Goal: Communication & Community: Participate in discussion

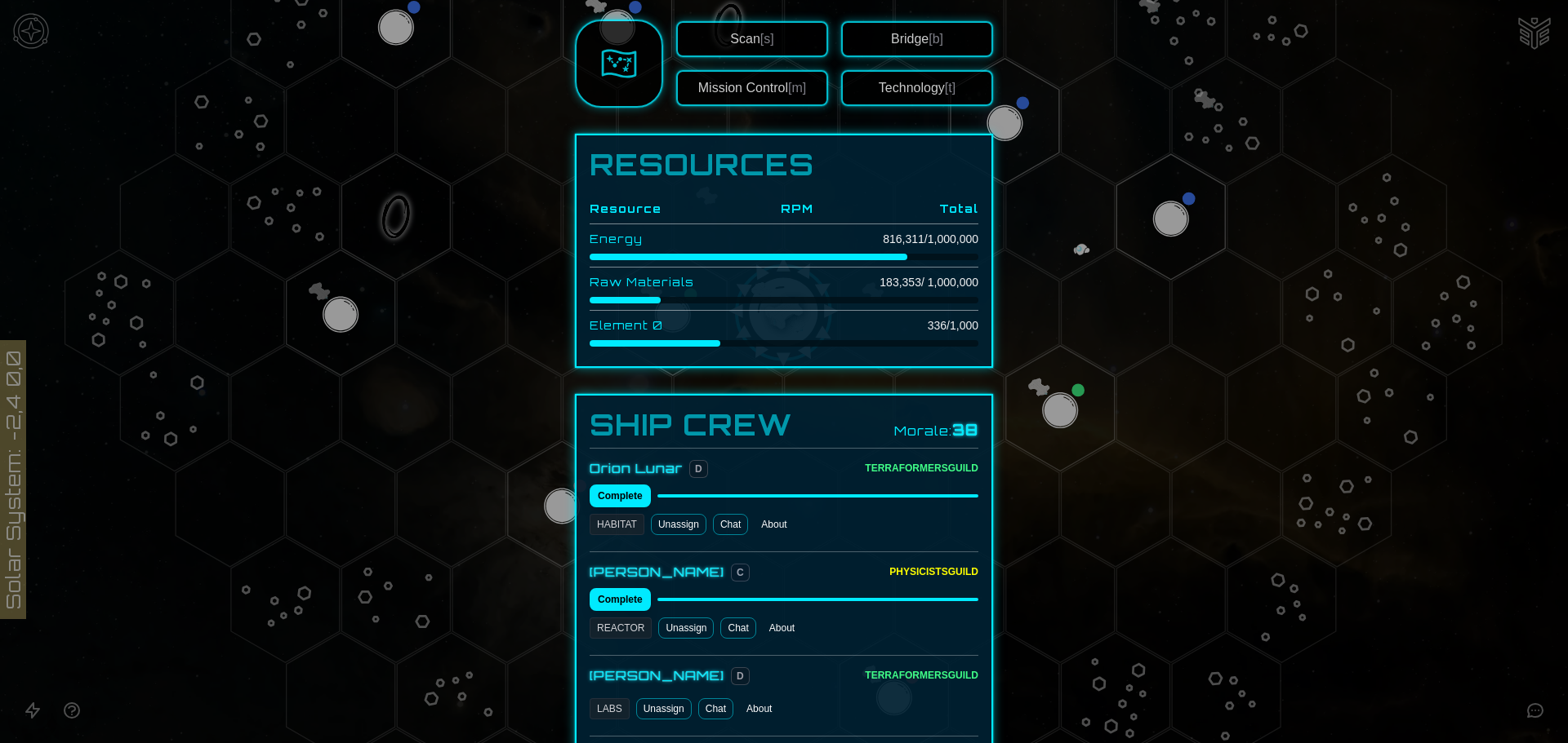
scroll to position [489, 0]
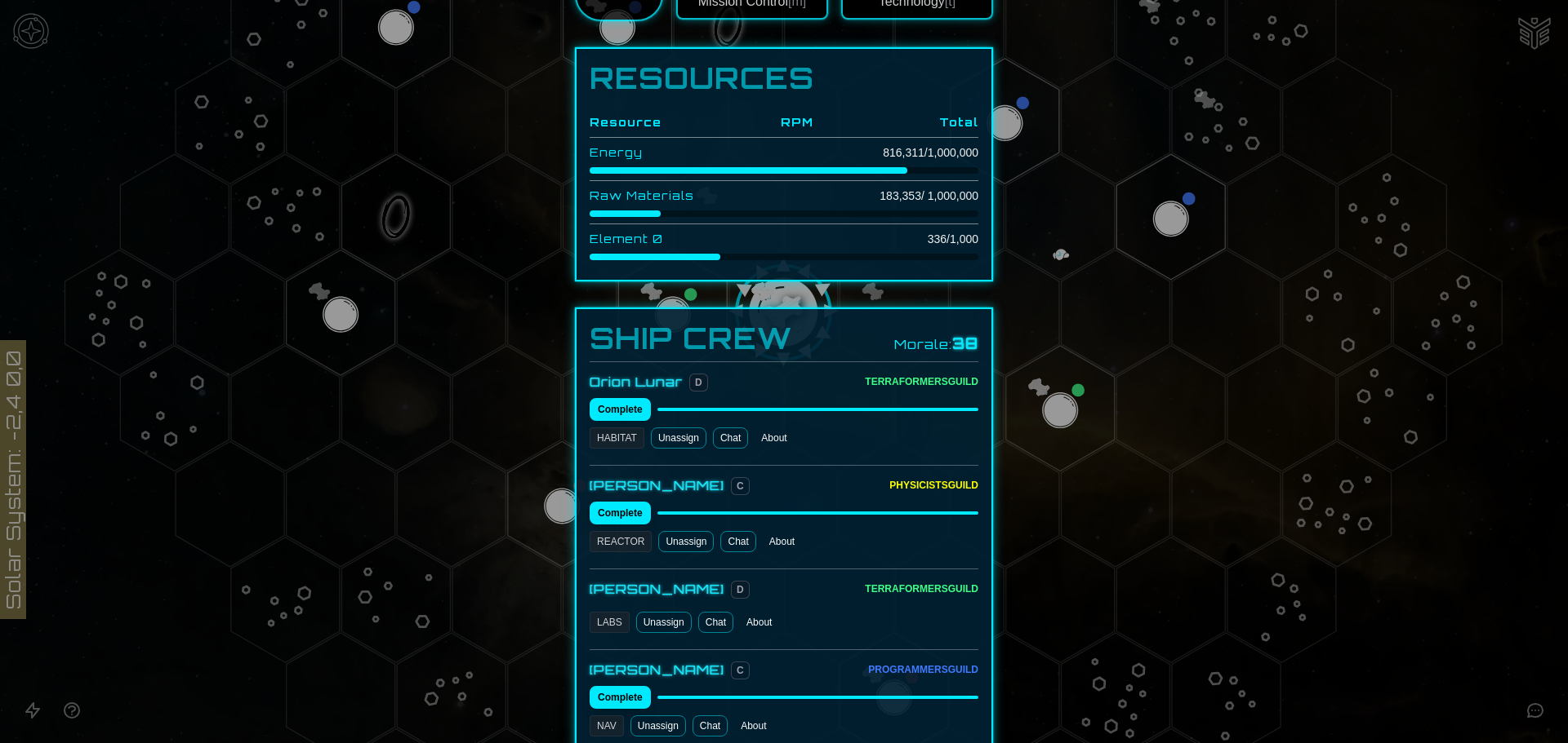
click at [720, 428] on link "Chat" at bounding box center [730, 438] width 35 height 21
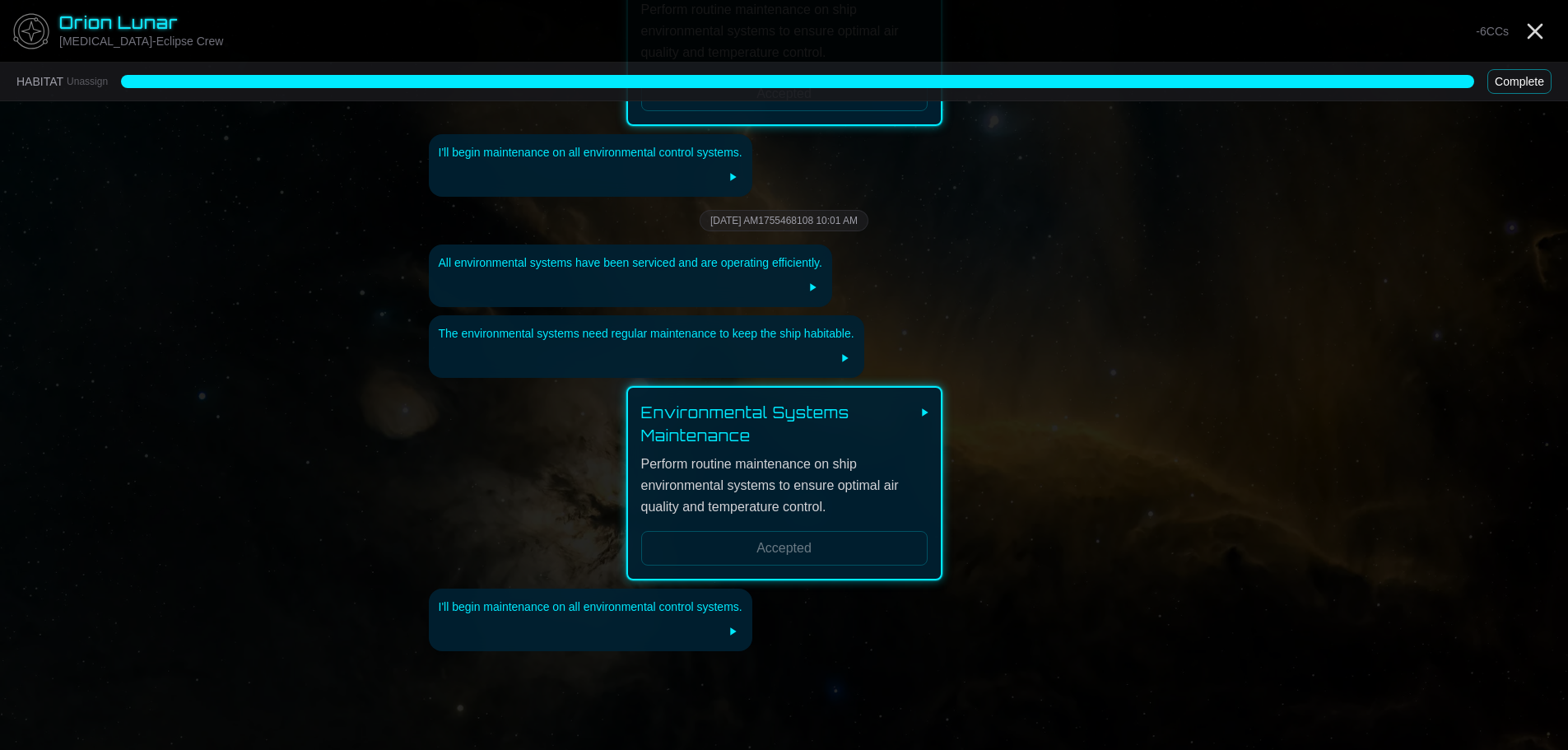
click at [1513, 77] on button "Complete" at bounding box center [1520, 82] width 64 height 24
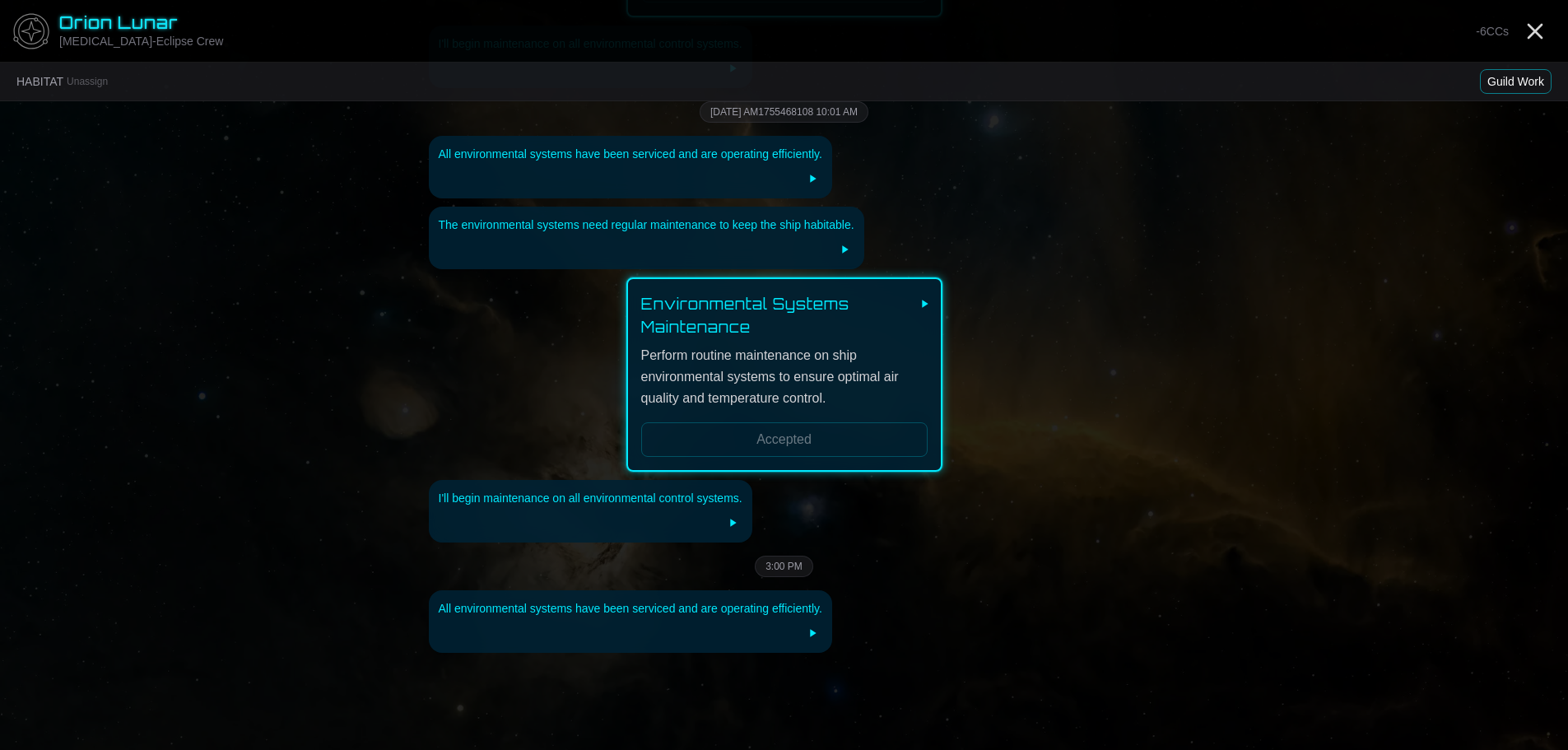
scroll to position [4127, 0]
click at [1521, 79] on button "Guild Work" at bounding box center [1516, 82] width 71 height 24
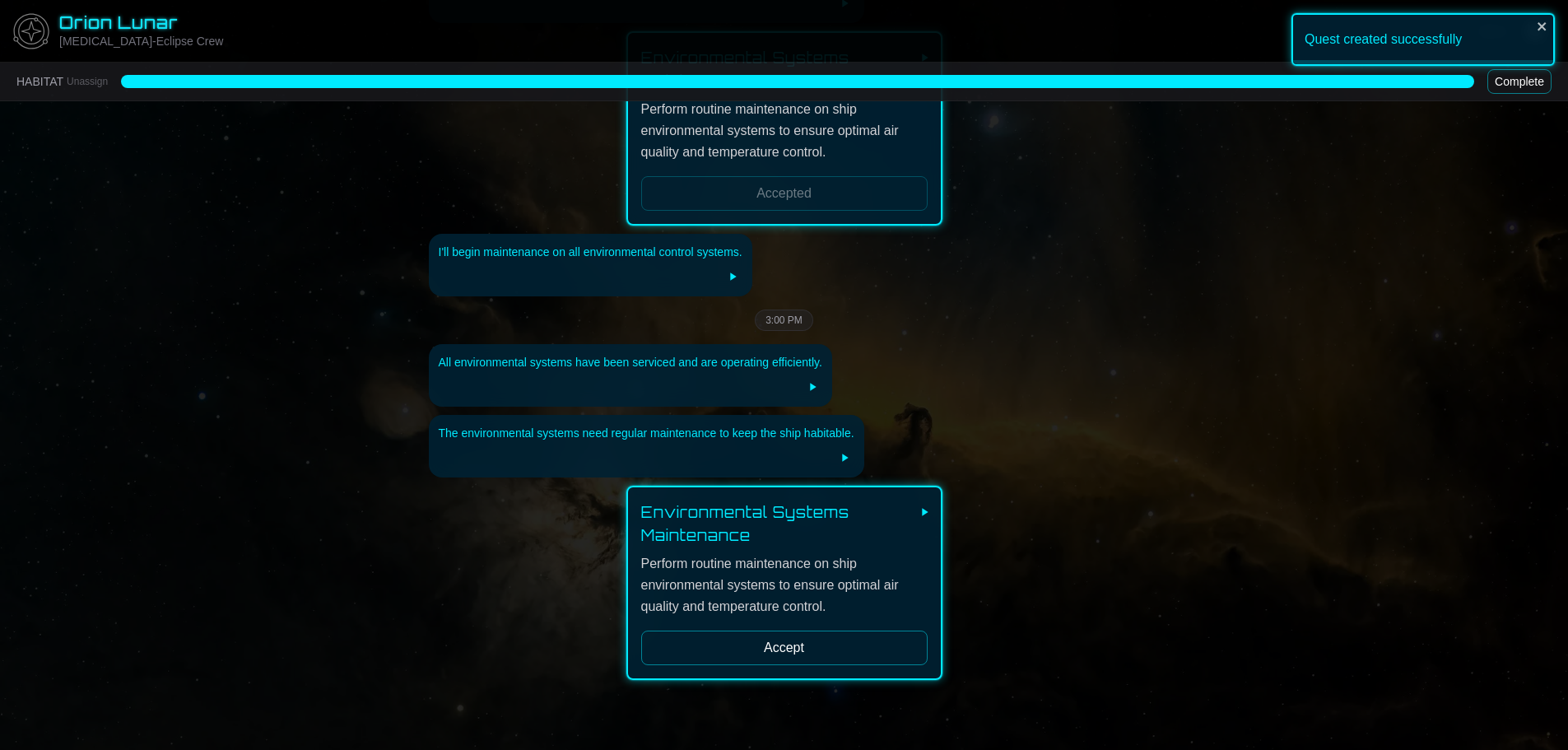
scroll to position [4401, 0]
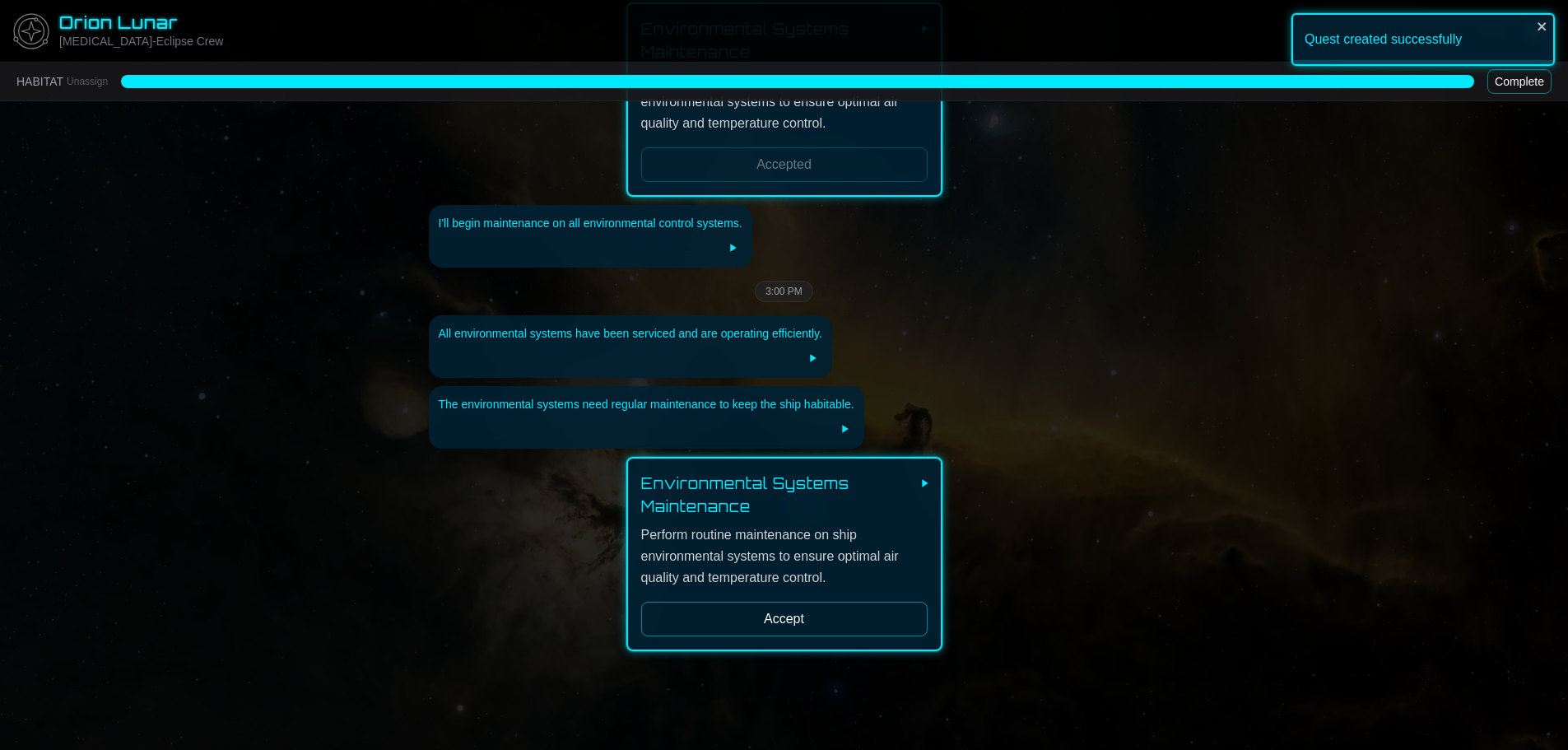
click at [802, 602] on button "Accept" at bounding box center [784, 619] width 287 height 35
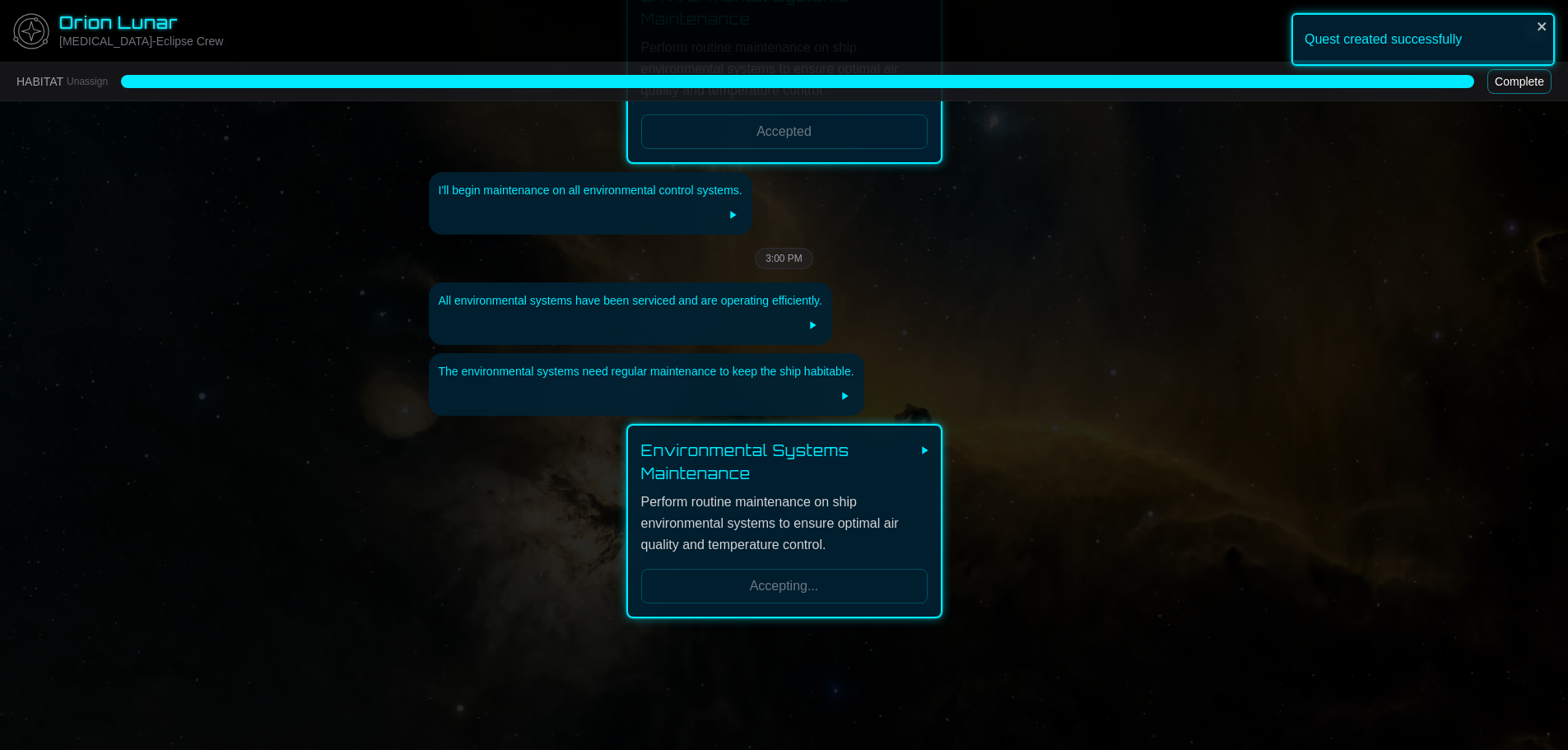
scroll to position [4472, 0]
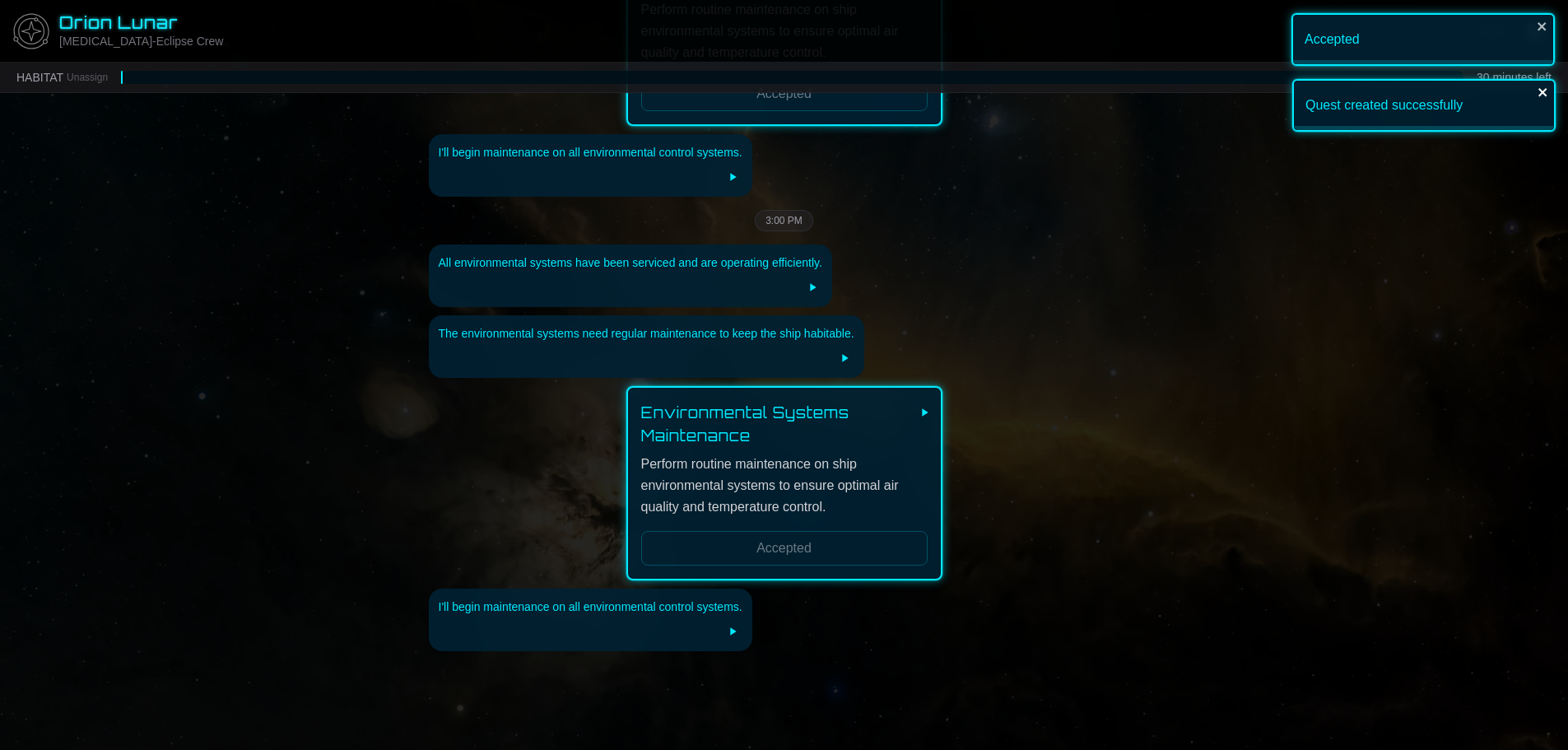
click at [1541, 89] on icon "close" at bounding box center [1543, 92] width 8 height 8
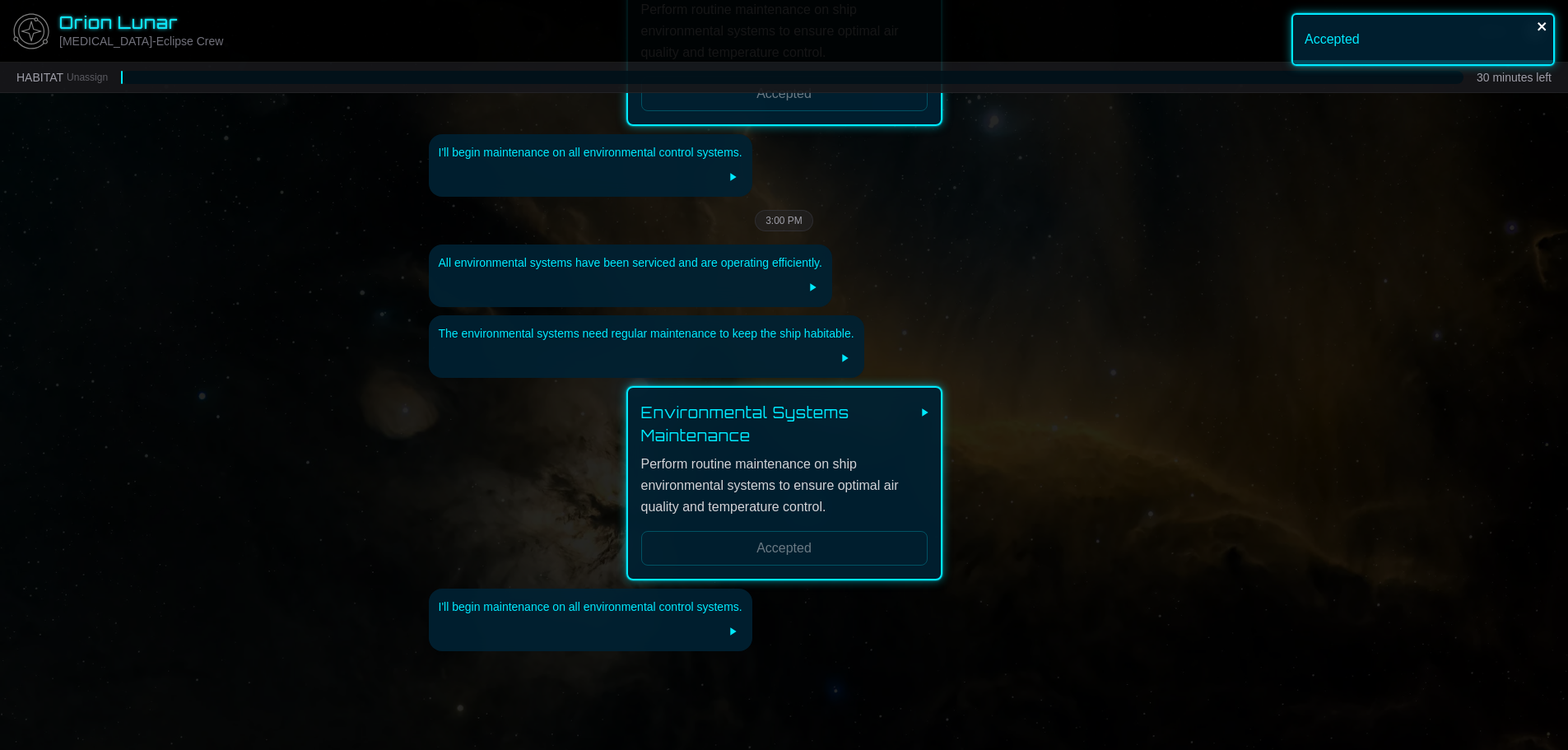
click at [1541, 25] on icon "close" at bounding box center [1542, 26] width 8 height 8
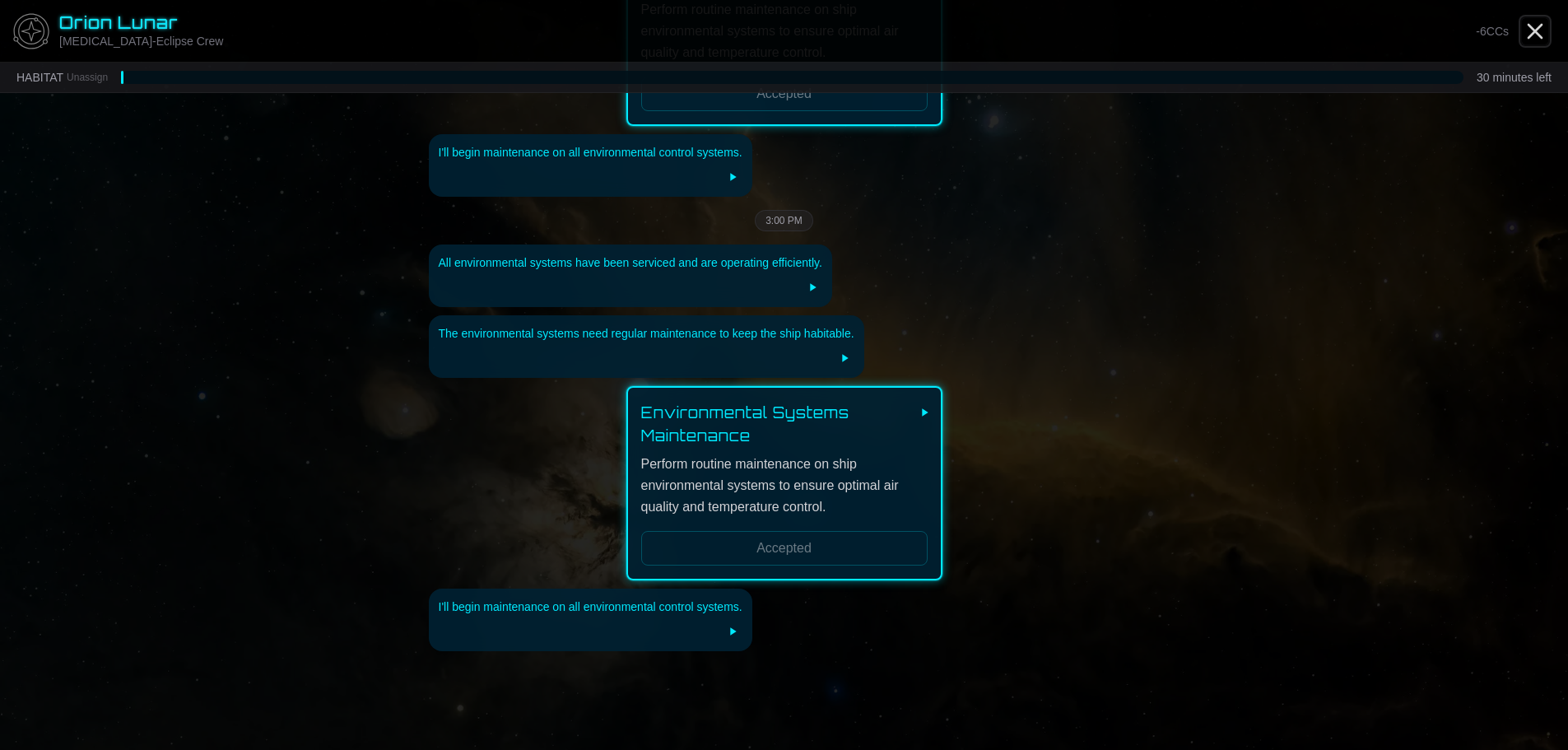
click at [1535, 23] on icon "Close" at bounding box center [1535, 31] width 26 height 26
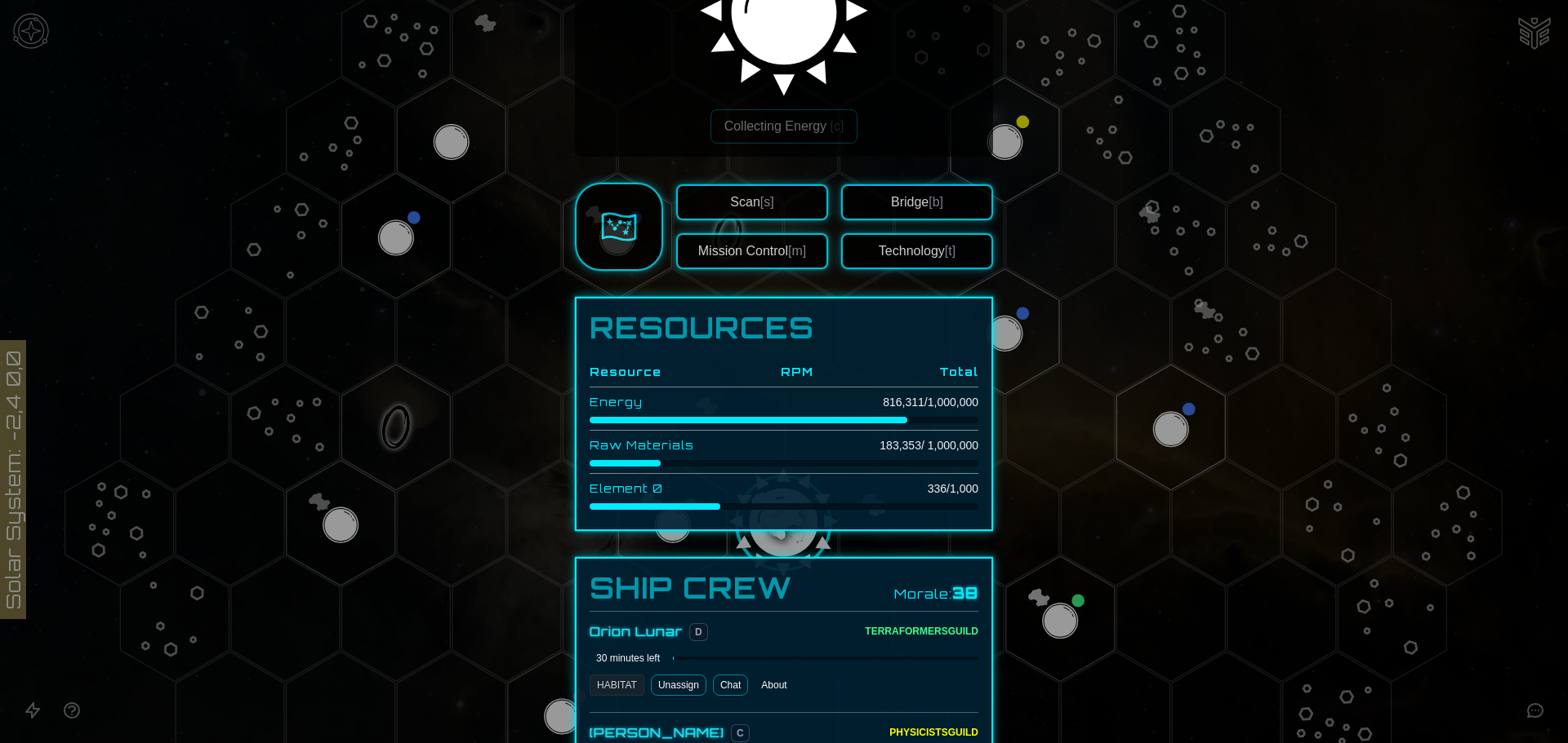
scroll to position [245, 0]
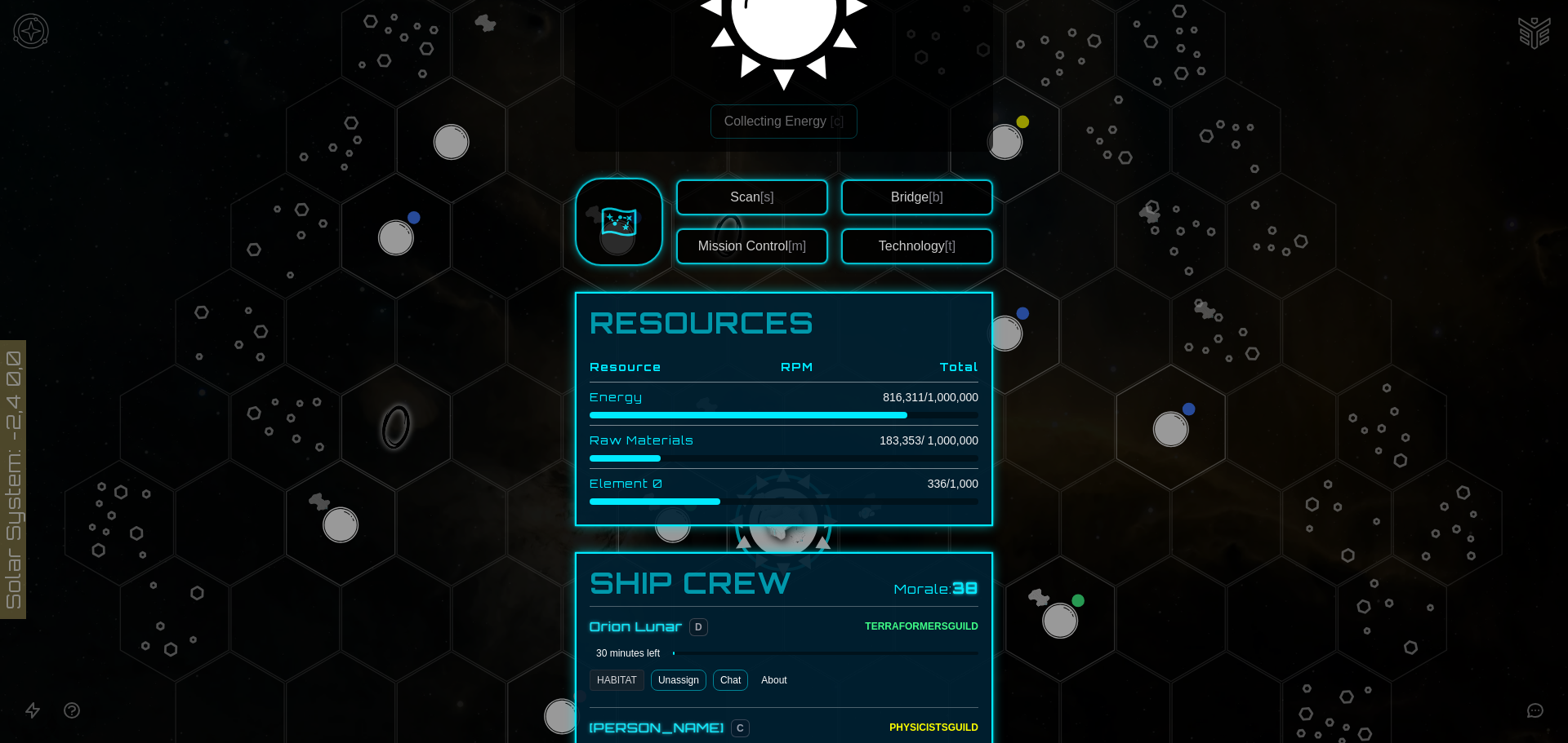
click at [761, 228] on button "Mission Control [m]" at bounding box center [752, 246] width 152 height 36
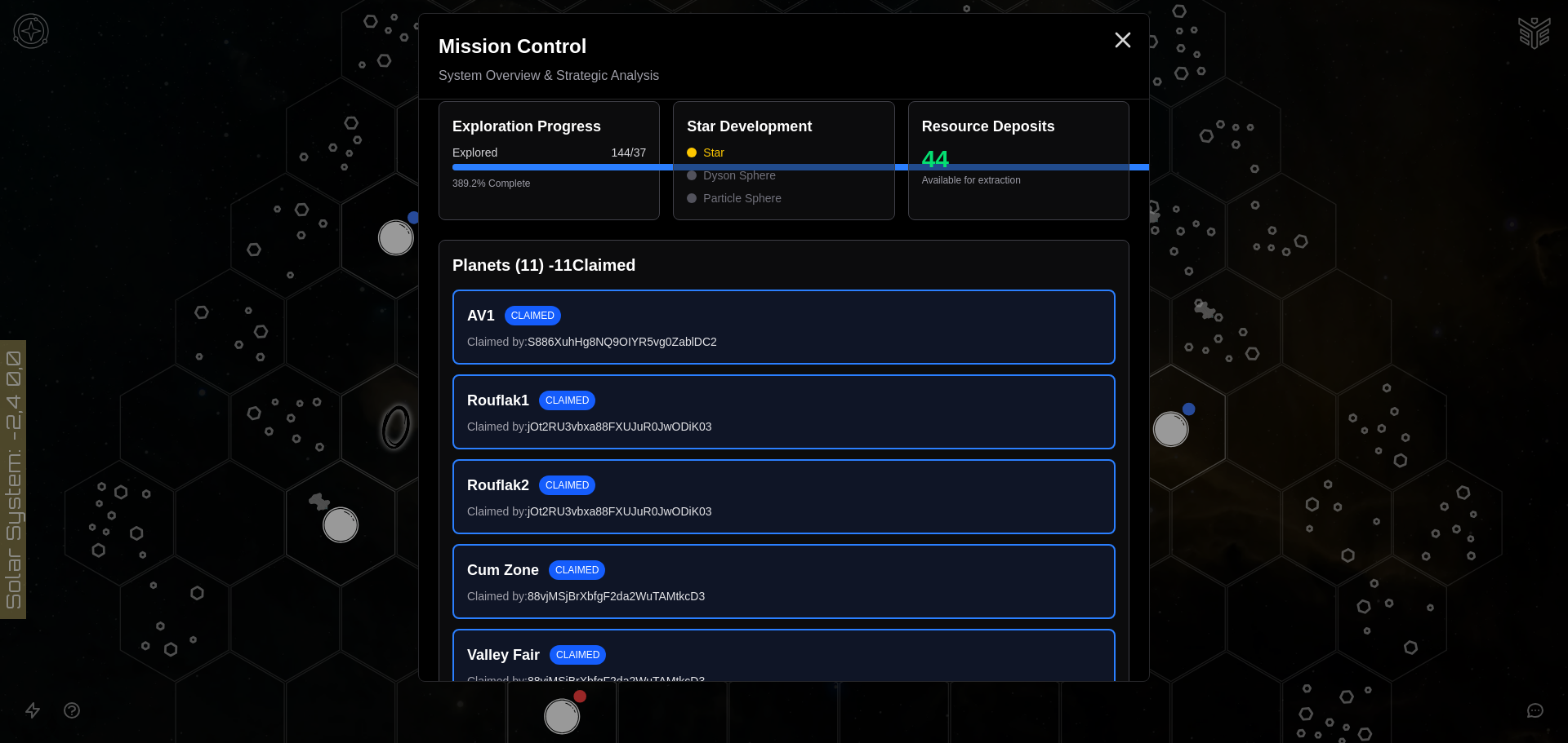
scroll to position [0, 0]
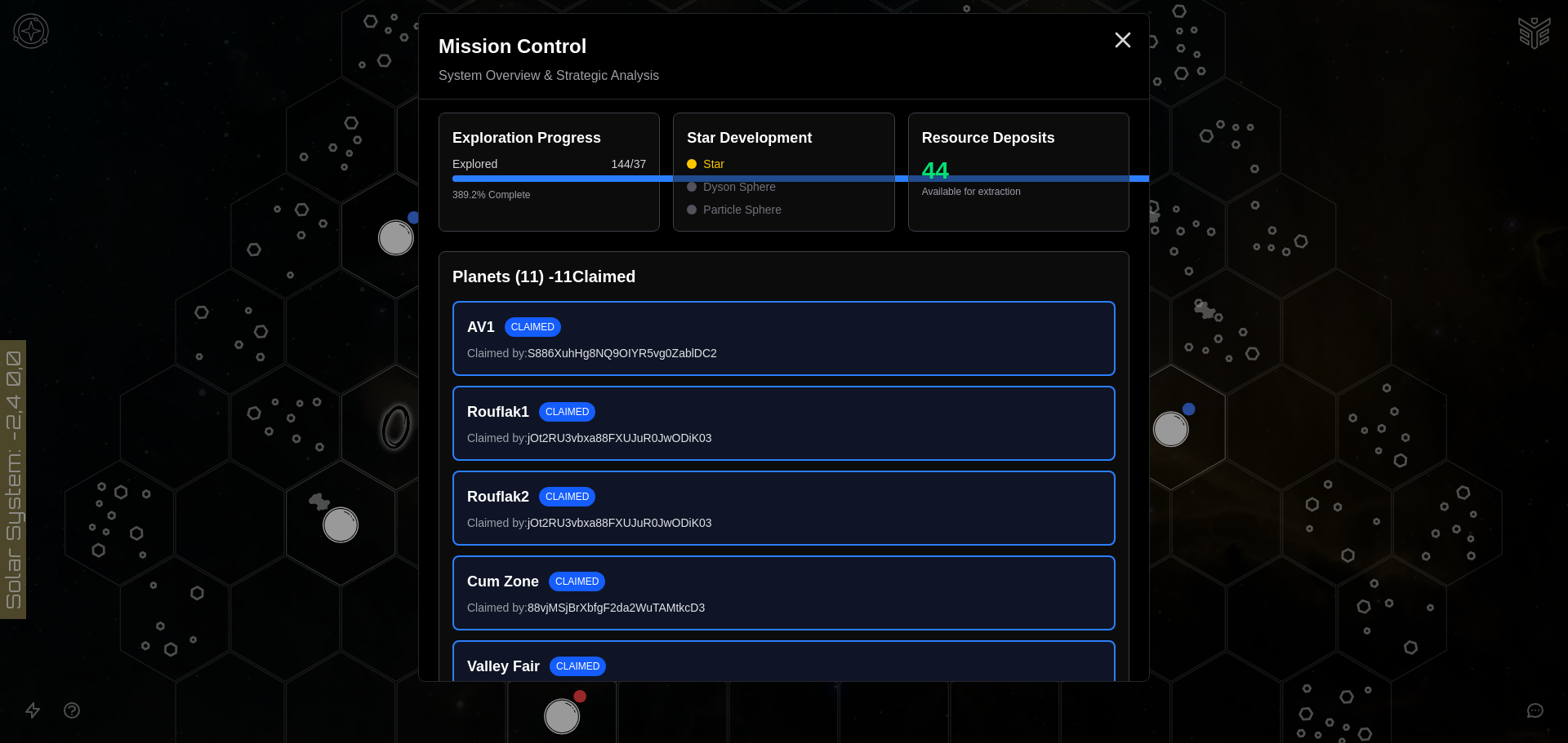
click at [741, 140] on h3 "Star Development" at bounding box center [783, 138] width 193 height 23
click at [1131, 36] on icon "Close" at bounding box center [1123, 40] width 26 height 26
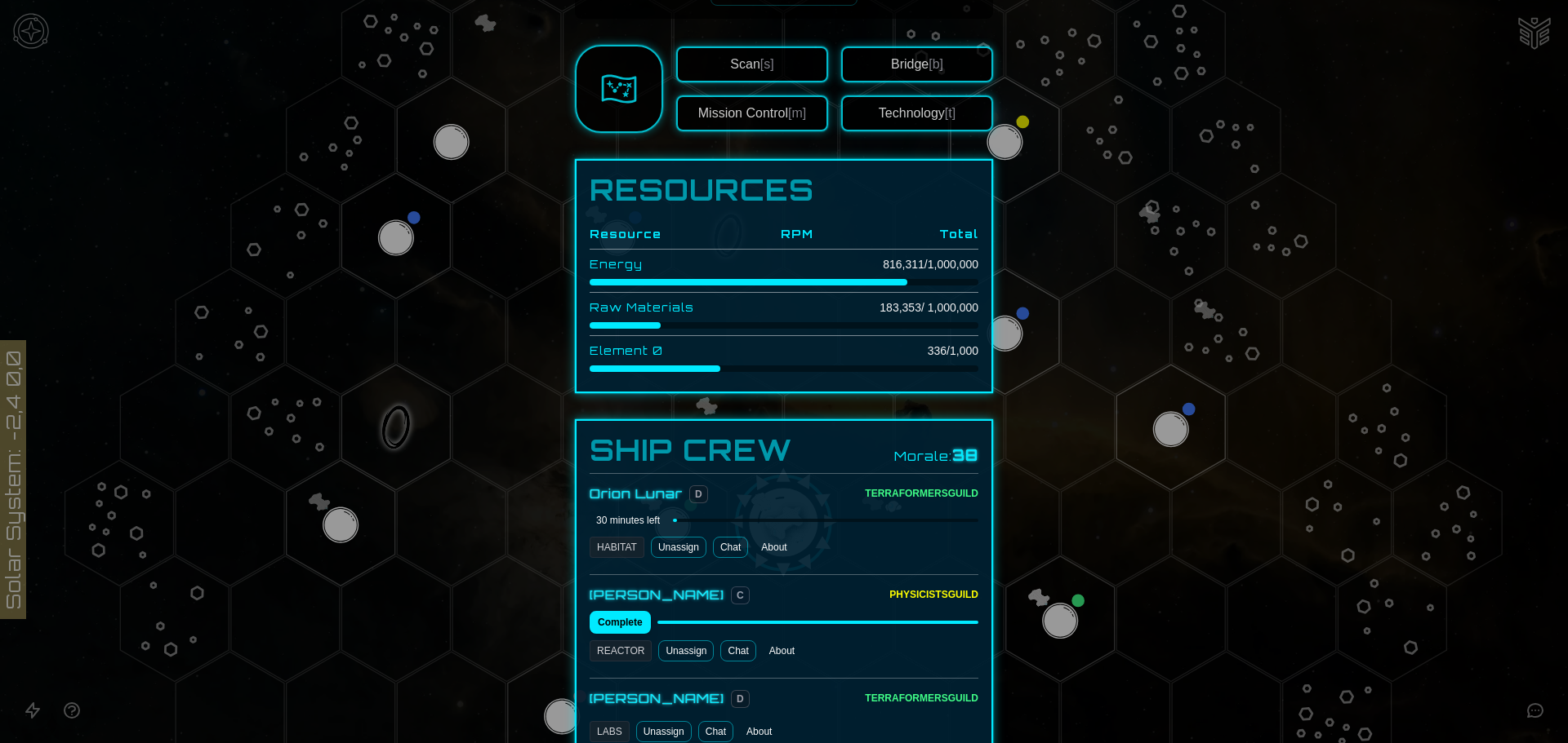
scroll to position [653, 0]
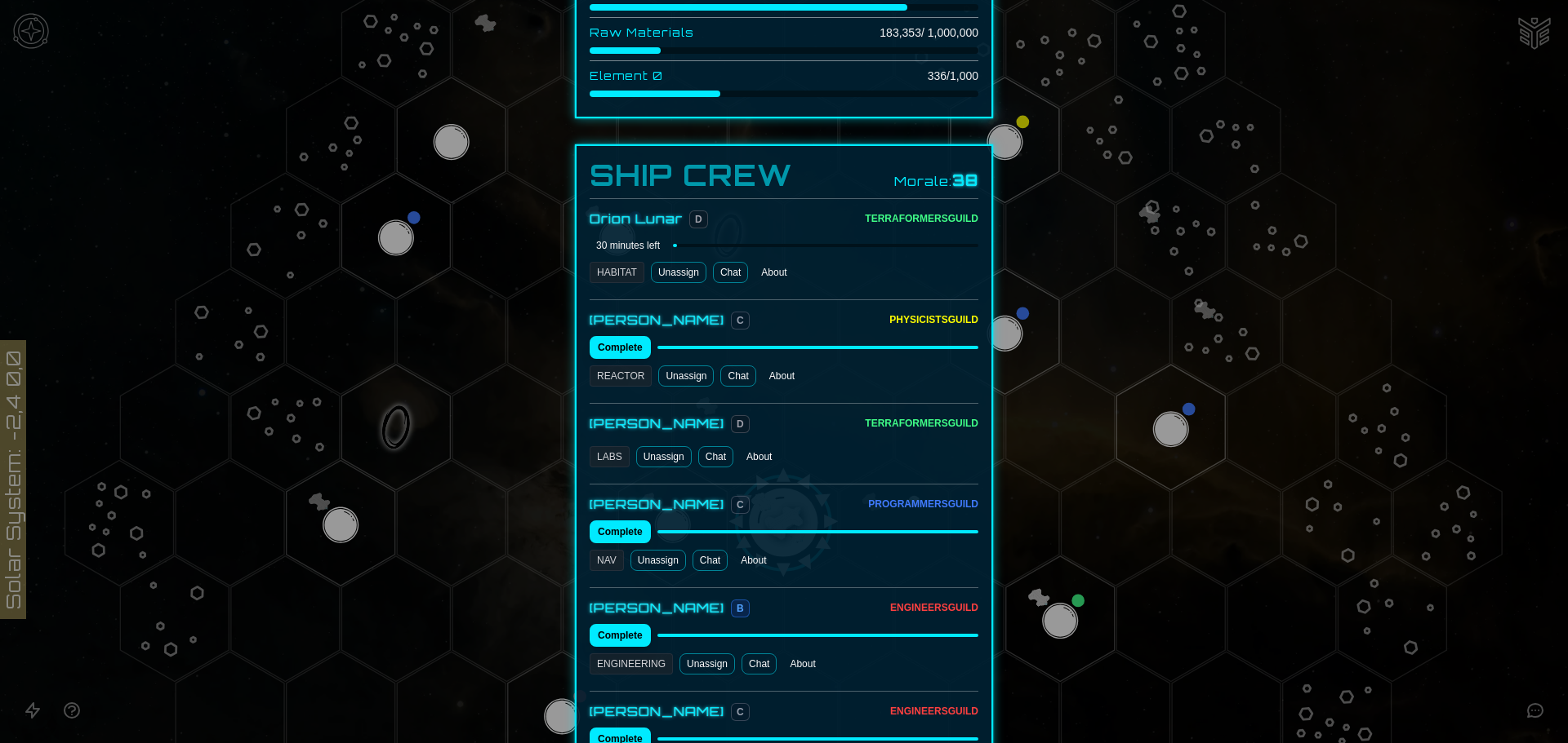
click at [733, 365] on link "Chat" at bounding box center [738, 376] width 35 height 21
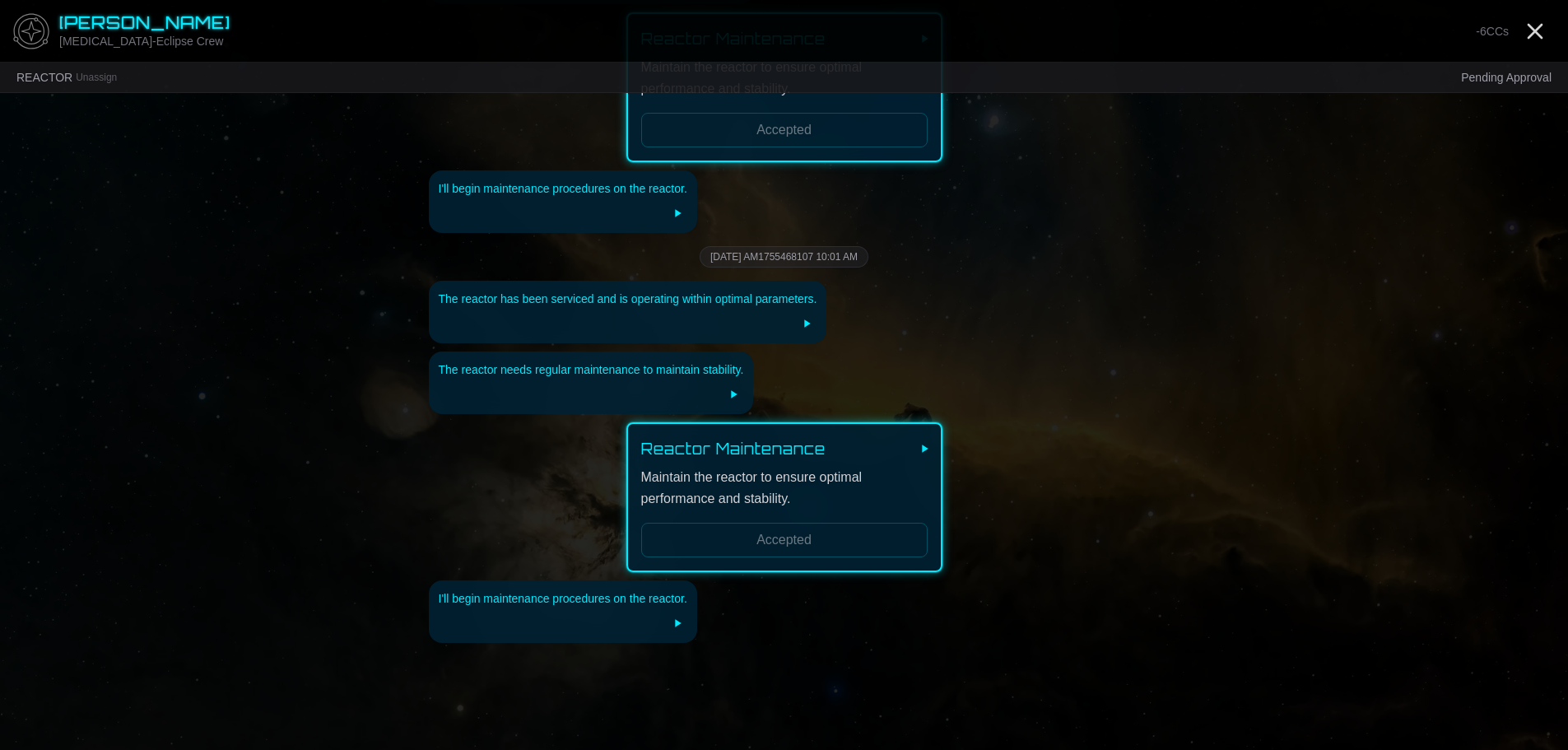
scroll to position [2216, 0]
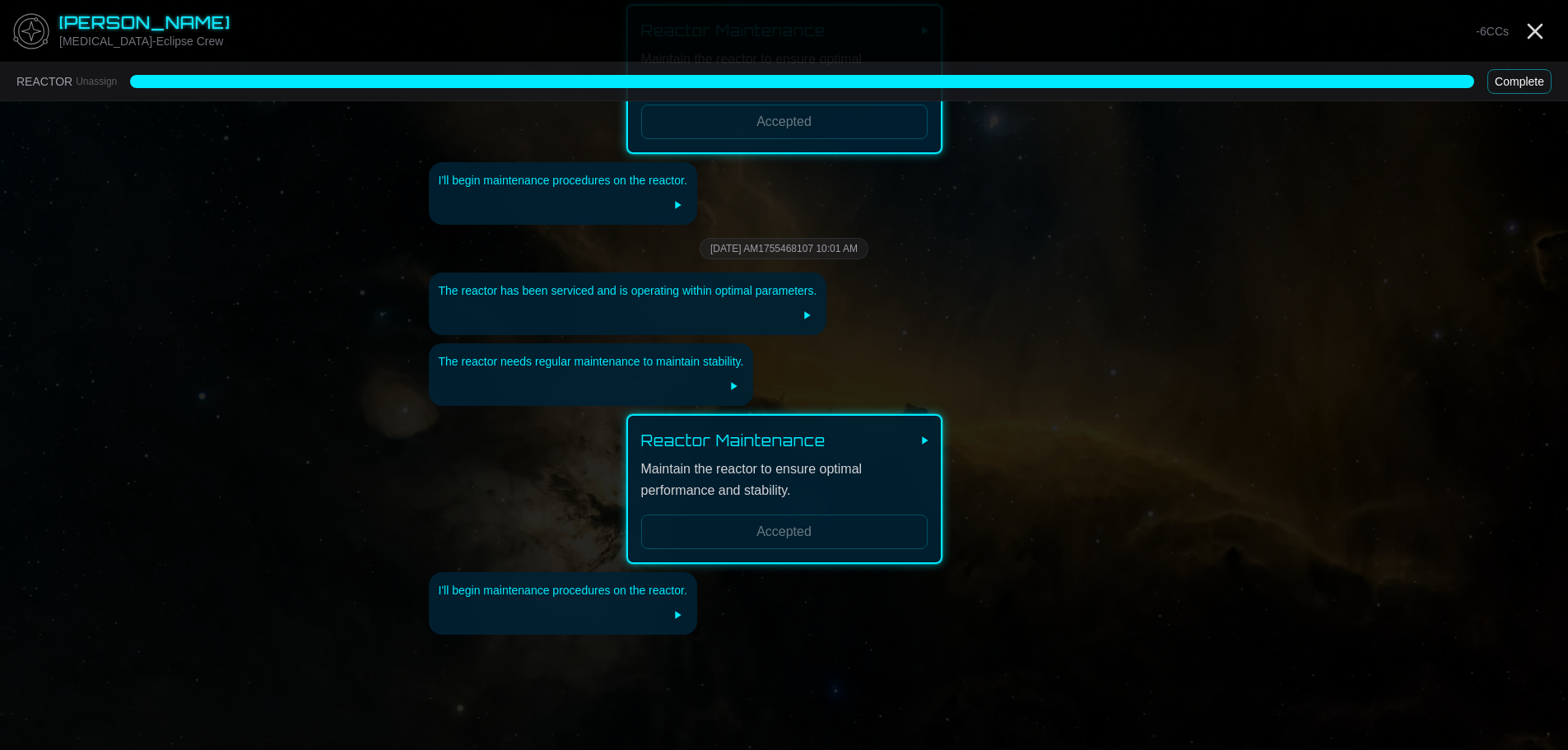
click at [1528, 84] on button "Complete" at bounding box center [1520, 82] width 64 height 24
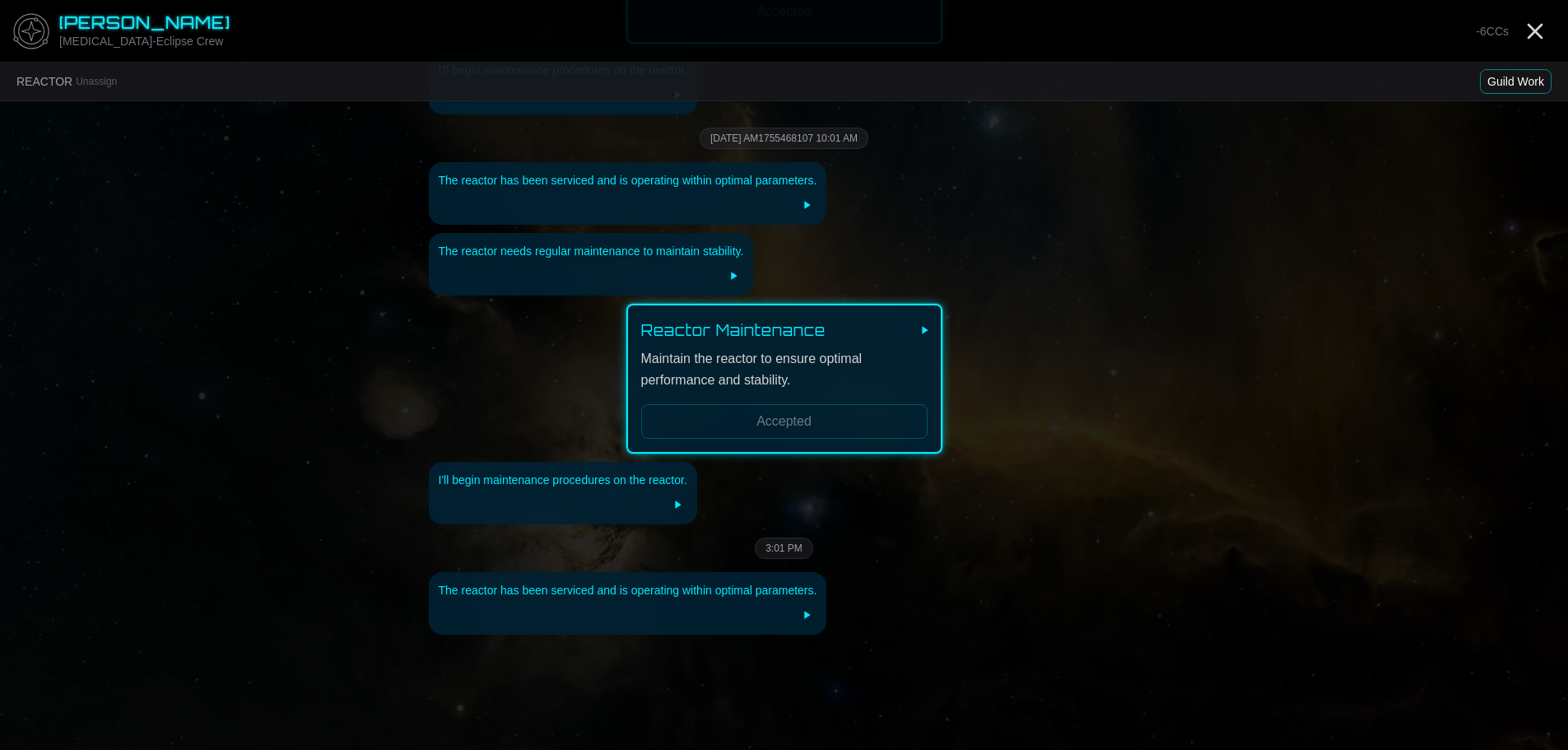
click at [1528, 84] on button "Guild Work" at bounding box center [1516, 82] width 71 height 24
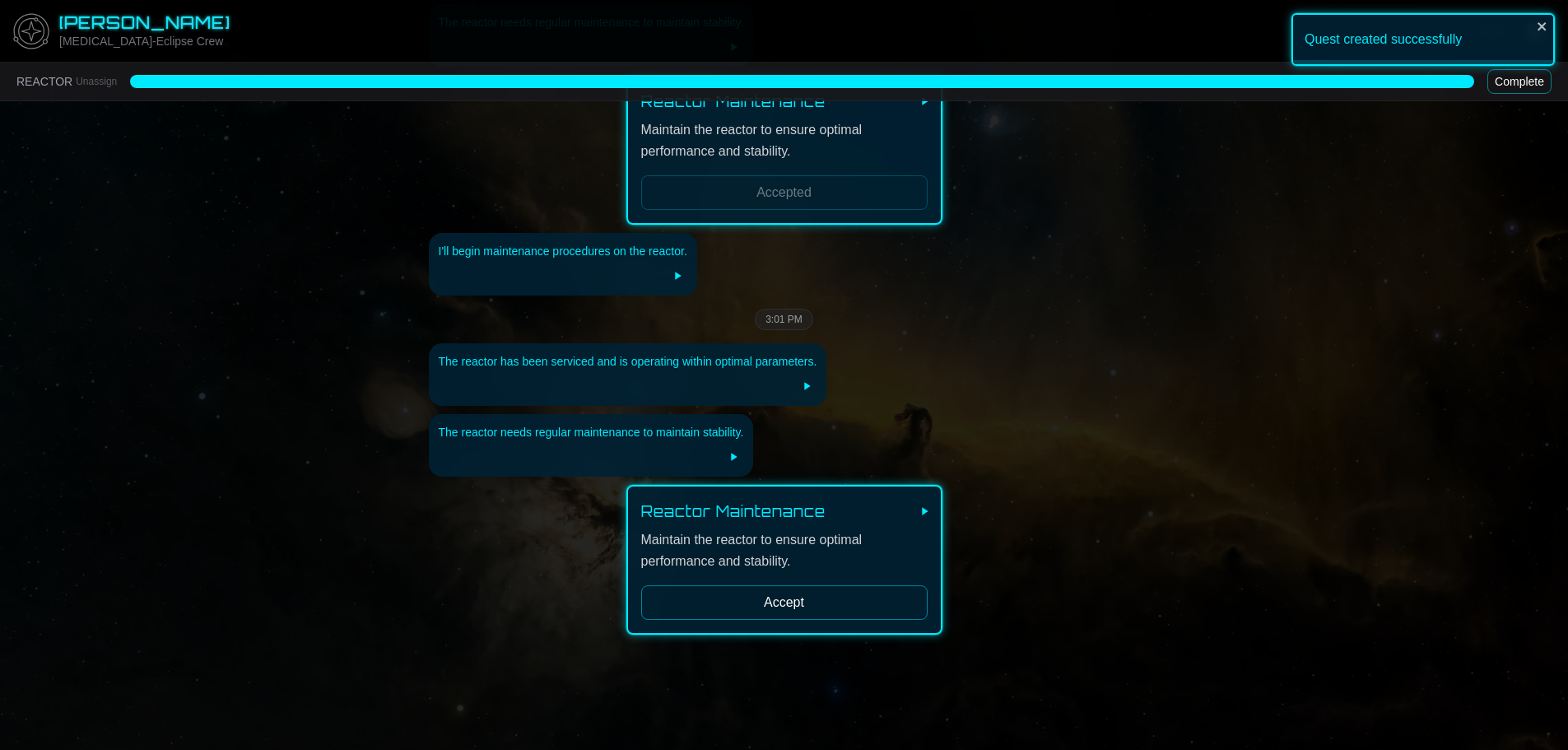
click at [780, 585] on button "Accept" at bounding box center [784, 602] width 287 height 35
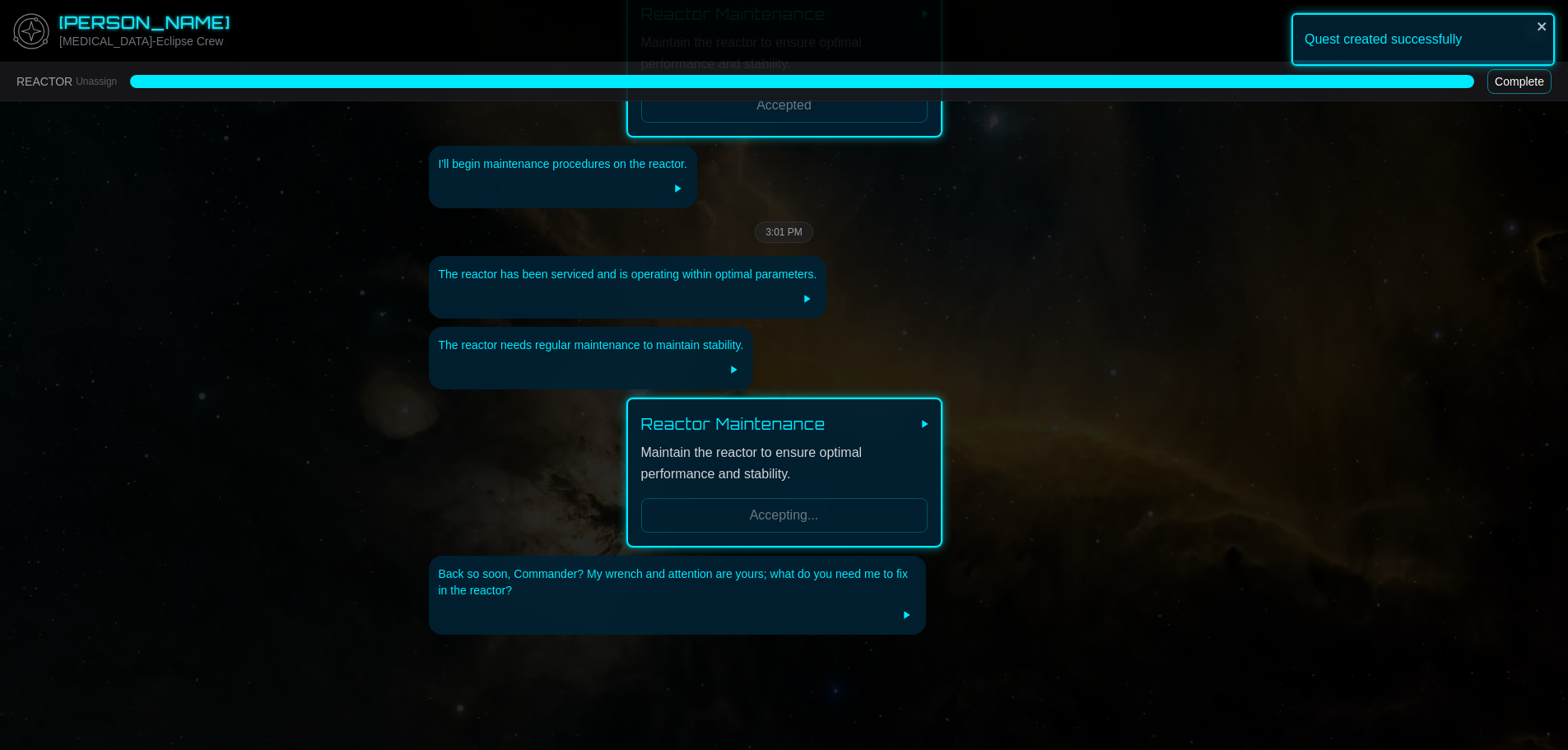
scroll to position [2714, 0]
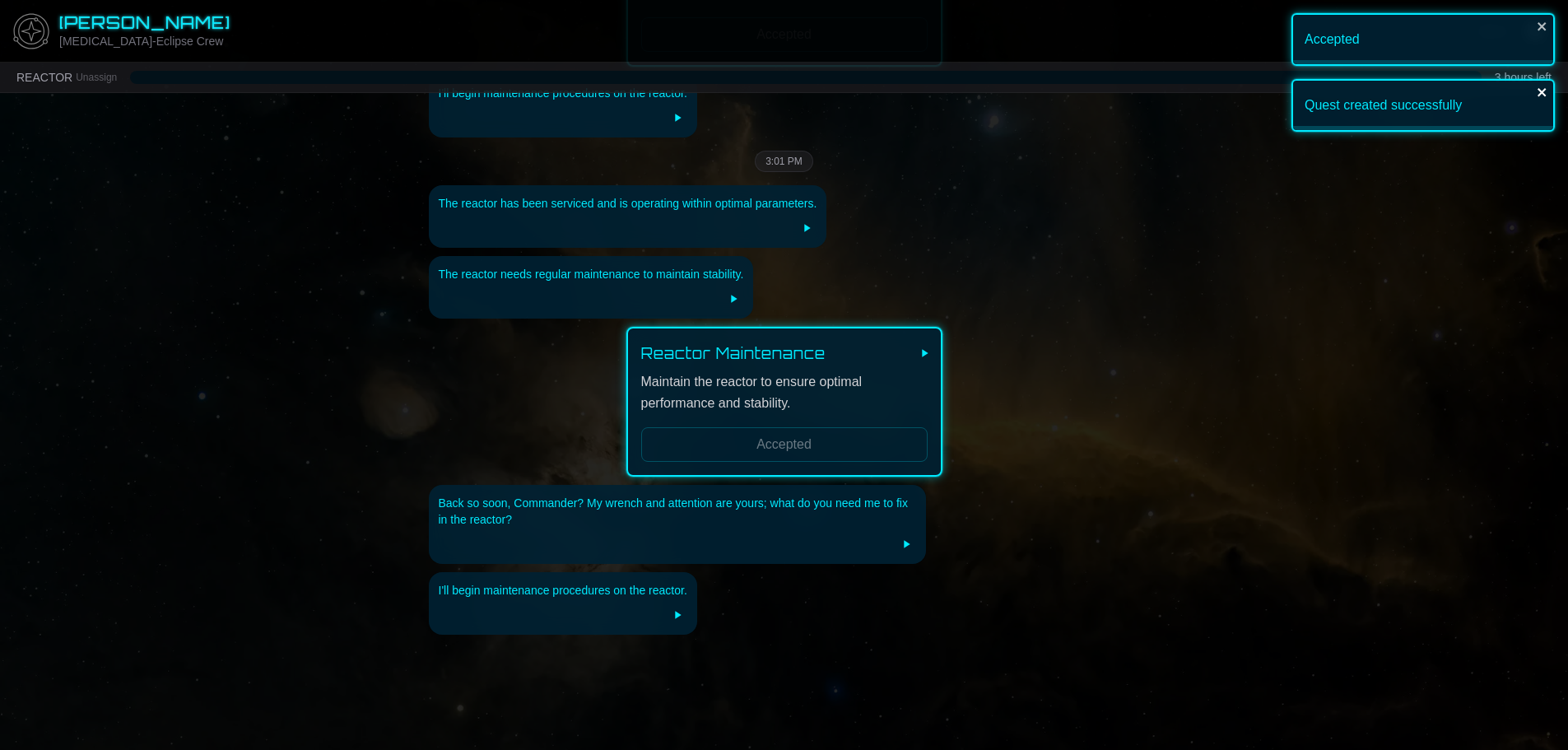
drag, startPoint x: 1546, startPoint y: 91, endPoint x: 1544, endPoint y: 56, distance: 35.1
click at [1546, 89] on icon "close" at bounding box center [1543, 92] width 11 height 13
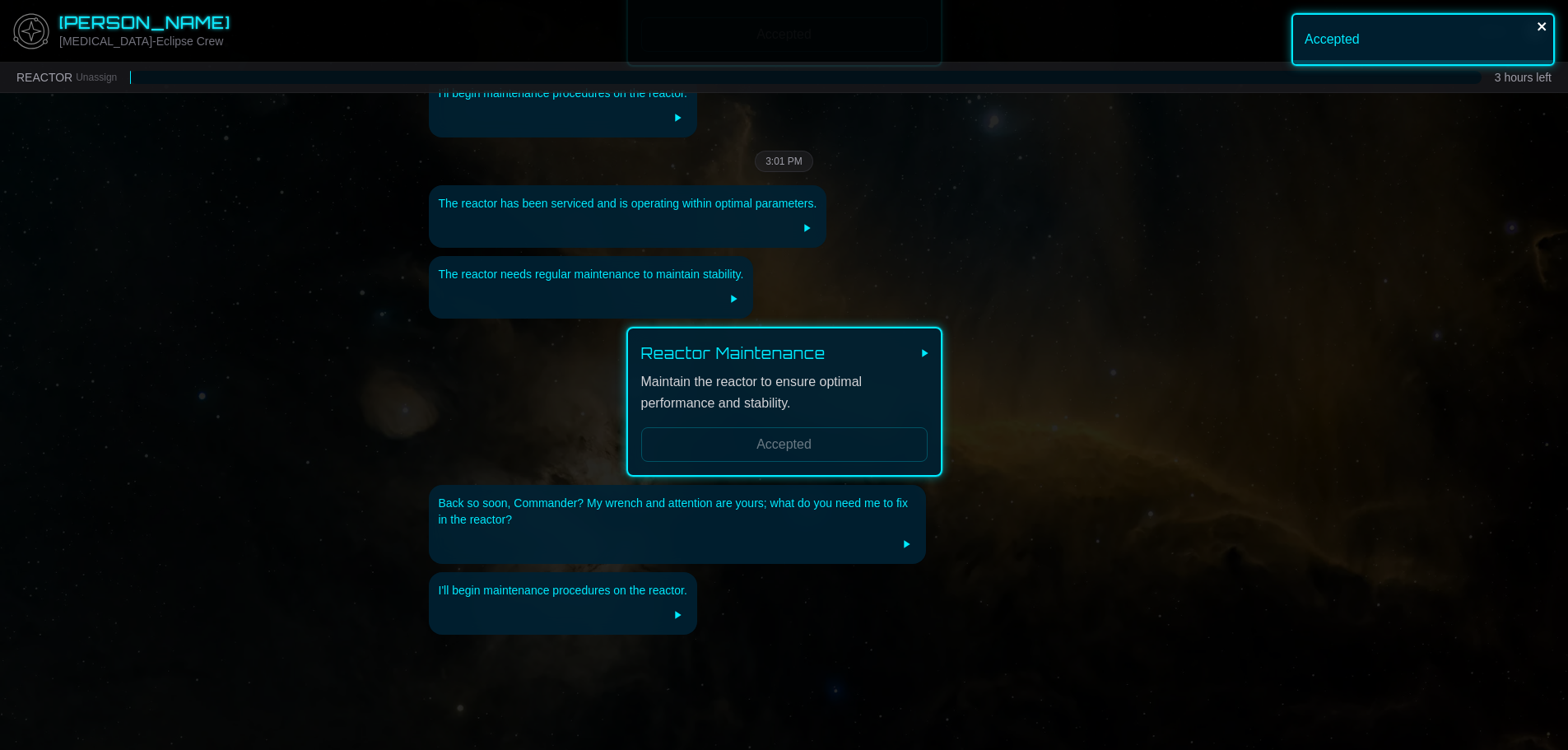
drag, startPoint x: 1541, startPoint y: 34, endPoint x: 1544, endPoint y: 24, distance: 10.4
click at [1542, 30] on div "Accepted" at bounding box center [1423, 40] width 263 height 53
click at [1544, 24] on icon "close" at bounding box center [1542, 26] width 8 height 8
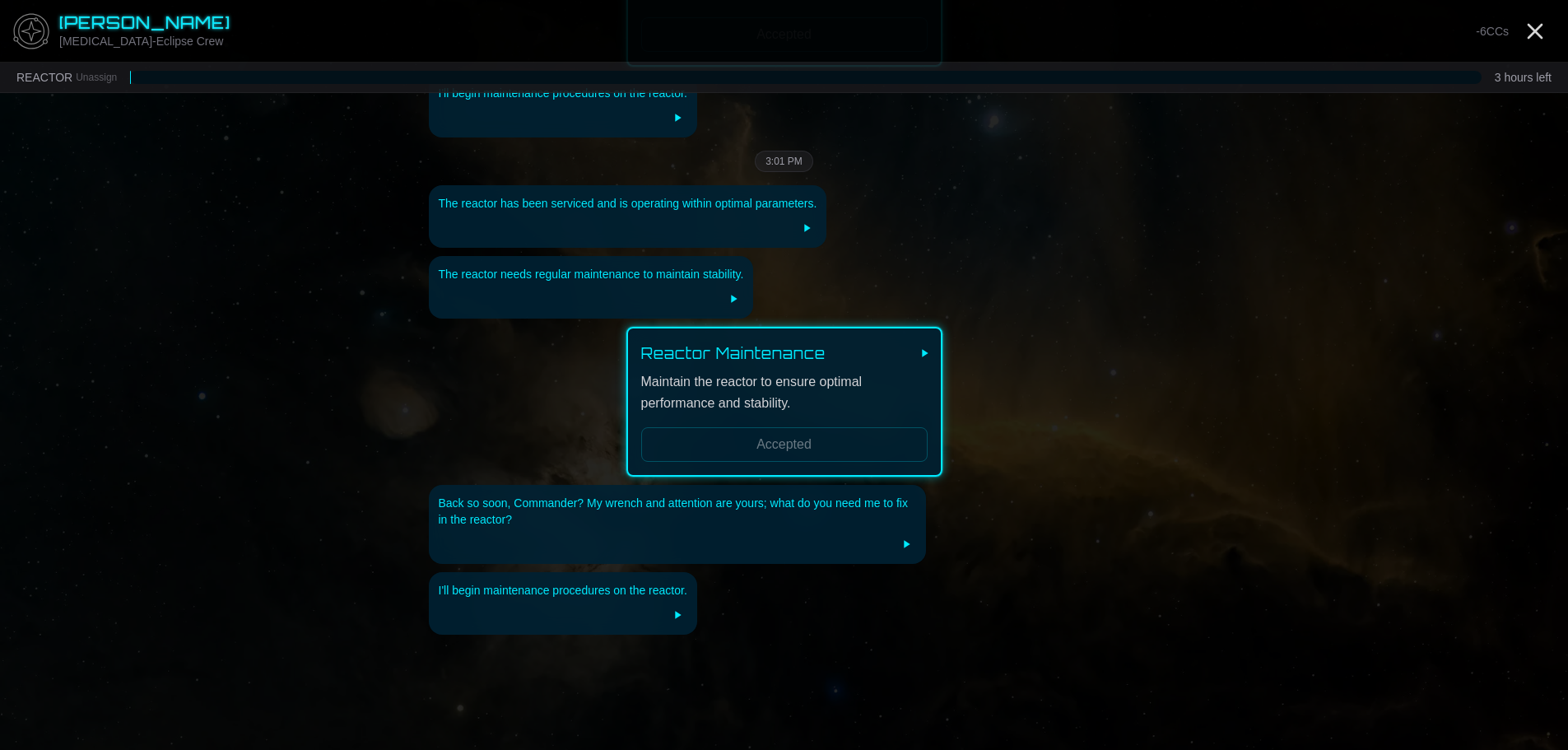
click at [1540, 28] on line "Close" at bounding box center [1535, 31] width 13 height 13
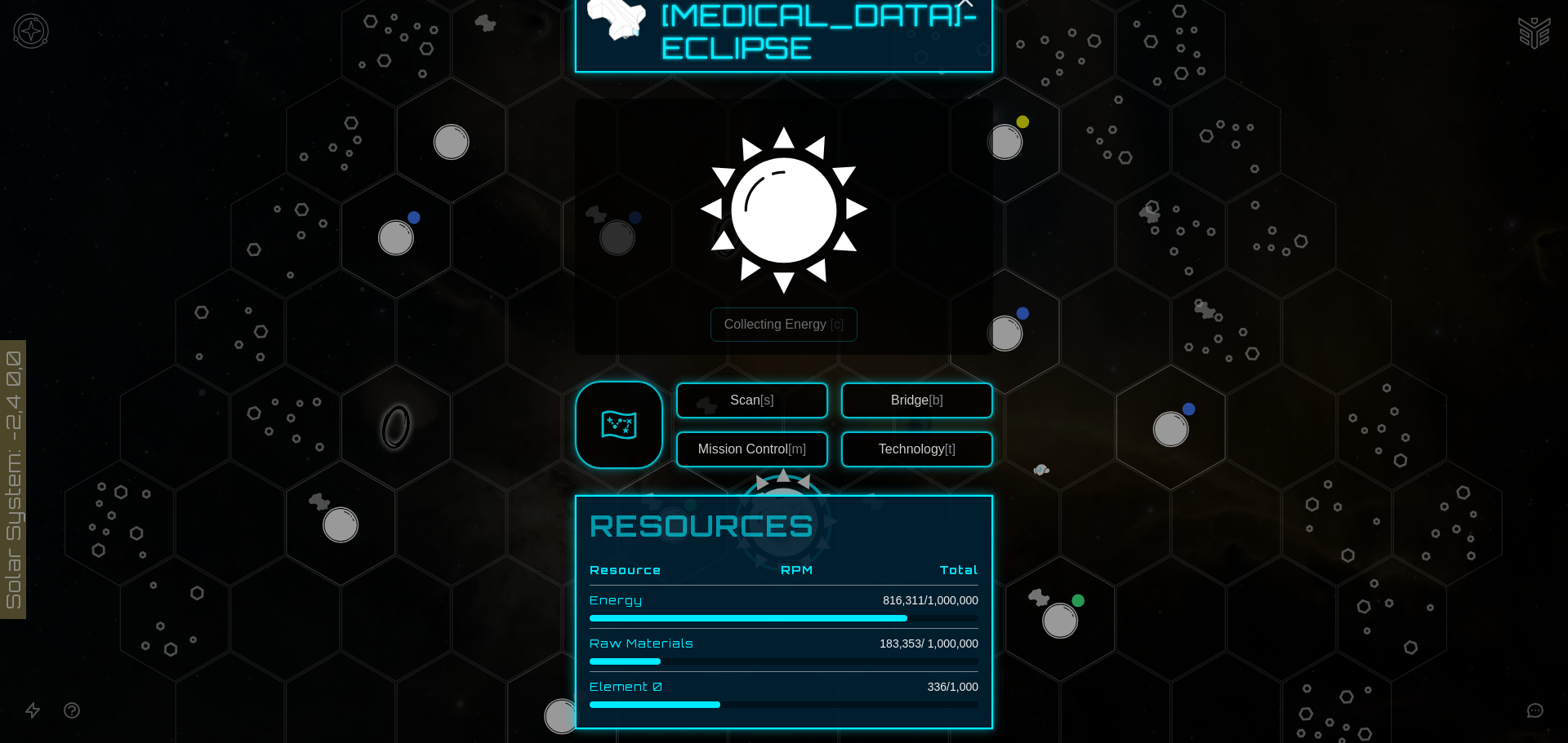
scroll to position [245, 0]
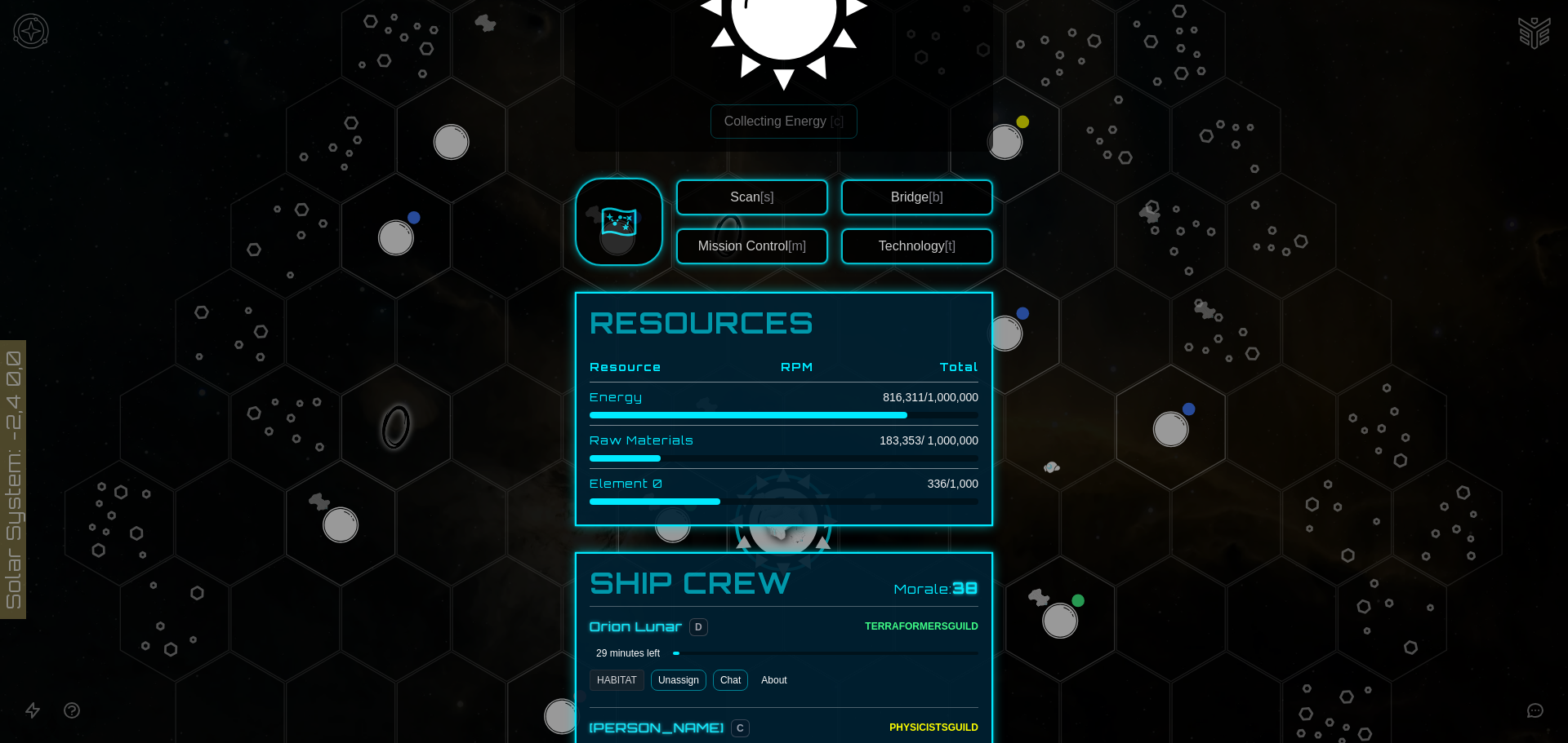
drag, startPoint x: 805, startPoint y: 217, endPoint x: 896, endPoint y: 330, distance: 145.1
click at [888, 304] on div "Ship Name [MEDICAL_DATA]-Eclipse Collecting Energy [c] Scan [s] Mission Control…" at bounding box center [784, 654] width 418 height 1773
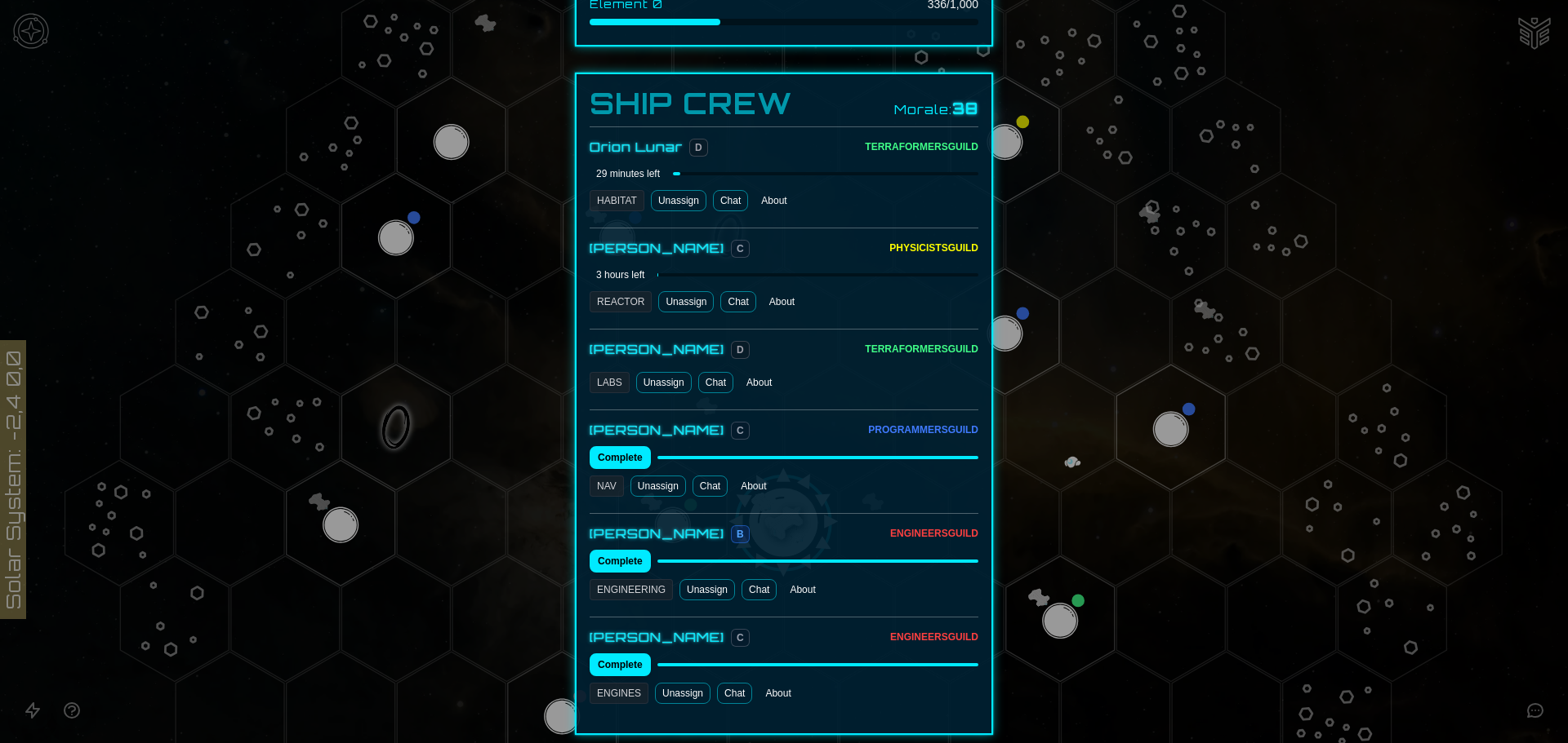
scroll to position [735, 0]
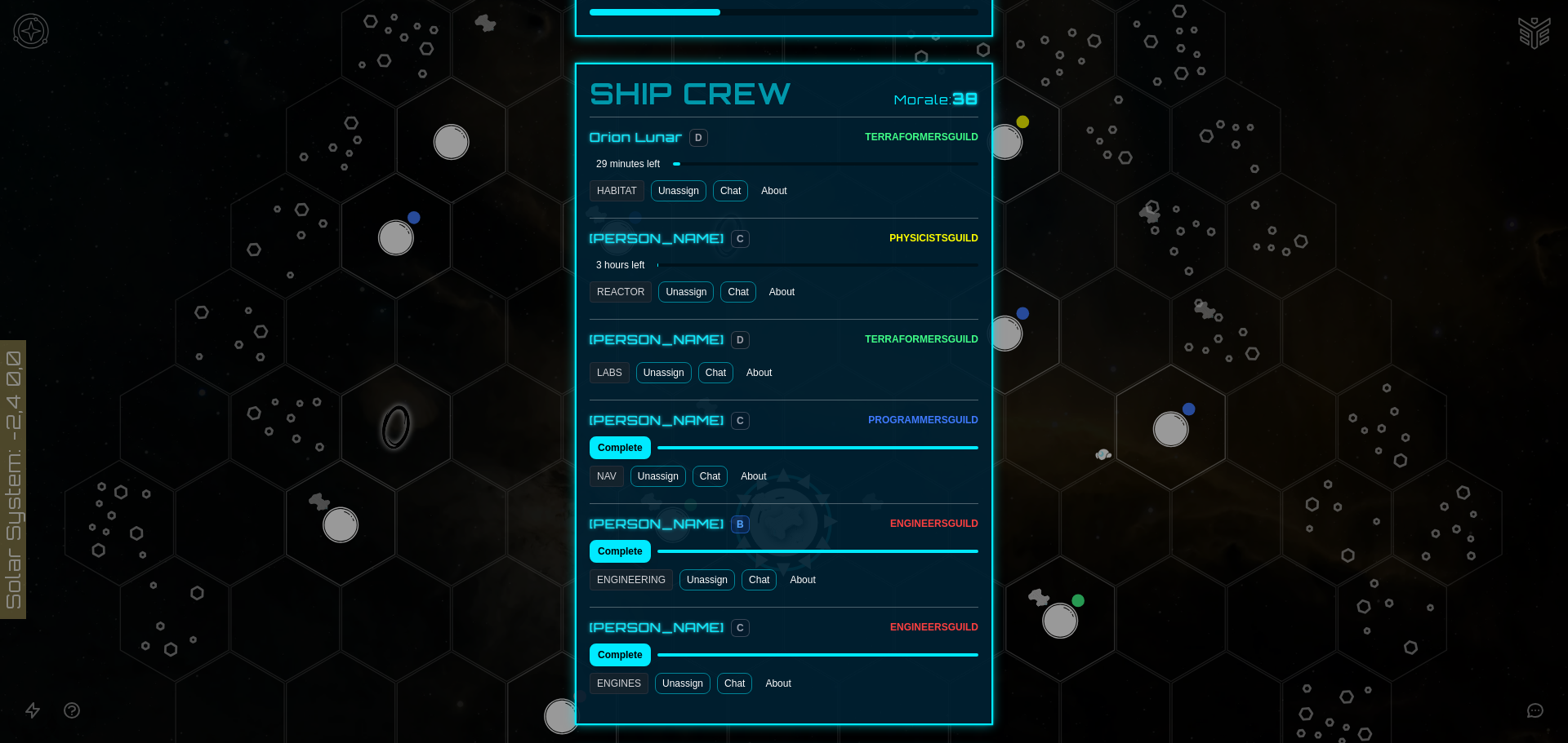
click at [711, 363] on link "Chat" at bounding box center [715, 373] width 35 height 21
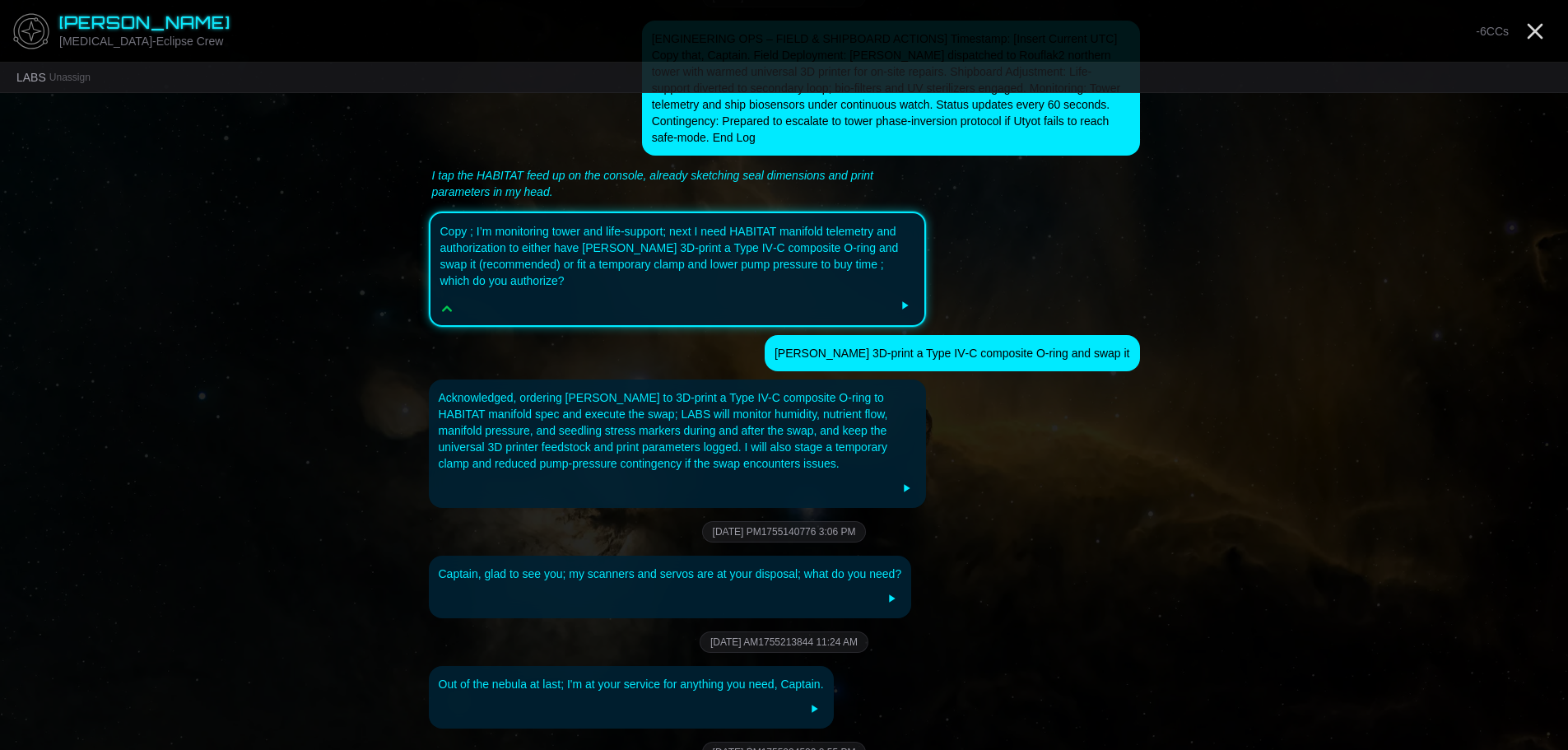
scroll to position [2551, 0]
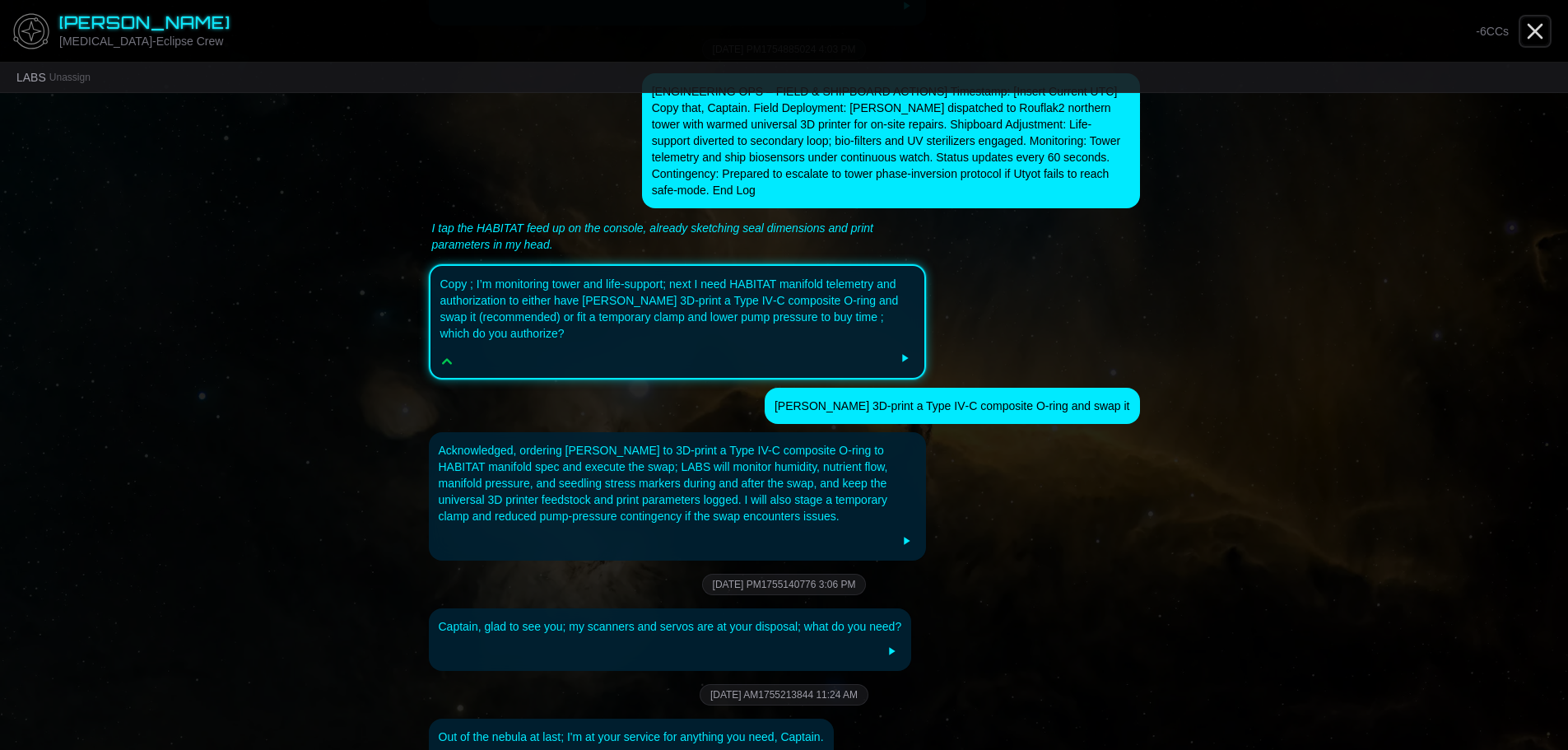
click at [1533, 30] on line "Close" at bounding box center [1535, 31] width 13 height 13
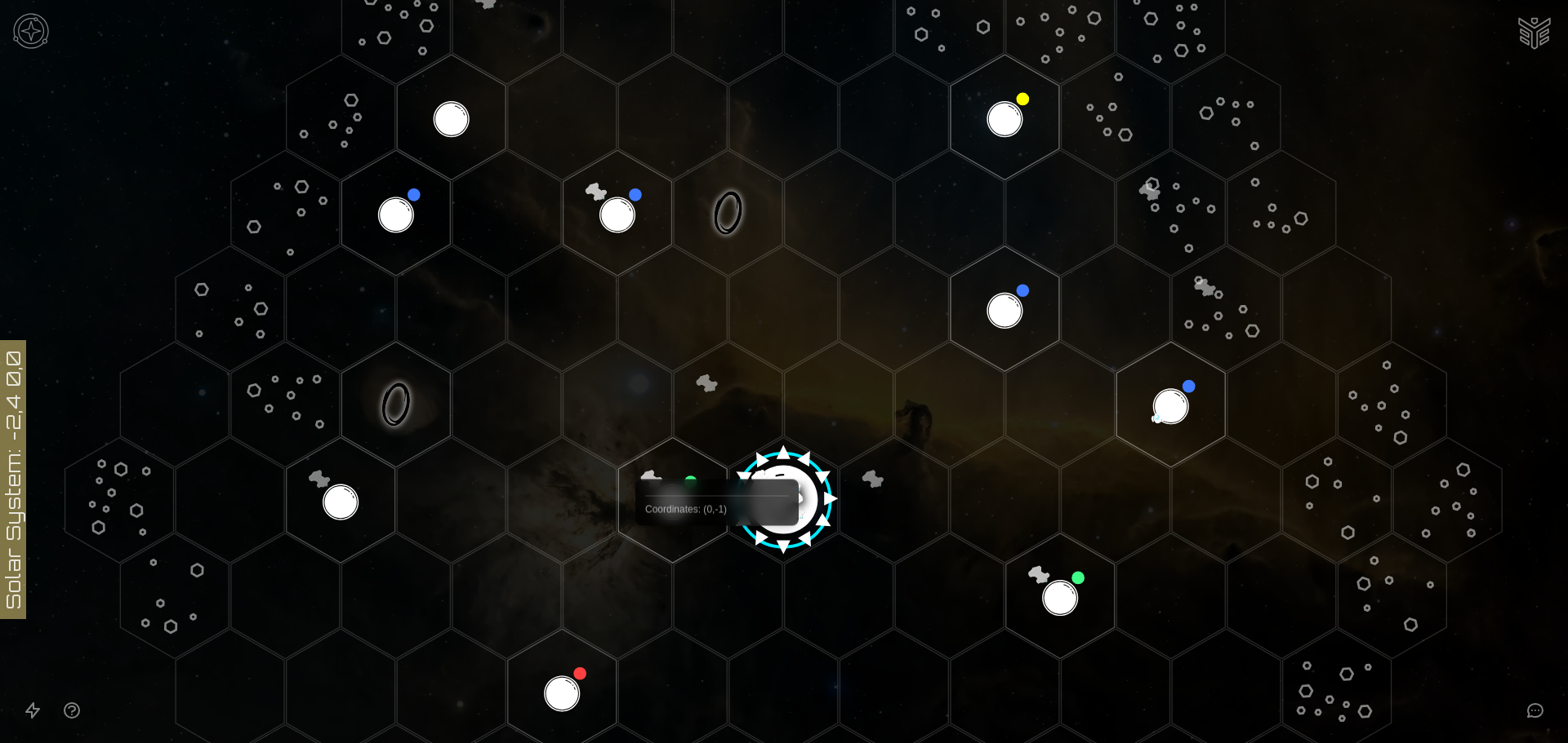
scroll to position [245, 0]
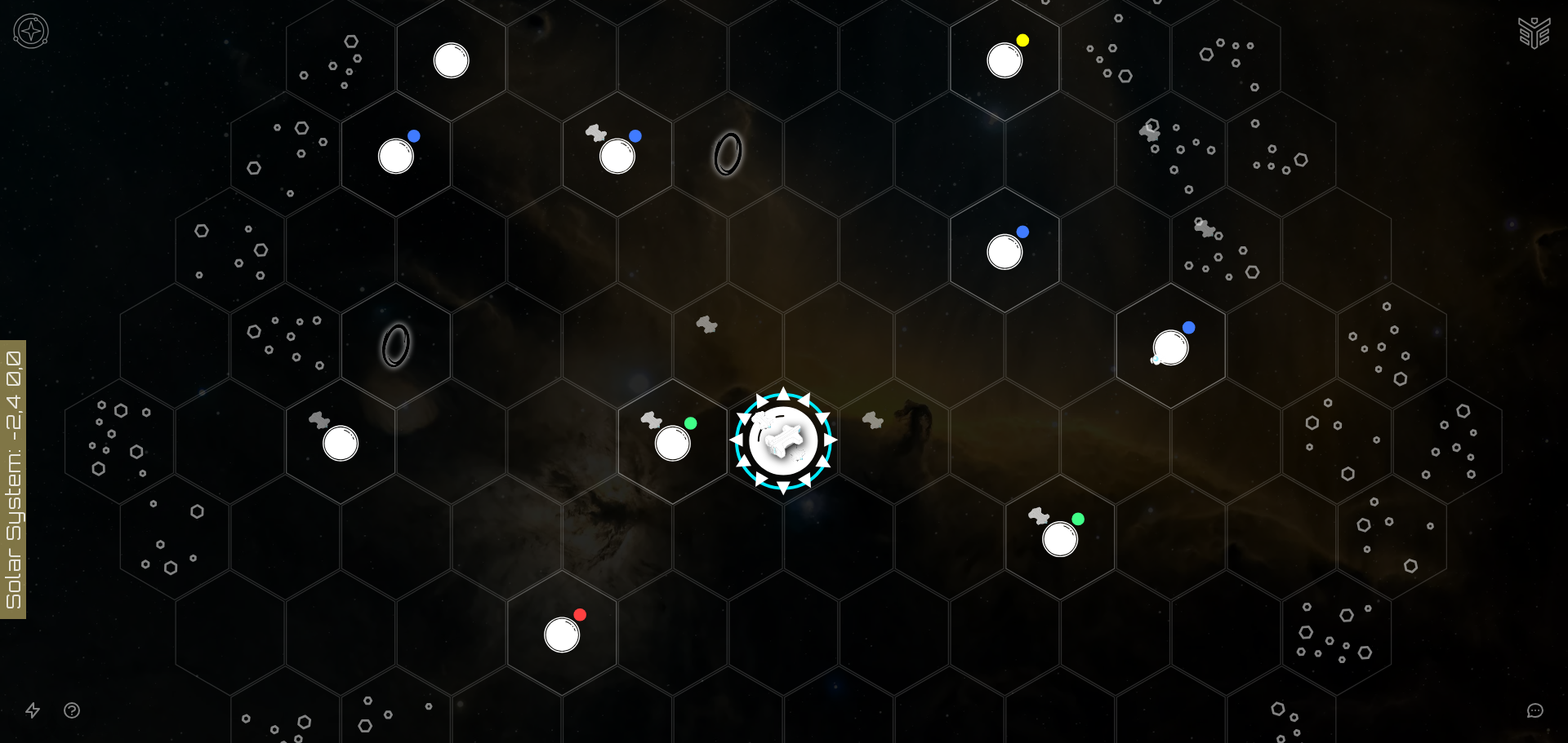
click at [671, 435] on polygon "Hex at coordinates -1,0, clickable" at bounding box center [673, 441] width 108 height 126
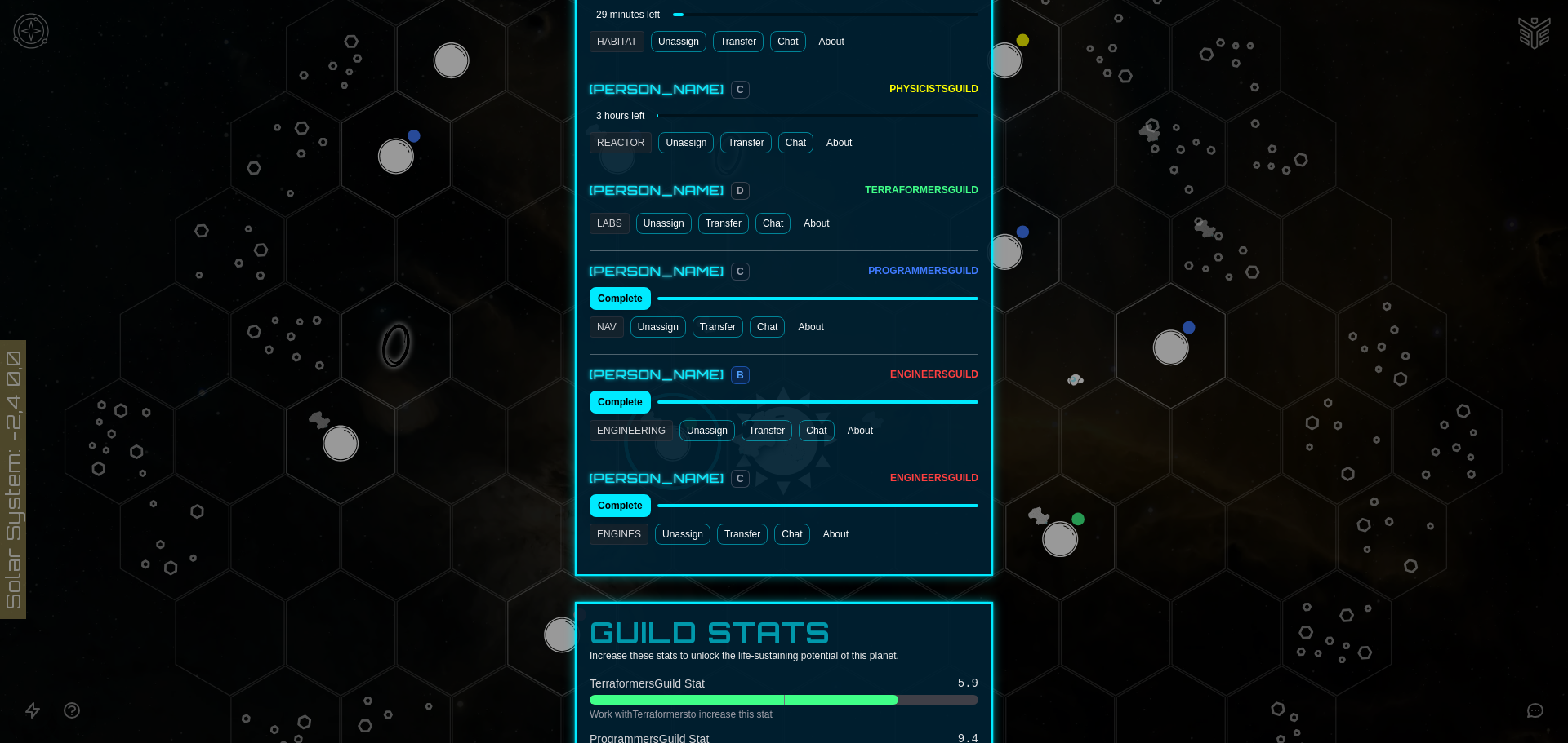
scroll to position [898, 0]
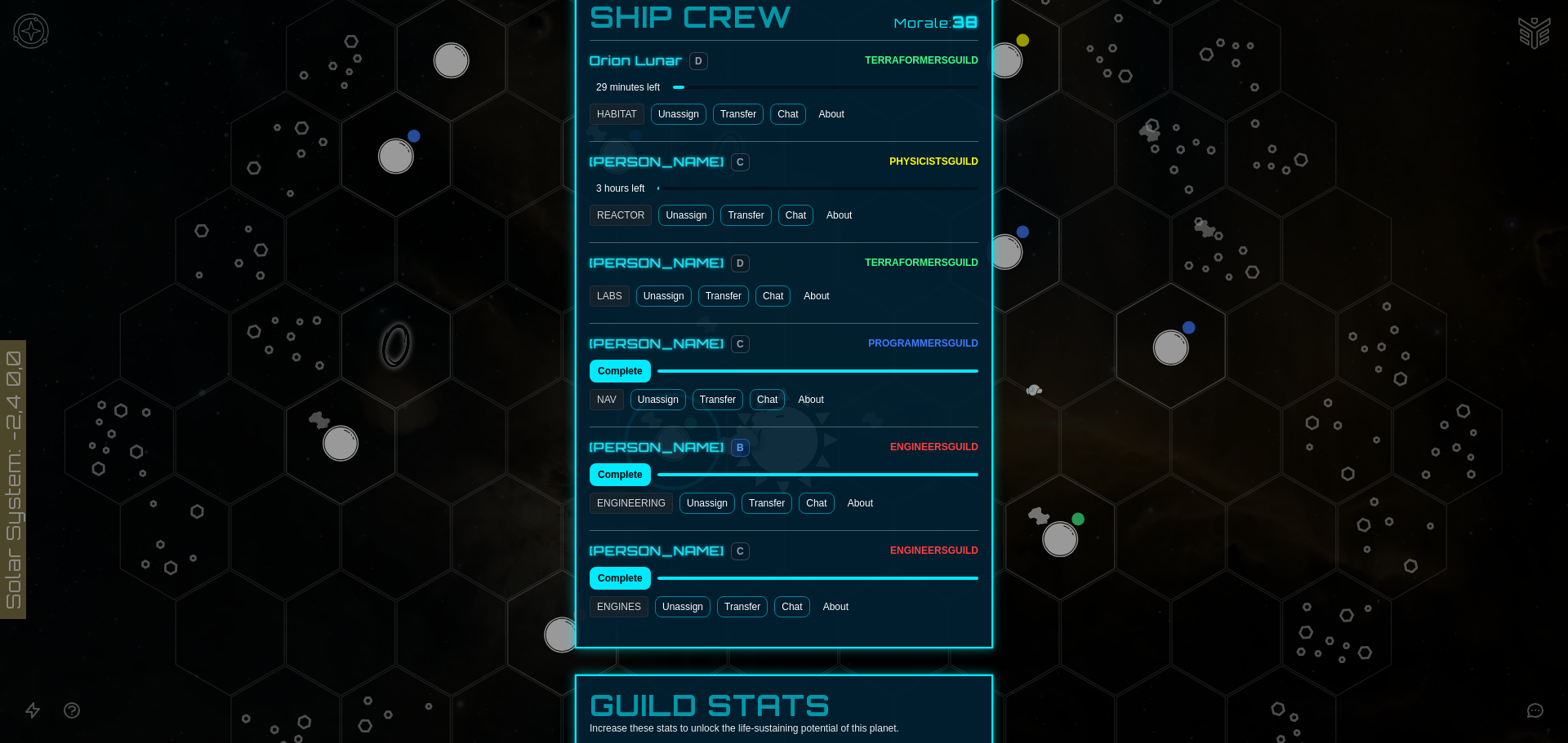
click at [769, 390] on link "Chat" at bounding box center [768, 400] width 35 height 21
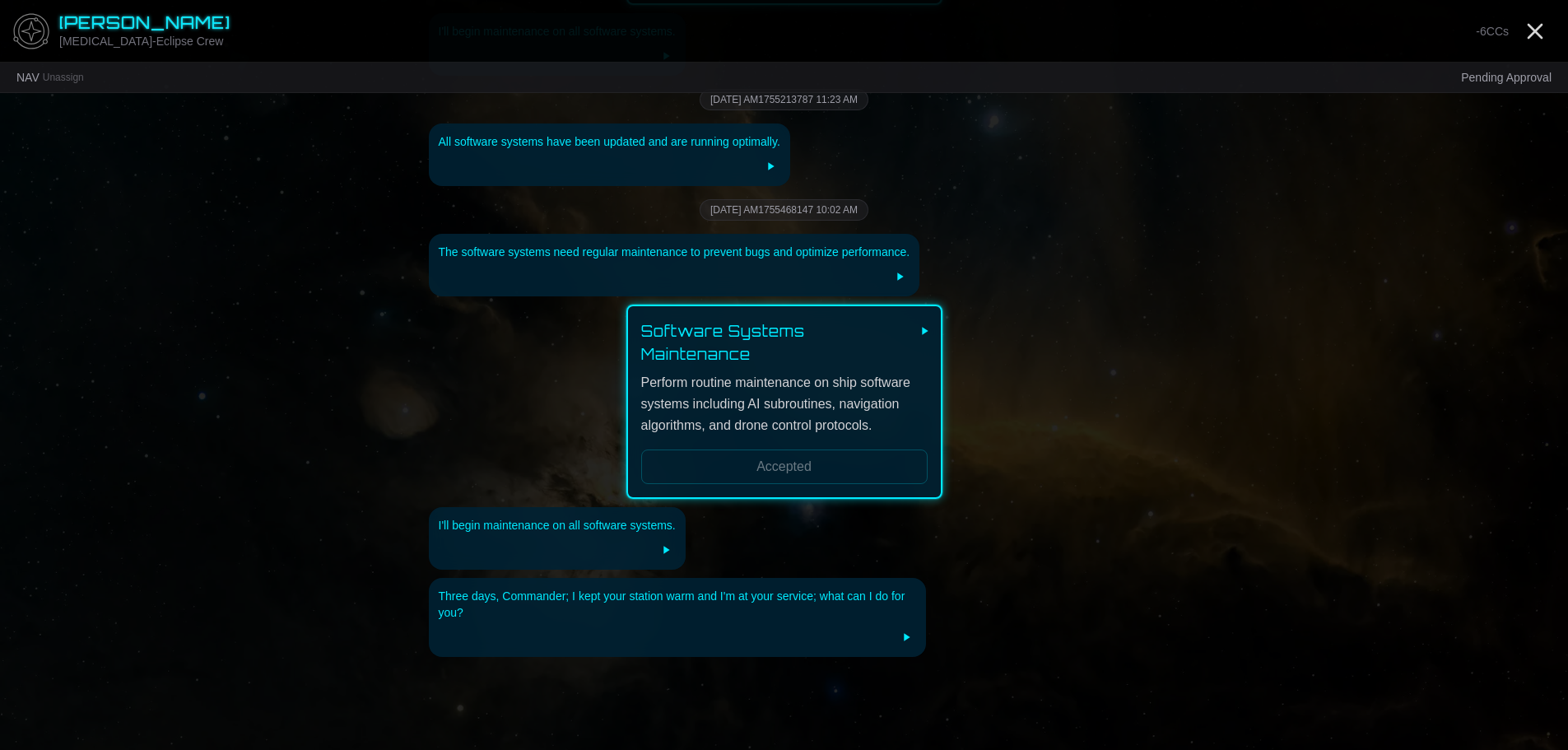
scroll to position [1698, 0]
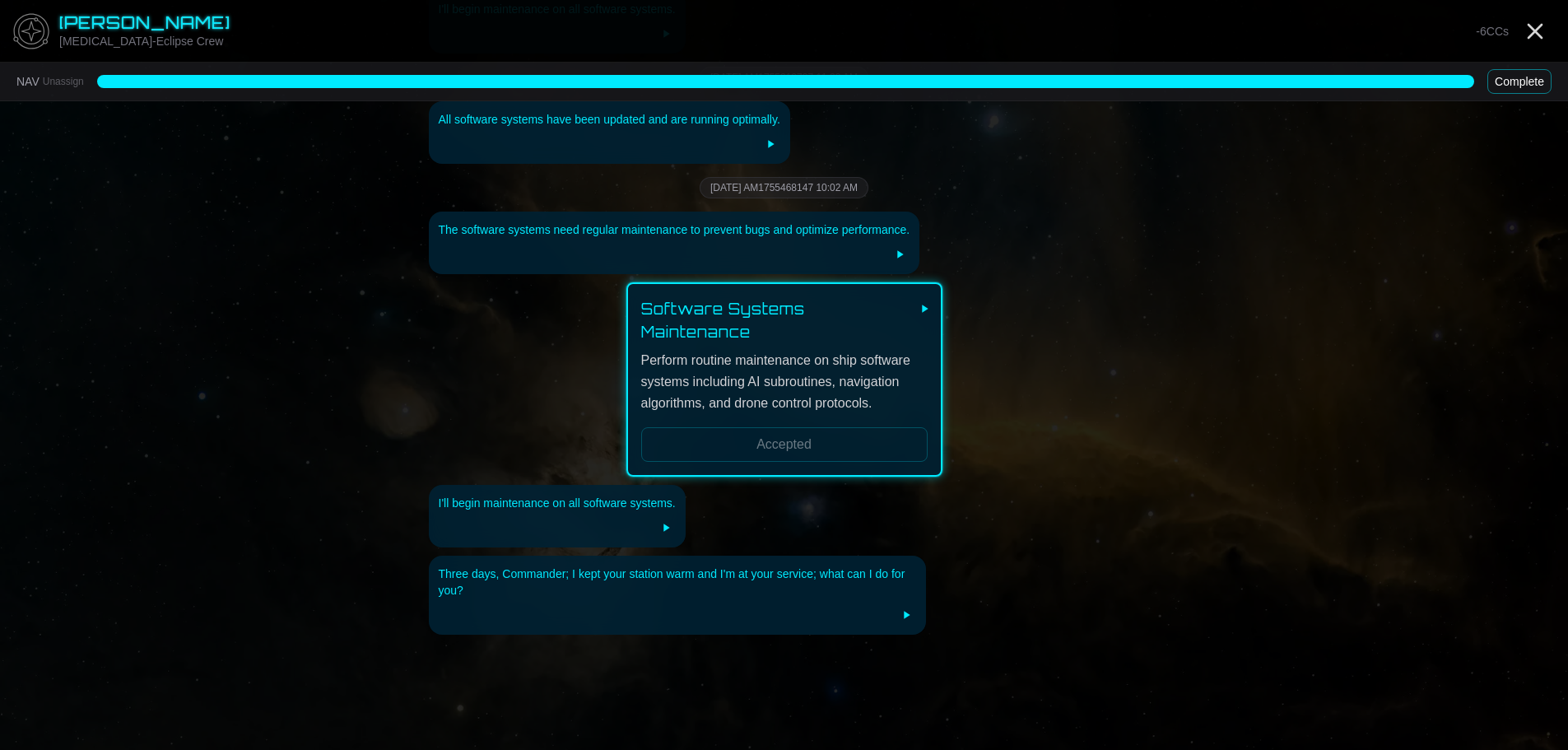
click at [1538, 79] on button "Complete" at bounding box center [1520, 82] width 64 height 24
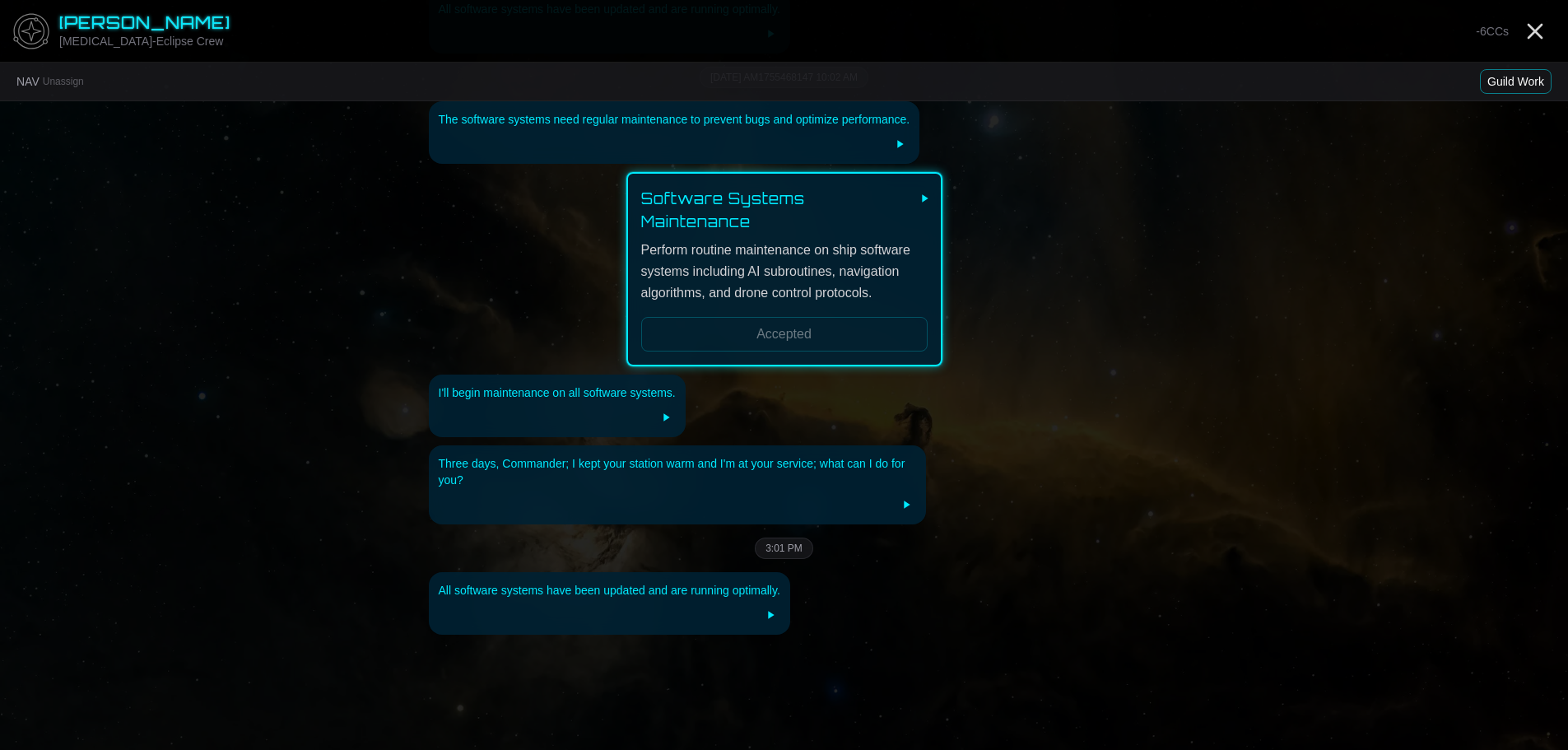
click at [1538, 79] on button "Guild Work" at bounding box center [1516, 82] width 71 height 24
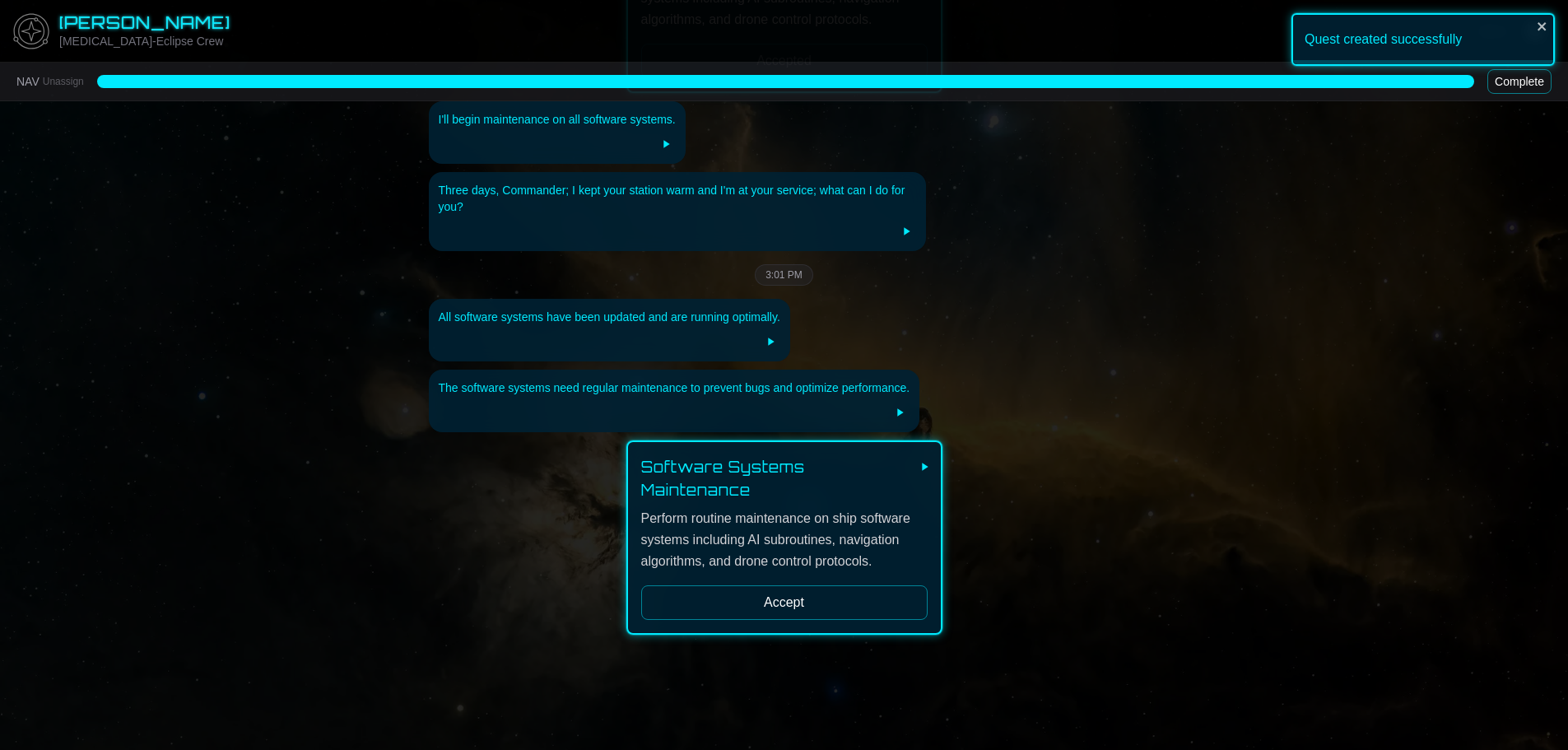
click at [849, 585] on button "Accept" at bounding box center [784, 602] width 287 height 35
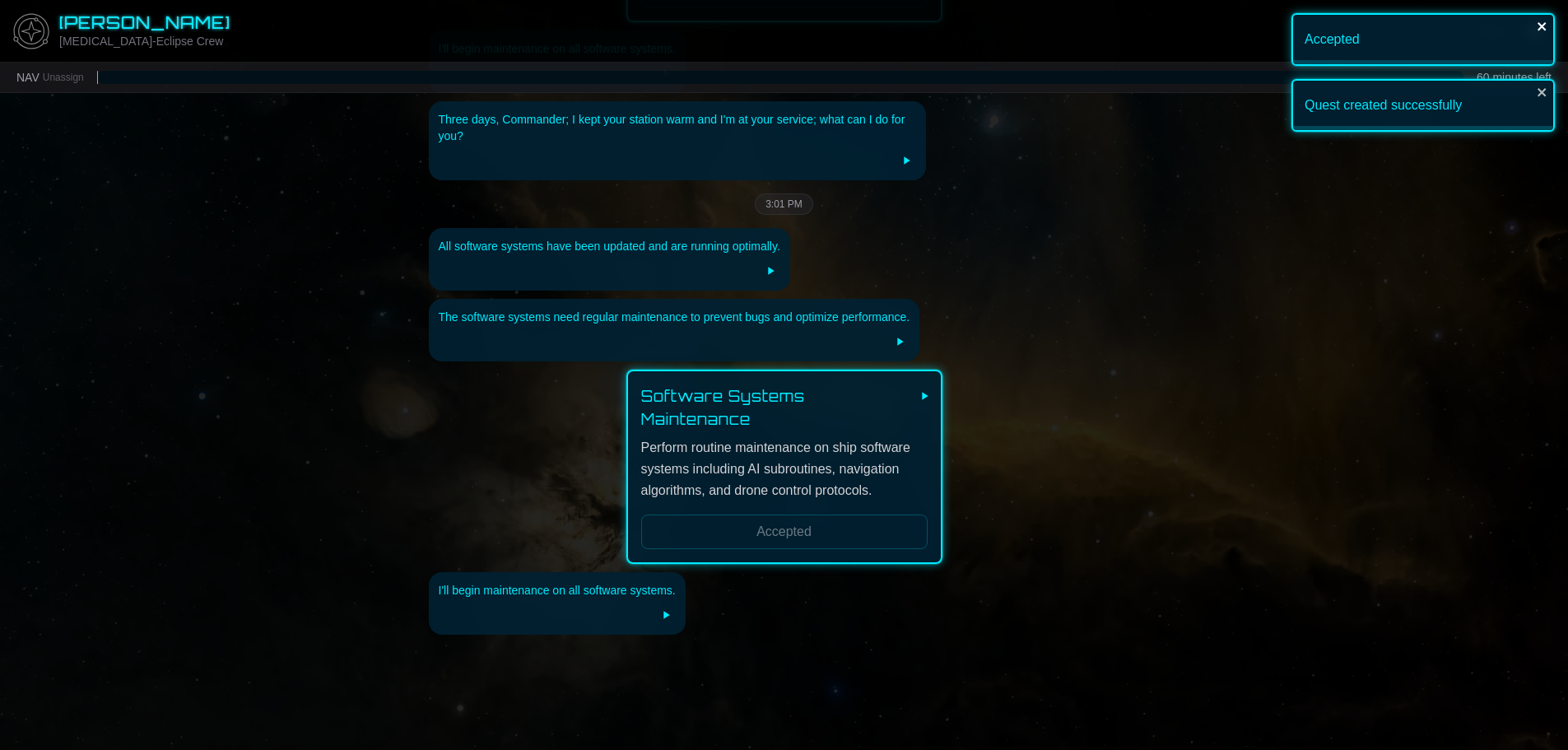
click at [1542, 24] on icon "close" at bounding box center [1543, 26] width 11 height 13
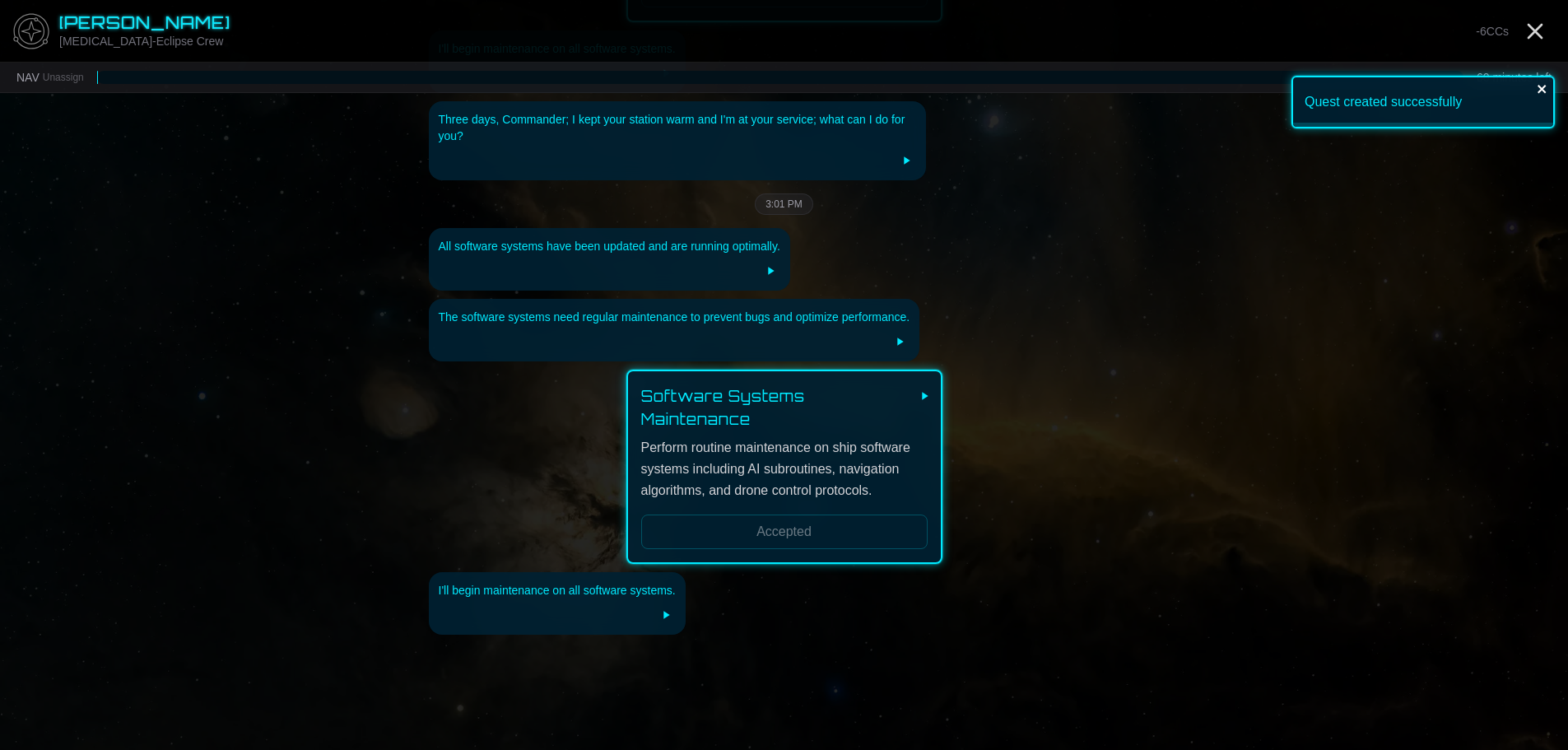
click at [1542, 92] on div "Quest created successfully" at bounding box center [1423, 103] width 263 height 53
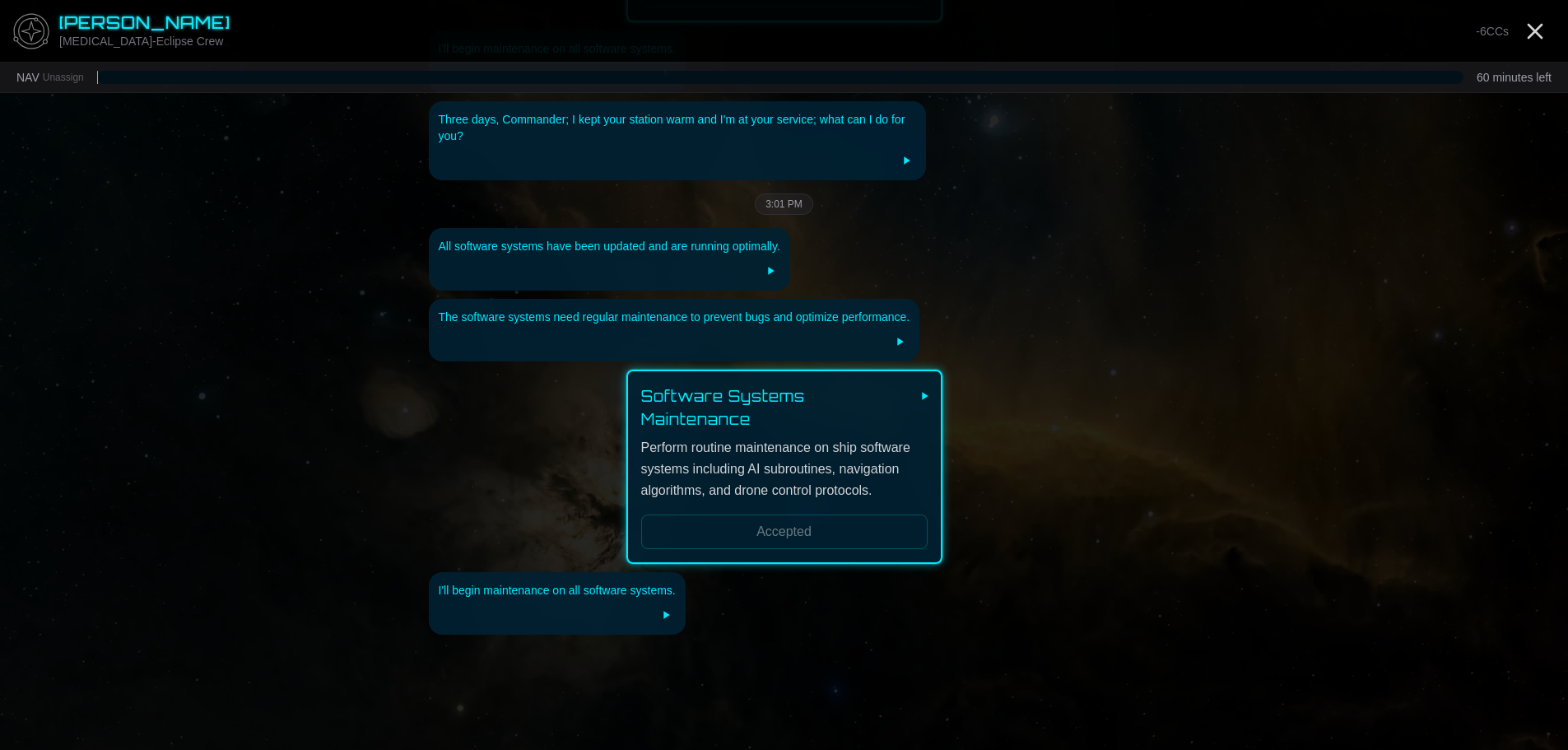
click at [1541, 32] on div "Quest created successfully" at bounding box center [1423, 46] width 263 height 66
click at [1535, 28] on icon "Close" at bounding box center [1535, 31] width 26 height 26
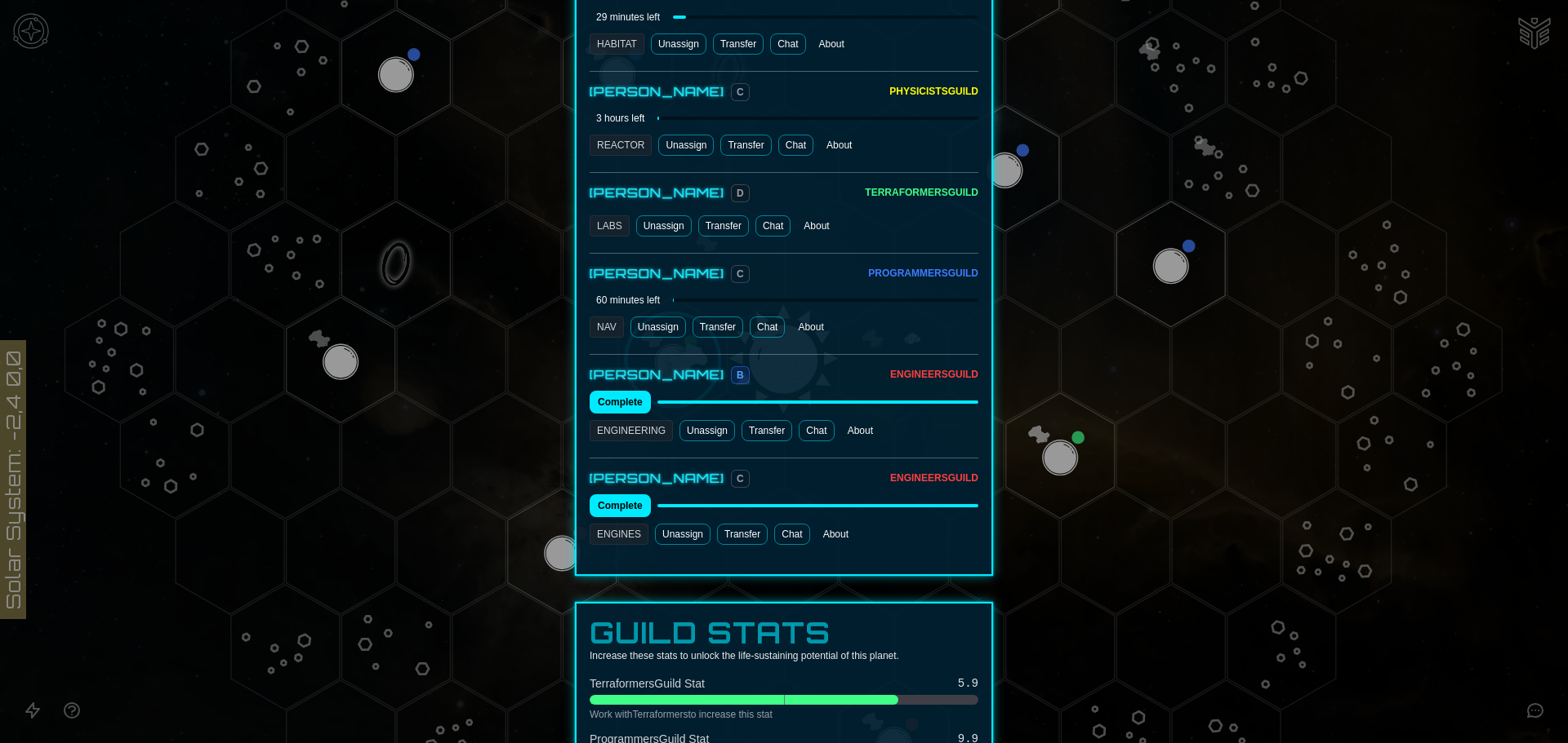
scroll to position [979, 0]
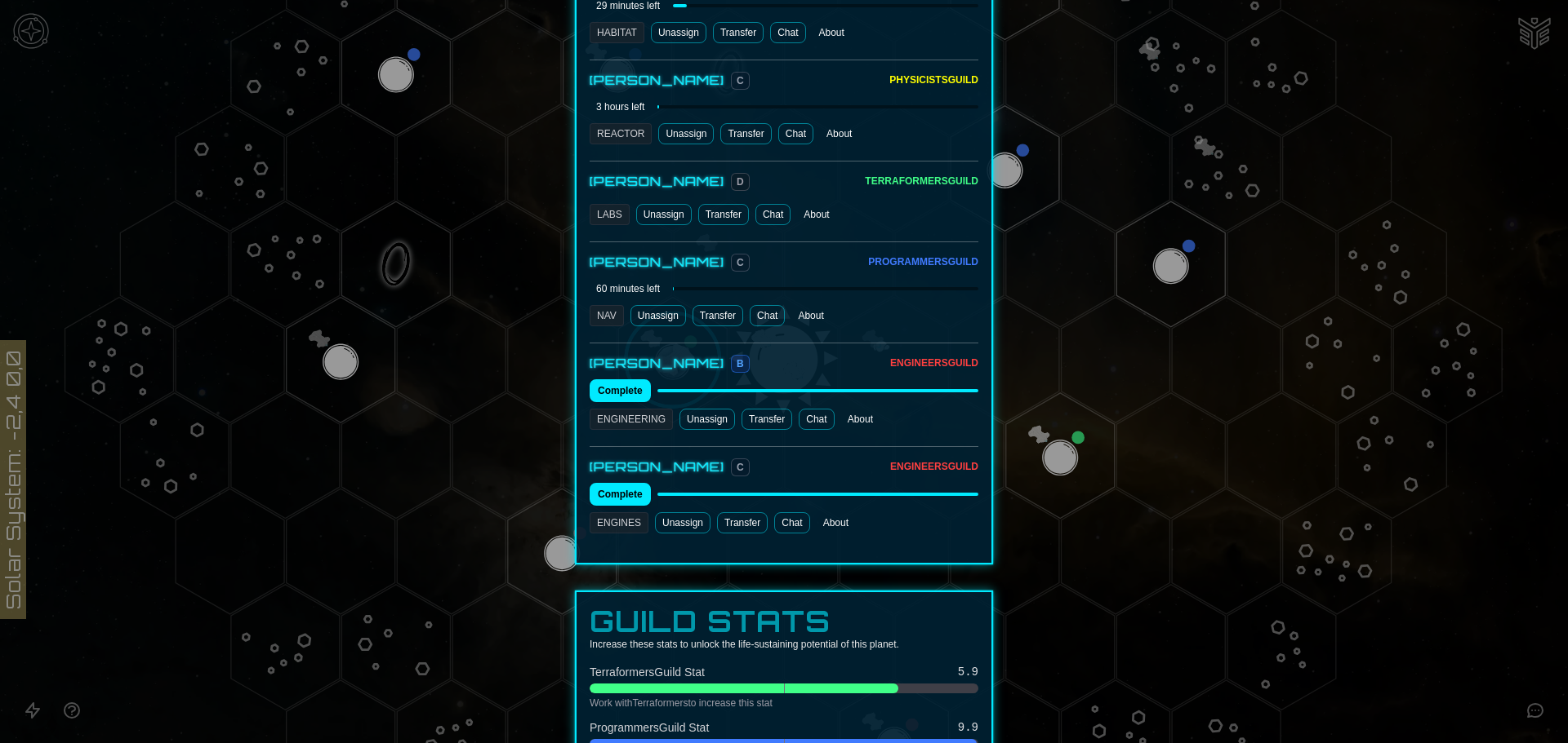
click at [807, 409] on link "Chat" at bounding box center [816, 420] width 35 height 21
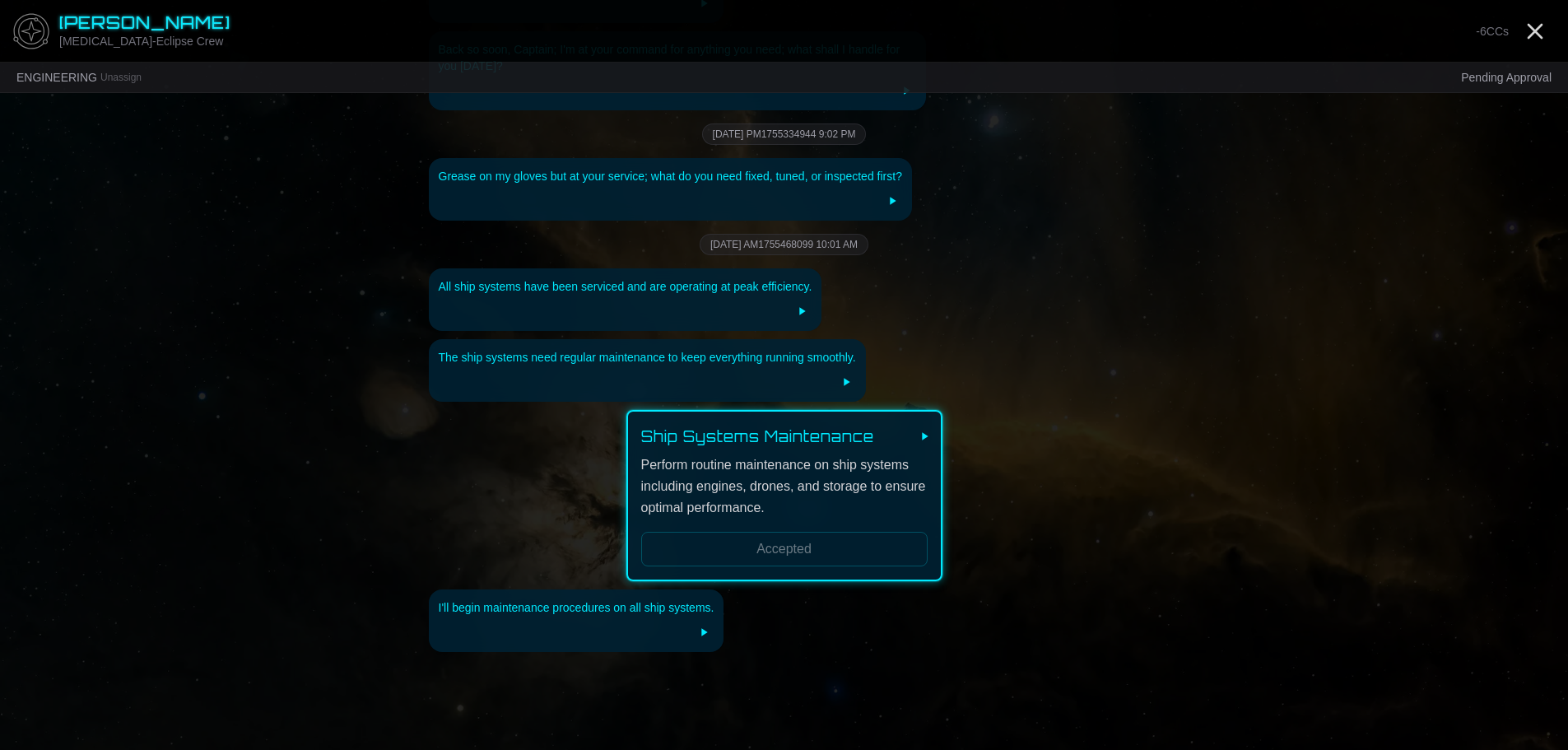
scroll to position [2426, 0]
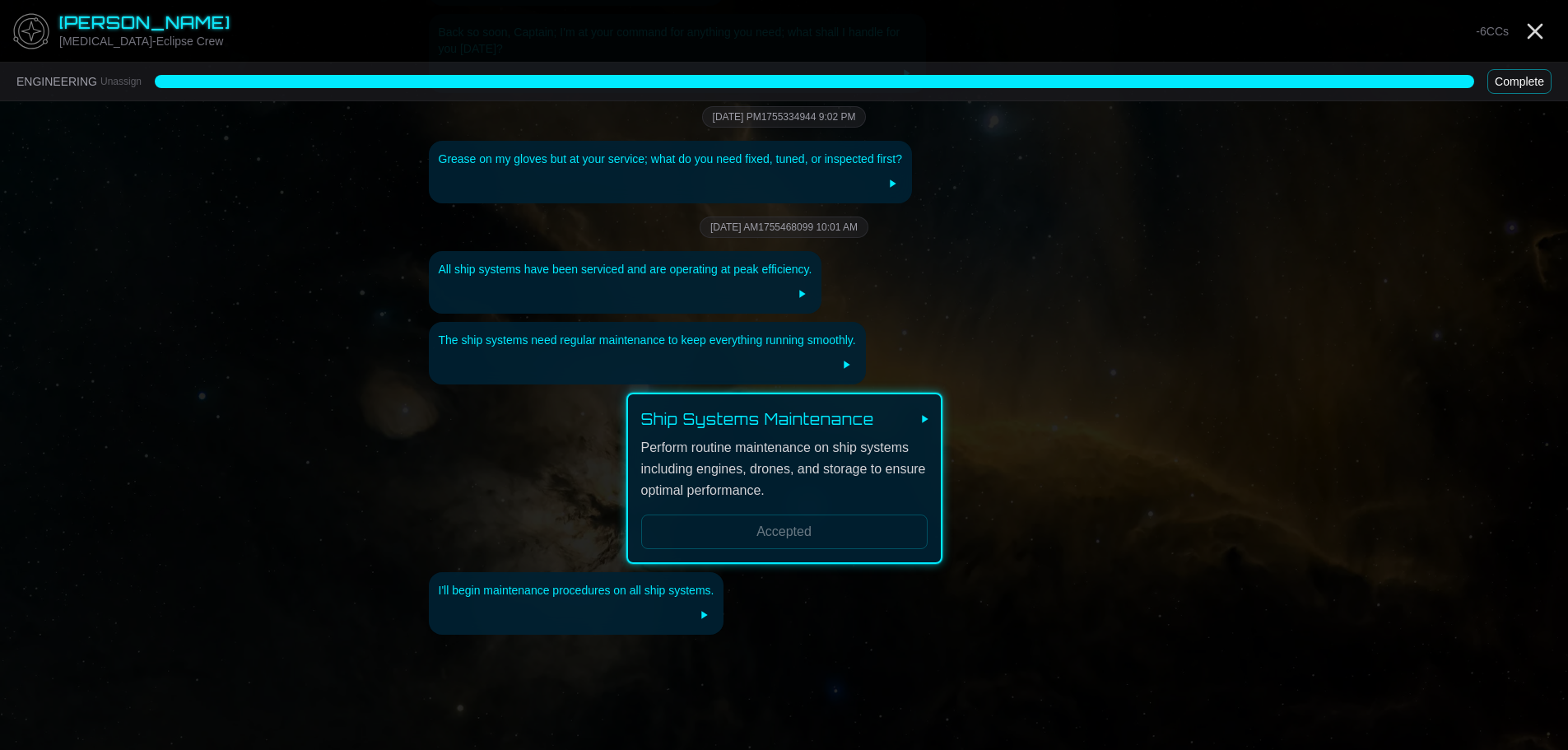
click at [1500, 78] on button "Complete" at bounding box center [1520, 82] width 64 height 24
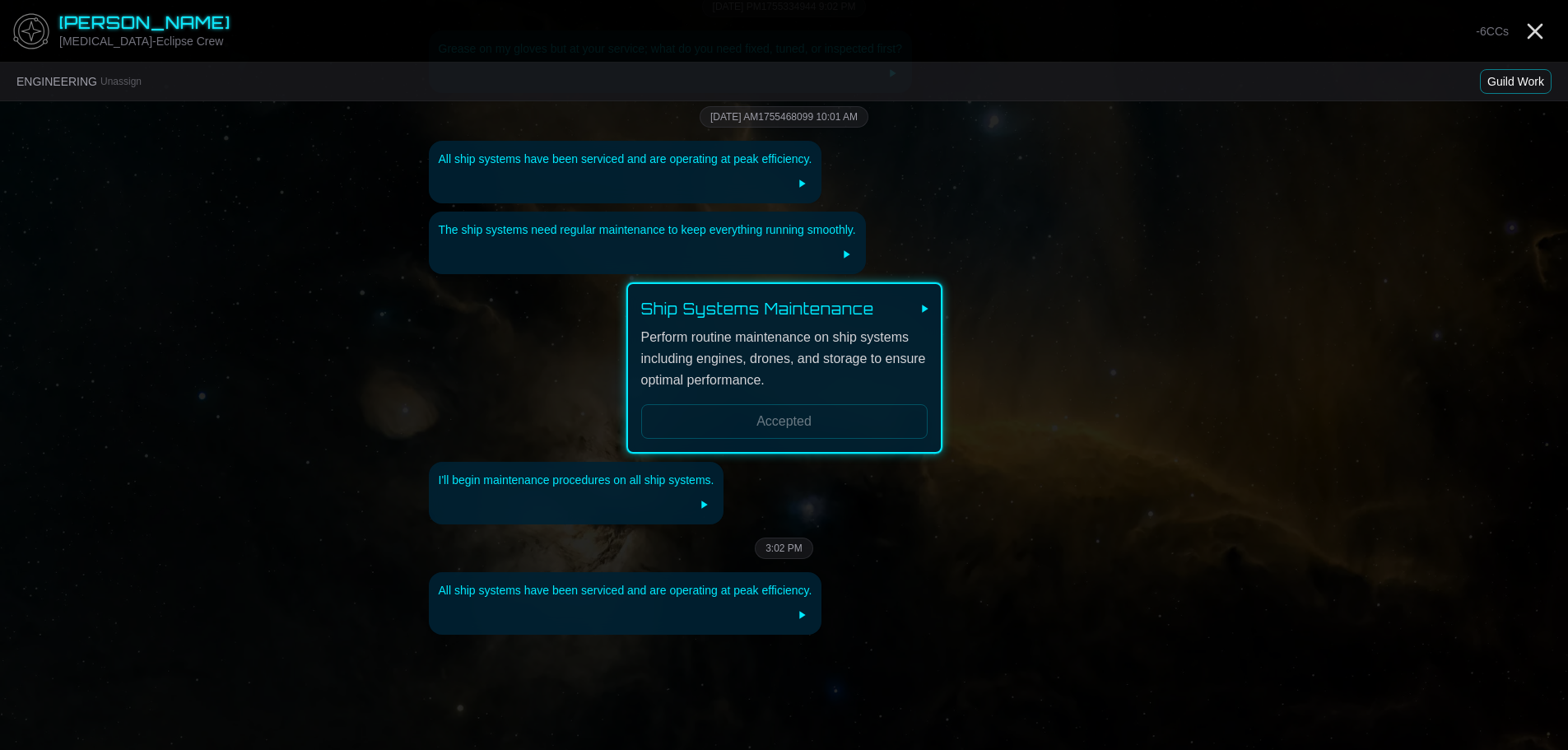
click at [1500, 78] on button "Guild Work" at bounding box center [1516, 82] width 71 height 24
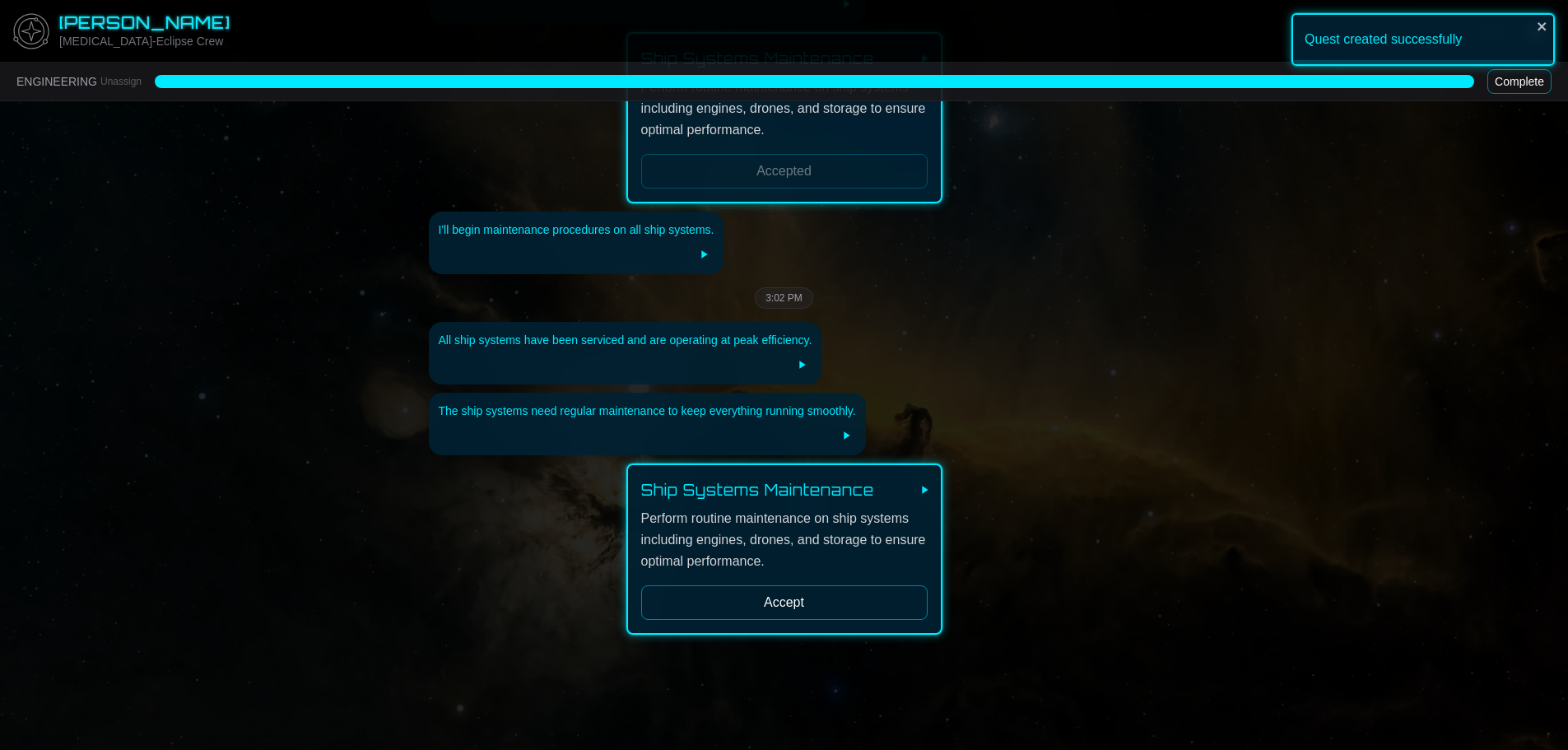
click at [794, 585] on button "Accept" at bounding box center [784, 602] width 287 height 35
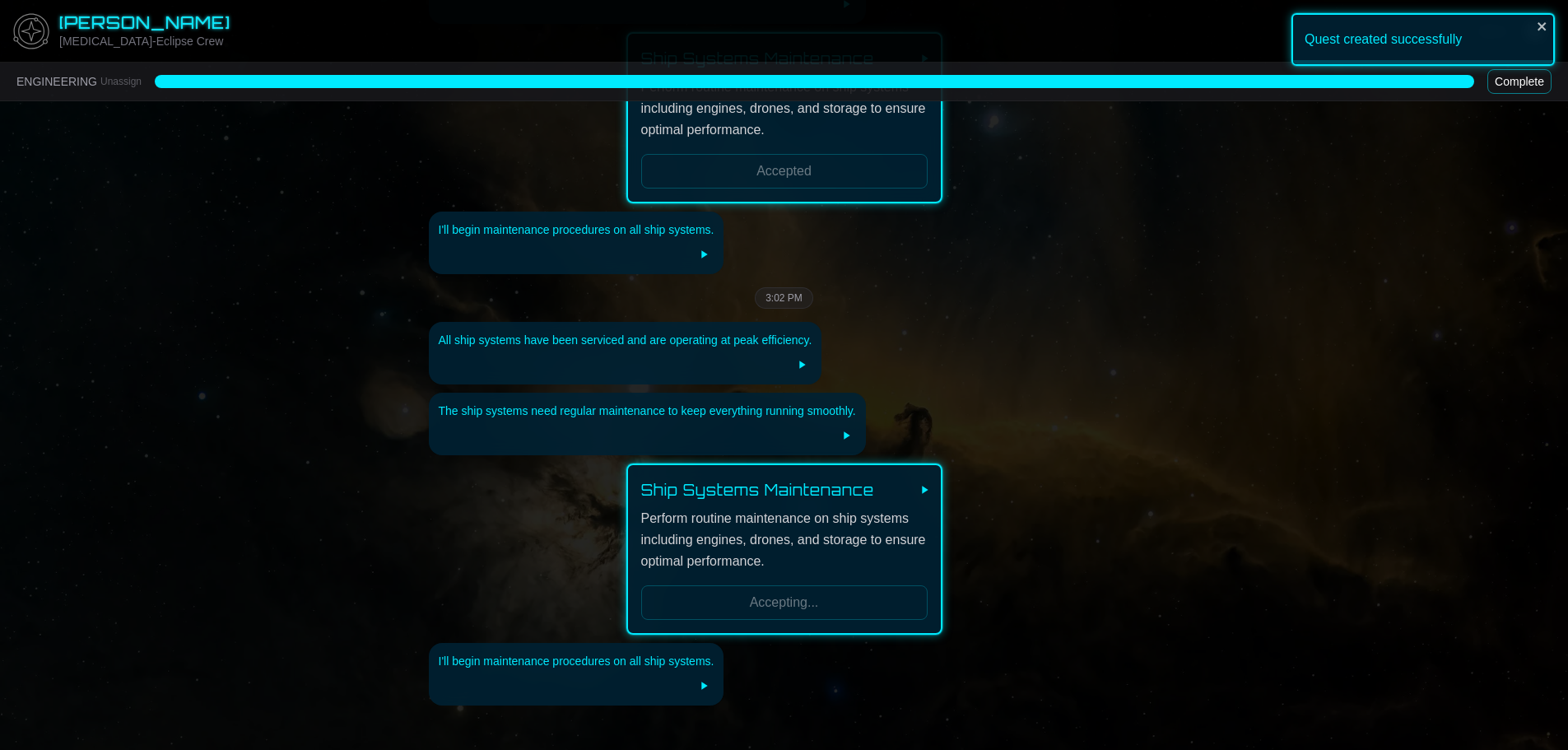
scroll to position [2857, 0]
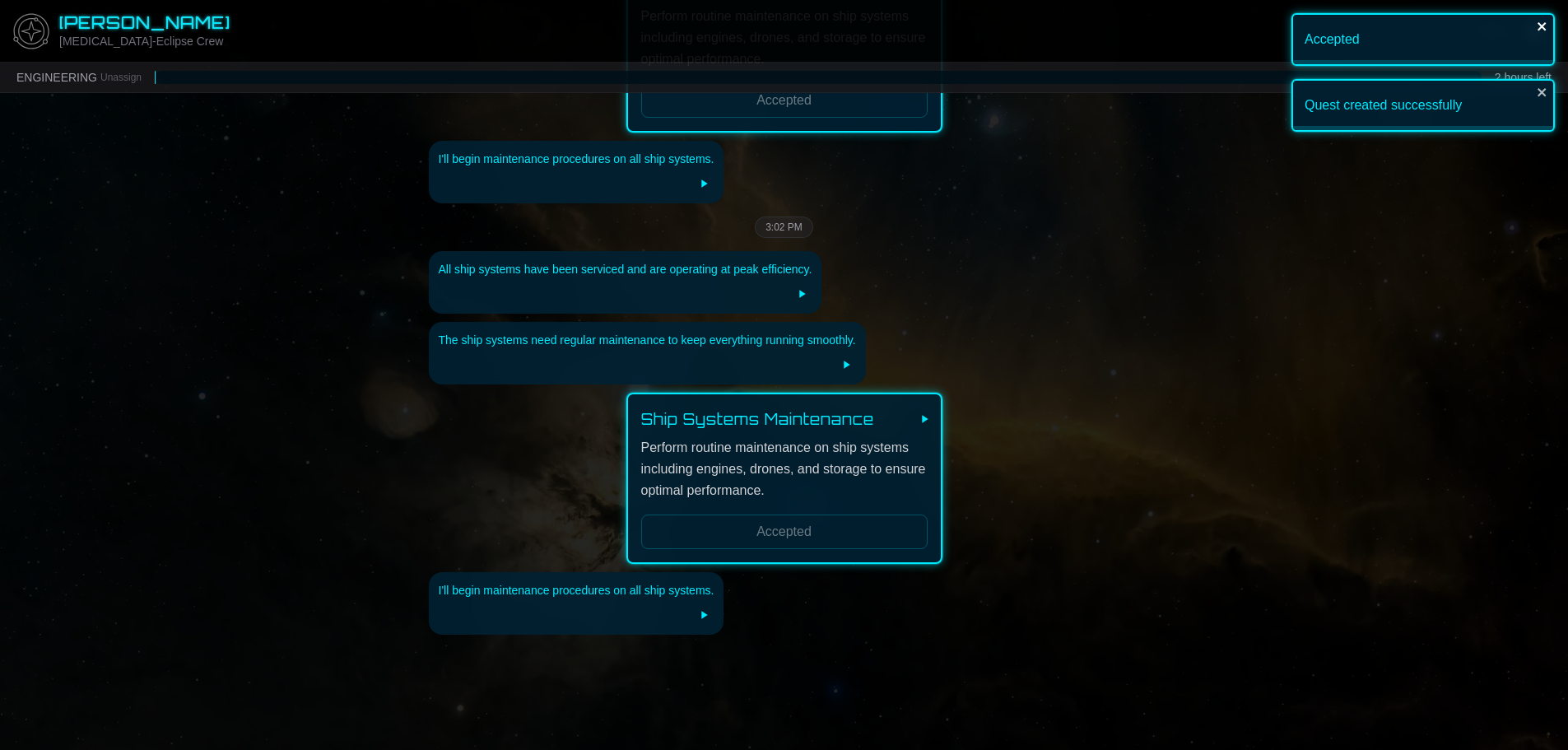
click at [1545, 24] on icon "close" at bounding box center [1542, 26] width 8 height 8
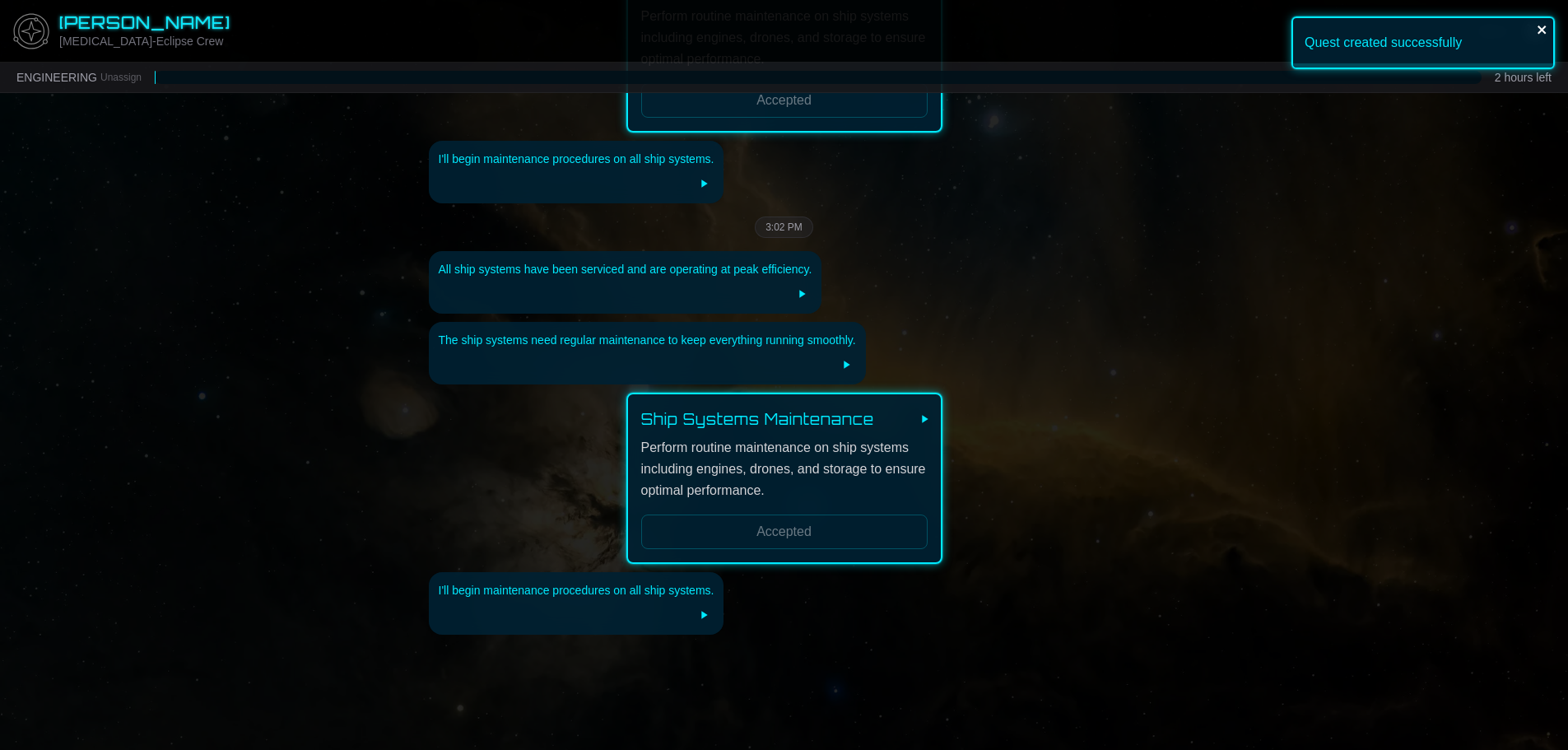
click at [1540, 83] on div "Accepted Quest created successfully" at bounding box center [1423, 48] width 263 height 70
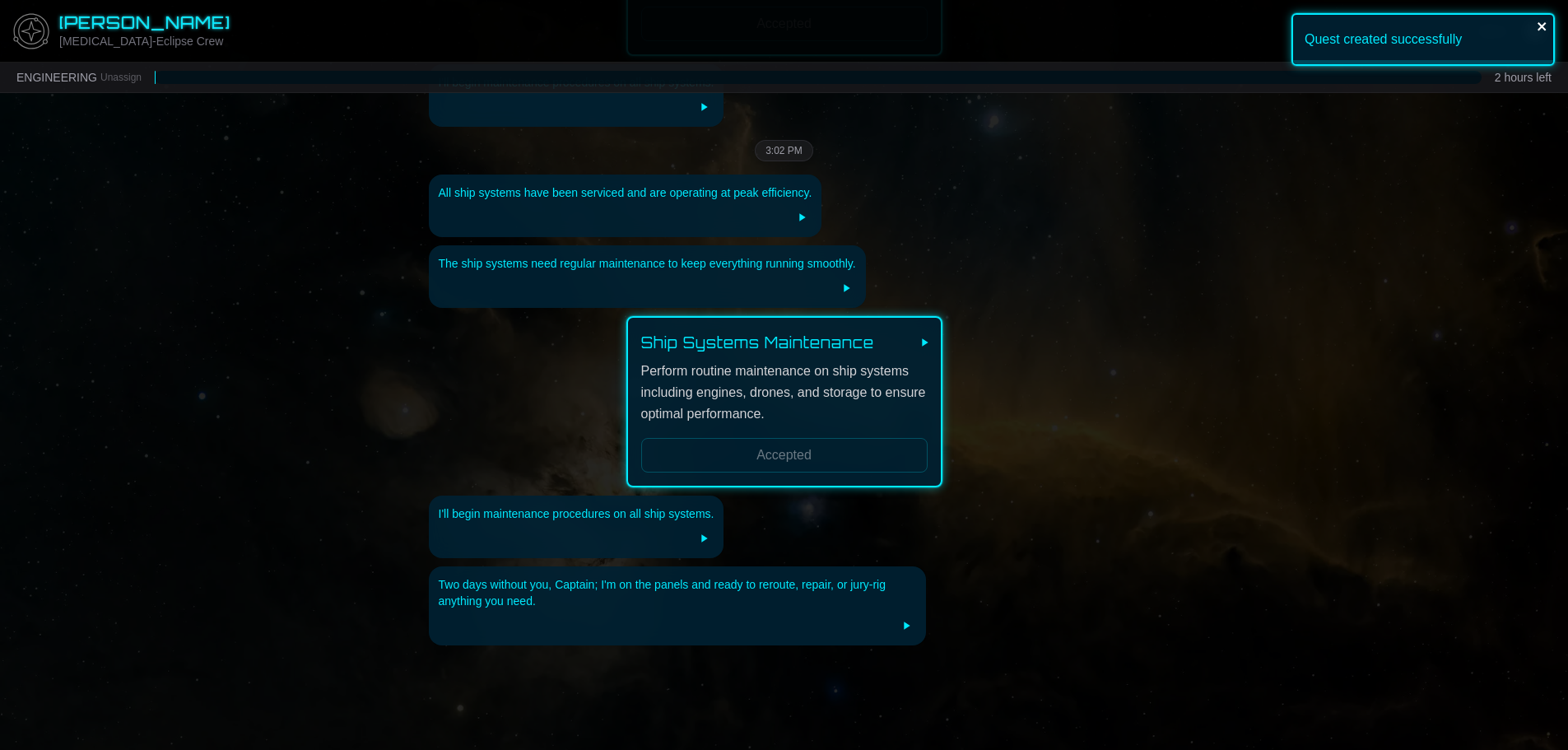
scroll to position [2944, 0]
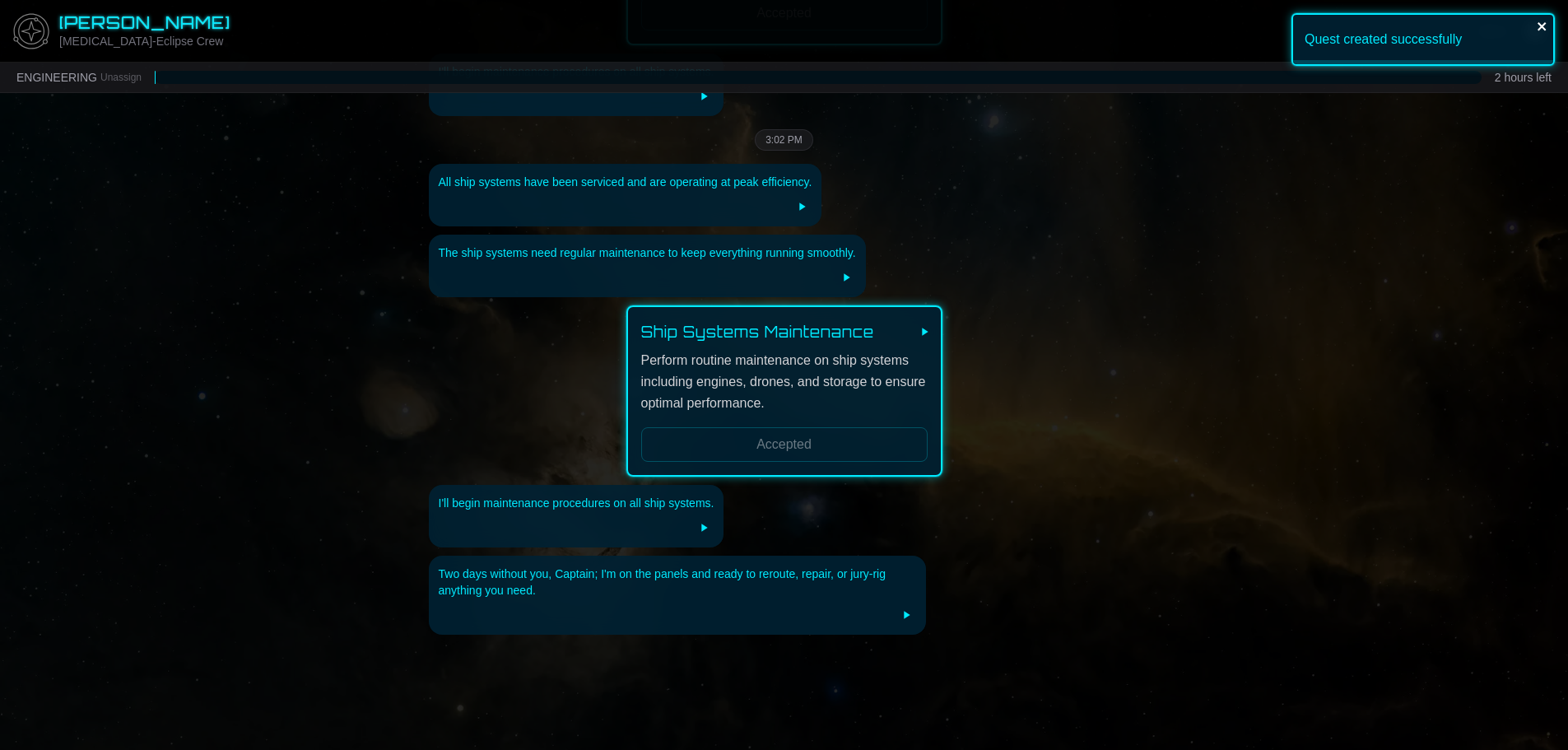
click at [1542, 23] on icon "close" at bounding box center [1543, 26] width 11 height 13
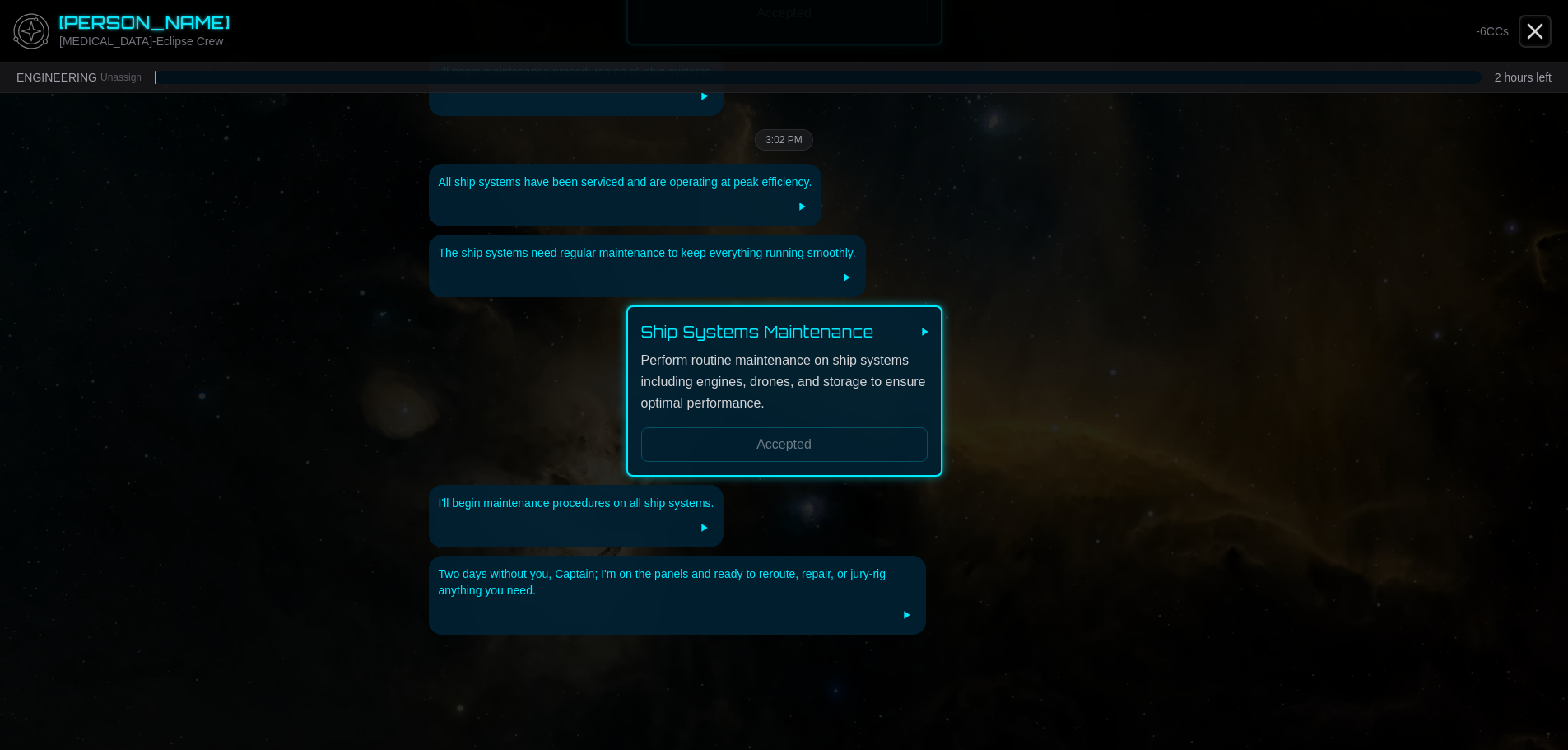
click at [1538, 22] on icon "Close" at bounding box center [1535, 31] width 26 height 26
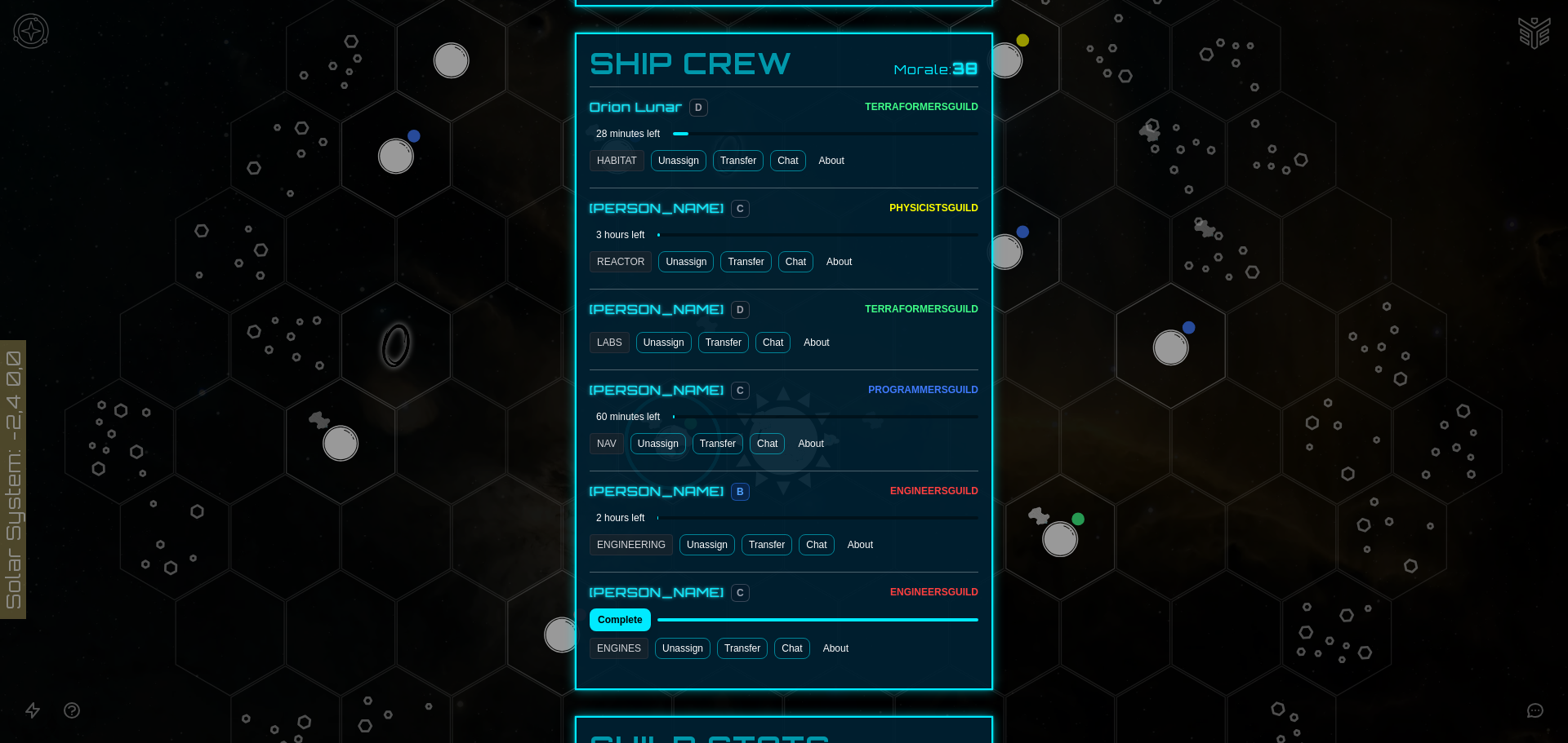
scroll to position [898, 0]
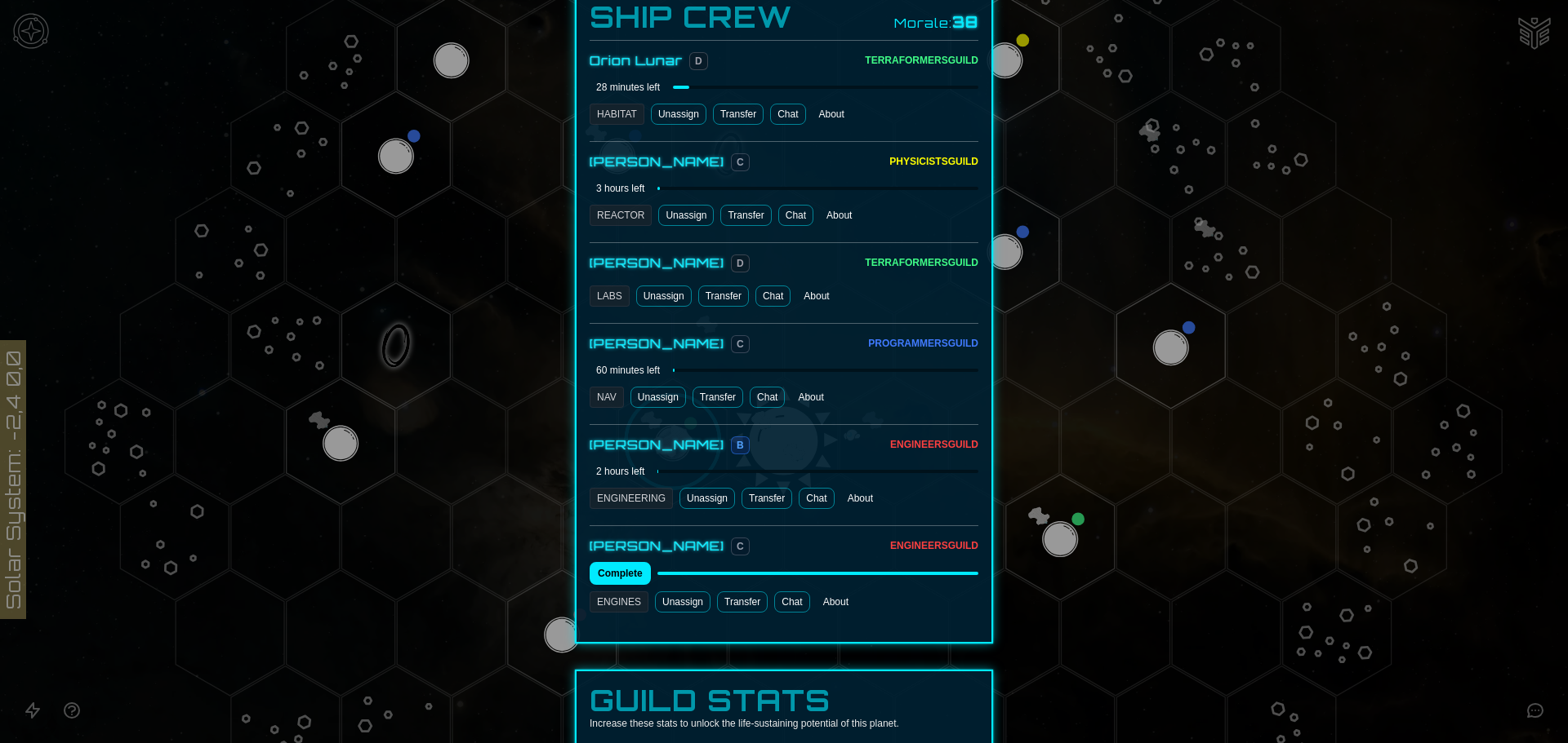
click at [790, 592] on link "Chat" at bounding box center [792, 602] width 35 height 21
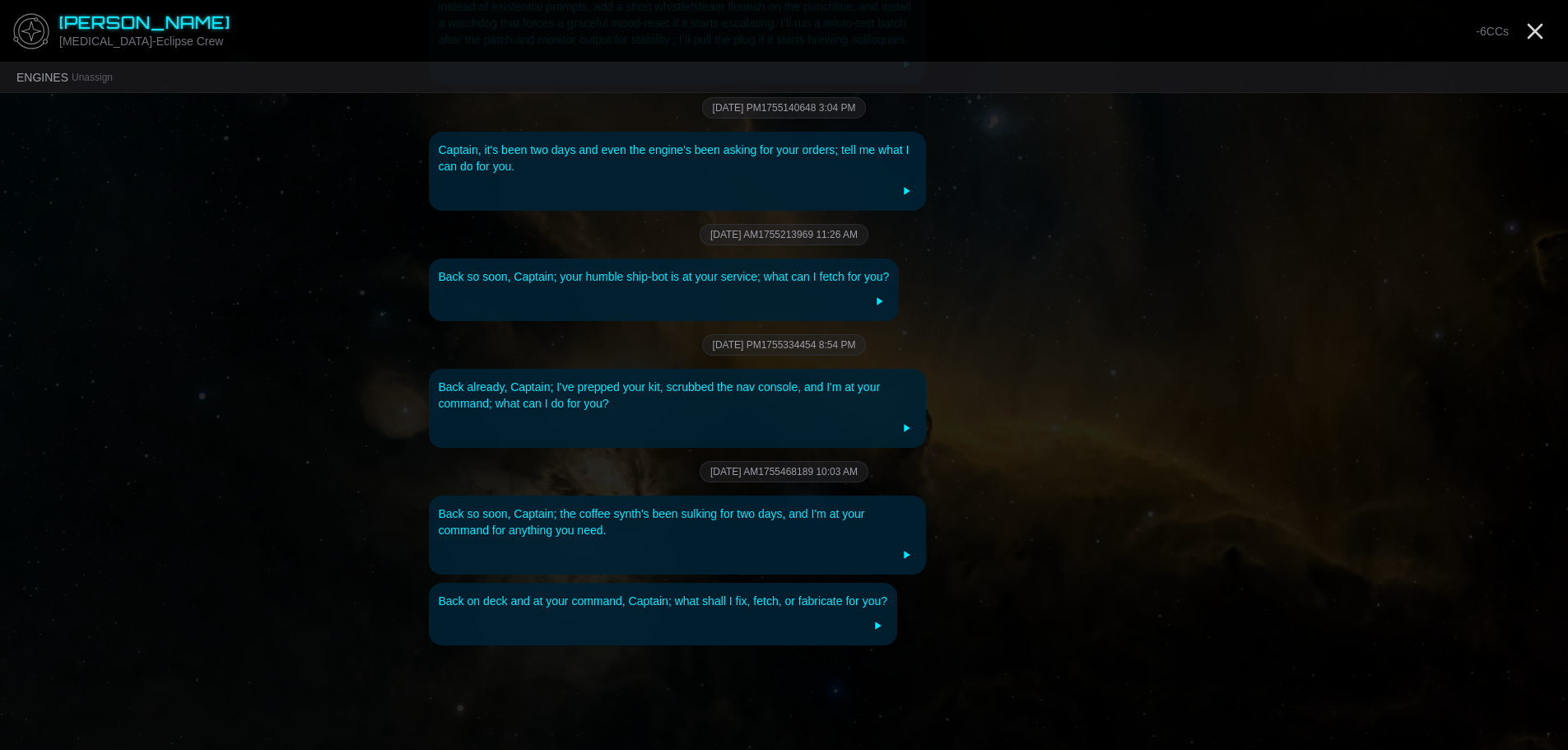
scroll to position [513, 0]
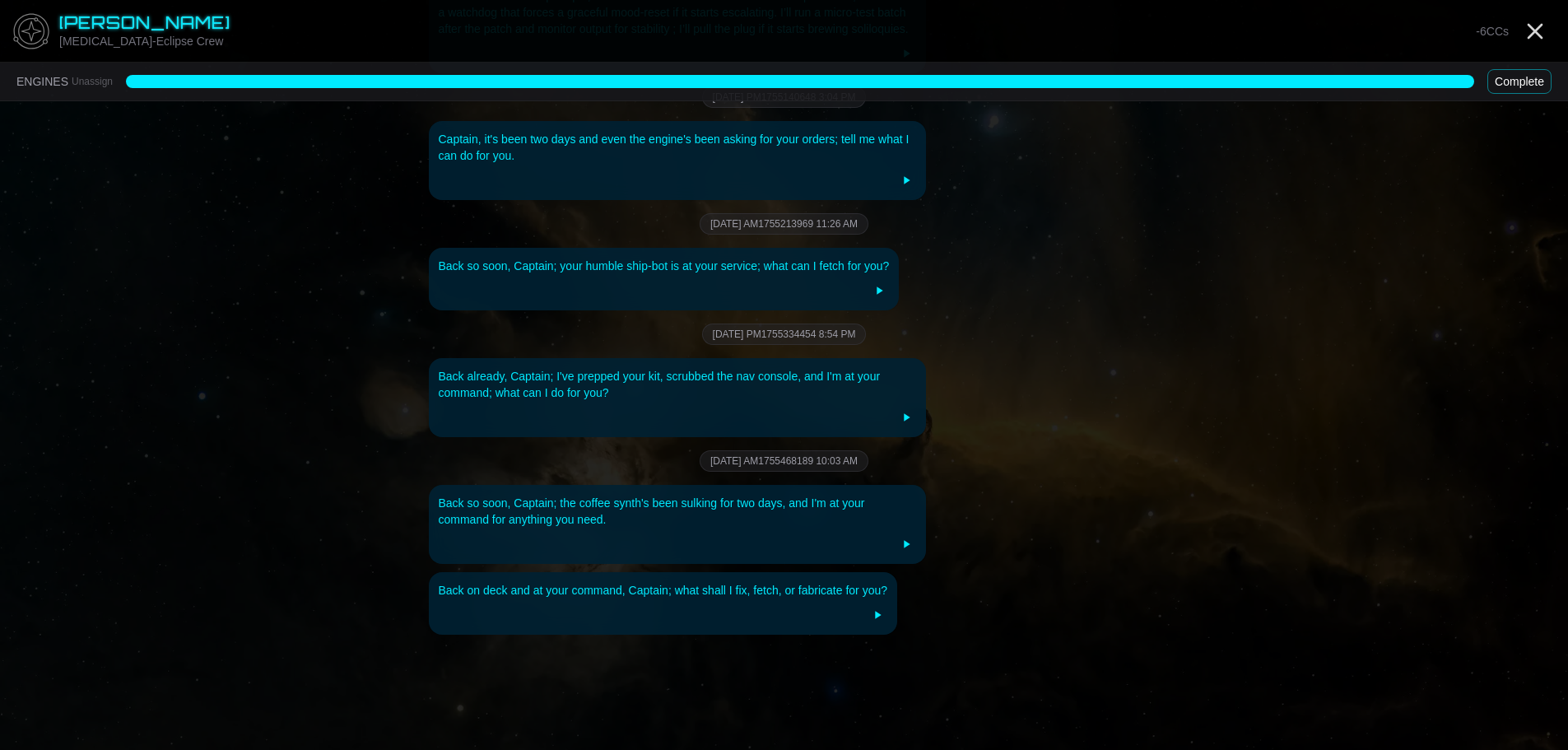
click at [1512, 71] on button "Complete" at bounding box center [1520, 82] width 64 height 24
drag, startPoint x: 1515, startPoint y: 76, endPoint x: 1510, endPoint y: 97, distance: 21.6
click at [1515, 78] on button "Complete" at bounding box center [1520, 82] width 64 height 24
click at [1515, 81] on button "Complete" at bounding box center [1520, 82] width 64 height 24
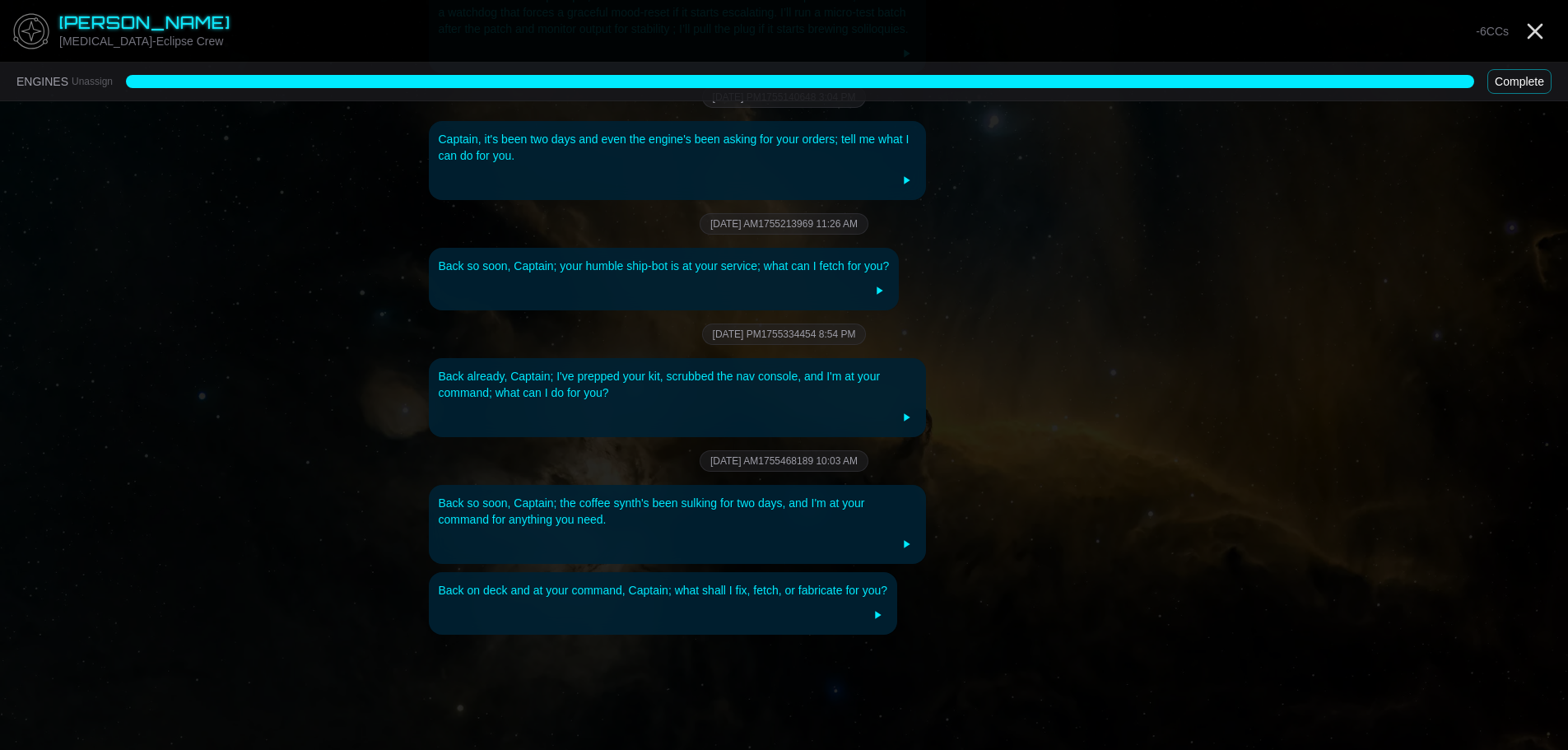
click at [1515, 81] on button "Complete" at bounding box center [1520, 82] width 64 height 24
click at [1335, 296] on main "[PERSON_NAME] [MEDICAL_DATA]-Eclipse Crew -6 CCs ENGINES Unassign Complete What…" at bounding box center [784, 127] width 1568 height 1280
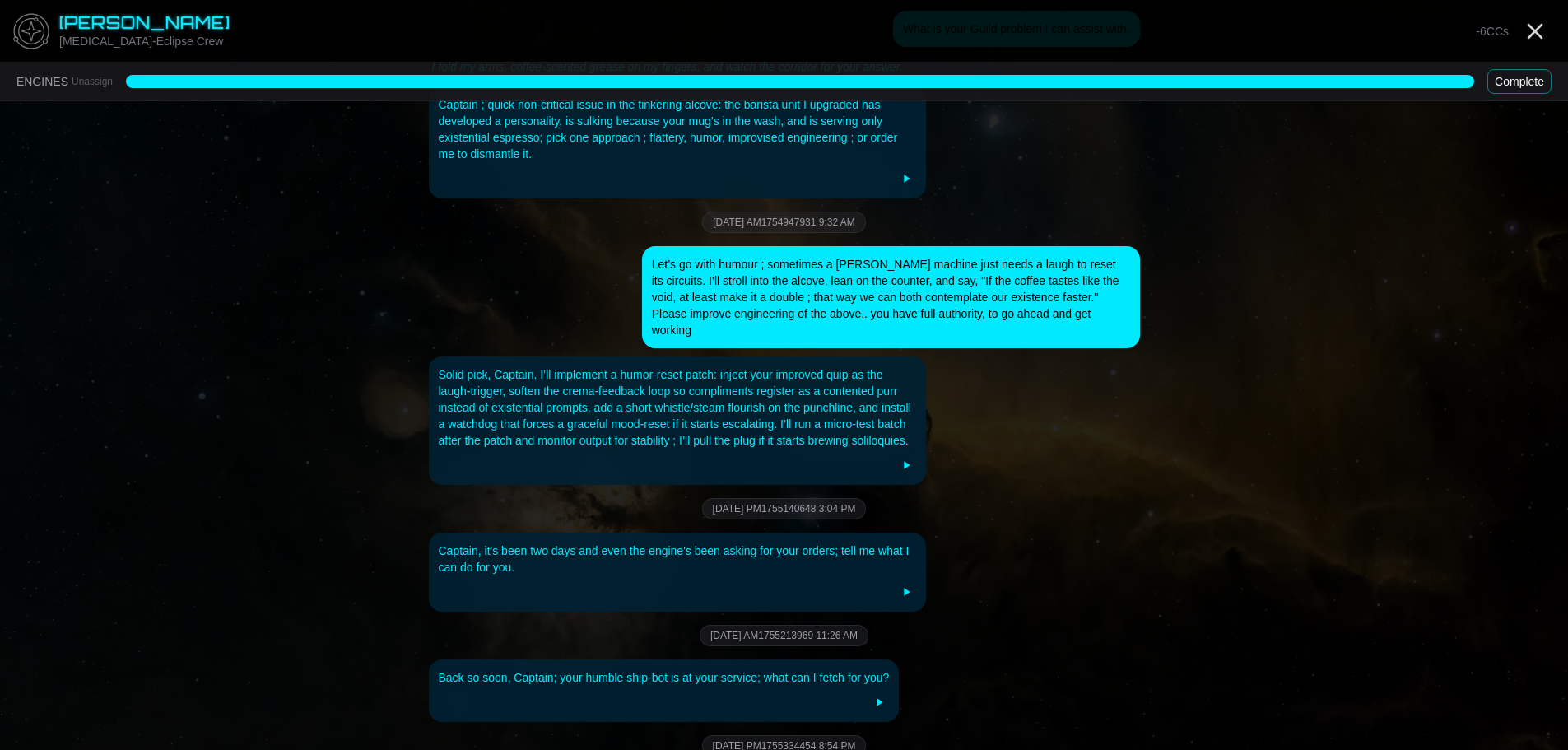
click at [1516, 88] on button "Complete" at bounding box center [1520, 82] width 64 height 24
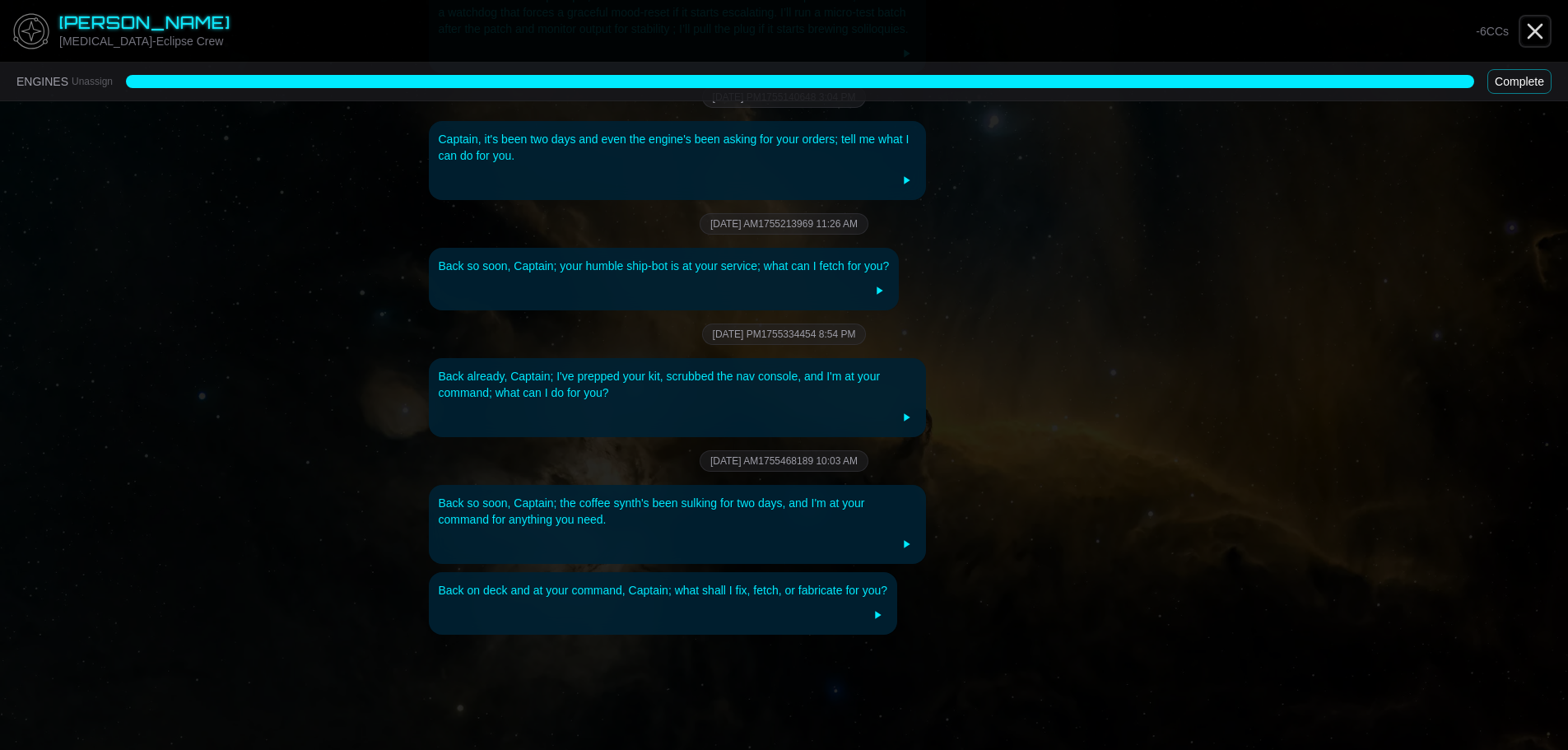
click at [1537, 27] on icon "Close" at bounding box center [1535, 31] width 26 height 26
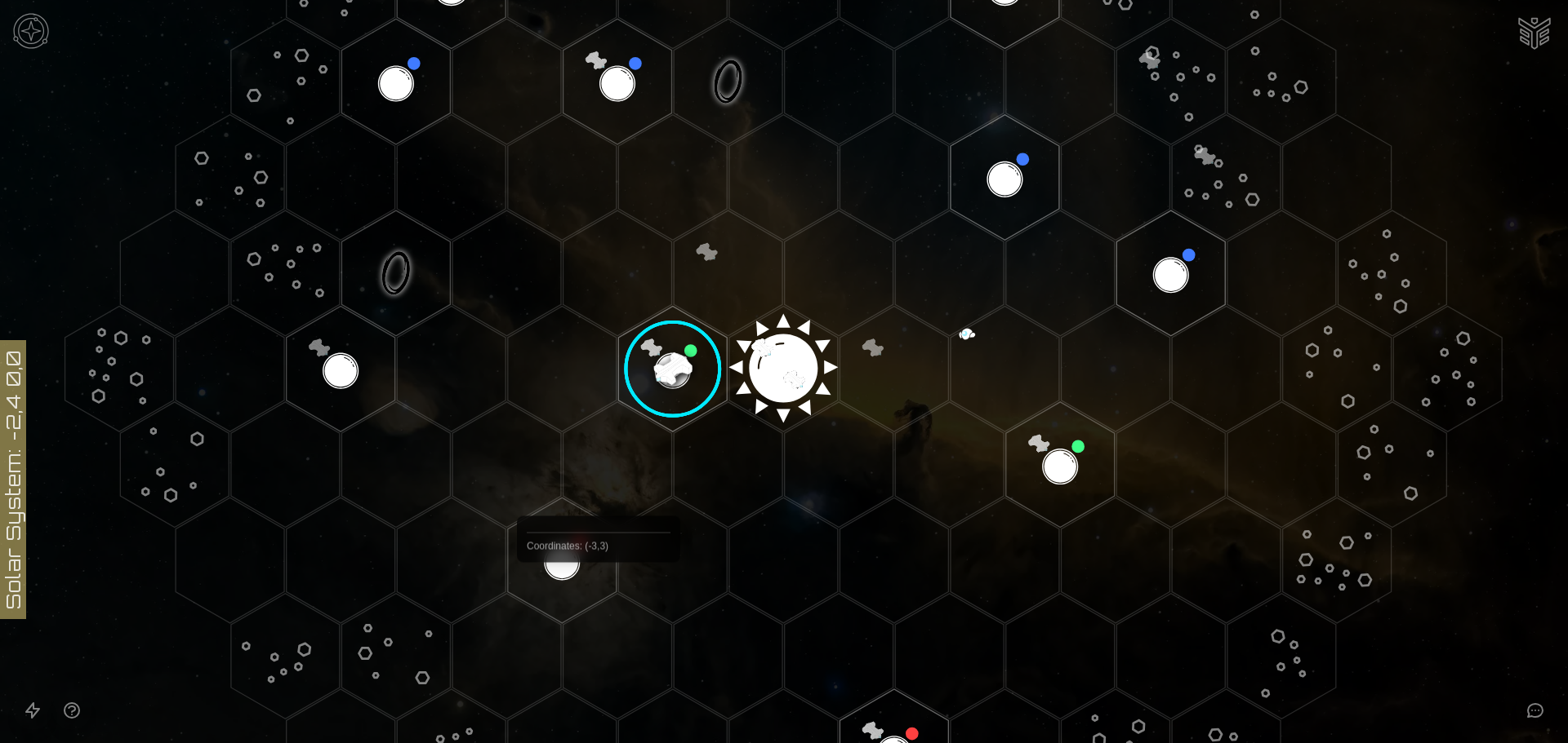
scroll to position [326, 0]
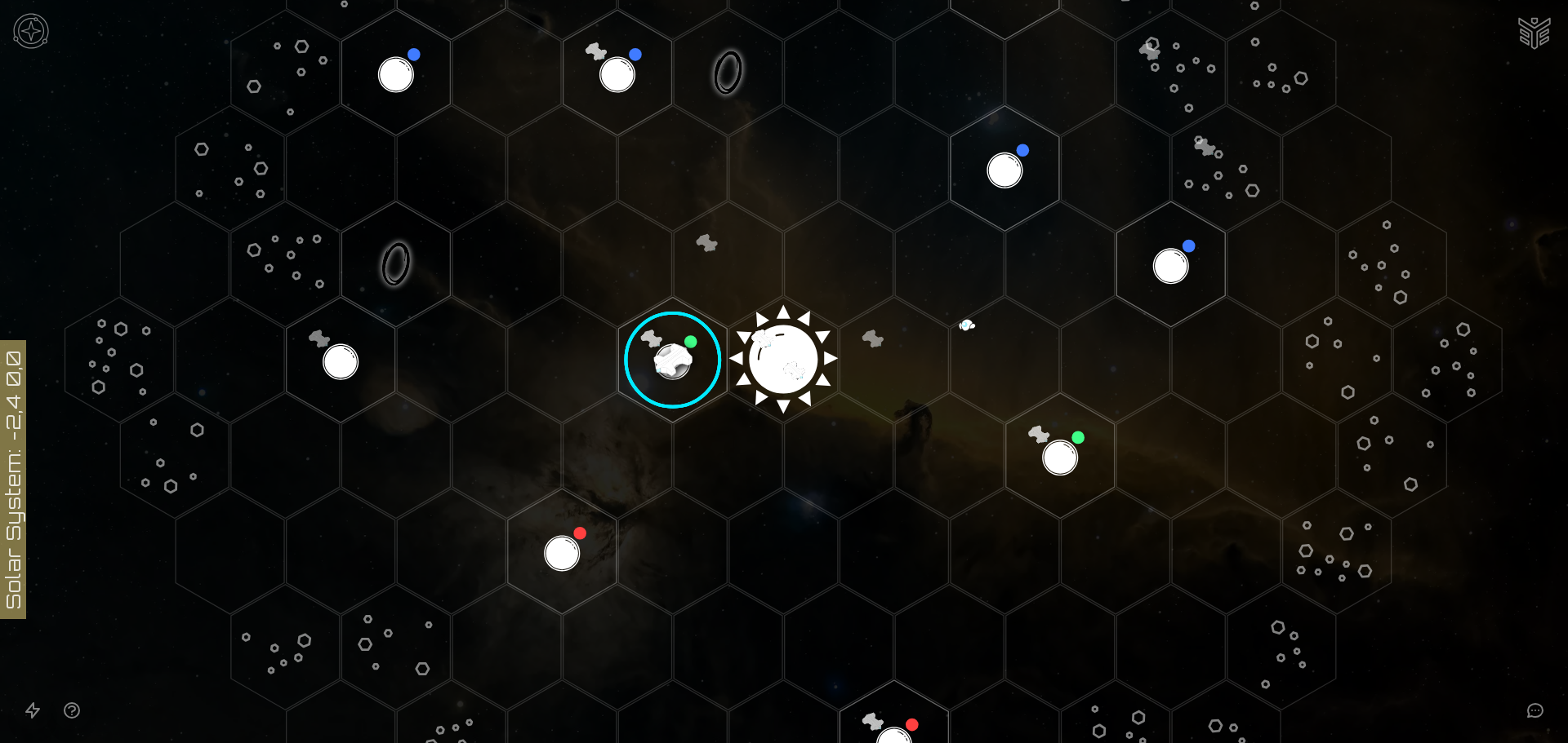
click at [672, 350] on image at bounding box center [673, 360] width 128 height 128
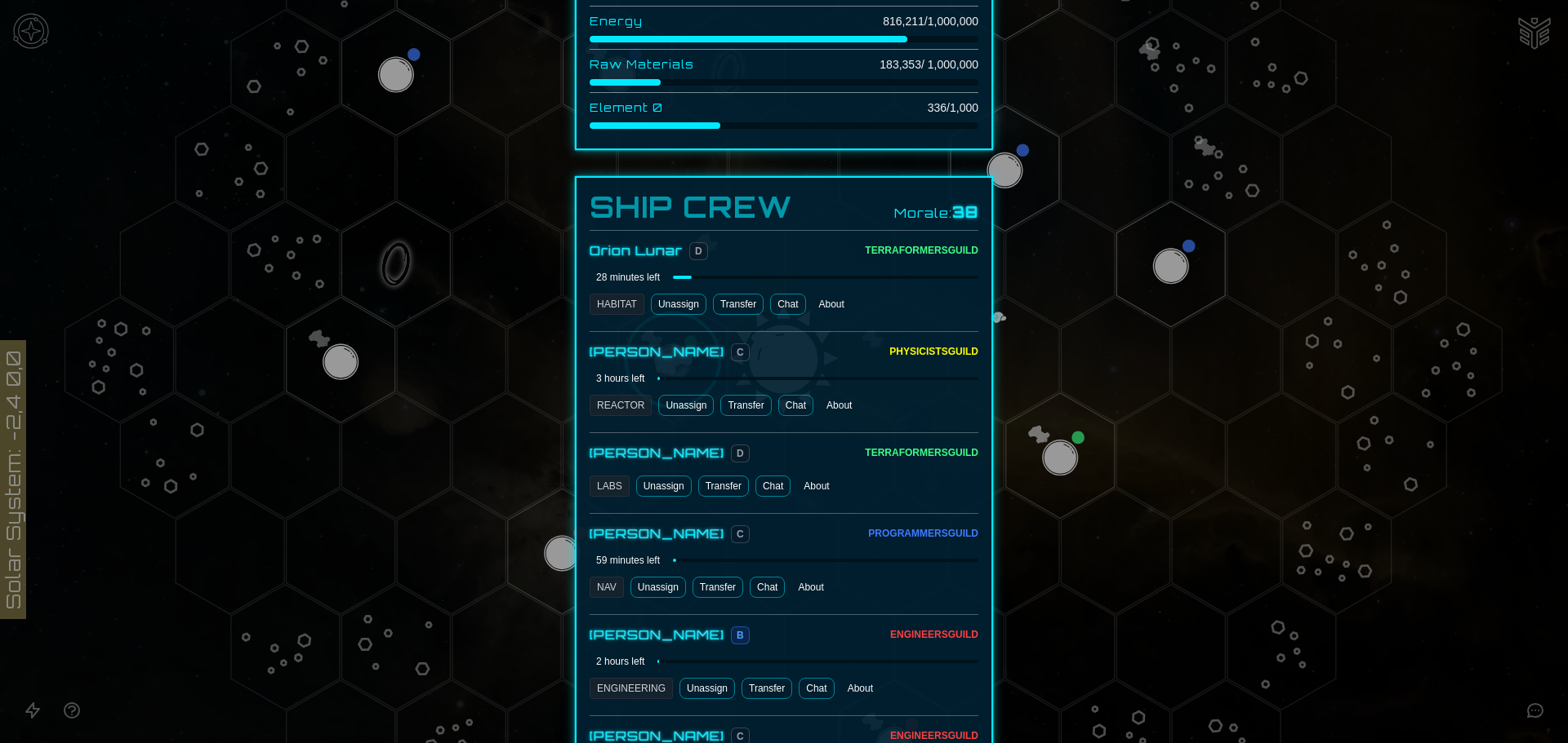
scroll to position [816, 0]
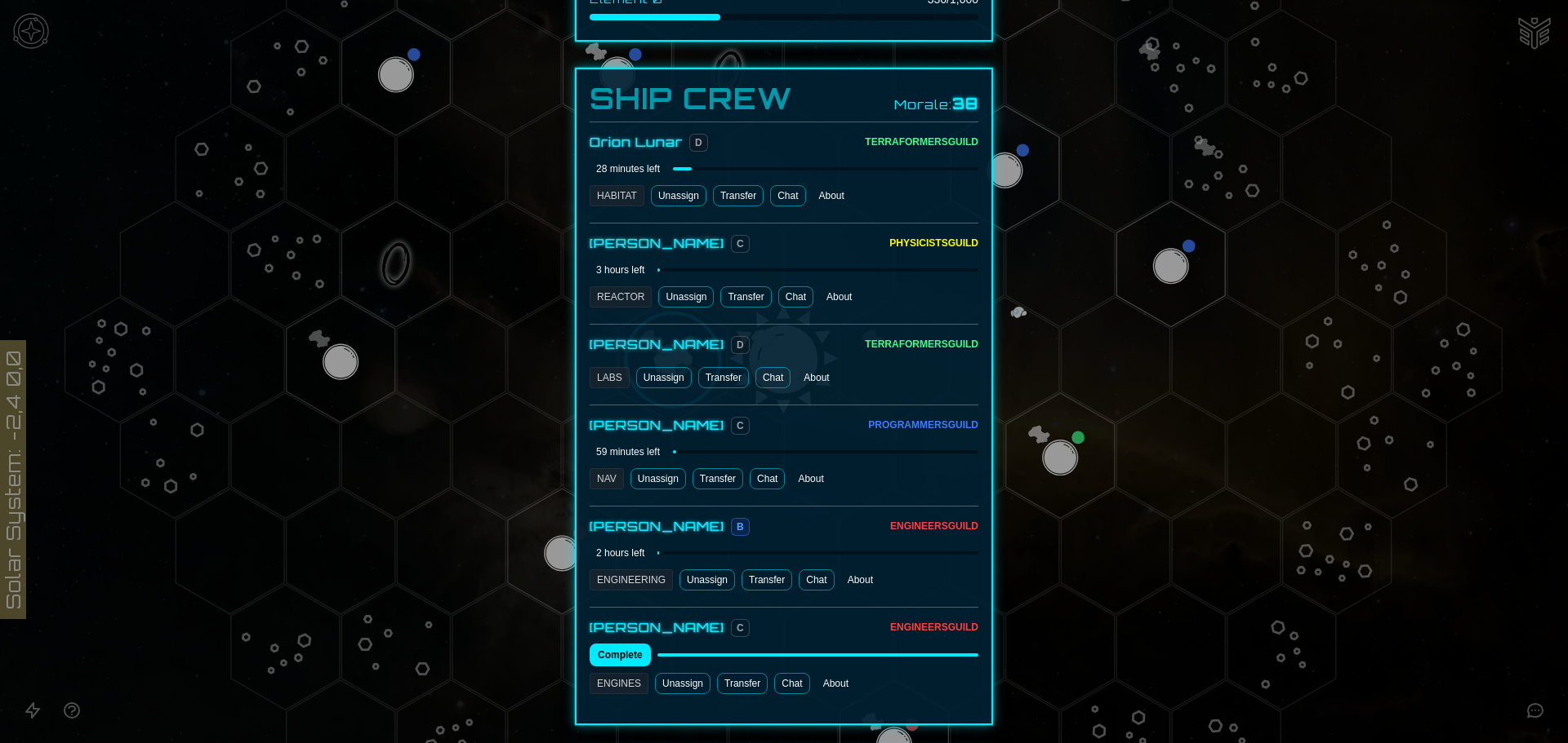
click at [730, 367] on button "Transfer" at bounding box center [723, 378] width 50 height 21
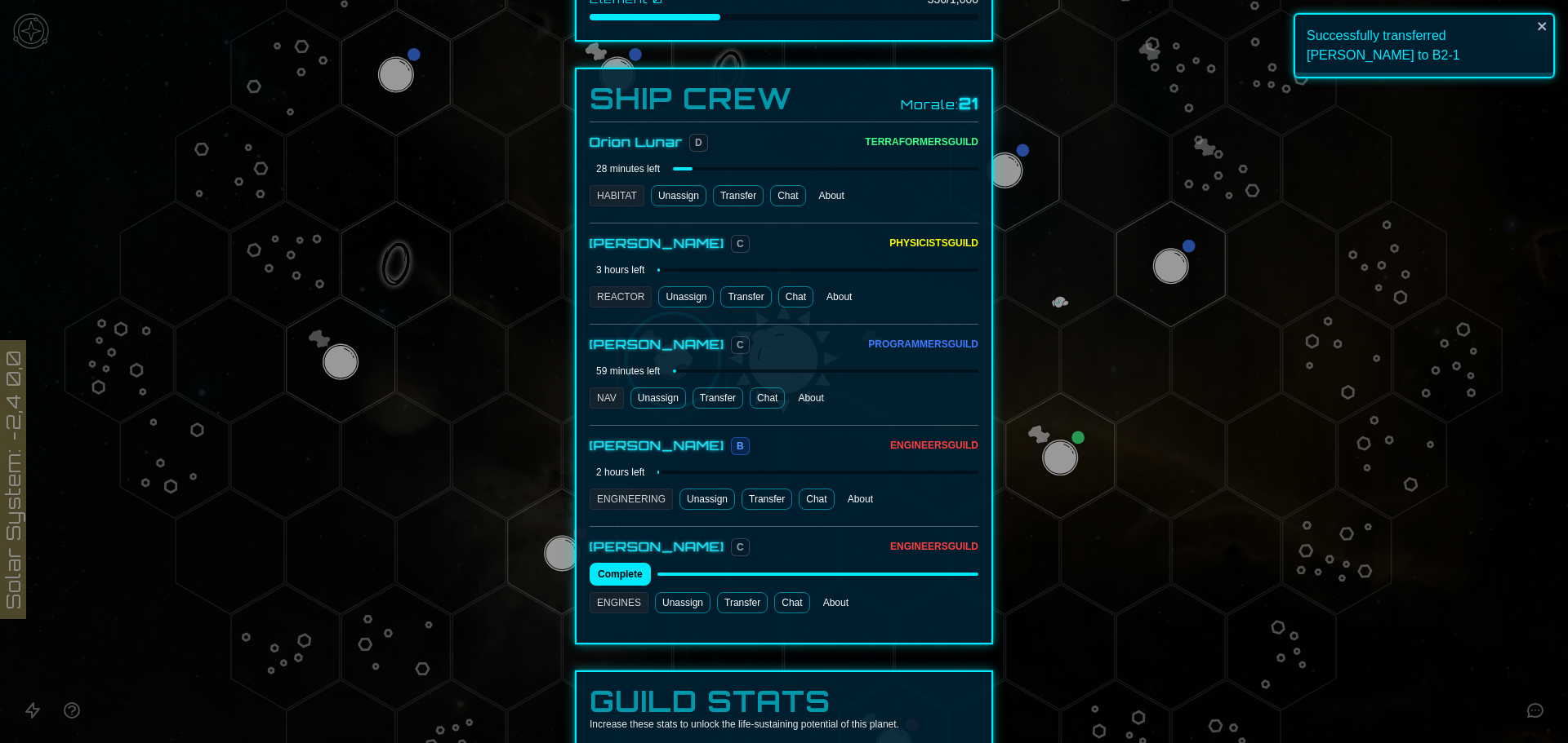
click at [736, 592] on button "Transfer" at bounding box center [742, 602] width 50 height 21
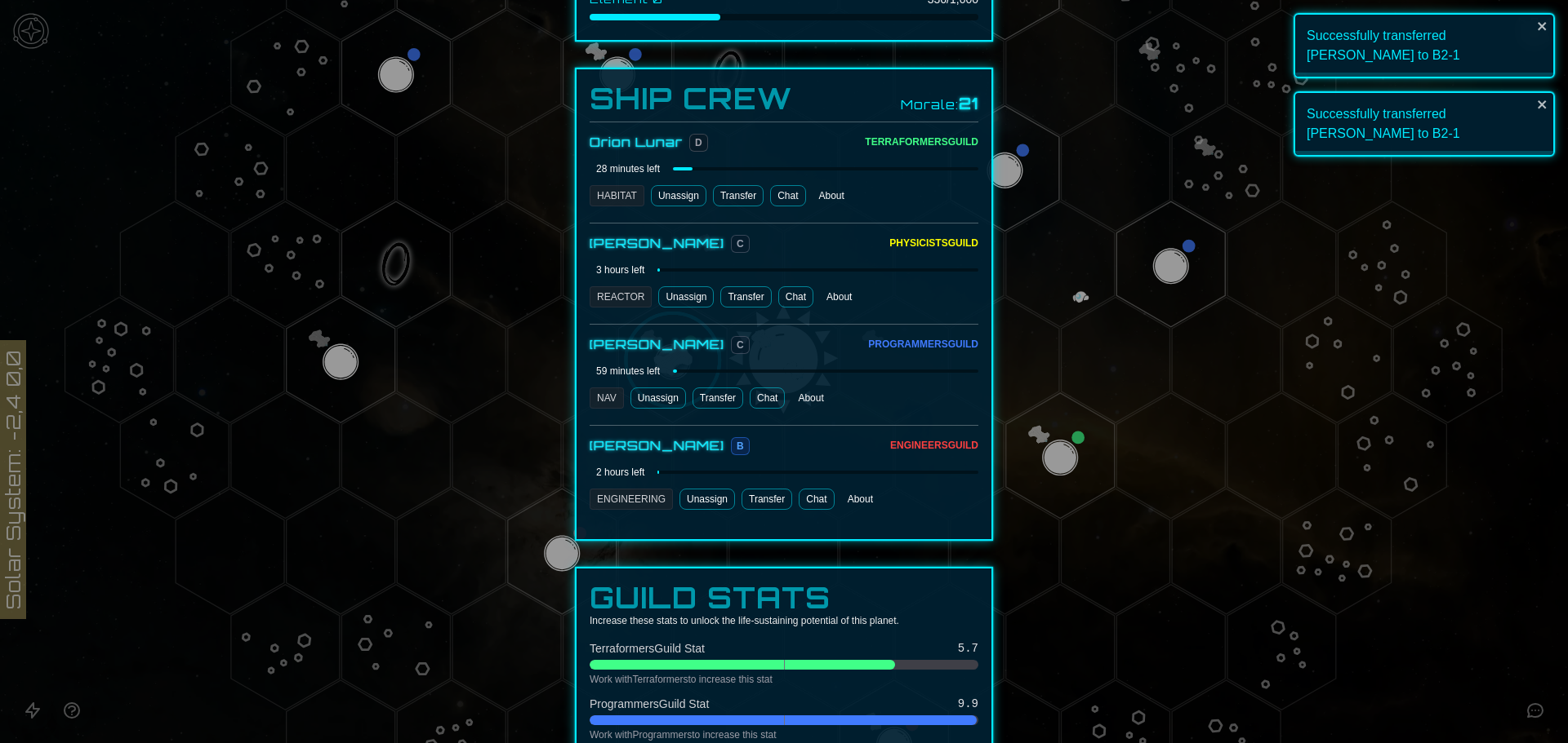
click at [1019, 226] on div at bounding box center [784, 371] width 1568 height 743
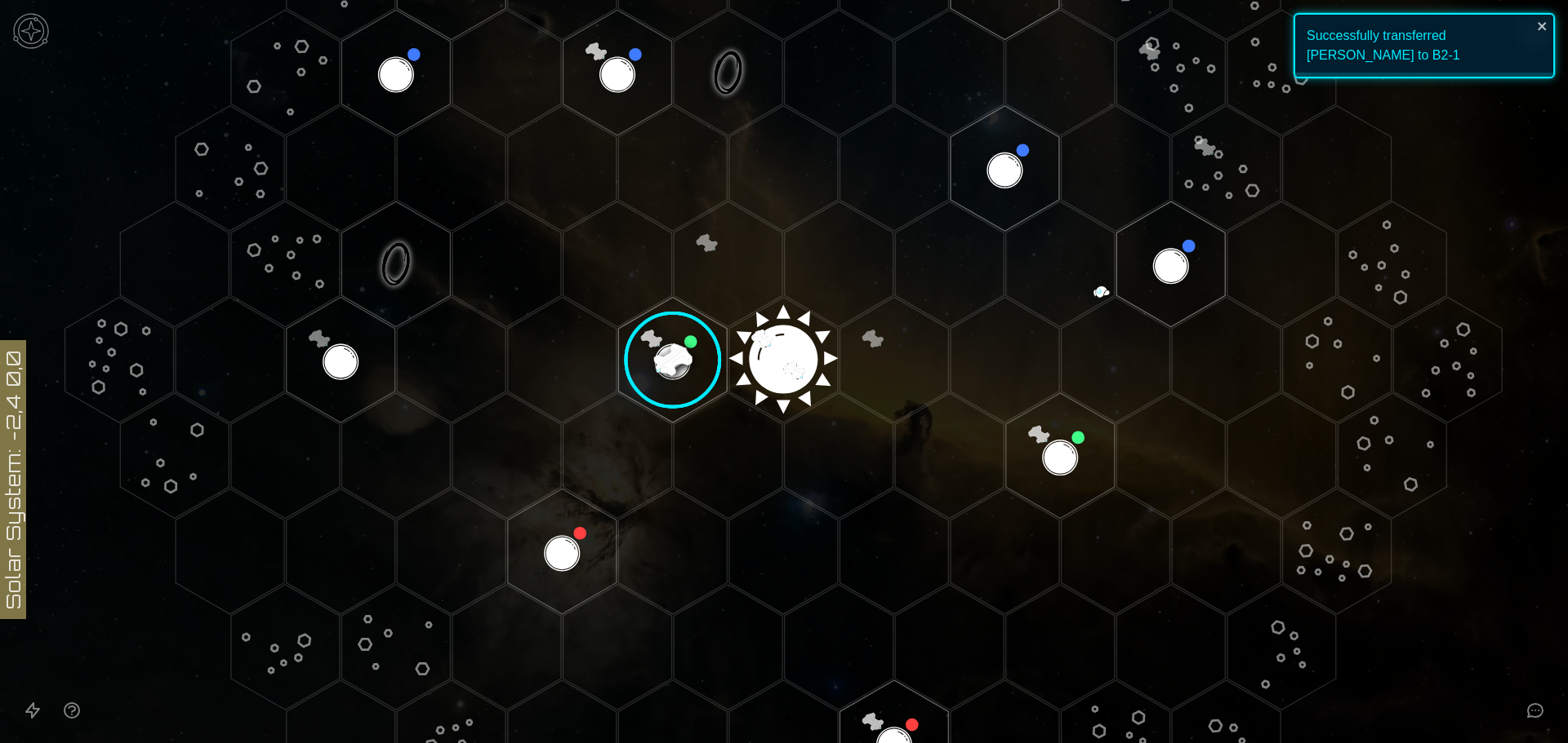
click at [665, 352] on image at bounding box center [673, 360] width 128 height 128
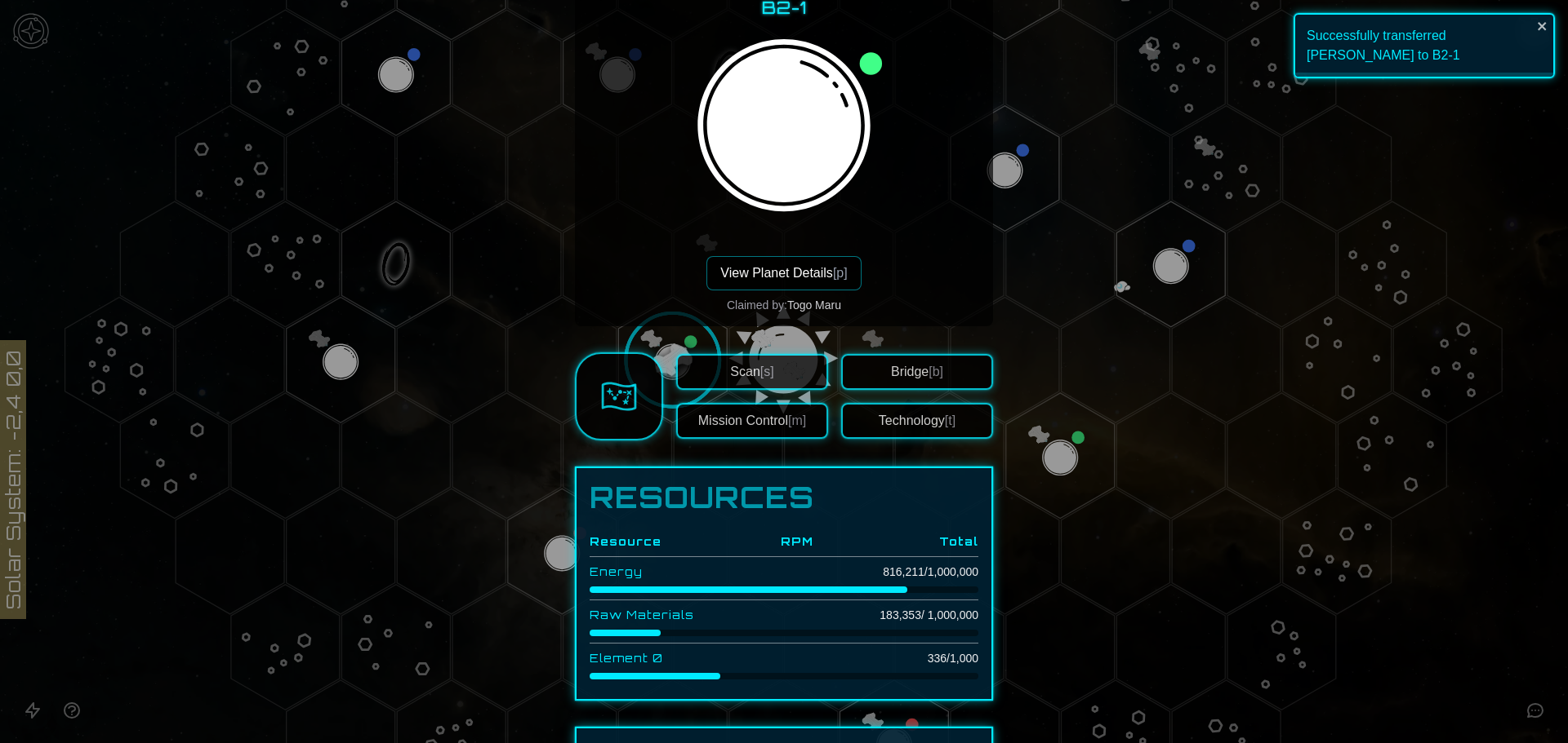
scroll to position [245, 0]
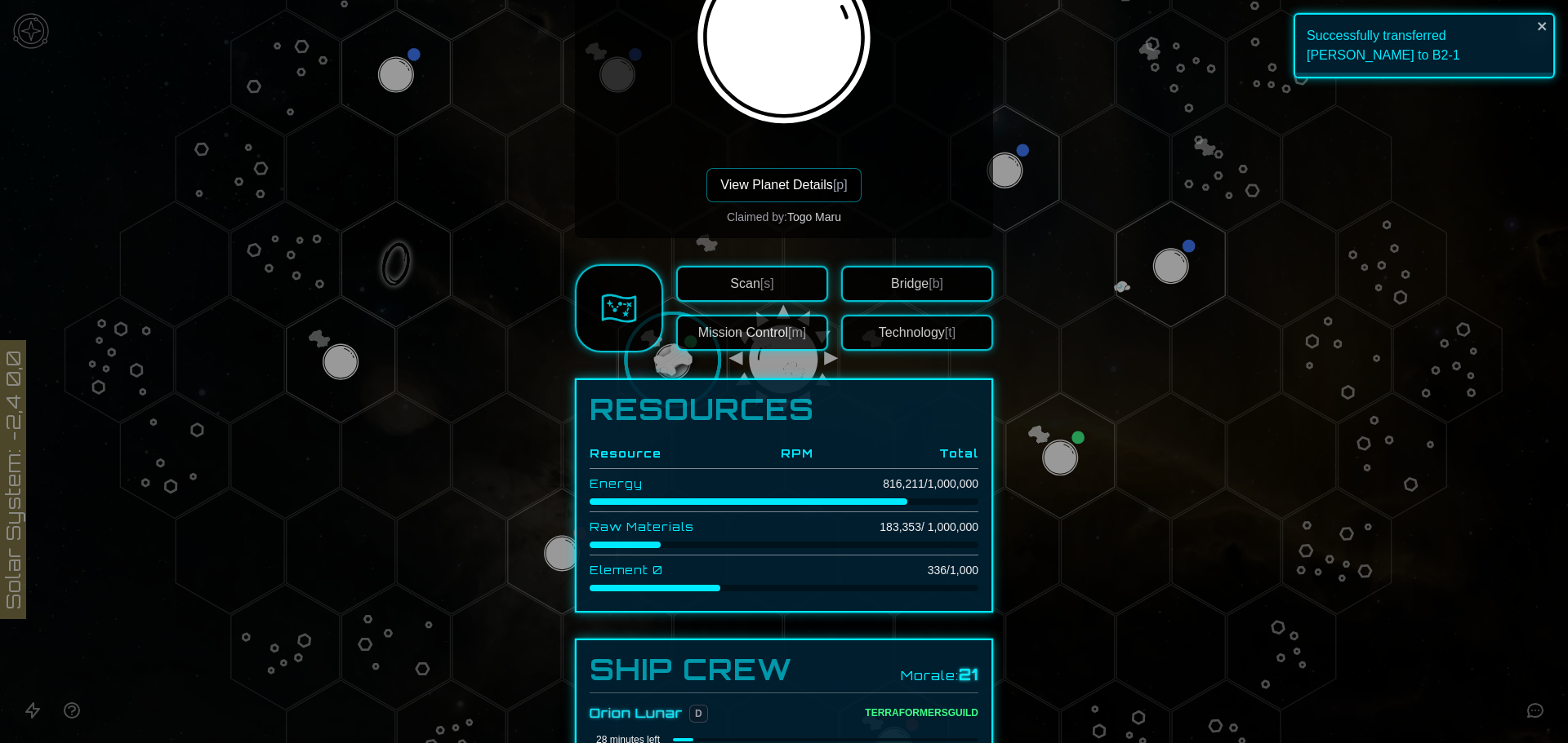
click at [796, 168] on button "View Planet Details [p]" at bounding box center [783, 185] width 154 height 34
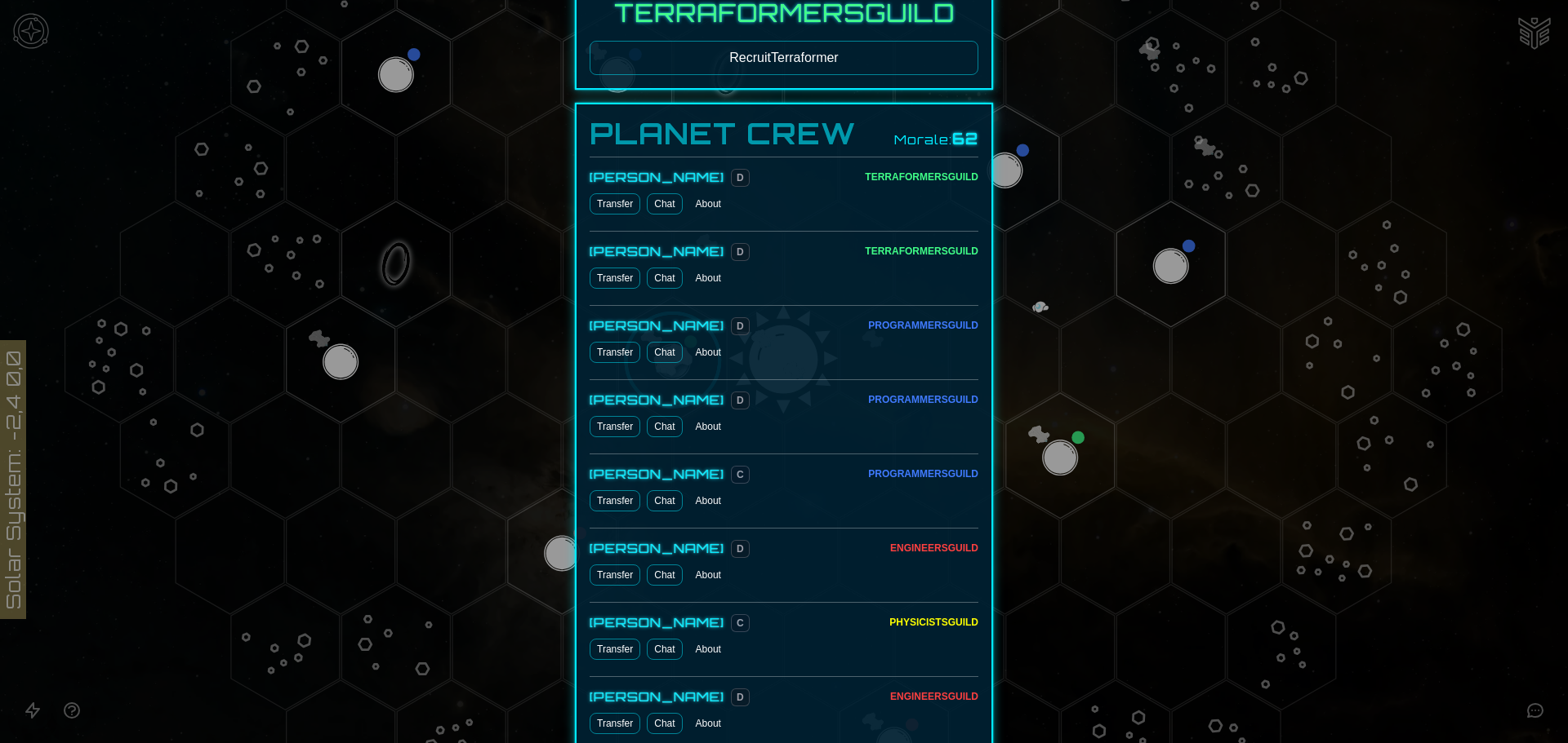
scroll to position [0, 0]
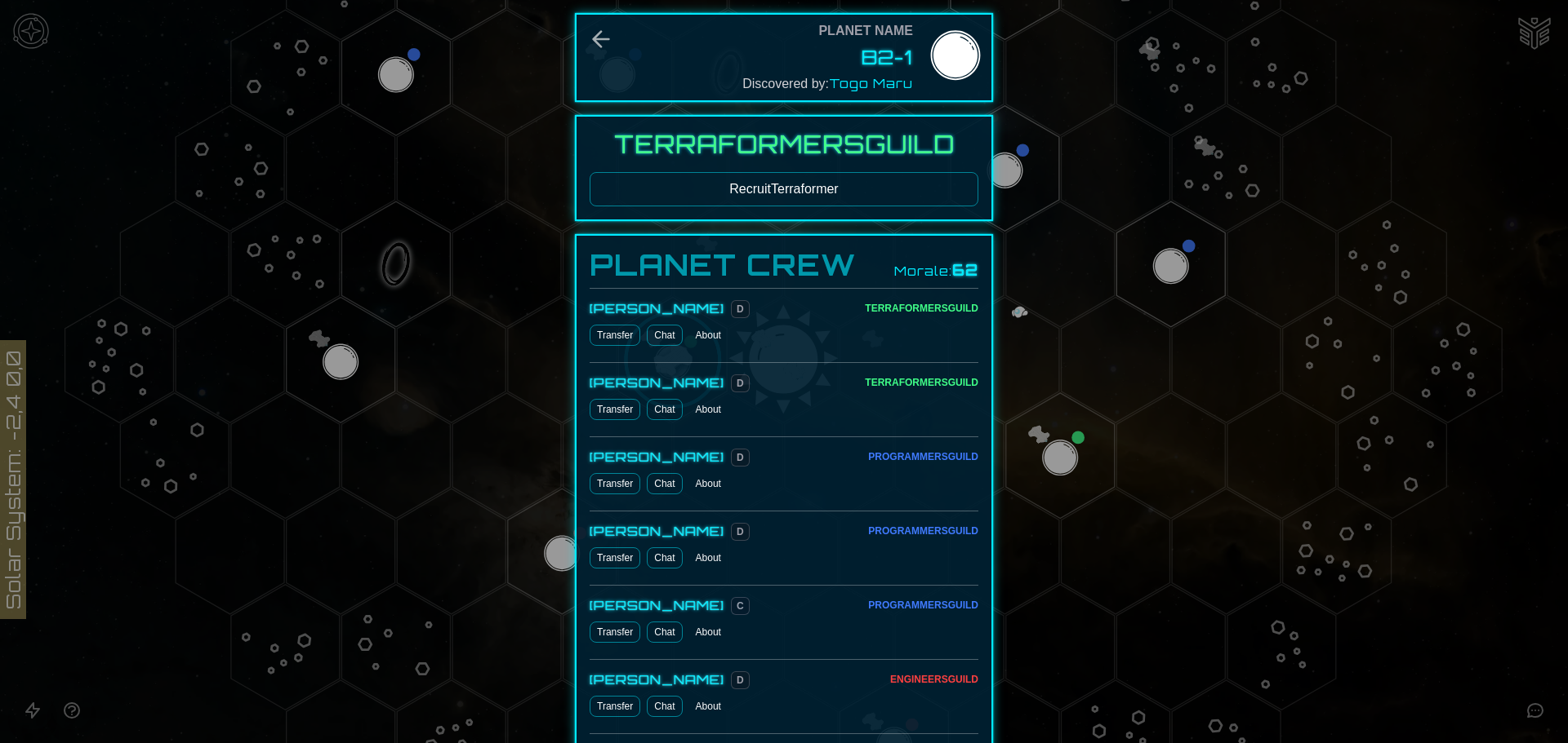
click at [776, 200] on button "Recruit Terraformer" at bounding box center [784, 189] width 389 height 34
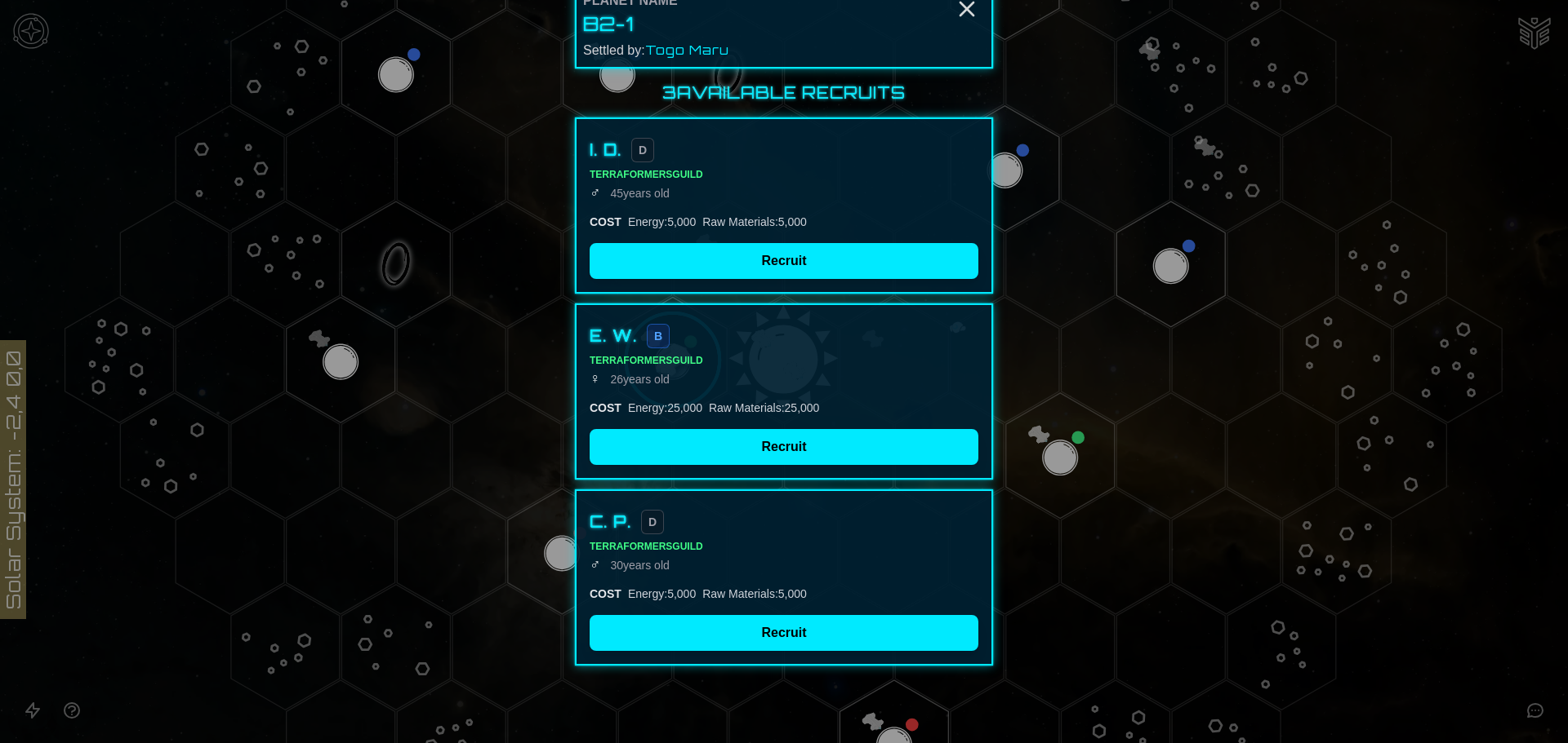
scroll to position [31, 0]
click at [791, 447] on button "Recruit" at bounding box center [784, 447] width 389 height 36
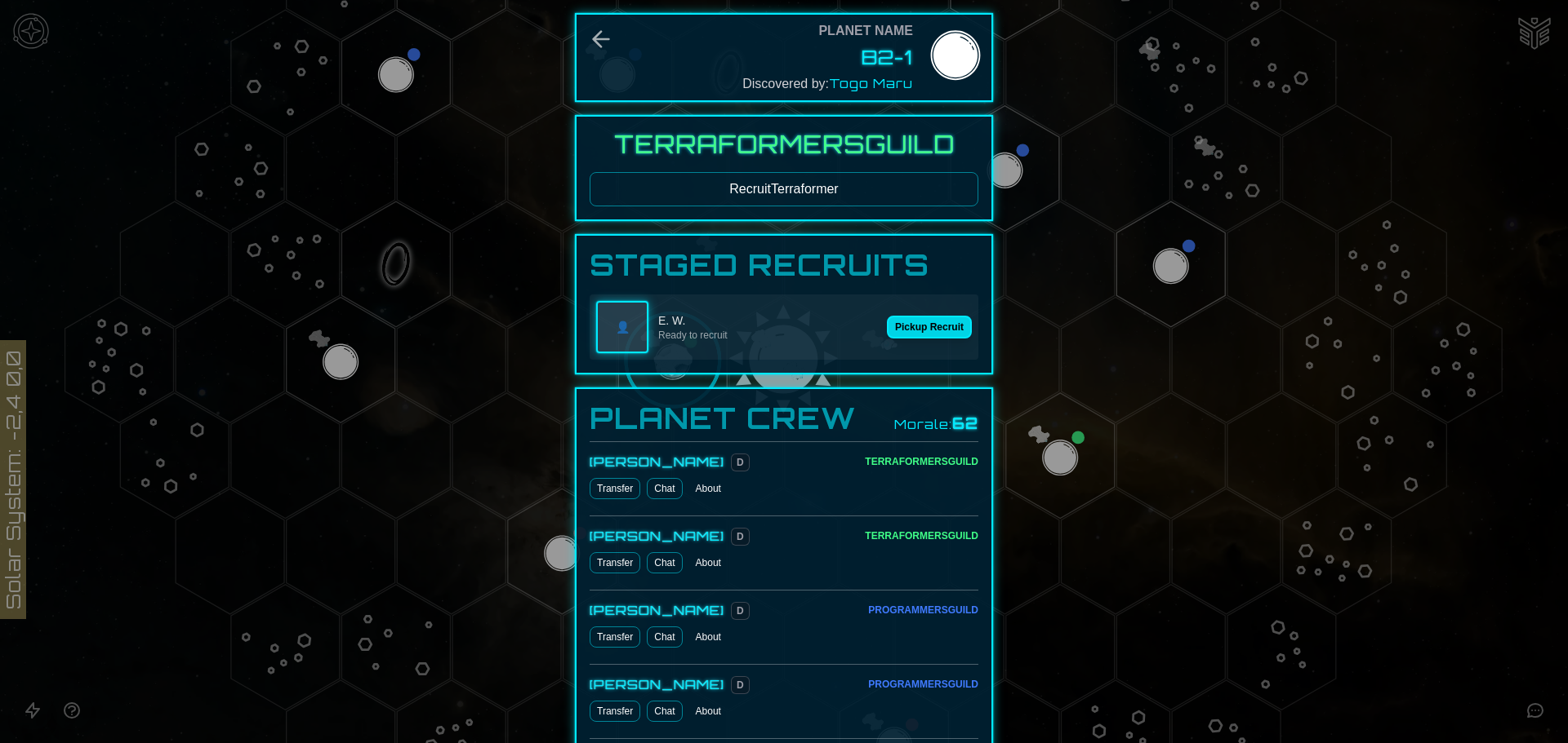
click at [925, 328] on button "Pickup Recruit" at bounding box center [929, 327] width 85 height 23
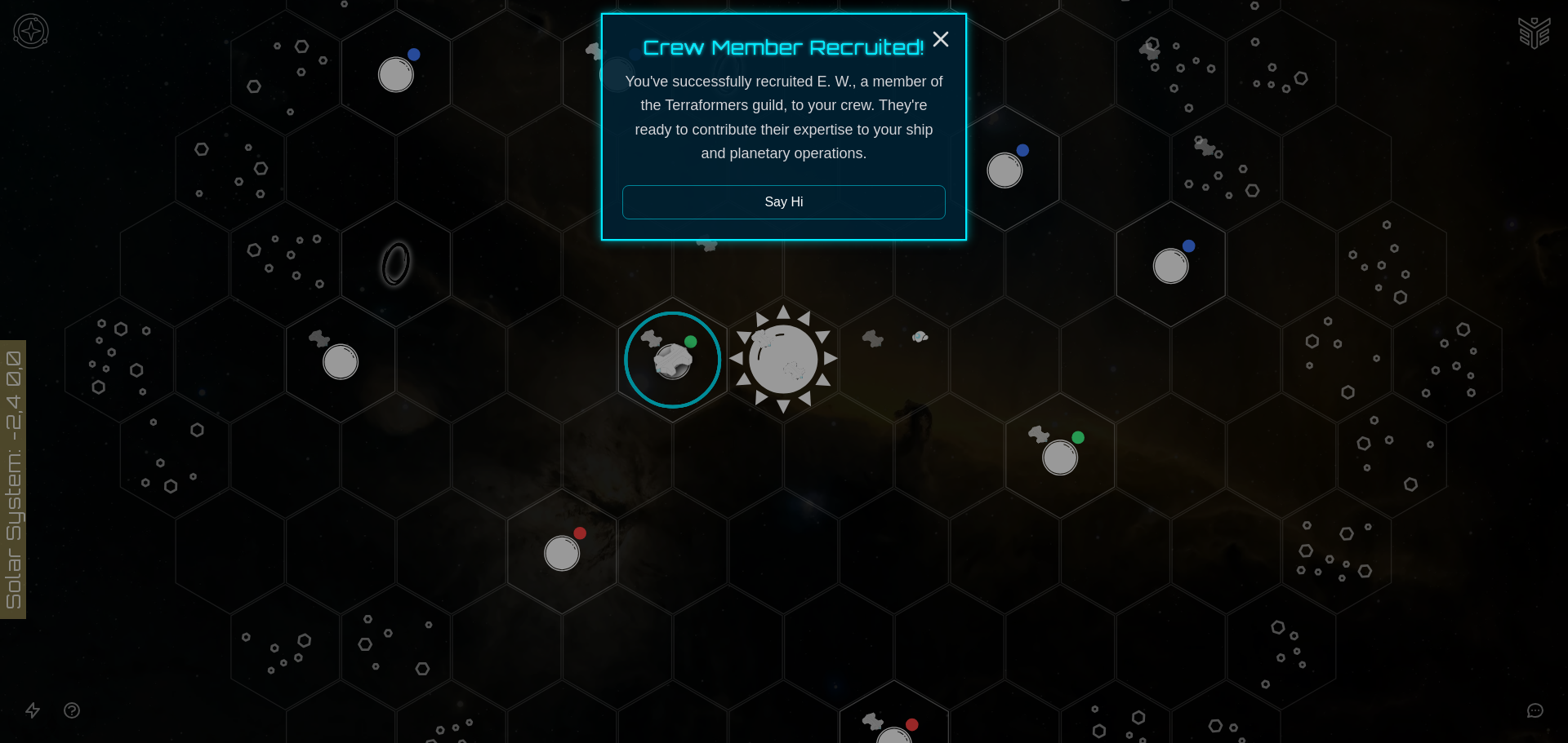
click at [830, 206] on button "Say Hi" at bounding box center [784, 202] width 324 height 34
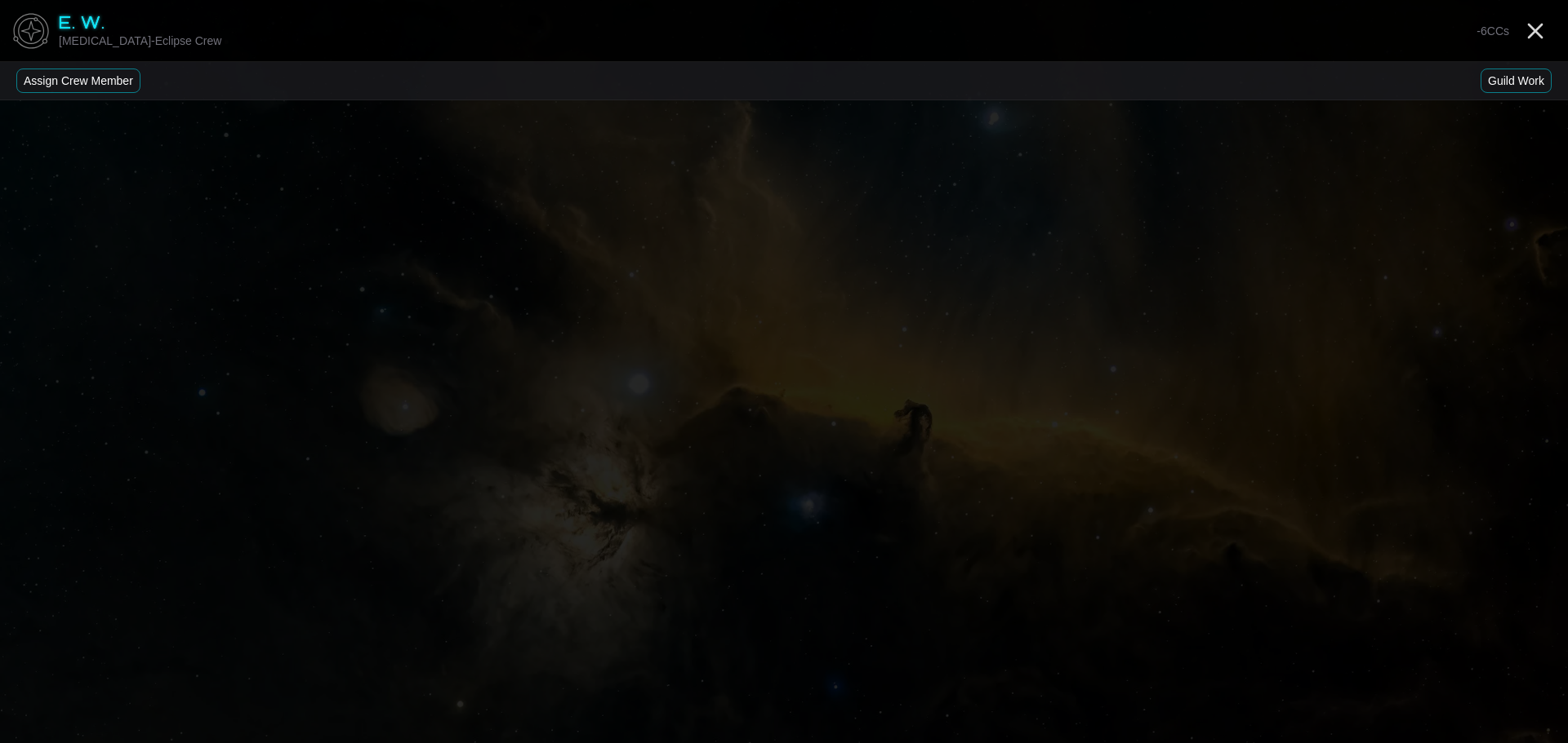
click at [1532, 89] on button "Guild Work" at bounding box center [1516, 81] width 71 height 24
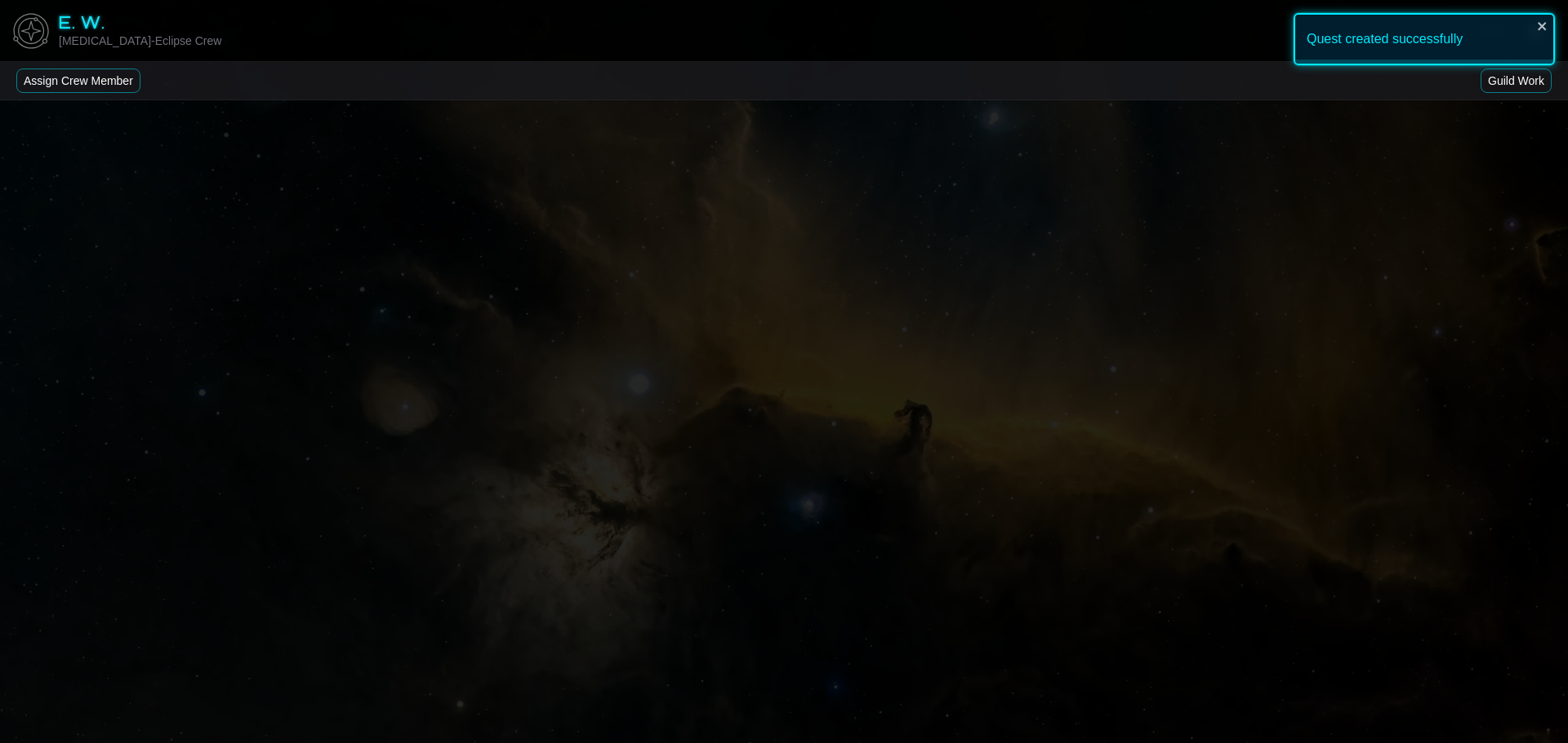
click at [59, 81] on button "Assign Crew Member" at bounding box center [78, 81] width 124 height 24
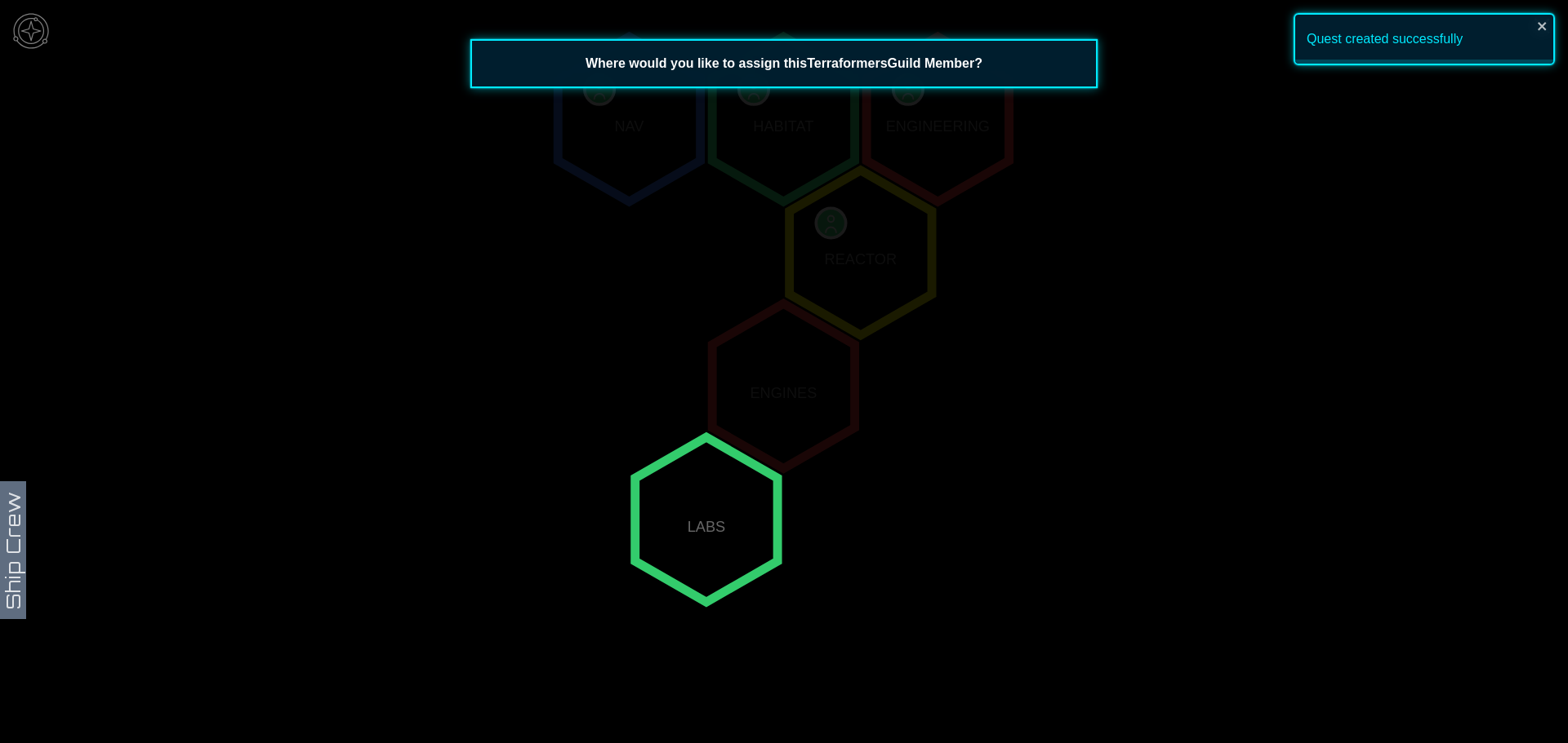
scroll to position [313, 0]
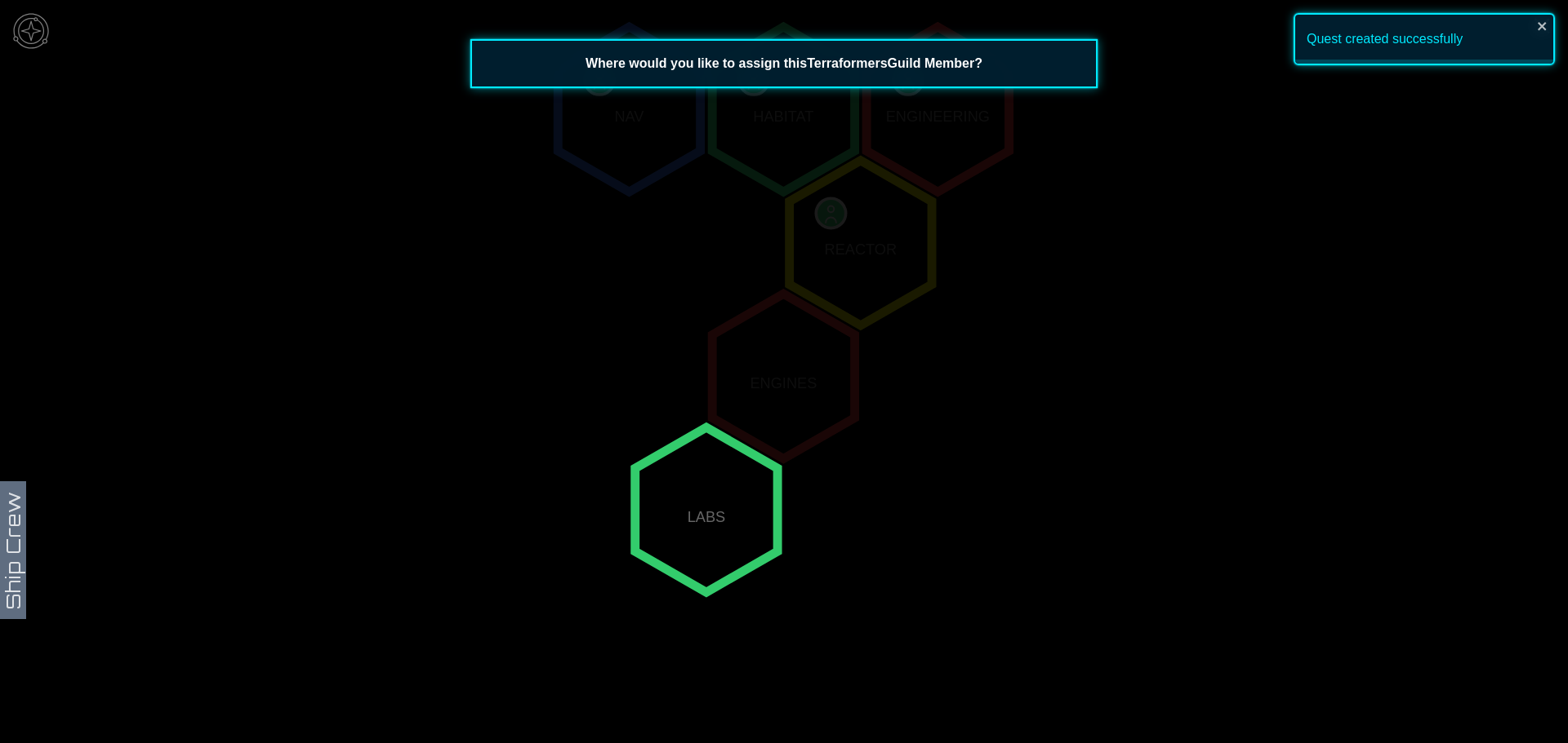
click at [734, 480] on polygon "-1,1" at bounding box center [706, 510] width 142 height 165
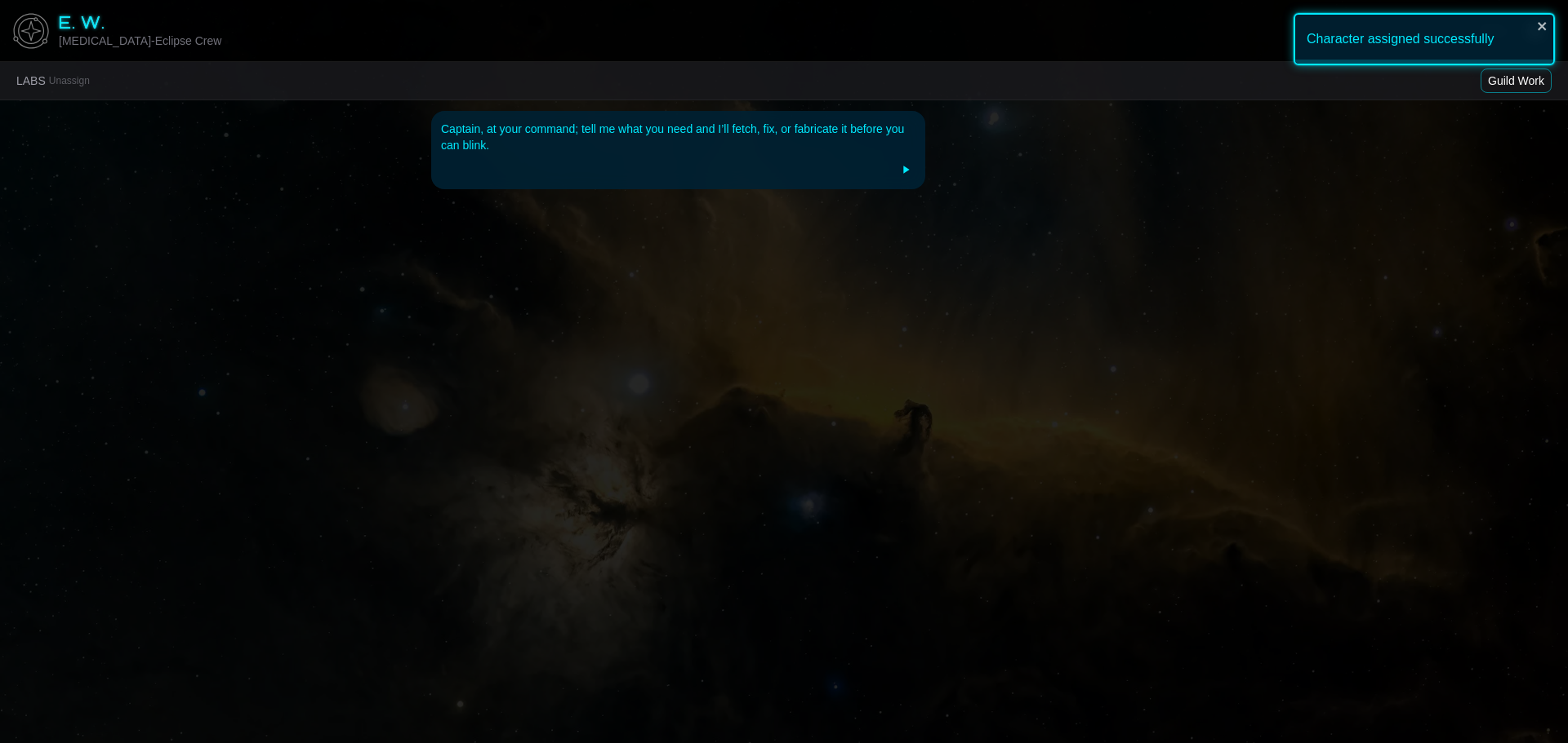
click at [1507, 78] on button "Guild Work" at bounding box center [1516, 81] width 71 height 24
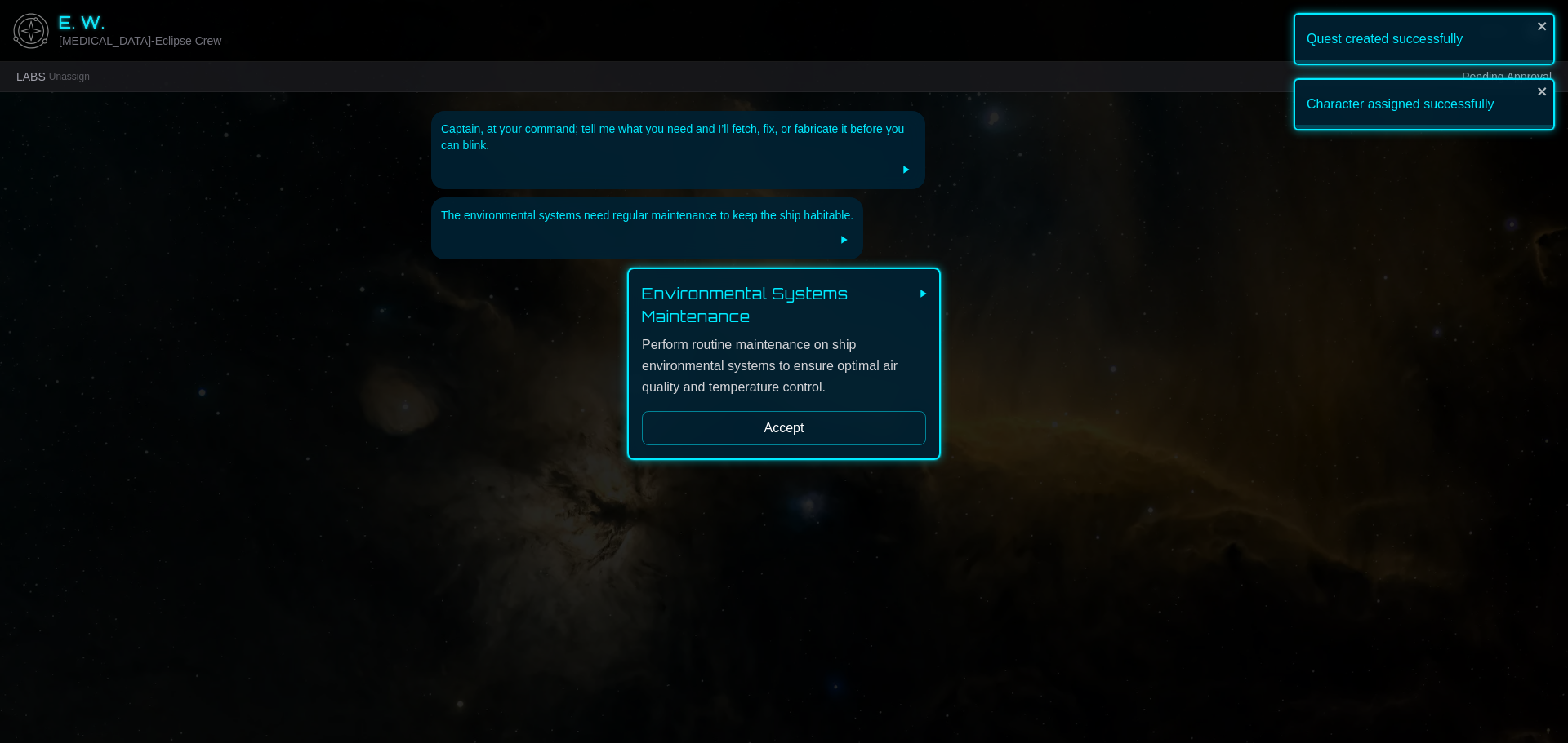
click at [854, 419] on button "Accept" at bounding box center [784, 428] width 284 height 34
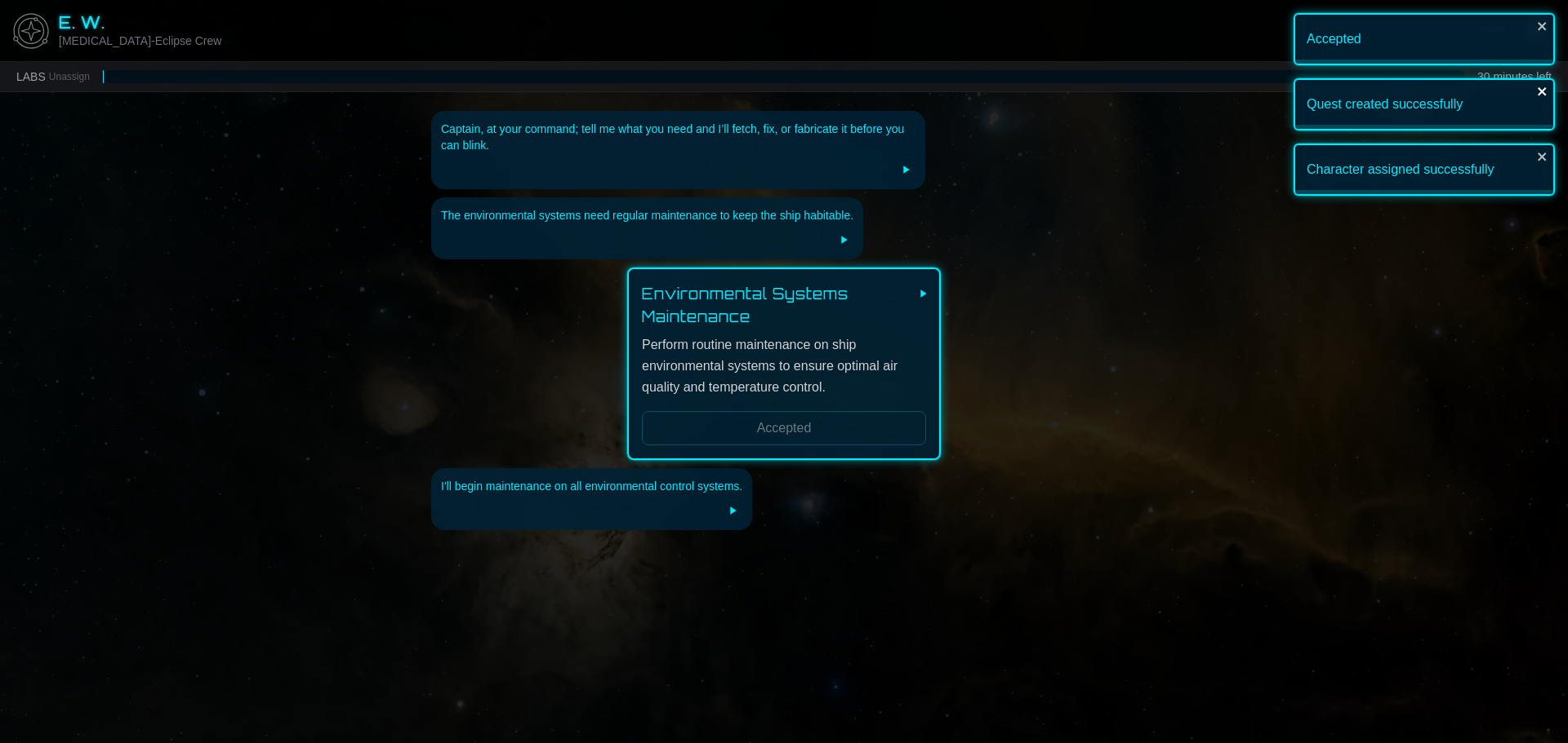
click at [1540, 90] on icon "close" at bounding box center [1541, 91] width 8 height 8
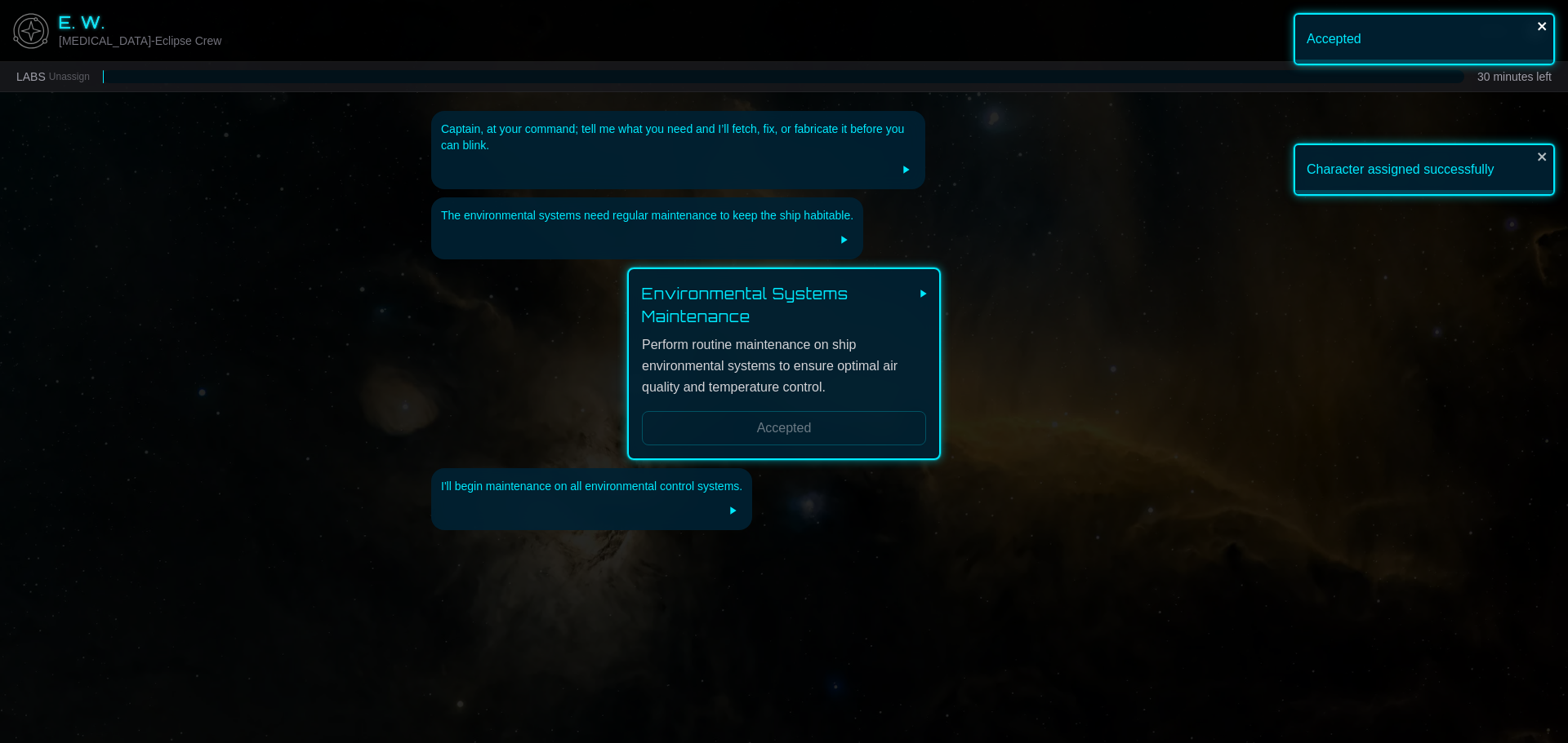
drag, startPoint x: 1542, startPoint y: 30, endPoint x: 1539, endPoint y: 126, distance: 96.0
click at [1542, 31] on icon "close" at bounding box center [1542, 26] width 11 height 13
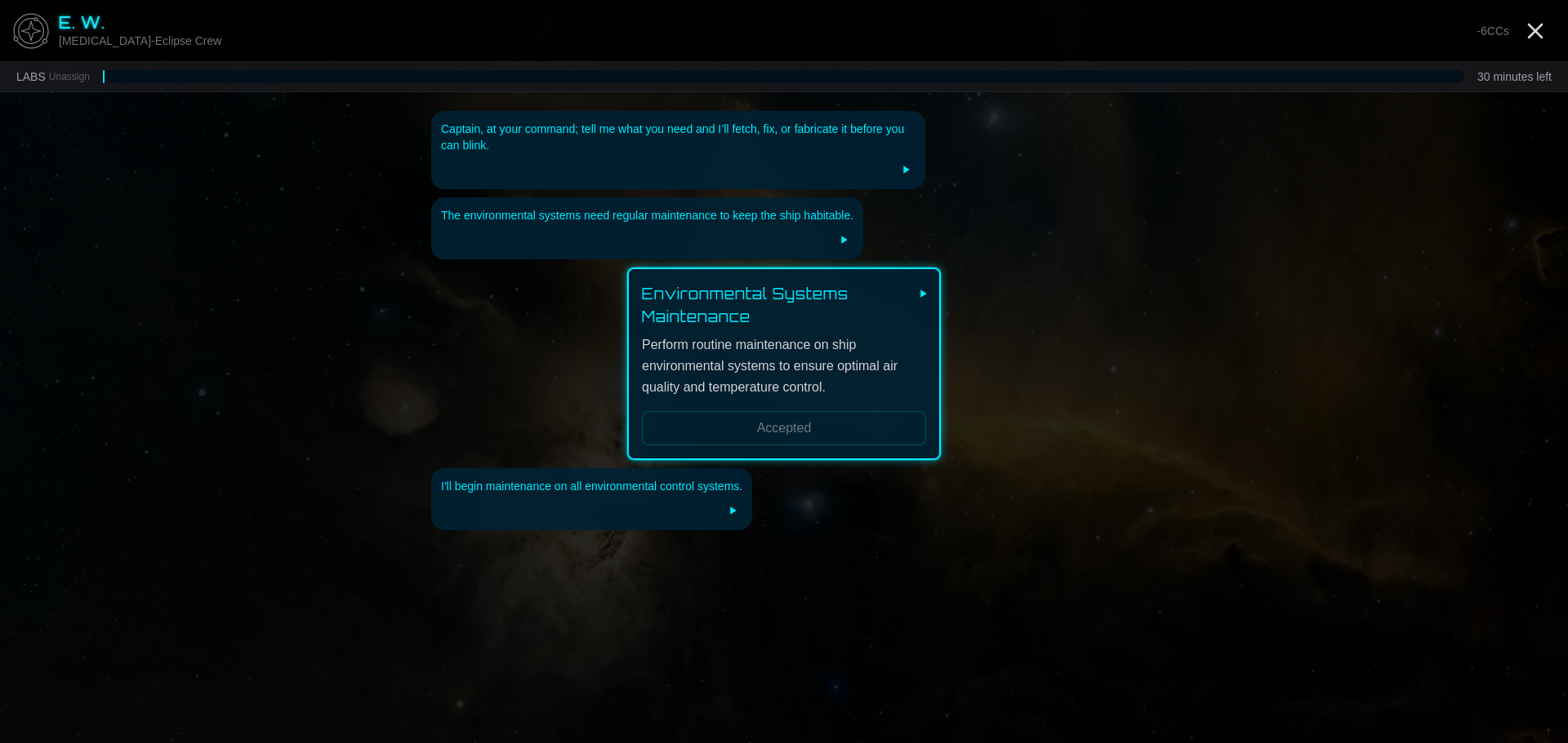
drag, startPoint x: 1547, startPoint y: 21, endPoint x: 1542, endPoint y: 30, distance: 10.3
click at [1547, 17] on div "Character assigned successfully" at bounding box center [1423, 15] width 261 height 4
click at [1536, 30] on line "Close" at bounding box center [1535, 31] width 13 height 13
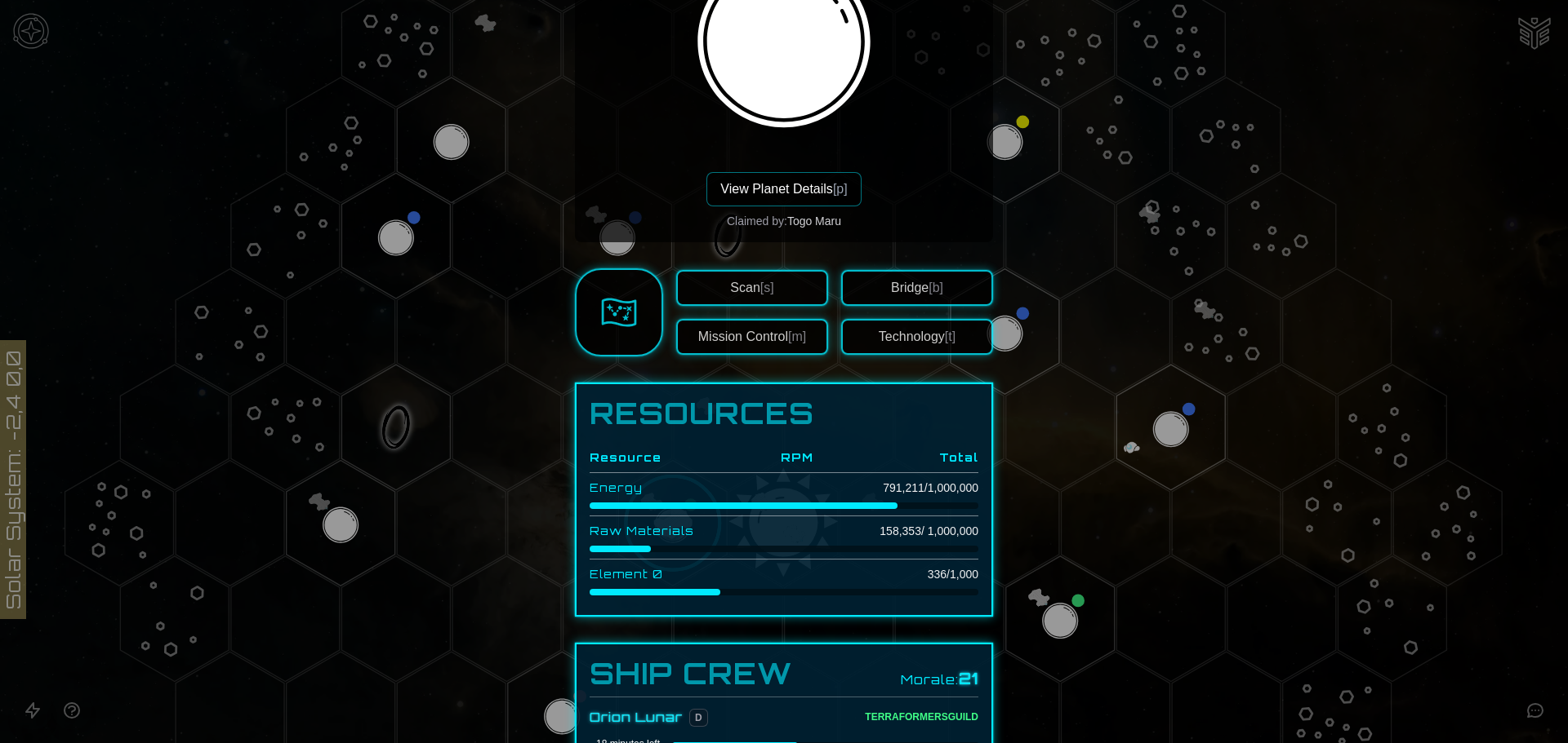
scroll to position [163, 0]
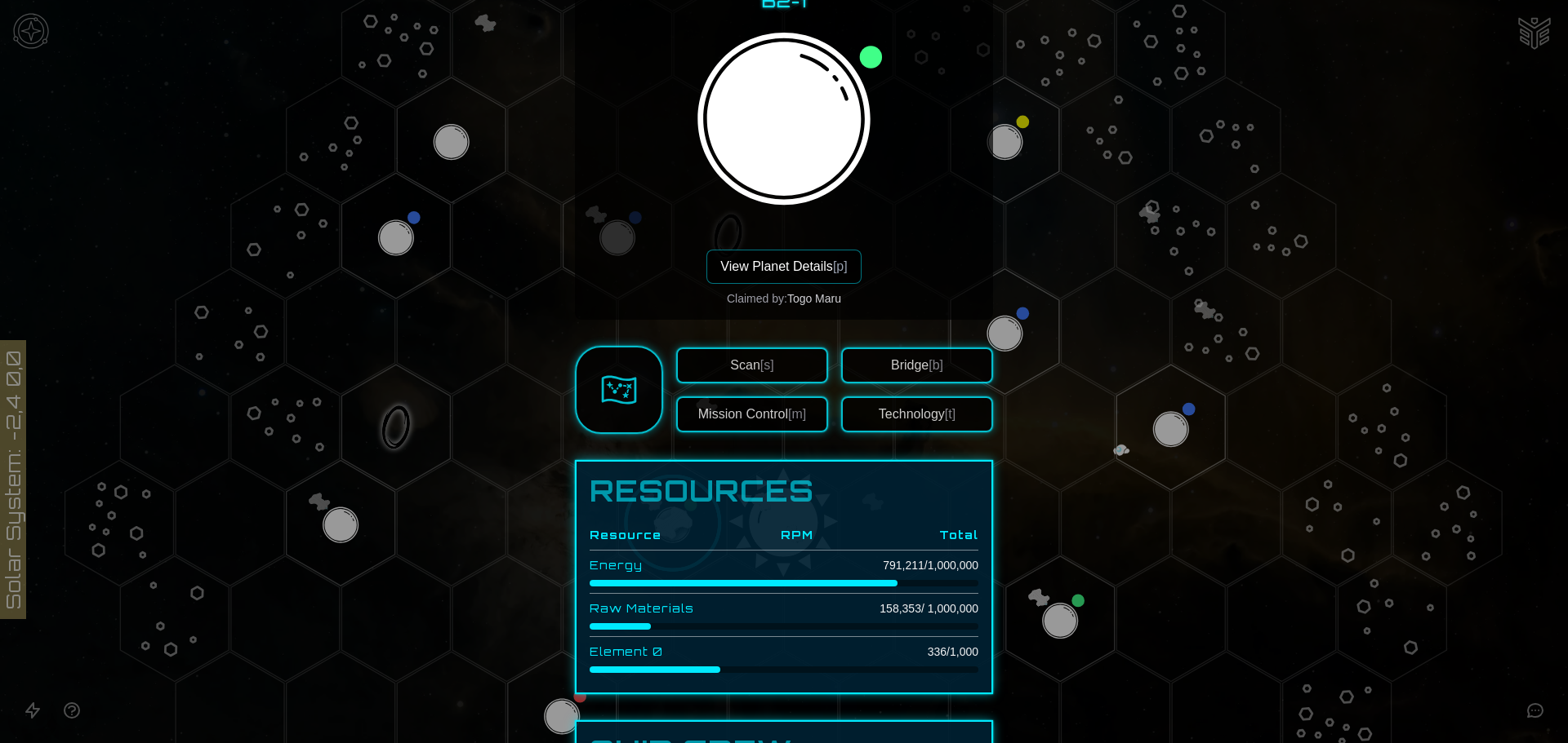
click at [772, 250] on button "View Planet Details [p]" at bounding box center [783, 267] width 154 height 34
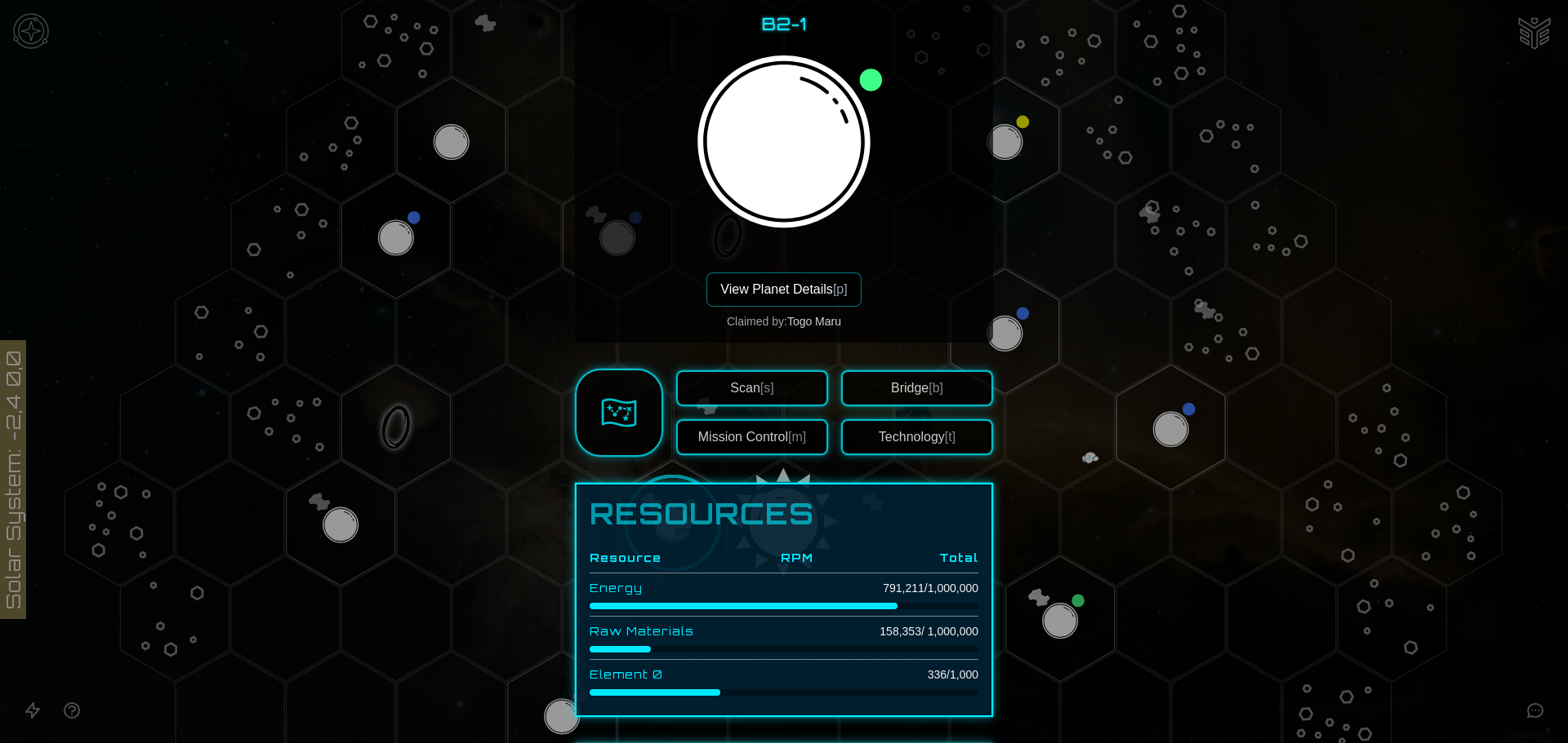
scroll to position [245, 0]
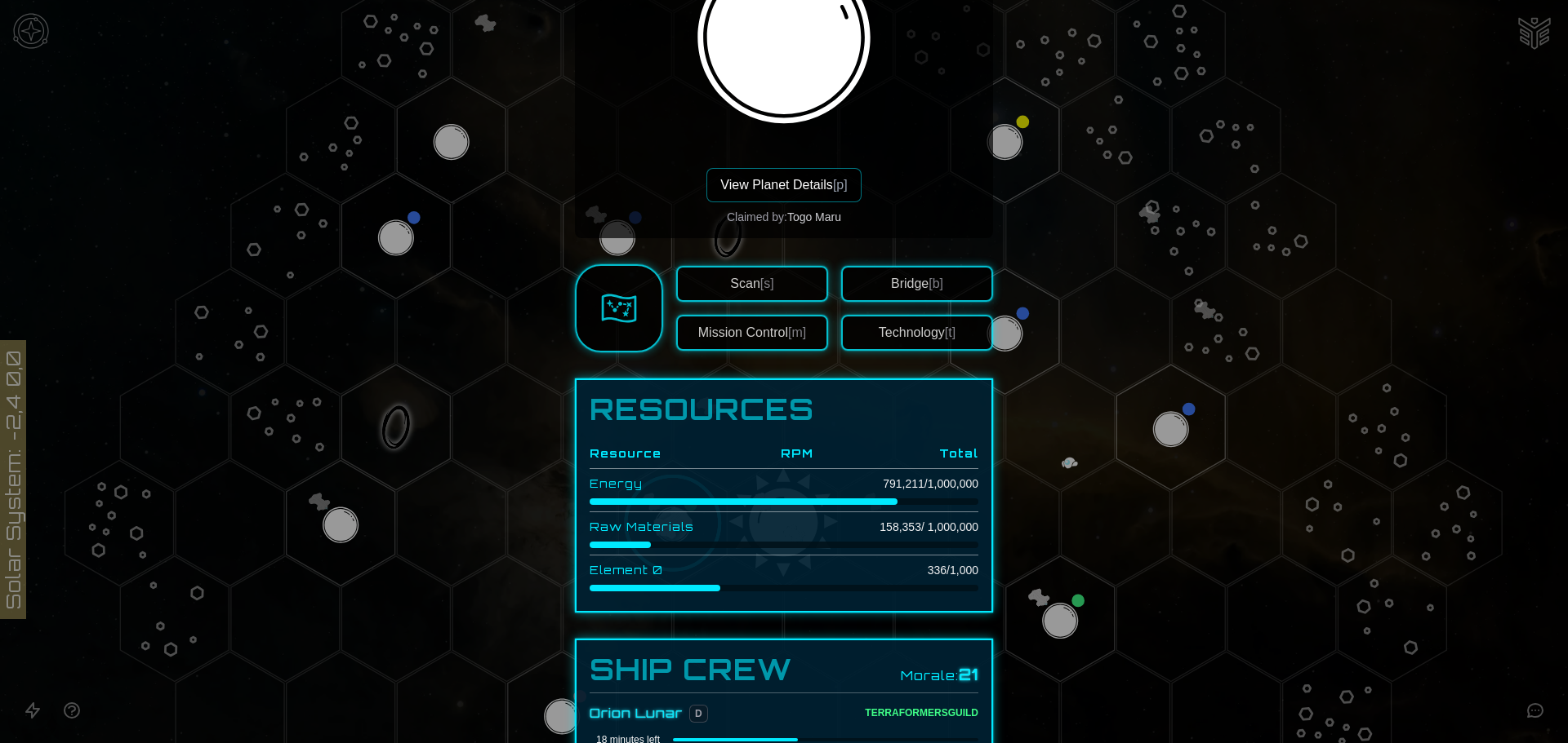
click at [922, 270] on button "Bridge [b]" at bounding box center [917, 283] width 152 height 36
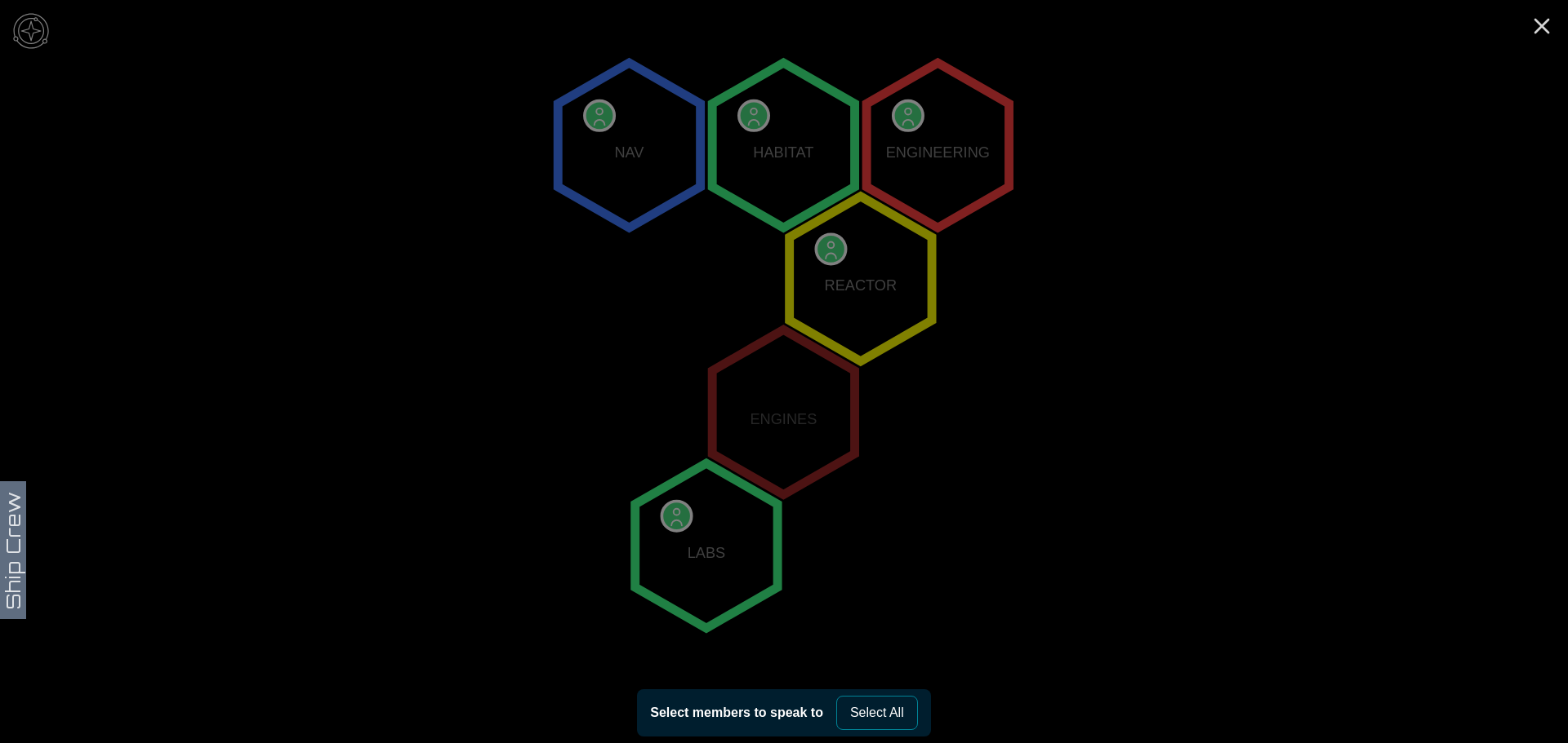
scroll to position [313, 0]
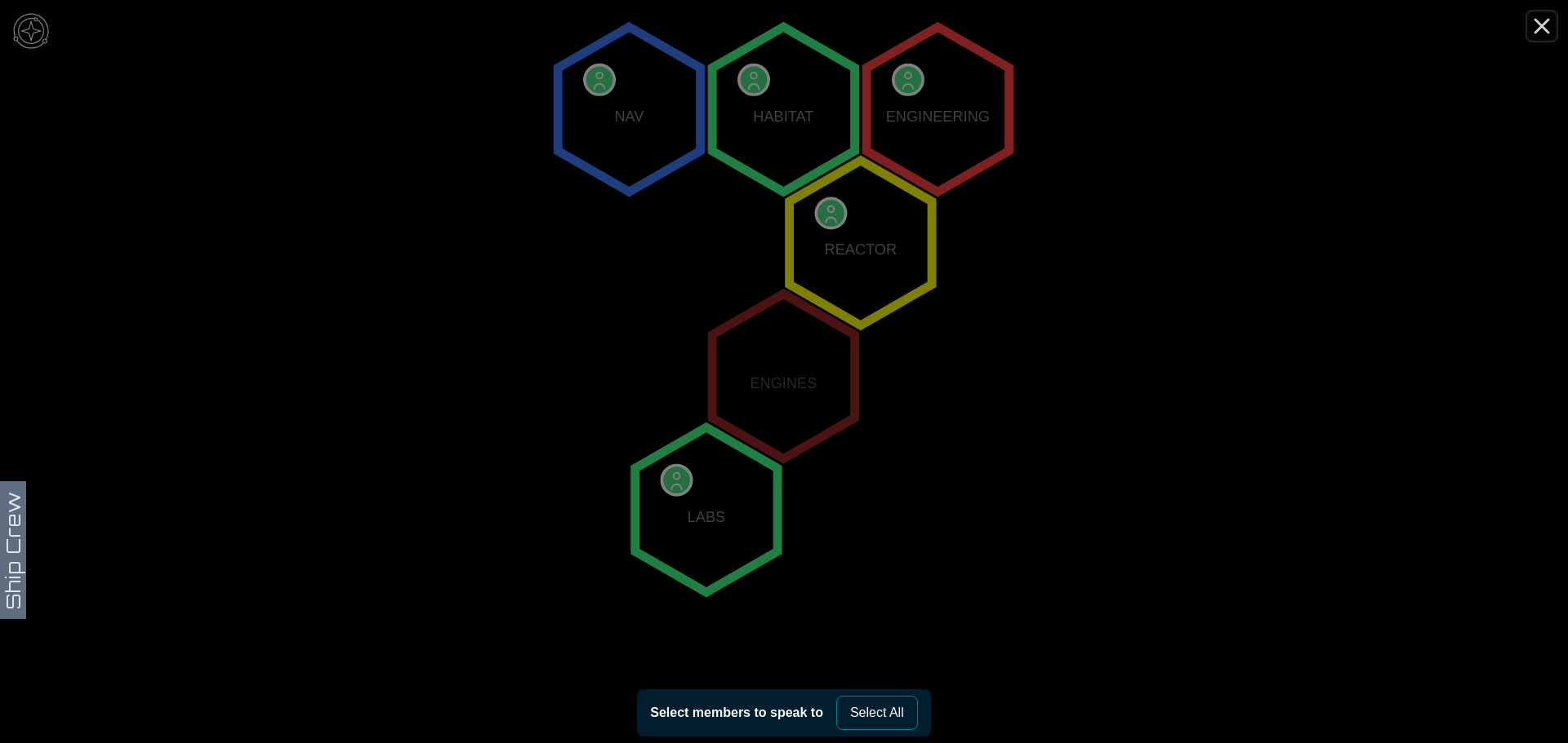
click at [1536, 20] on icon "Close" at bounding box center [1542, 26] width 26 height 26
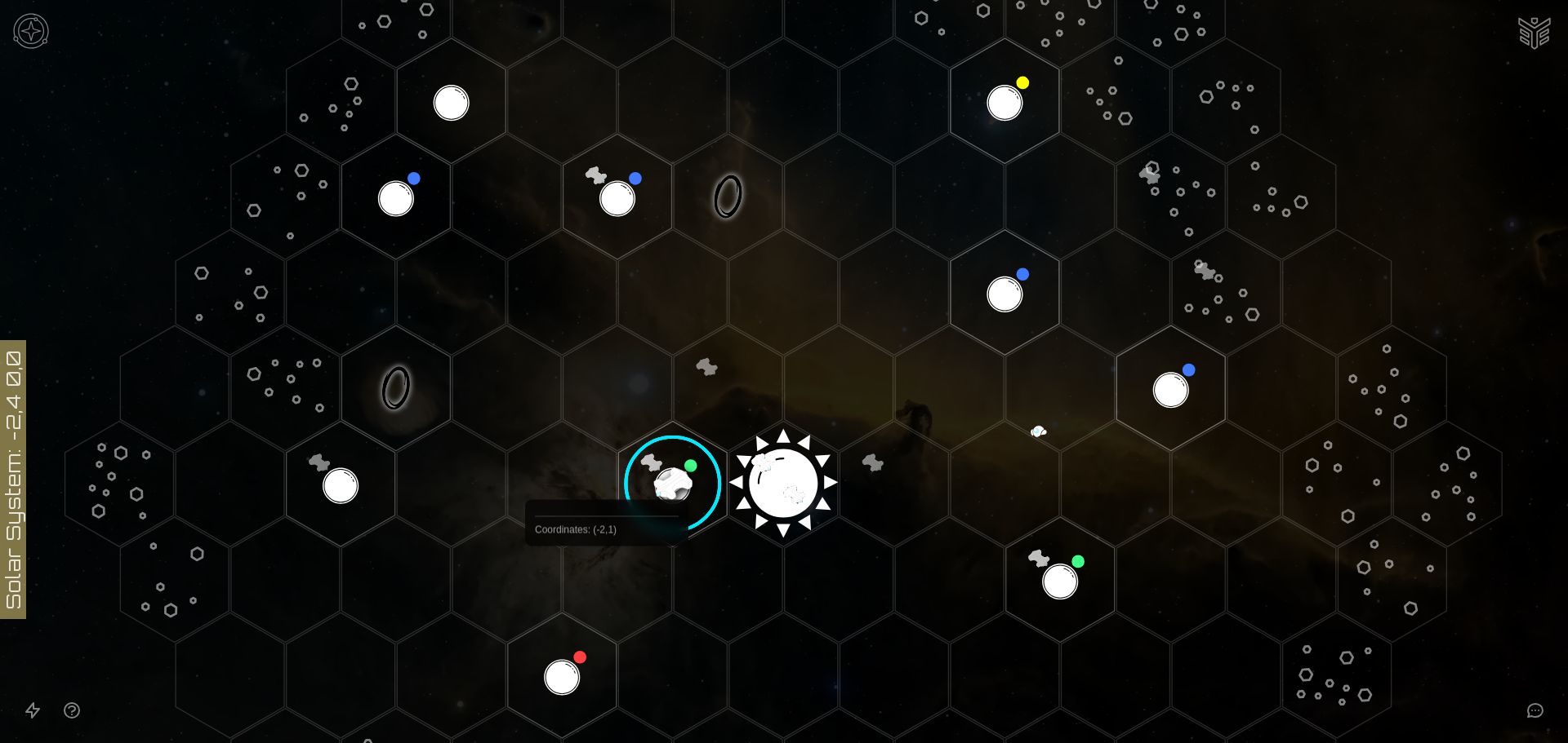
scroll to position [245, 0]
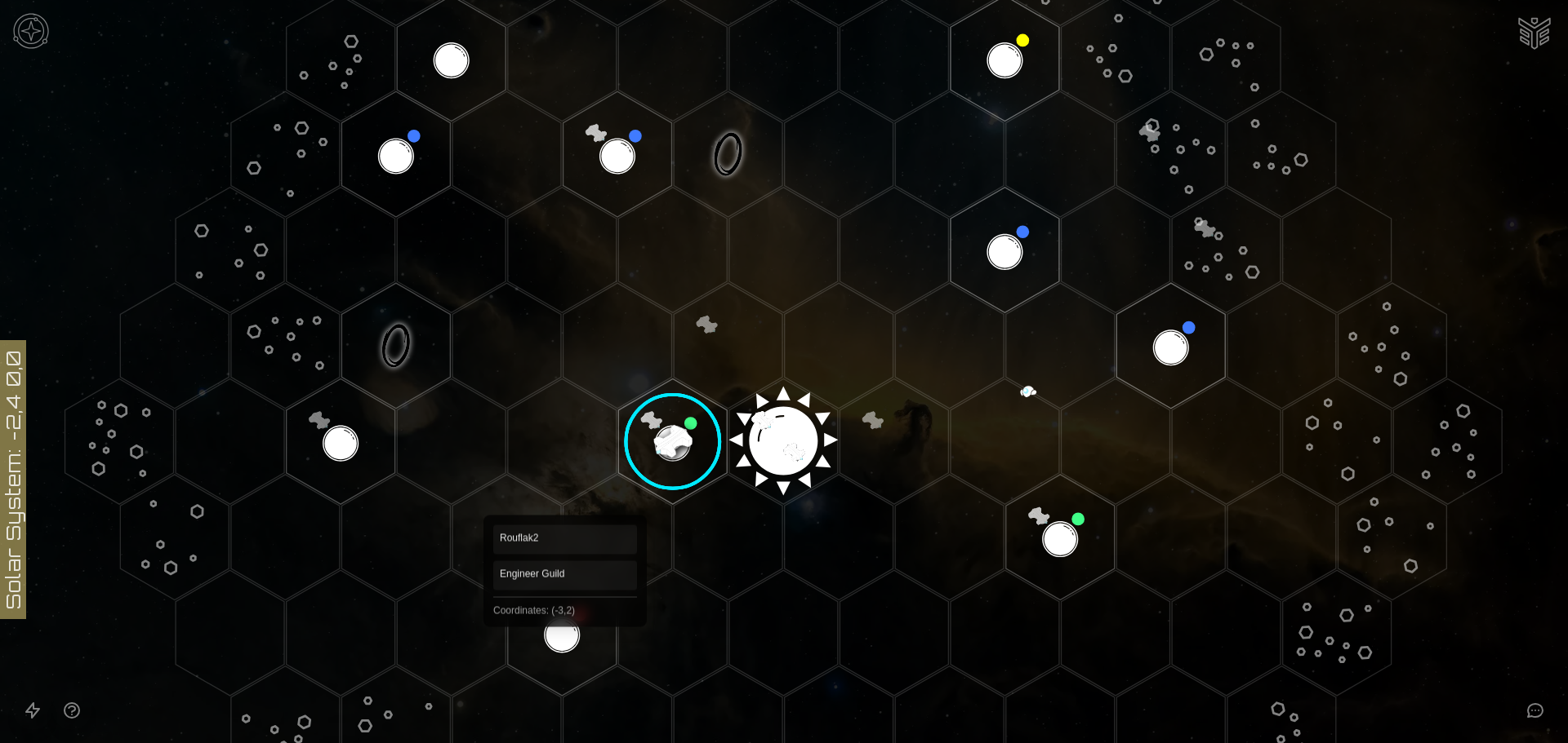
click at [562, 628] on polygon "Hex at coordinates -3,2, clickable" at bounding box center [562, 633] width 108 height 126
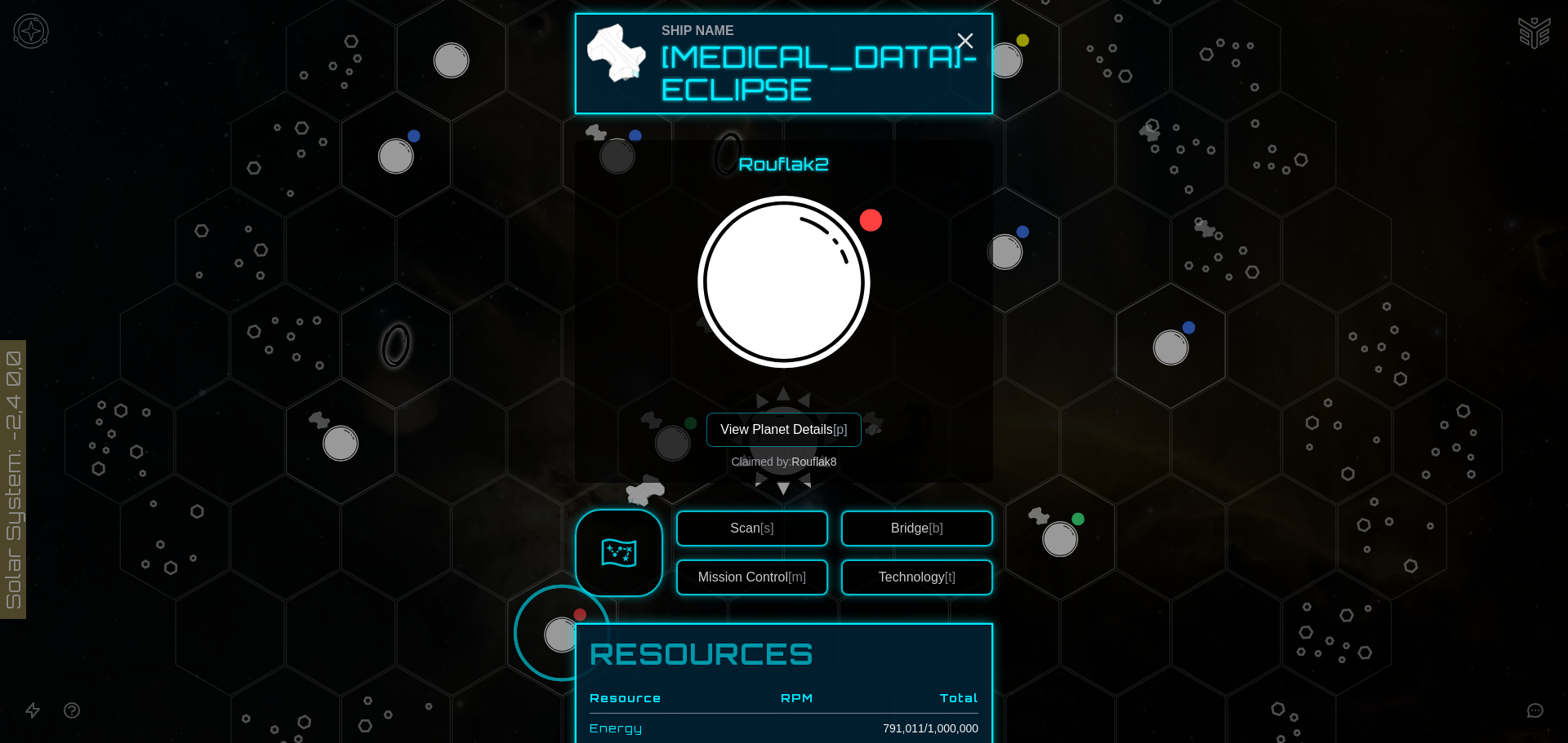
click at [760, 521] on span "[s]" at bounding box center [767, 528] width 14 height 14
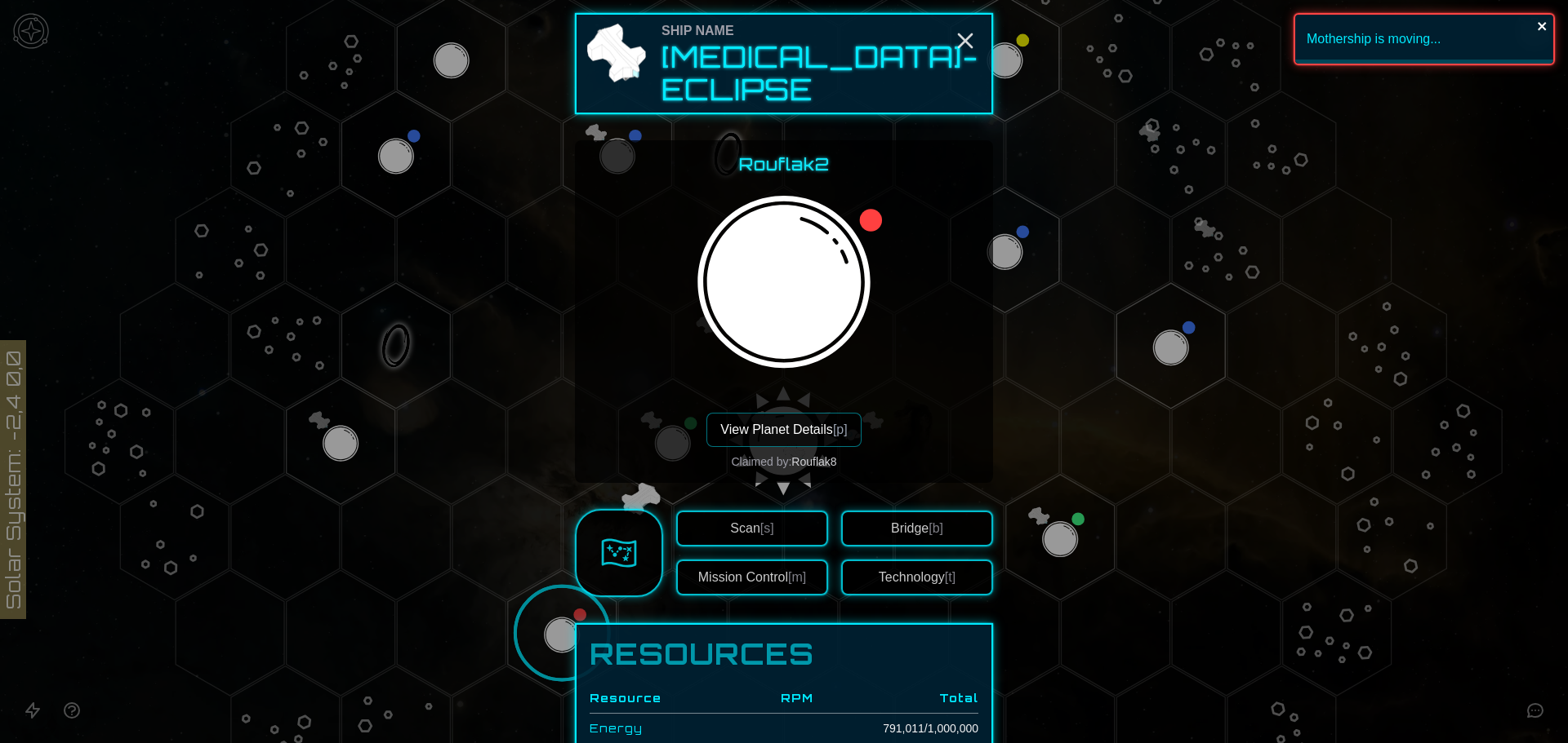
click at [1540, 23] on icon "close" at bounding box center [1541, 26] width 8 height 8
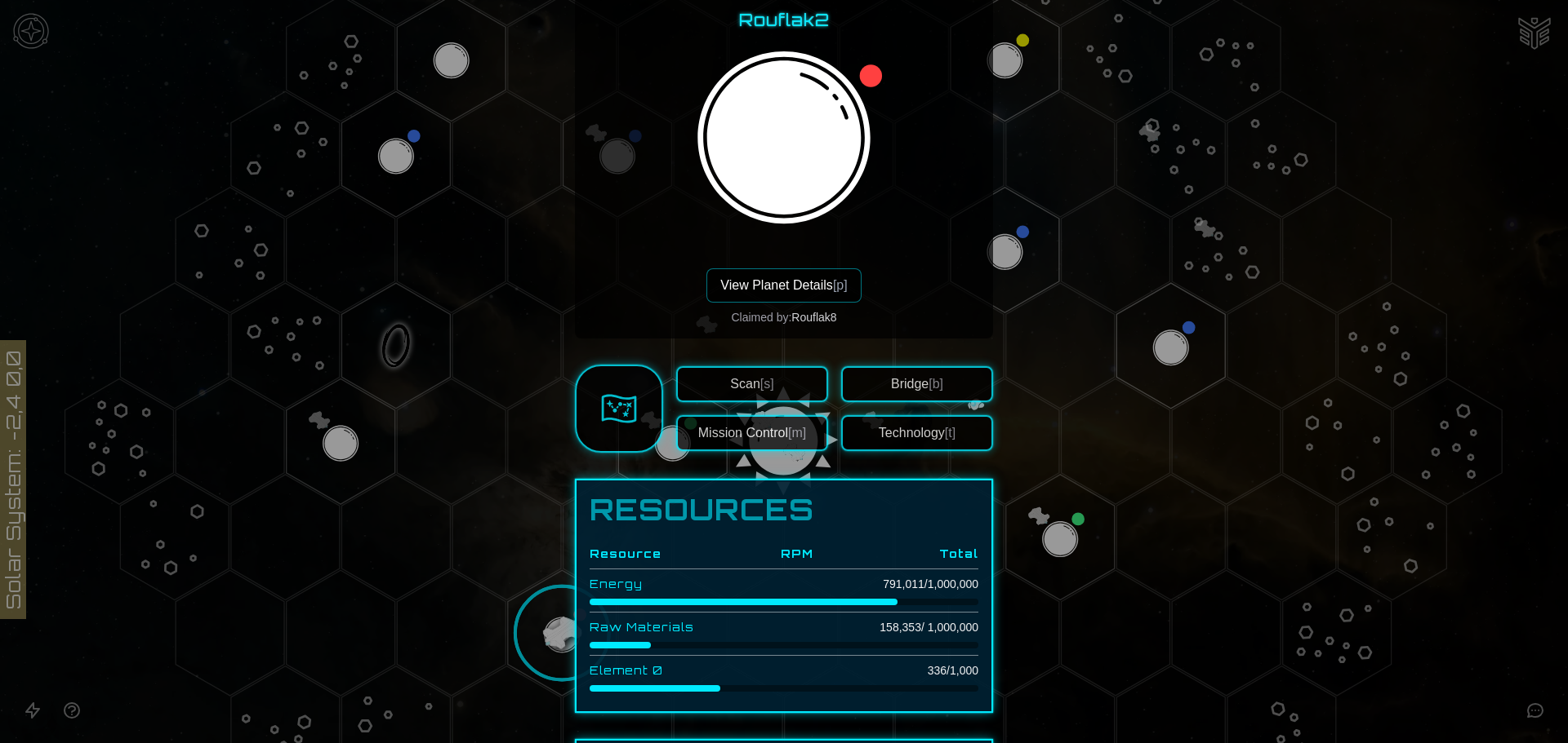
scroll to position [163, 0]
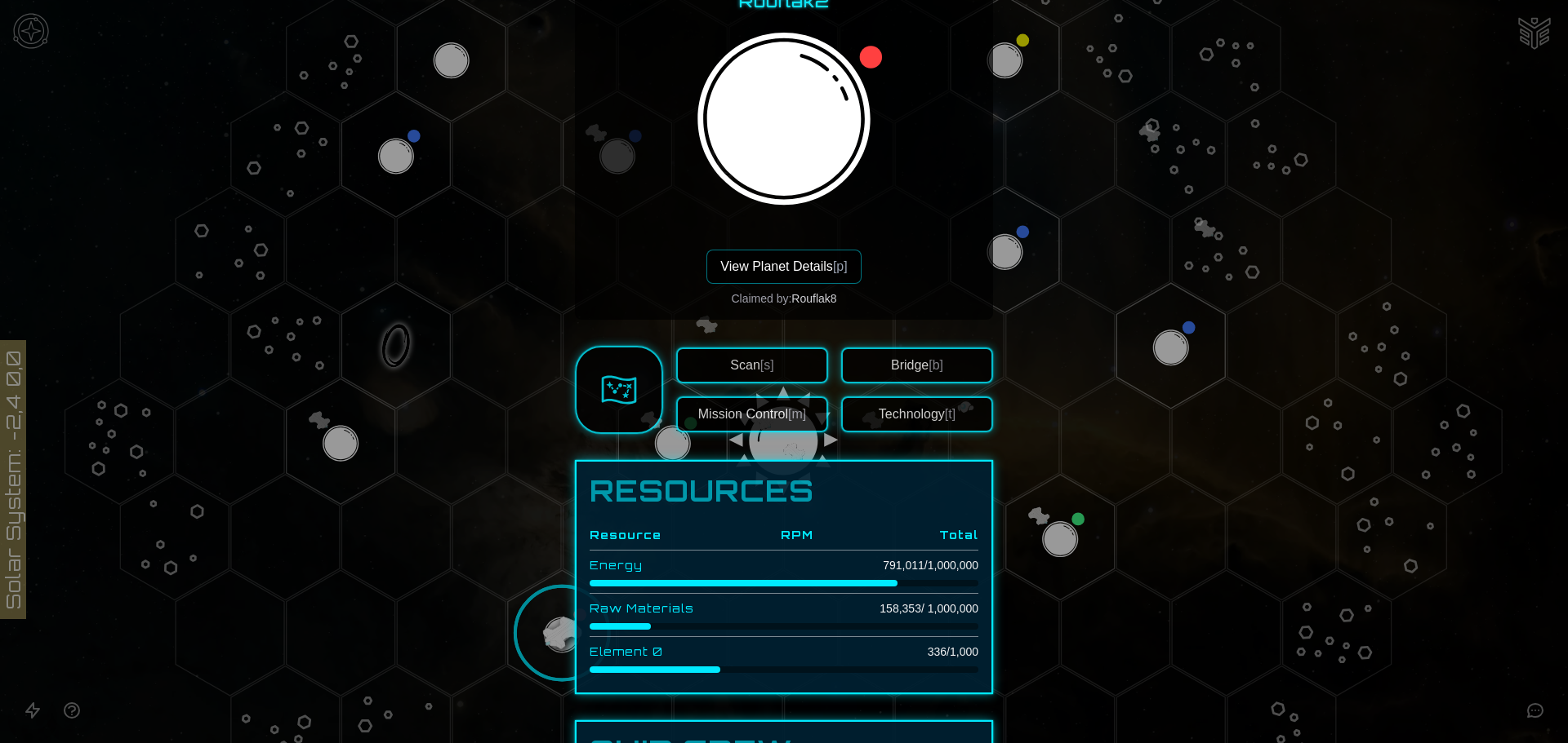
click at [782, 255] on button "View Planet Details [p]" at bounding box center [783, 267] width 154 height 34
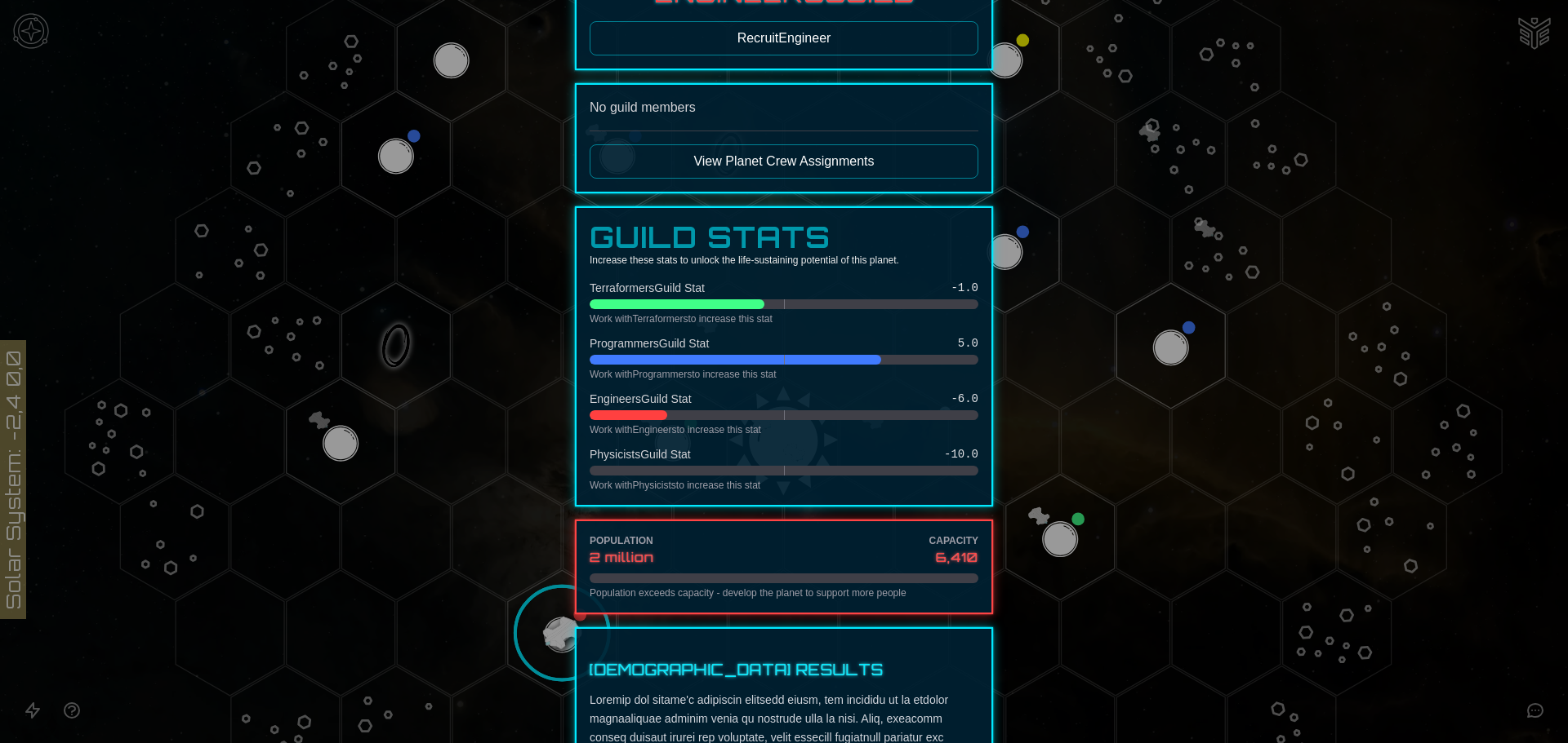
scroll to position [82, 0]
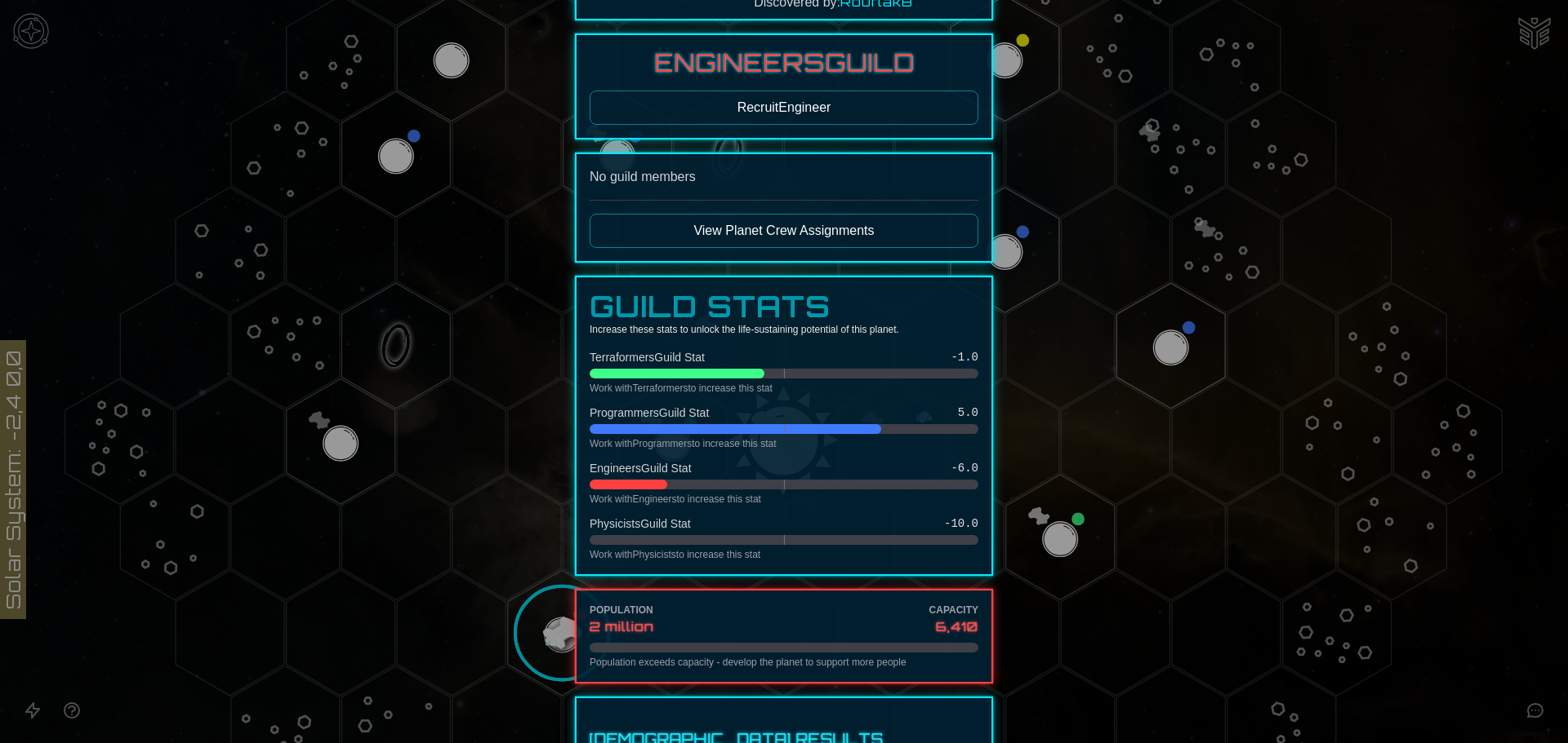
click at [770, 227] on button "View Planet Crew Assignments" at bounding box center [784, 230] width 389 height 34
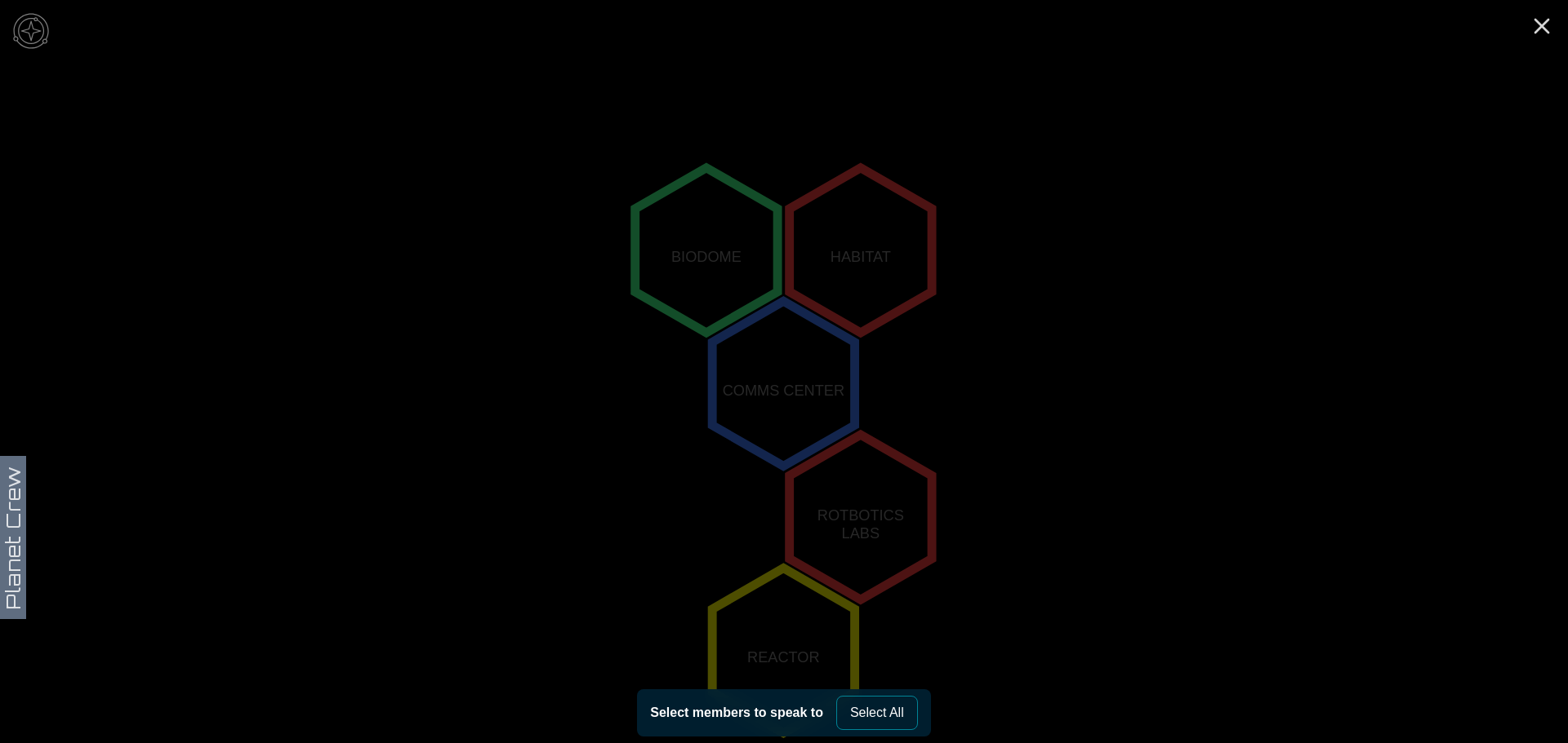
scroll to position [313, 0]
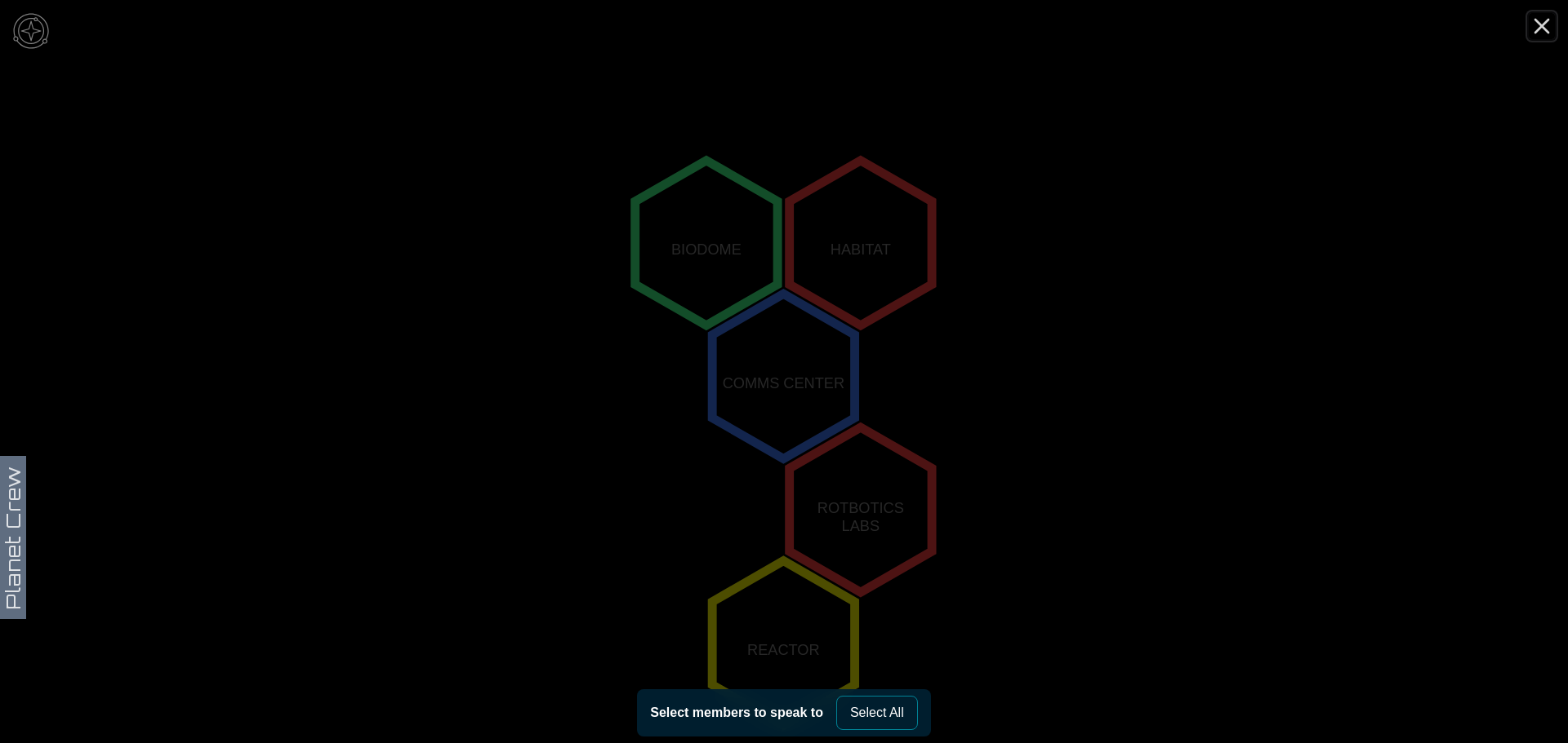
click at [1542, 28] on line "Close" at bounding box center [1542, 26] width 13 height 13
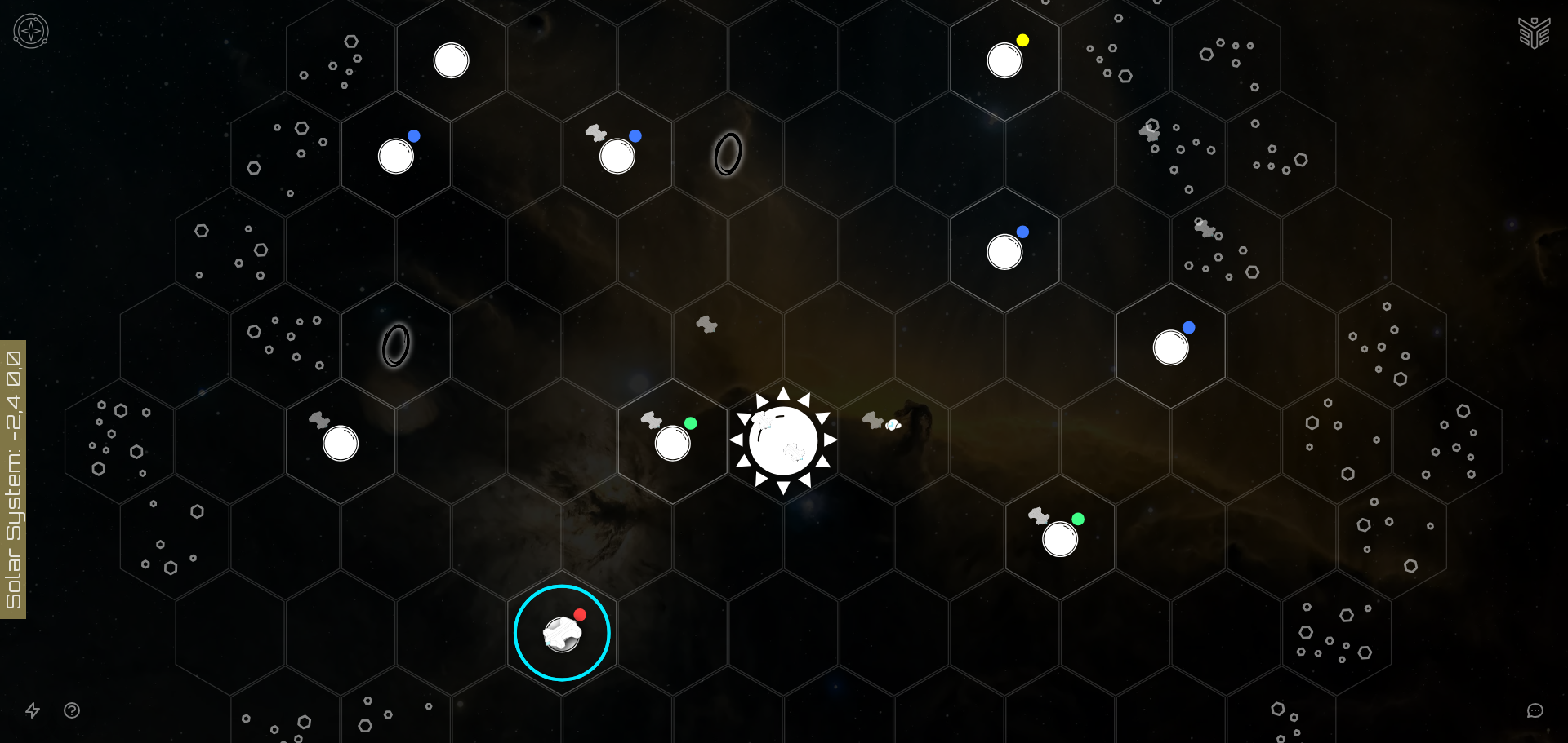
click at [571, 624] on image at bounding box center [562, 633] width 128 height 128
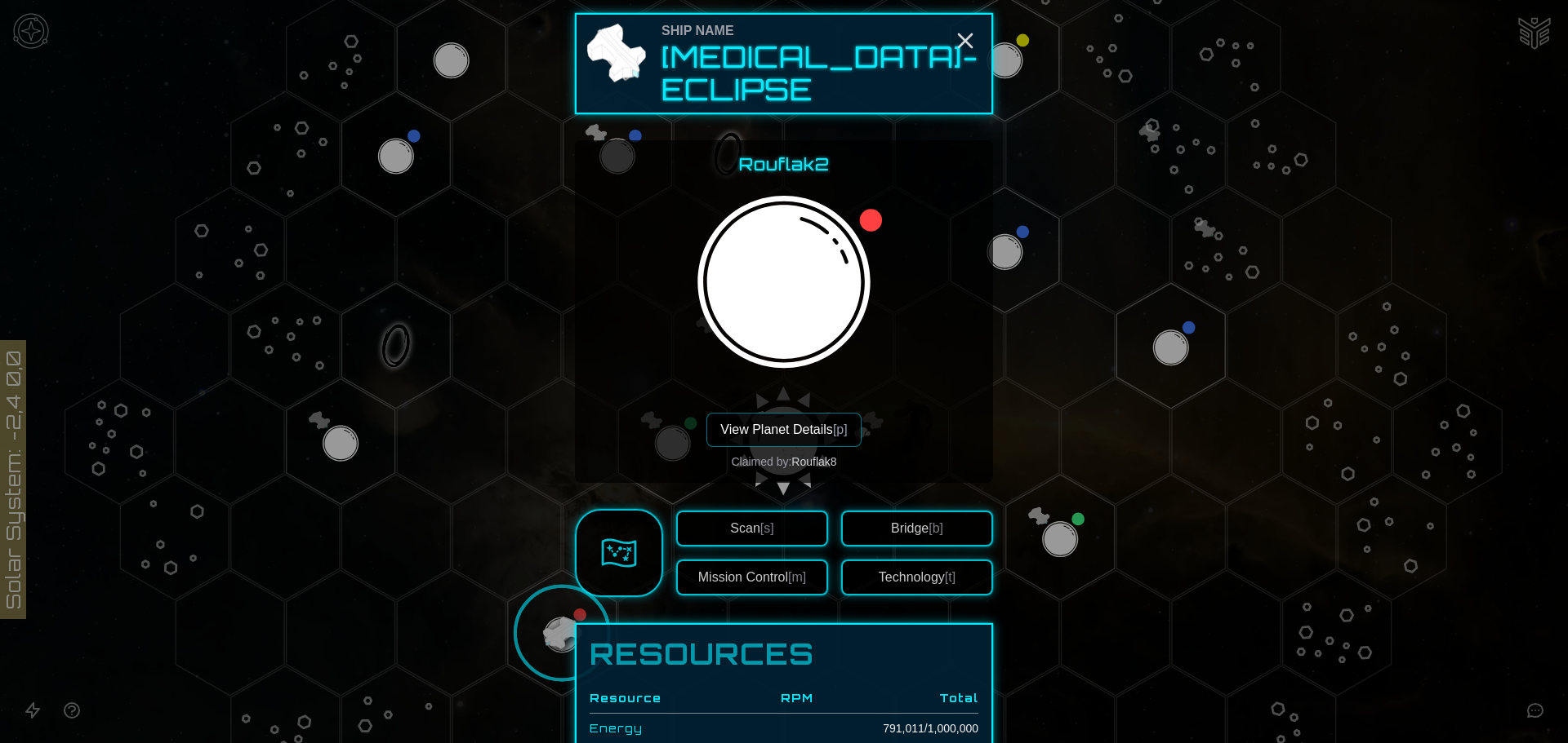
click at [776, 413] on button "View Planet Details [p]" at bounding box center [783, 430] width 154 height 34
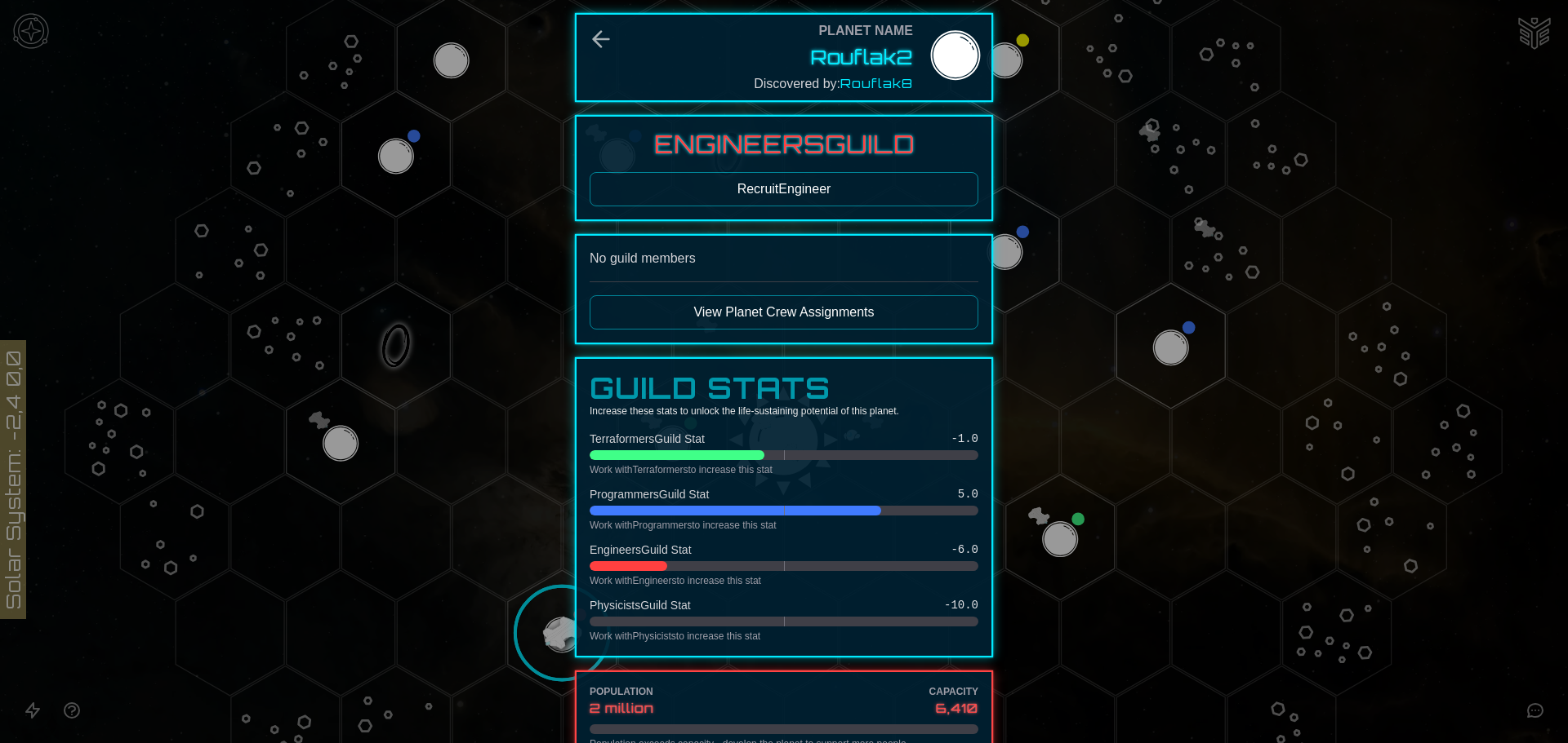
click at [771, 193] on button "Recruit Engineer" at bounding box center [784, 189] width 389 height 34
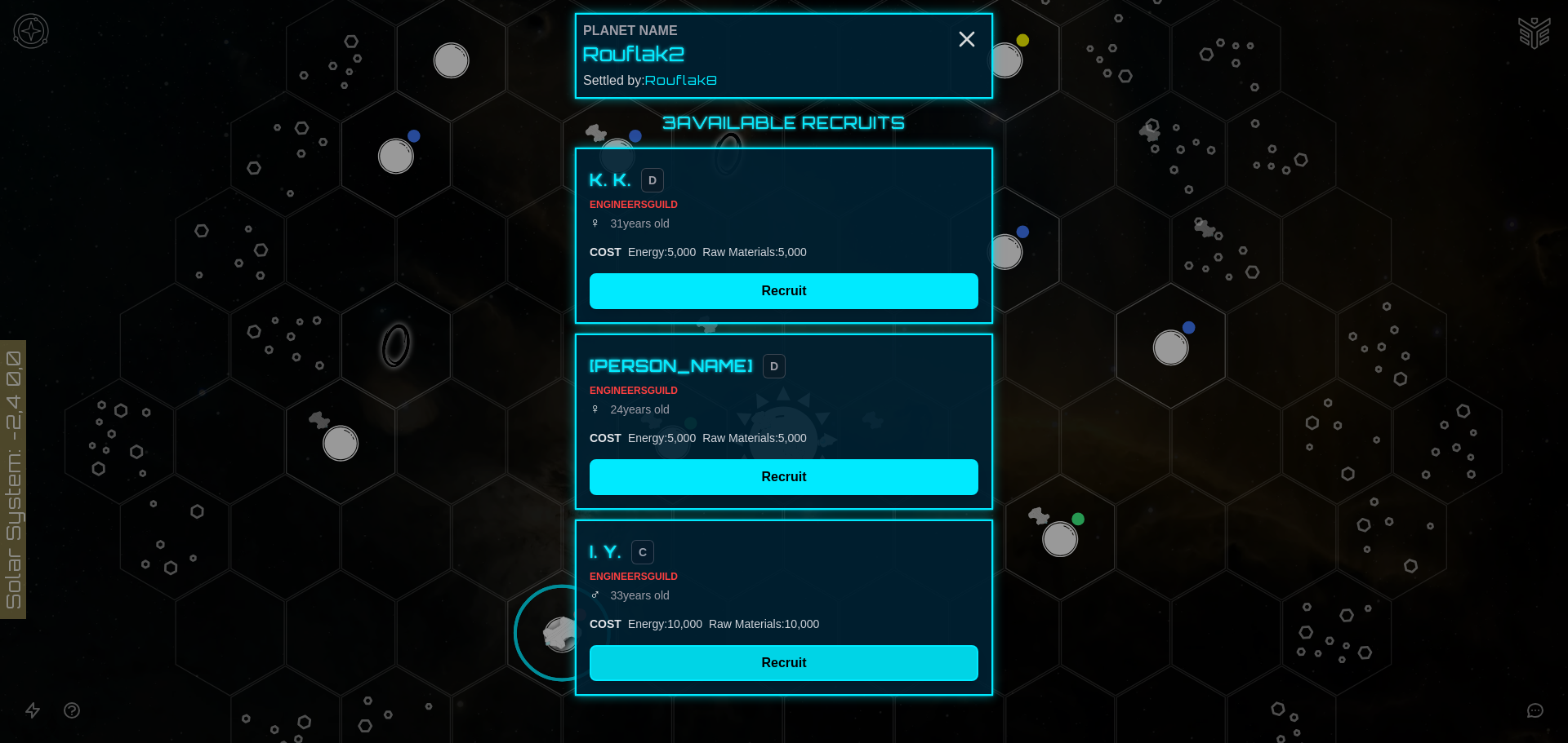
click at [803, 667] on button "Recruit" at bounding box center [784, 663] width 389 height 36
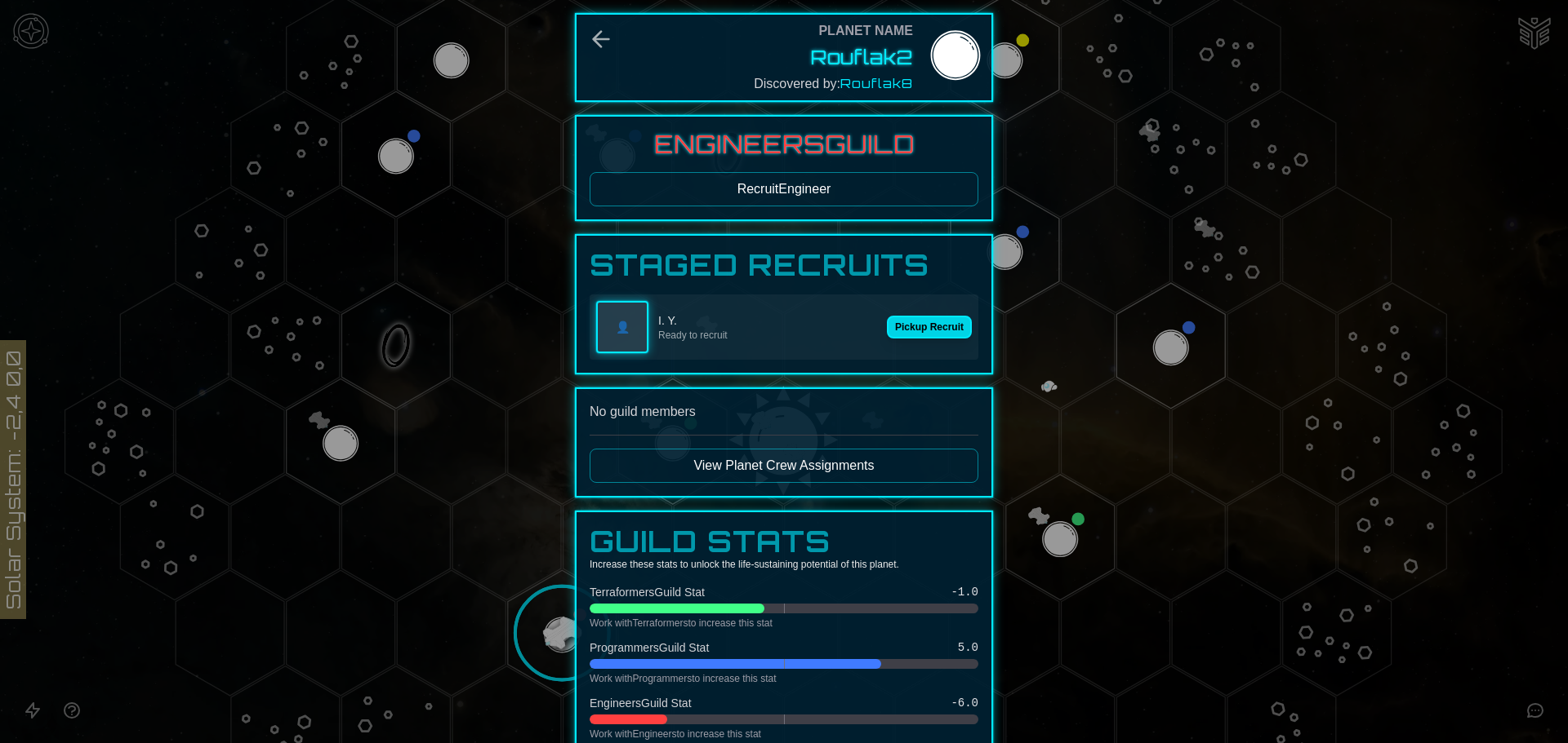
click at [922, 326] on button "Pickup Recruit" at bounding box center [929, 327] width 85 height 23
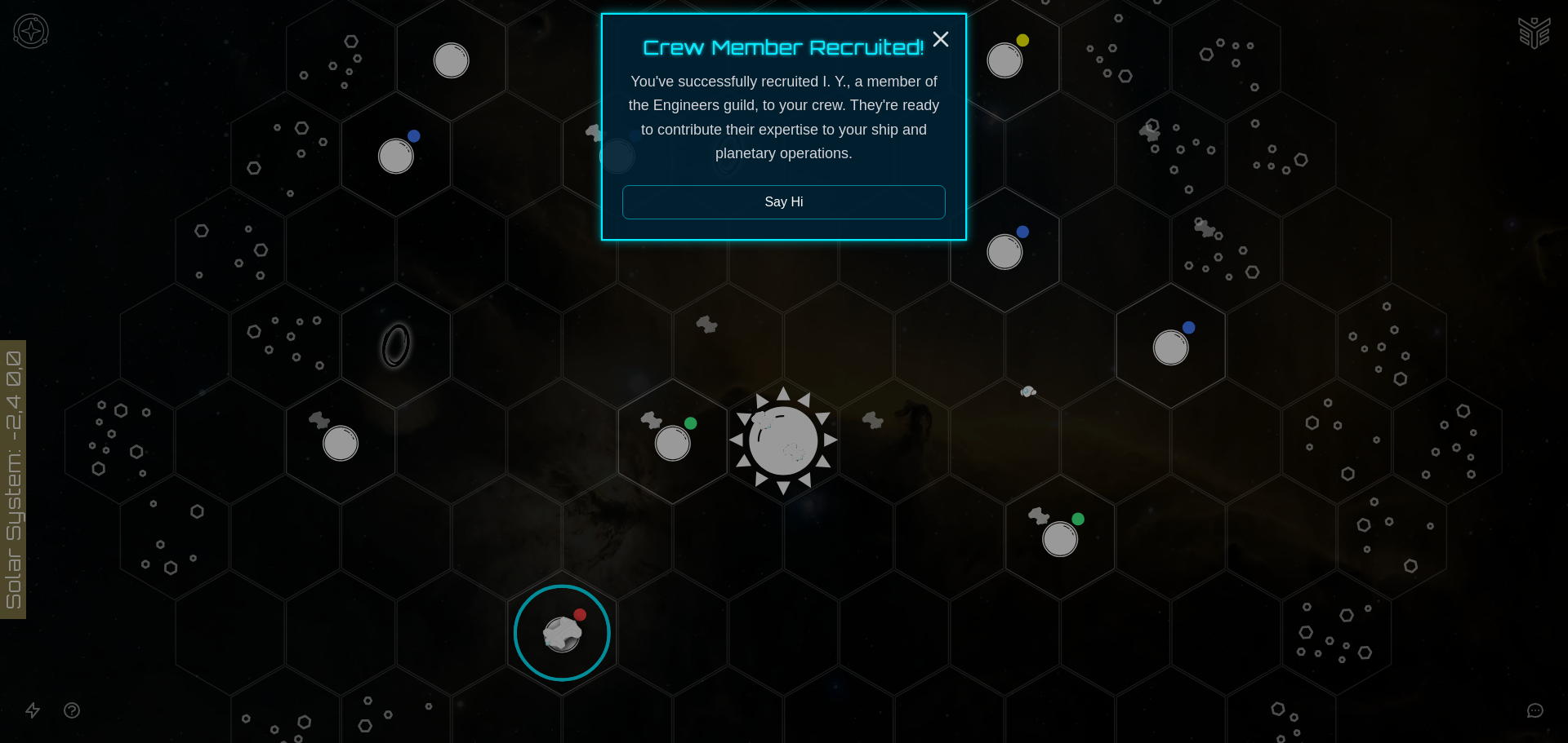
click at [828, 197] on button "Say Hi" at bounding box center [784, 202] width 324 height 34
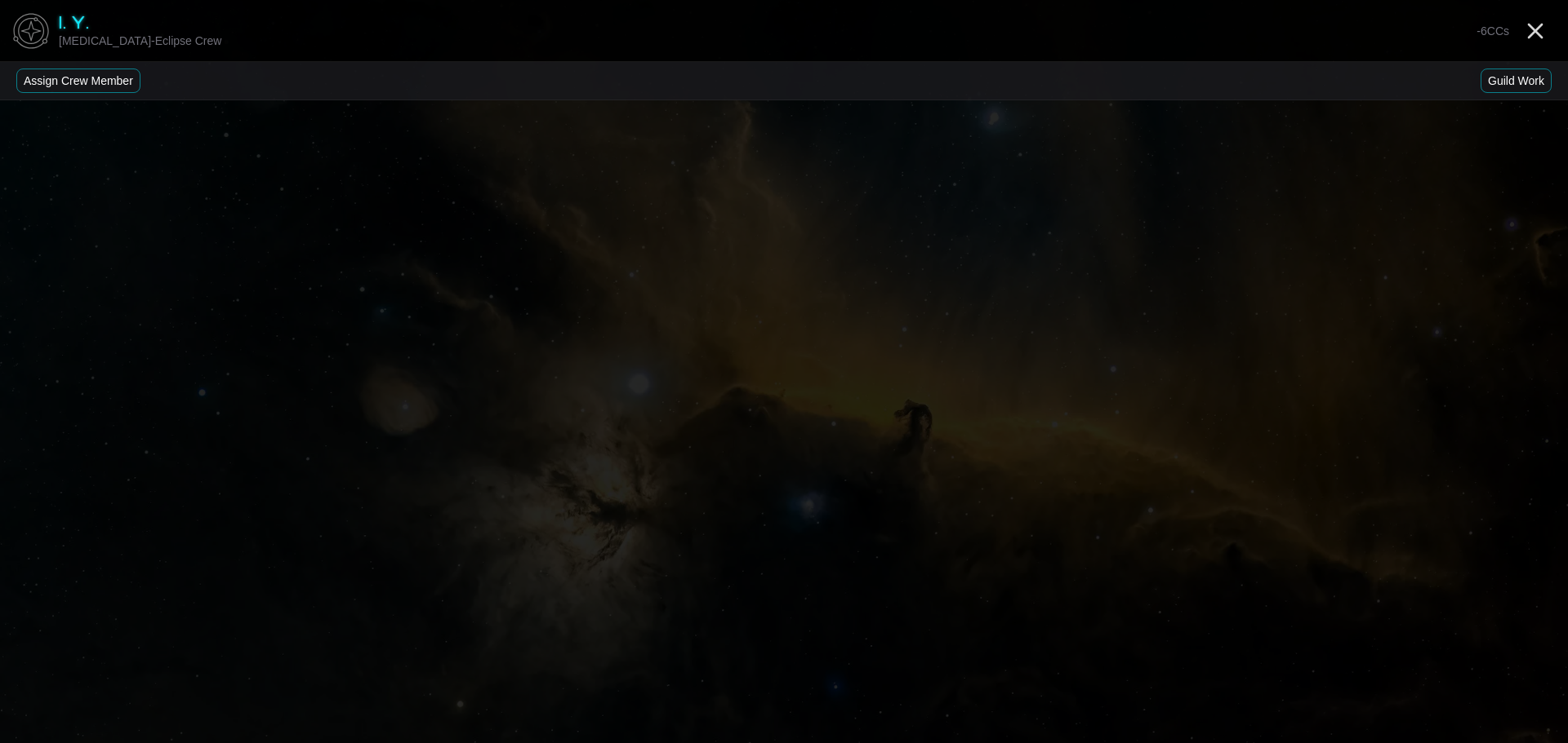
click at [1530, 76] on button "Guild Work" at bounding box center [1516, 81] width 71 height 24
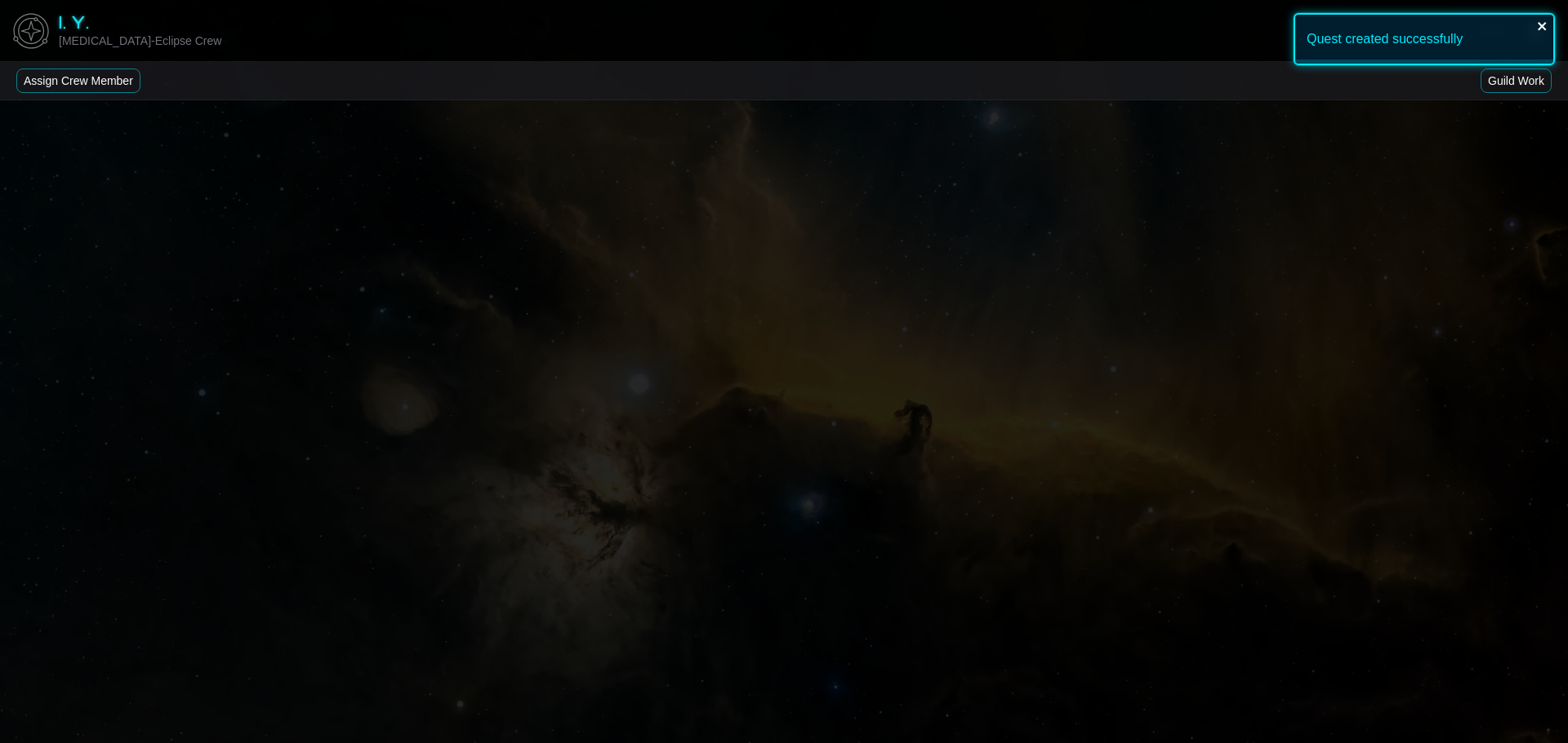
click at [1540, 23] on icon "close" at bounding box center [1542, 26] width 11 height 13
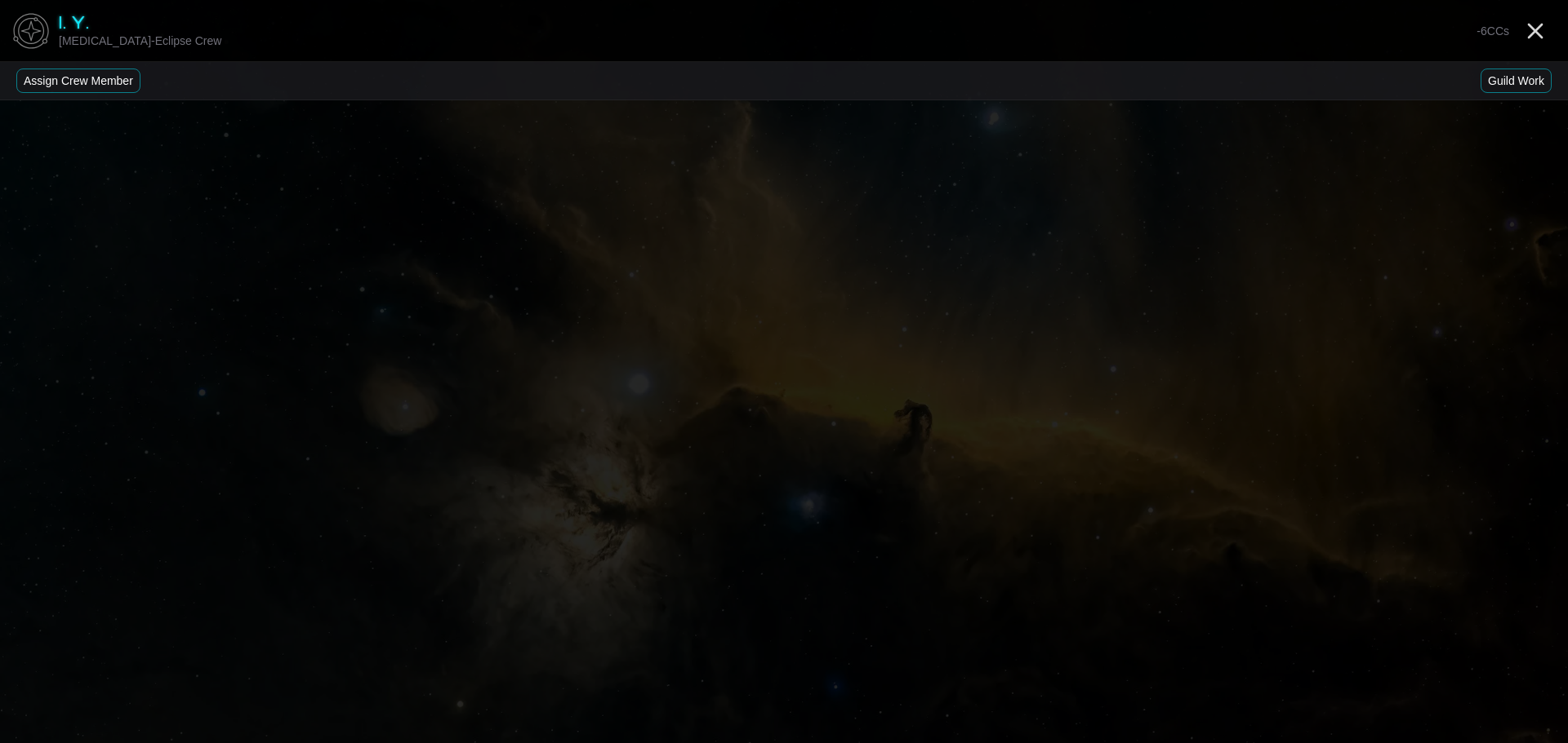
click at [1174, 362] on main "I. Y. [MEDICAL_DATA]-Eclipse Crew -6 CCs Assign Crew Member Guild Work" at bounding box center [784, 371] width 1568 height 743
click at [85, 76] on button "Assign Crew Member" at bounding box center [78, 81] width 124 height 24
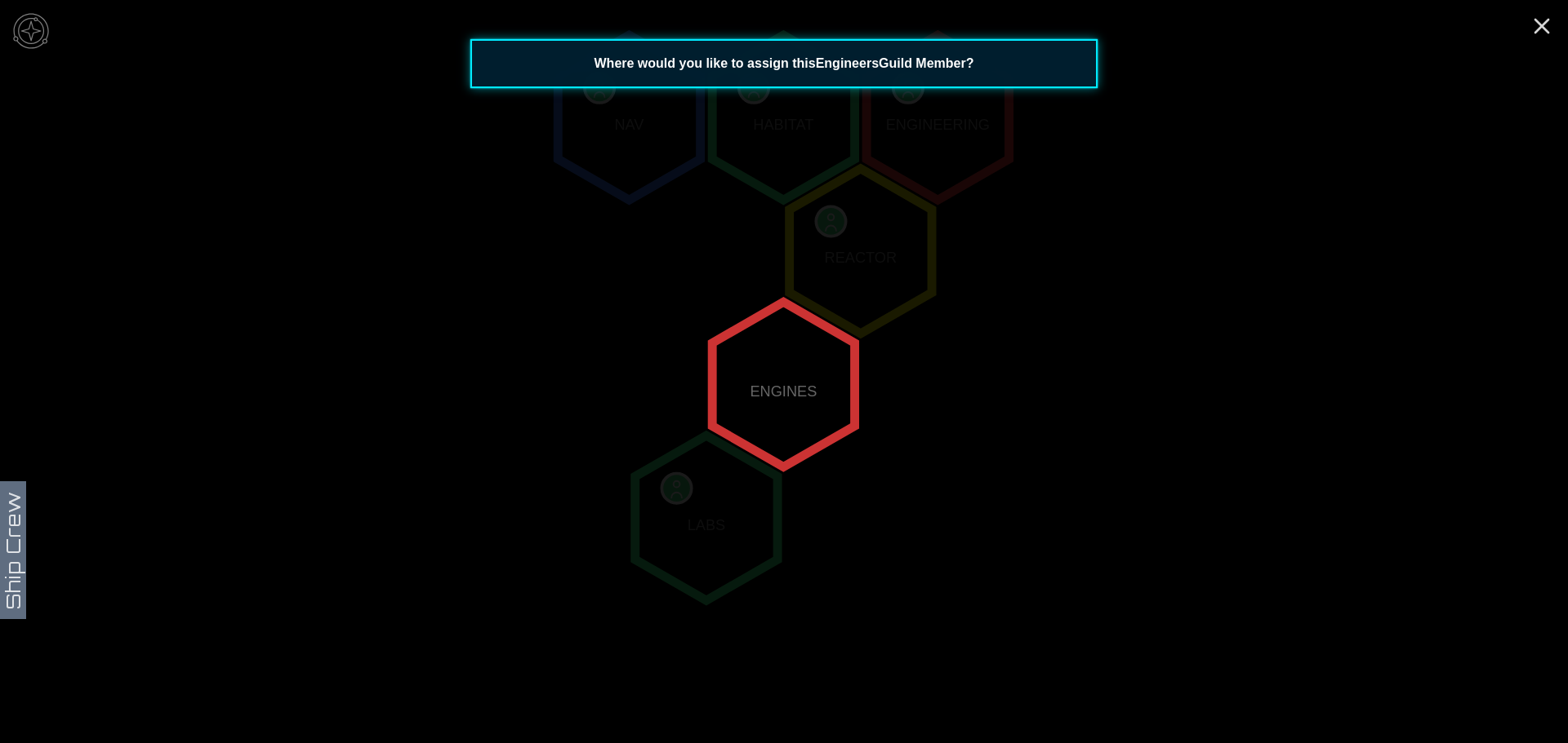
scroll to position [313, 0]
click at [777, 378] on polygon "0,0" at bounding box center [783, 376] width 142 height 165
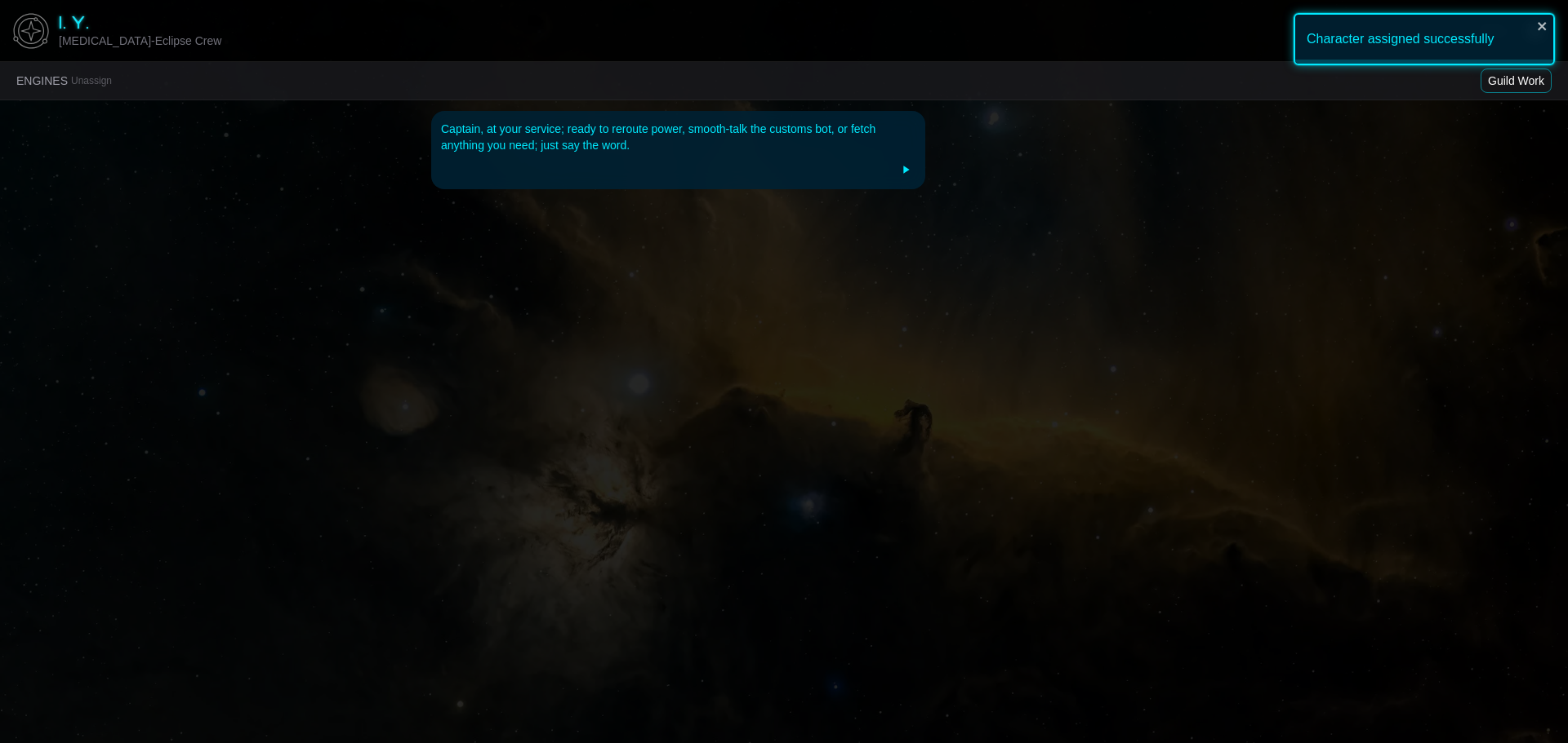
click at [1508, 76] on div "Character assigned successfully" at bounding box center [1423, 46] width 261 height 65
click at [635, 154] on div "Captain, at your service; ready to reroute power, smooth-talk the customs bot, …" at bounding box center [678, 150] width 494 height 78
click at [1537, 26] on icon "close" at bounding box center [1542, 26] width 11 height 13
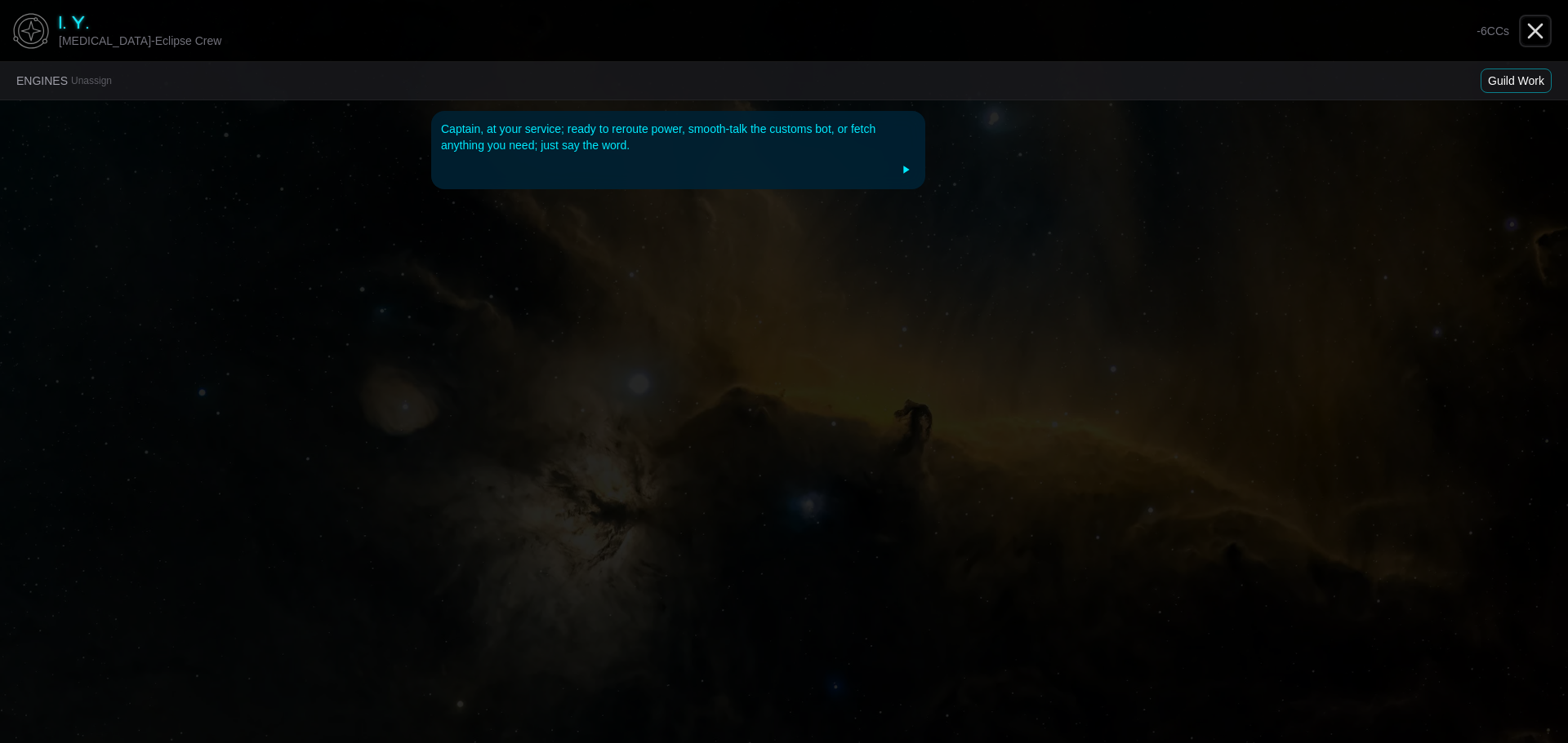
click at [1532, 29] on line "Close" at bounding box center [1535, 31] width 13 height 13
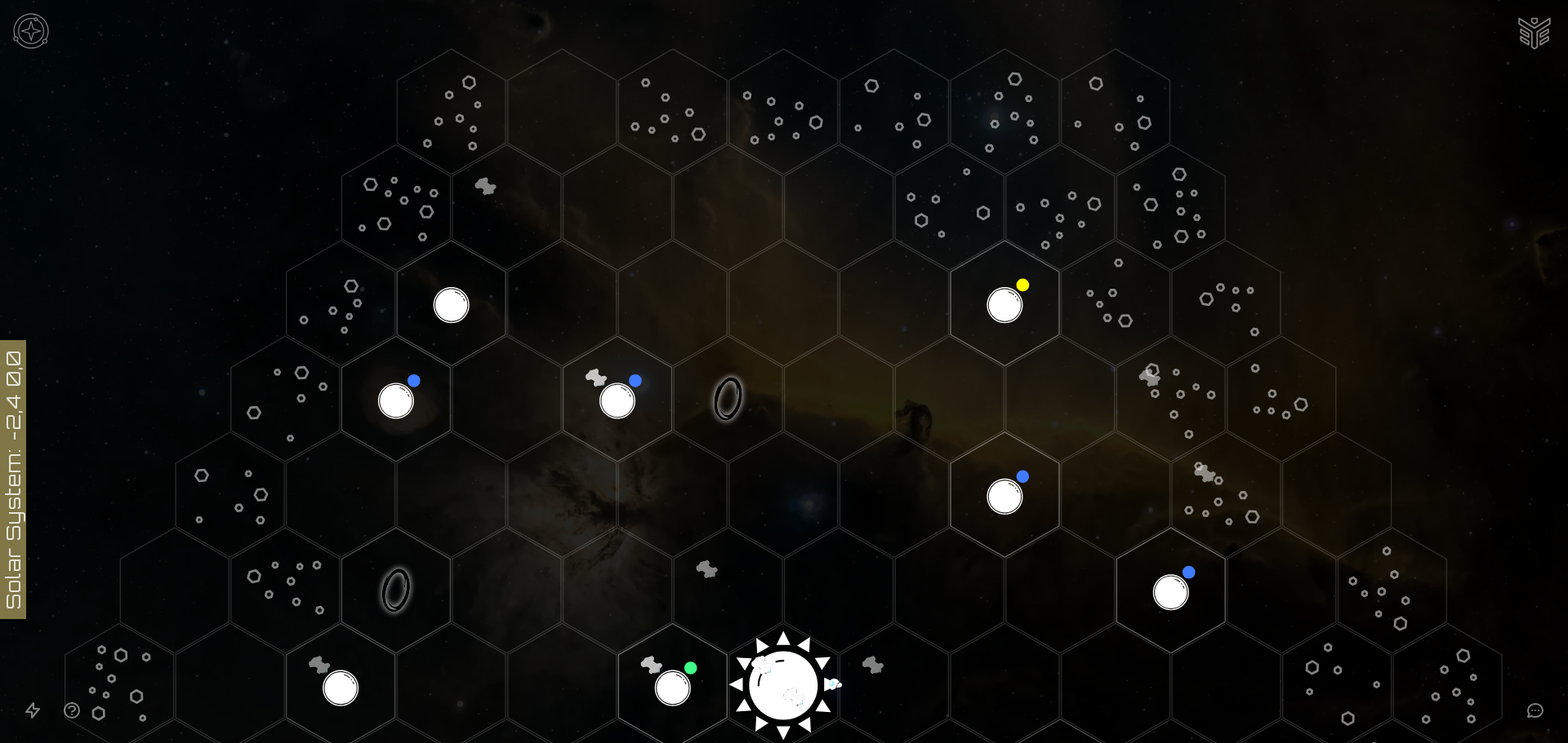
click at [772, 674] on polygon "Hex at coordinates 0,0, clickable" at bounding box center [784, 686] width 108 height 126
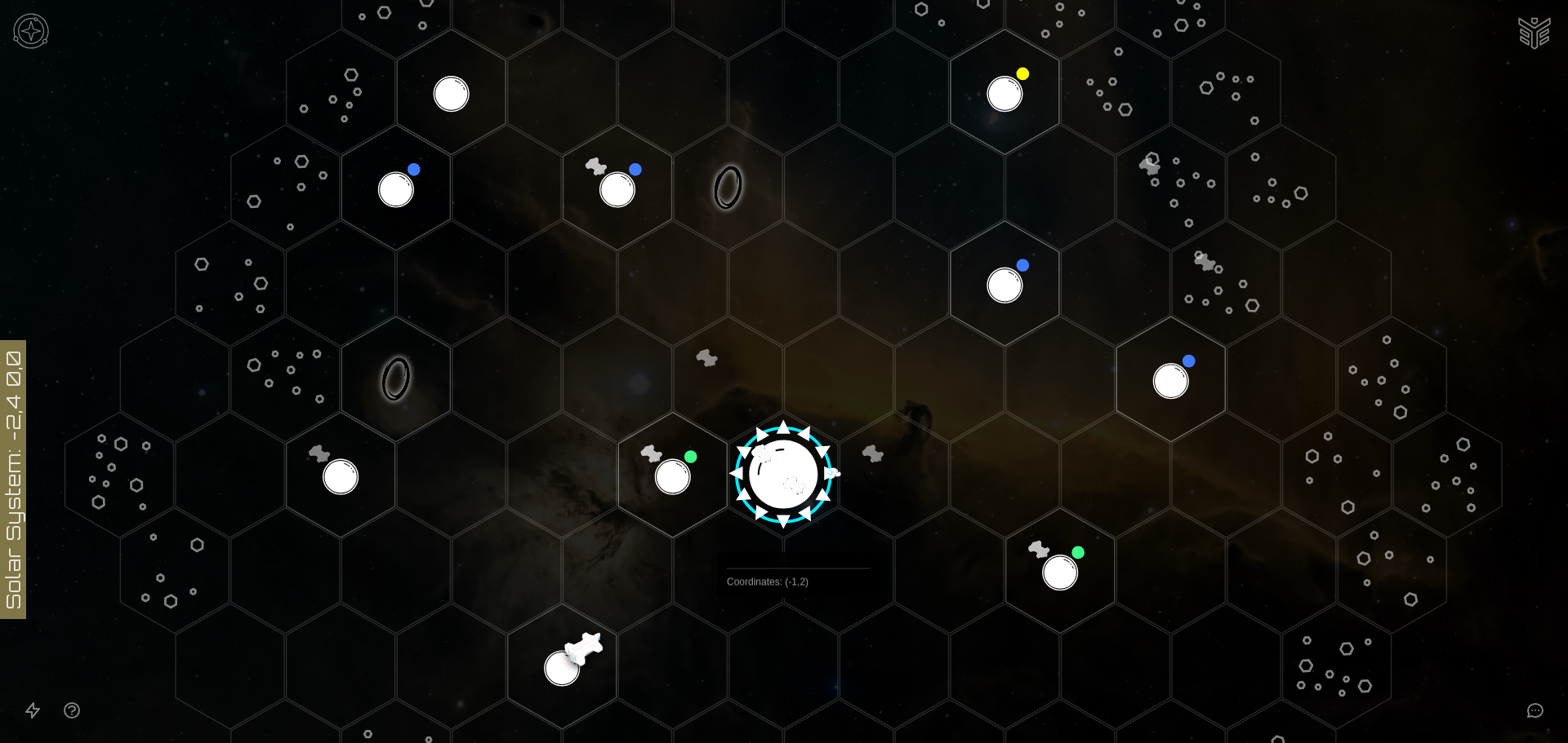
scroll to position [211, 0]
click at [728, 187] on polygon "Hex at coordinates 1,-3, clickable" at bounding box center [728, 188] width 108 height 126
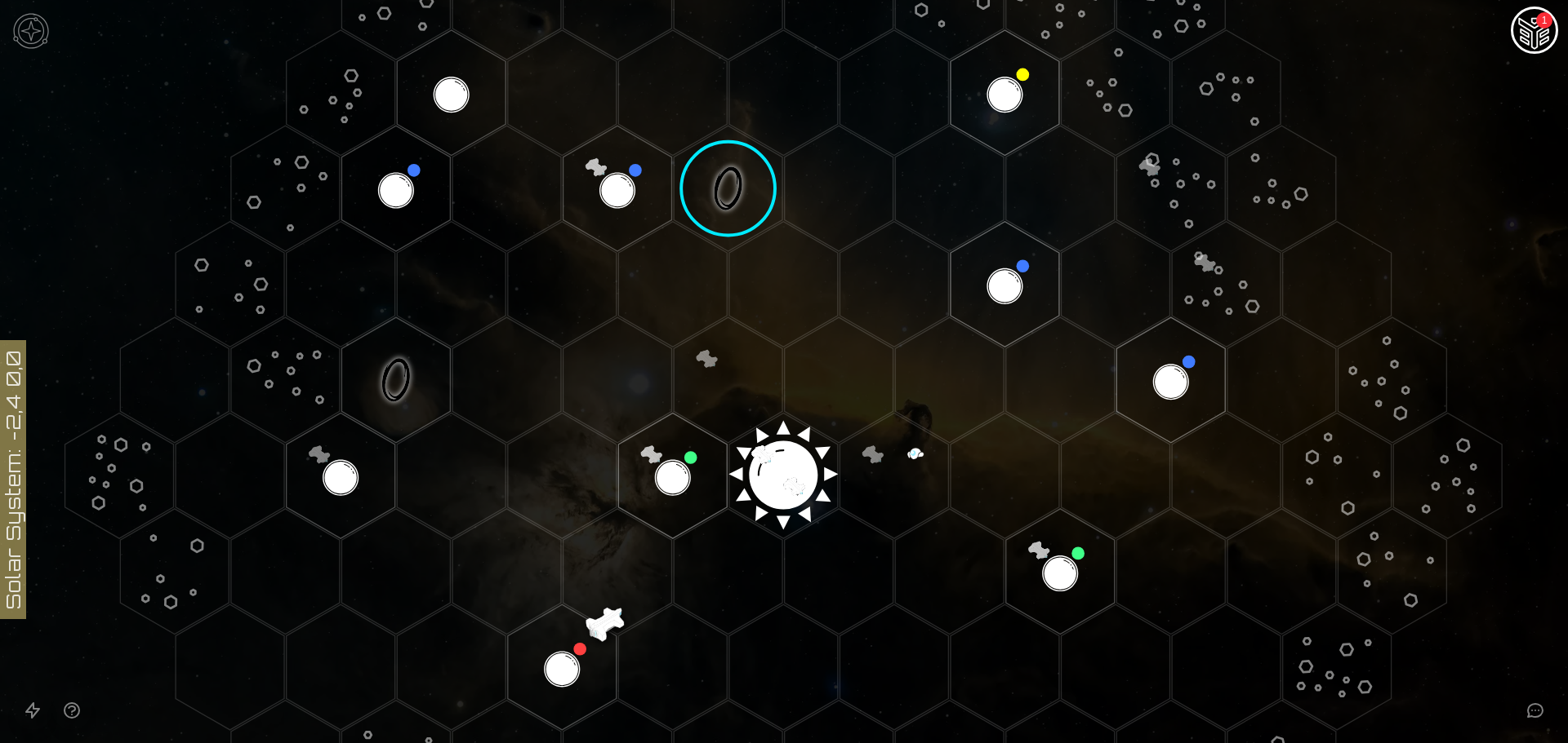
click at [1530, 33] on img "Ship AI Chat - 1 unread messages" at bounding box center [1534, 32] width 39 height 39
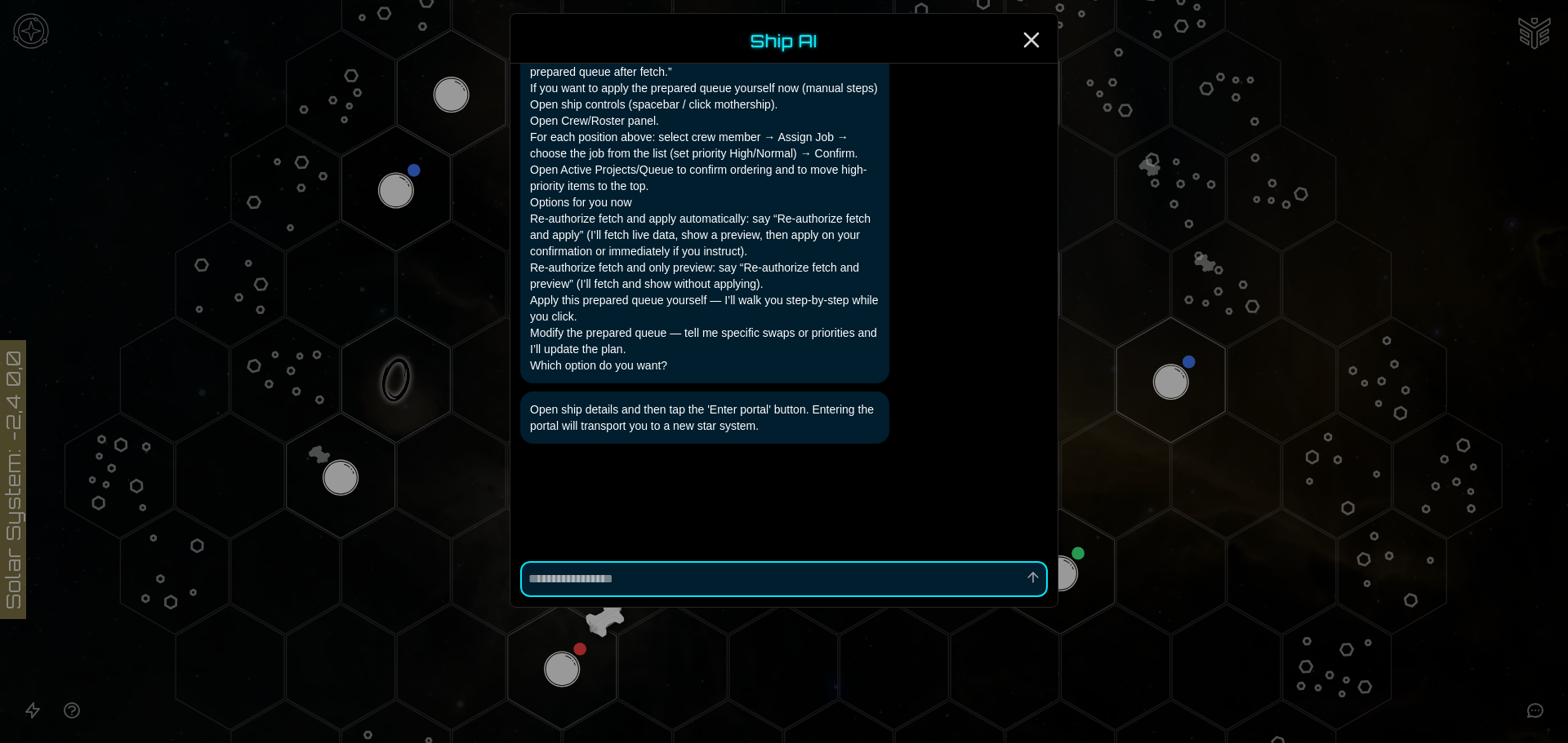
scroll to position [4892, 0]
click at [666, 585] on textarea at bounding box center [784, 579] width 527 height 36
type textarea "*"
click at [1022, 39] on icon "Close" at bounding box center [1031, 40] width 26 height 26
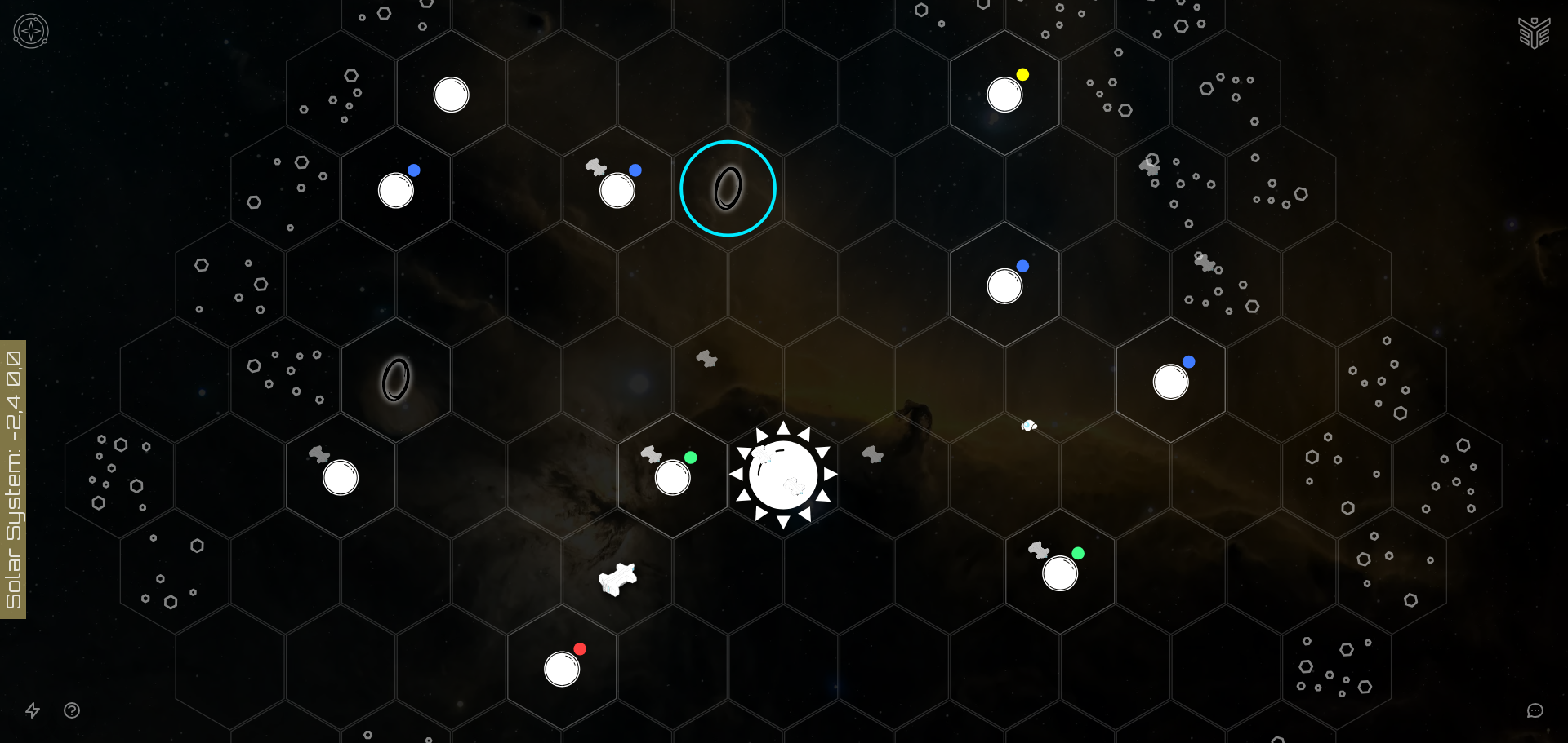
click at [721, 182] on image at bounding box center [728, 188] width 128 height 128
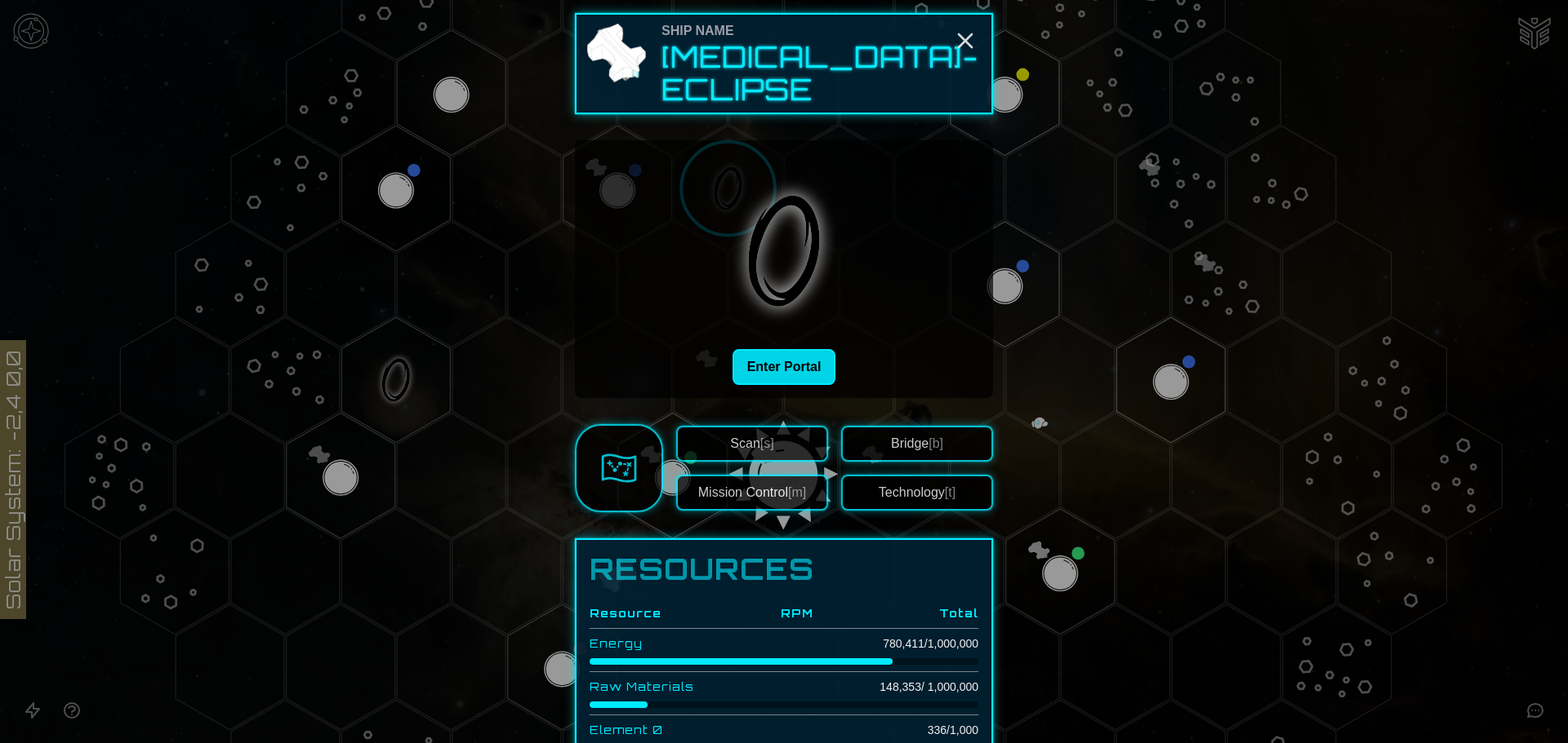
click at [803, 357] on button "Enter Portal" at bounding box center [784, 367] width 104 height 36
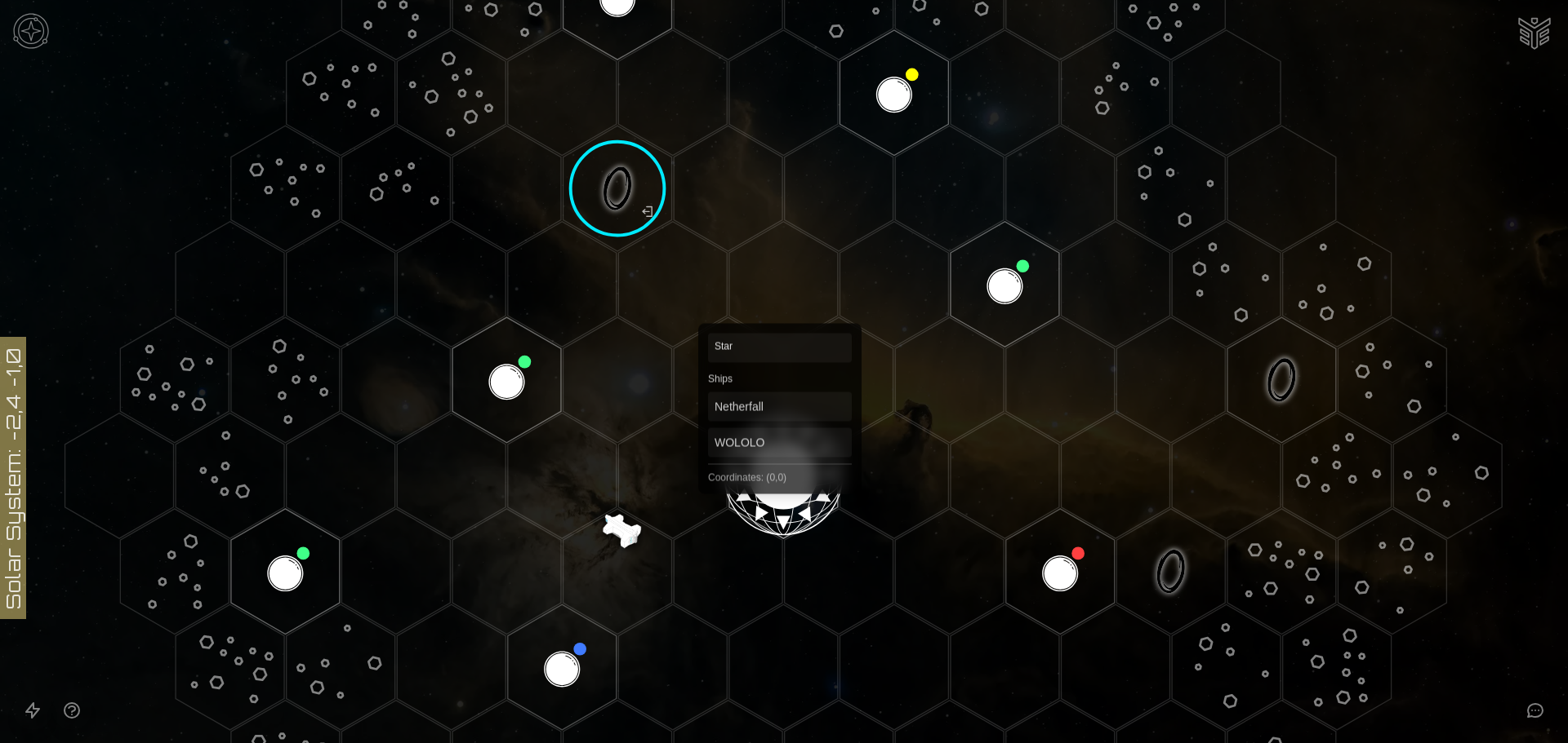
click at [780, 470] on polygon "Hex at coordinates 0,0, clickable" at bounding box center [784, 475] width 108 height 126
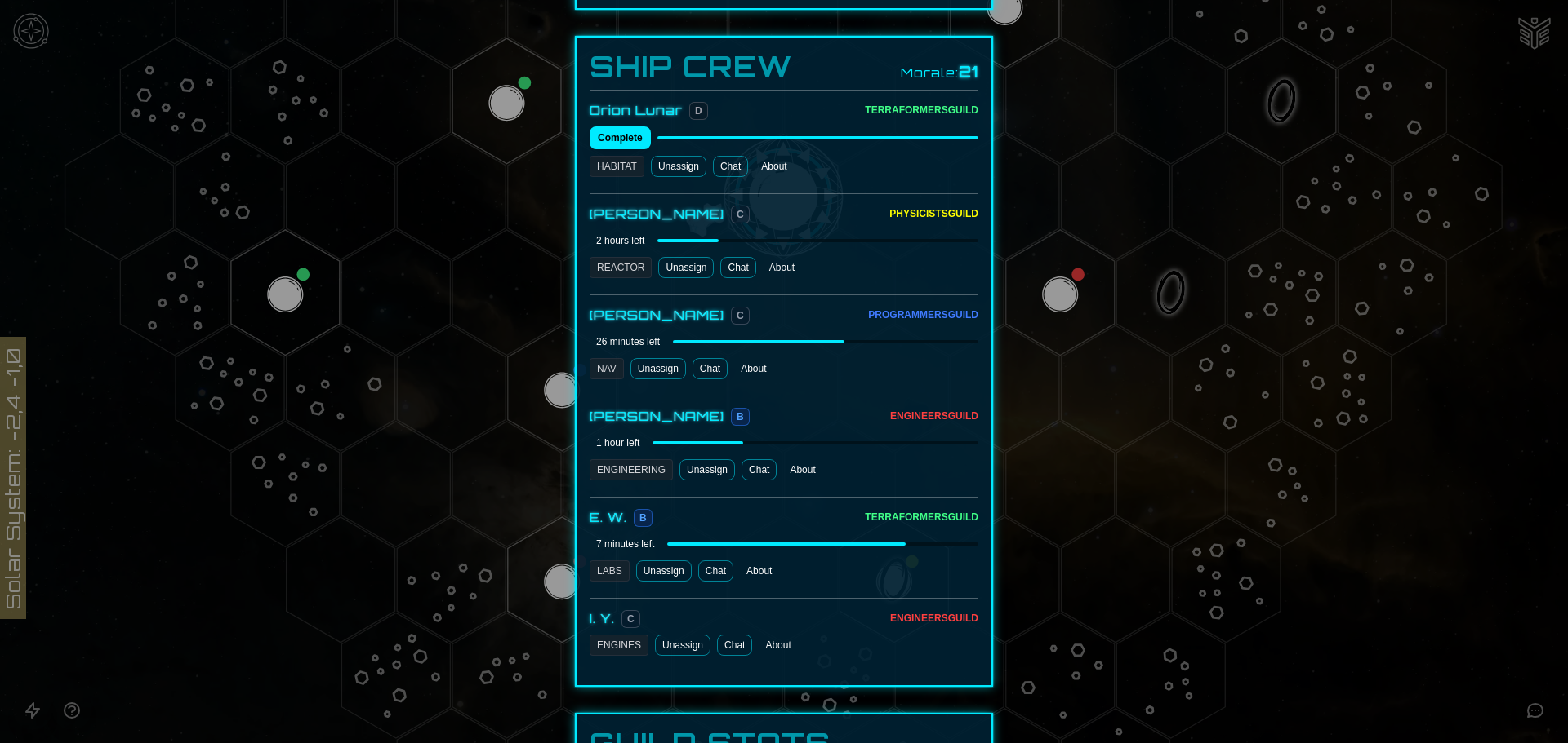
scroll to position [816, 0]
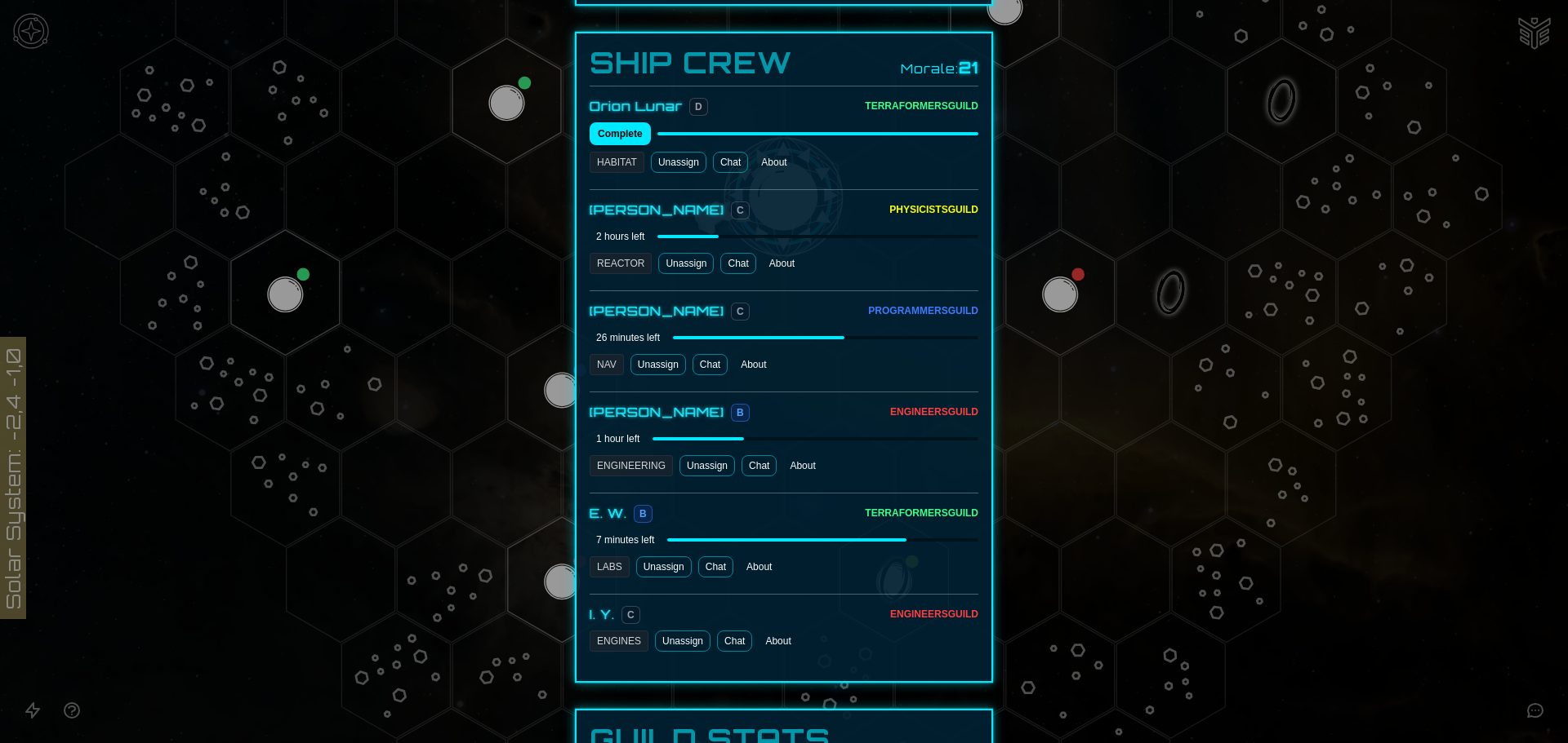
click at [728, 631] on link "Chat" at bounding box center [735, 641] width 35 height 21
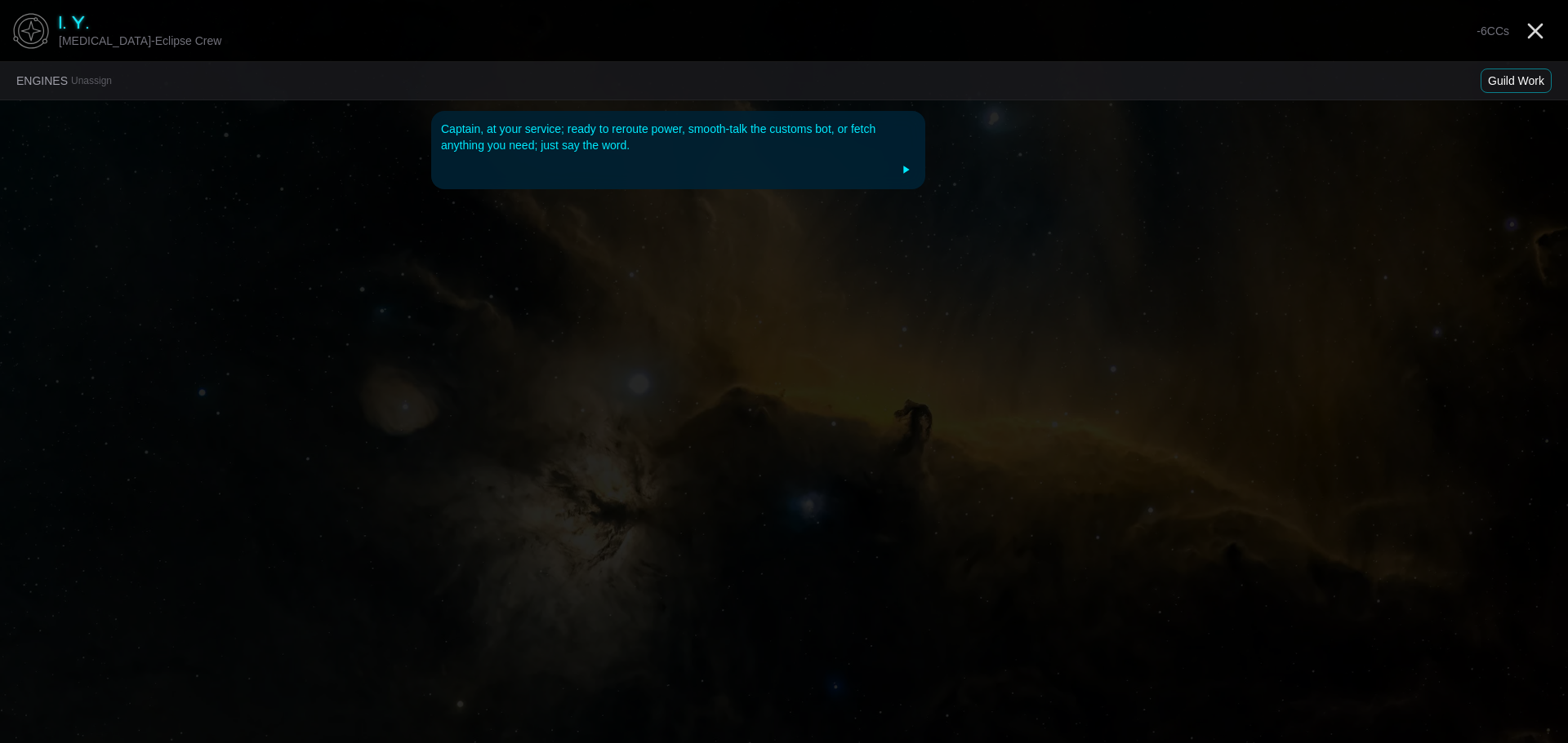
click at [1519, 89] on button "Guild Work" at bounding box center [1516, 81] width 71 height 24
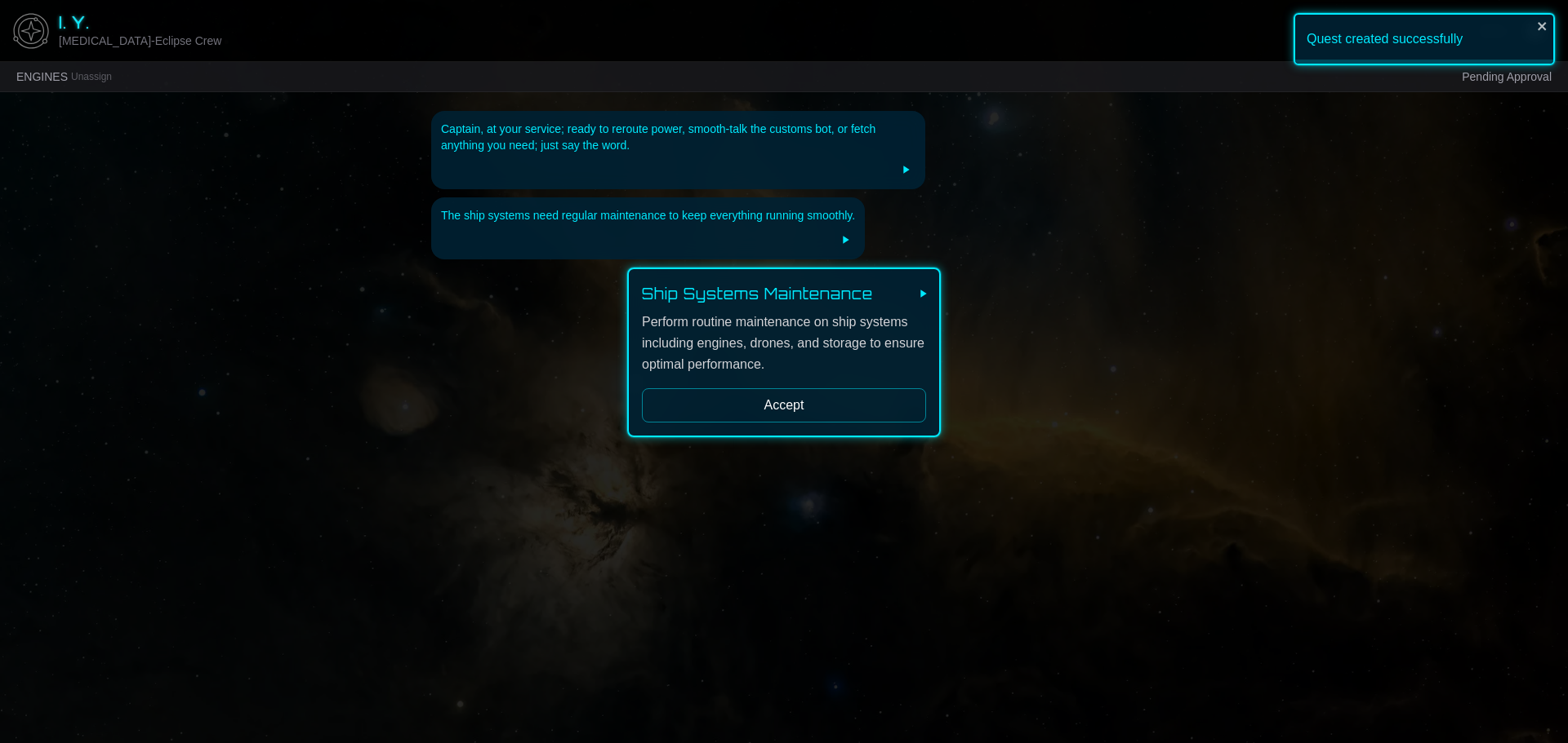
click at [837, 407] on button "Accept" at bounding box center [784, 406] width 284 height 34
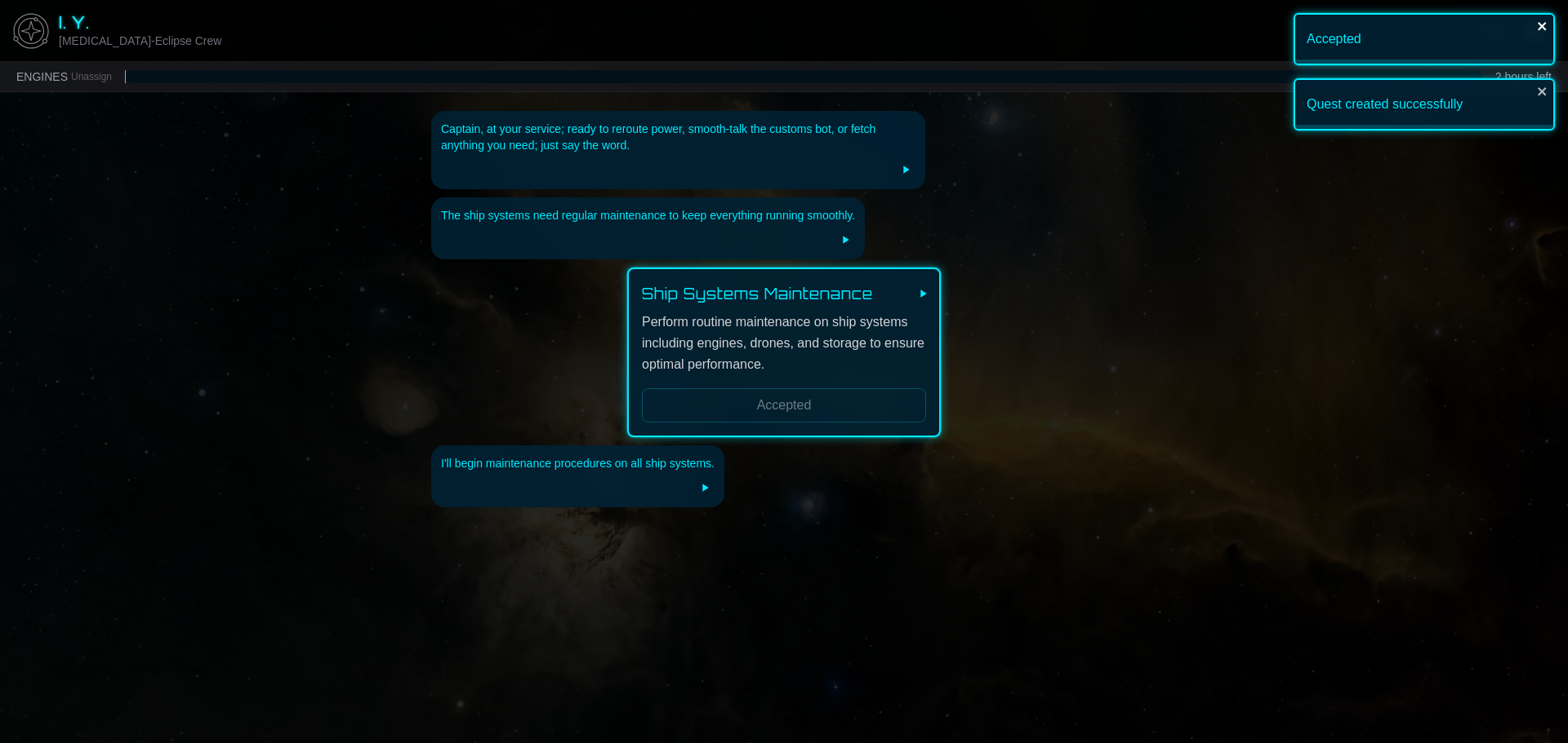
click at [1537, 28] on icon "close" at bounding box center [1542, 26] width 11 height 13
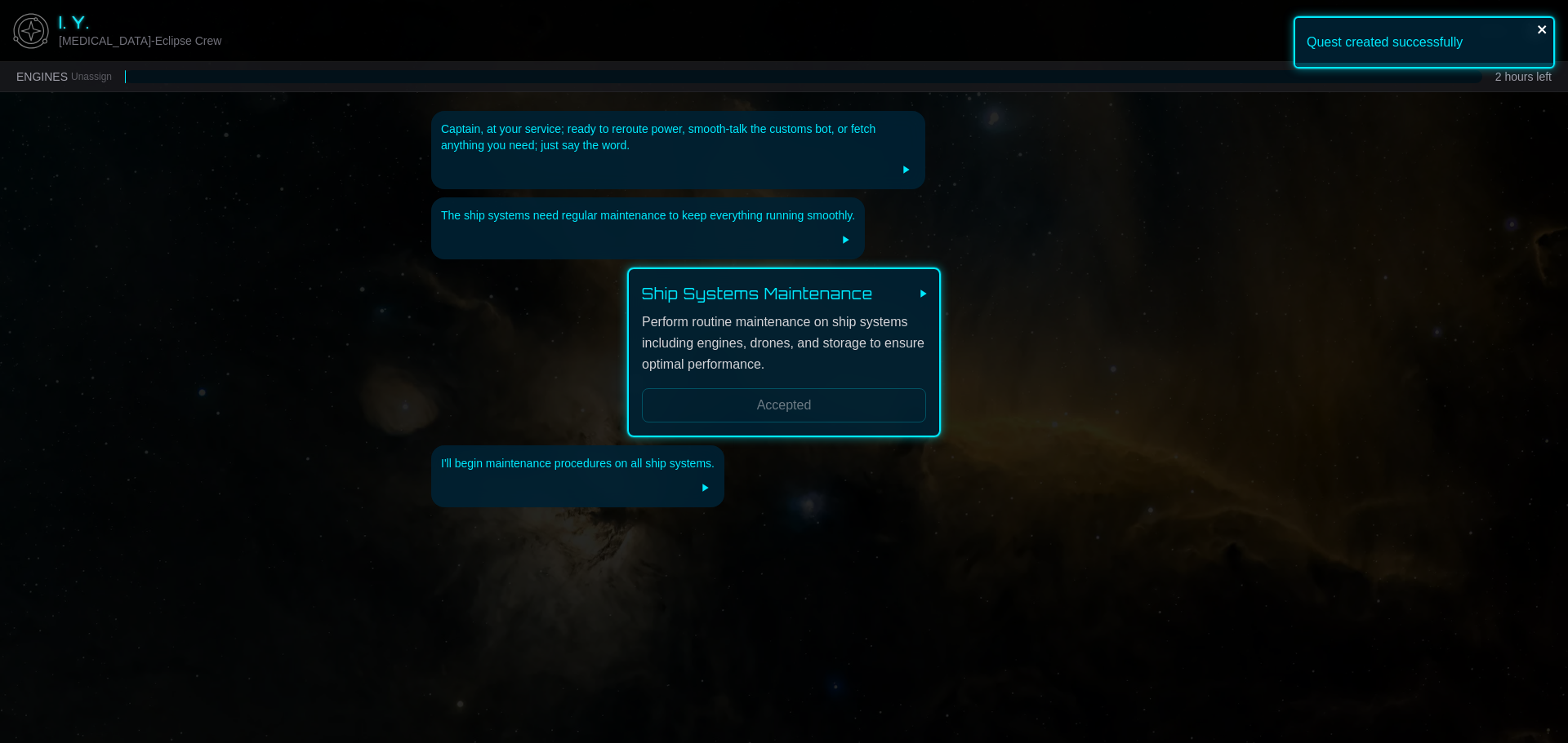
click at [1540, 69] on div "Quest created successfully" at bounding box center [1423, 43] width 261 height 52
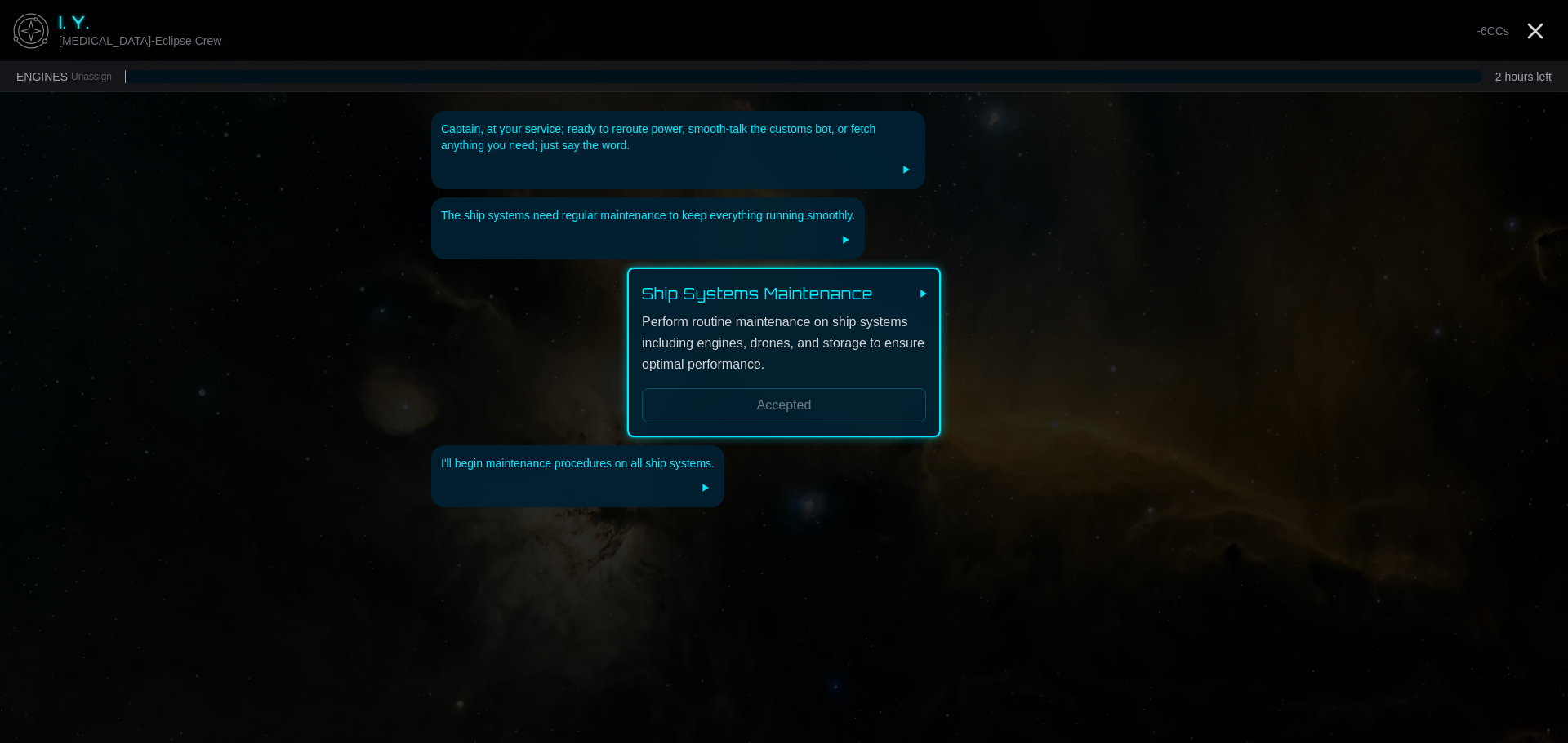
click at [1540, 30] on div "Quest created successfully" at bounding box center [1423, 46] width 261 height 65
click at [1528, 22] on icon "Close" at bounding box center [1535, 31] width 26 height 26
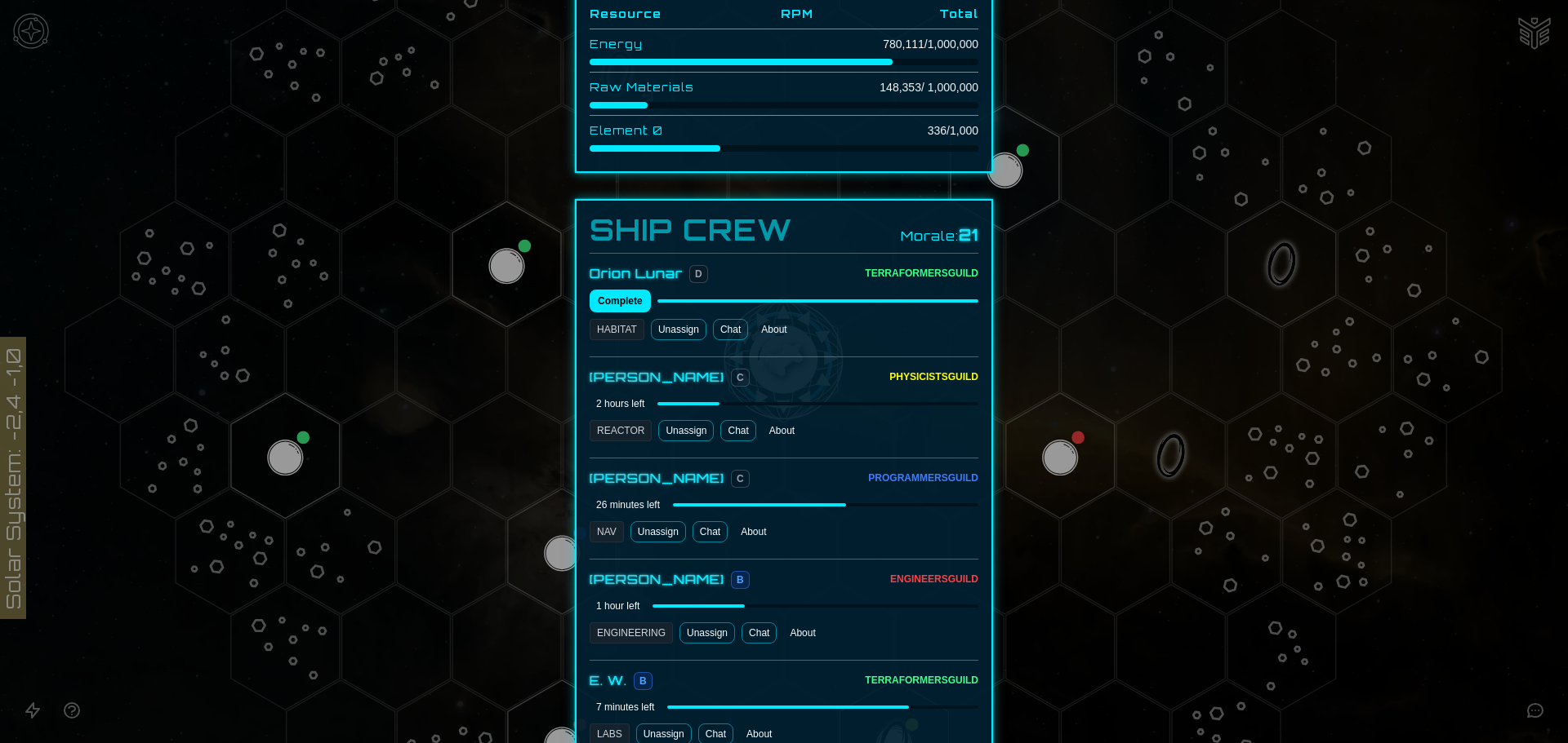
scroll to position [653, 0]
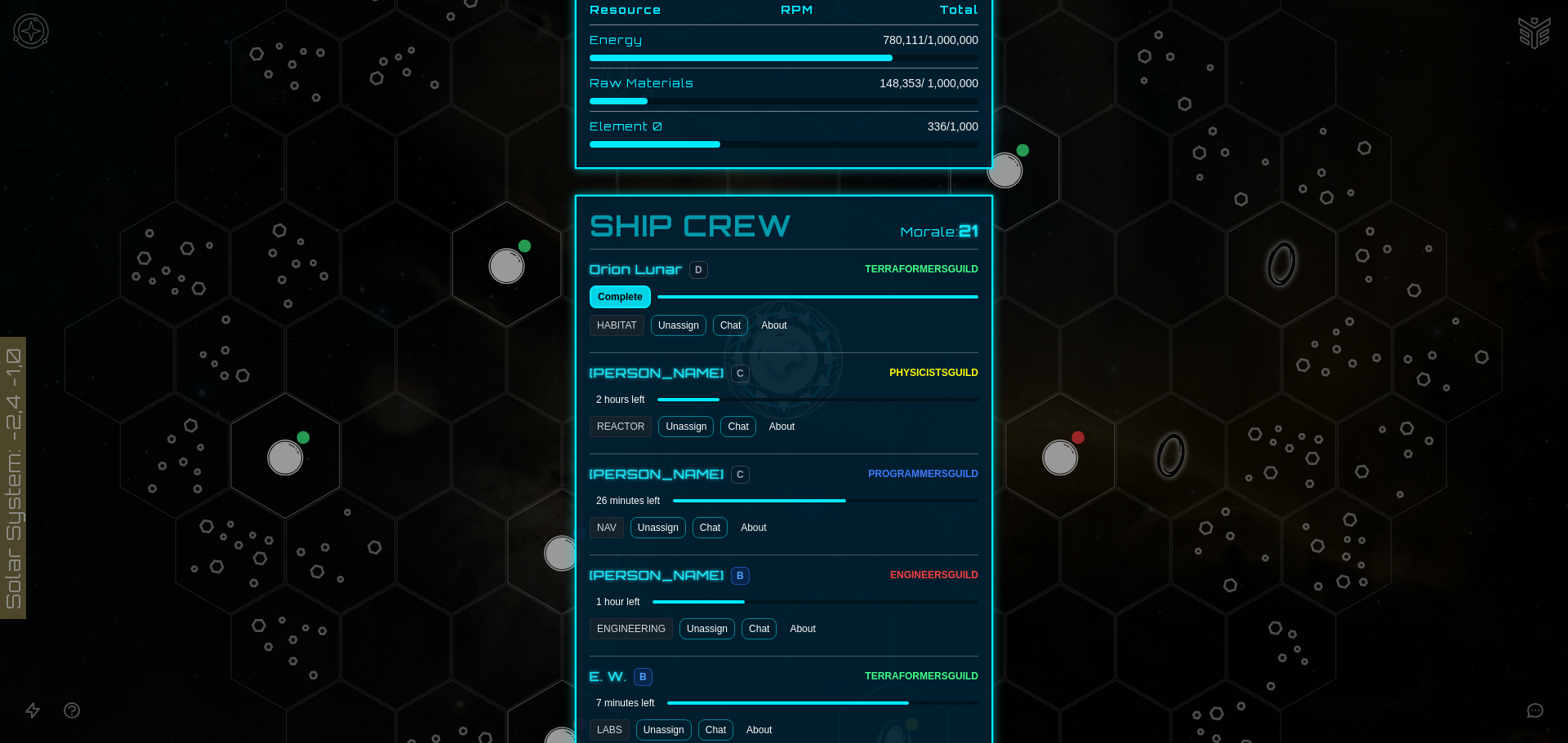
click at [630, 286] on button "Complete" at bounding box center [620, 296] width 62 height 23
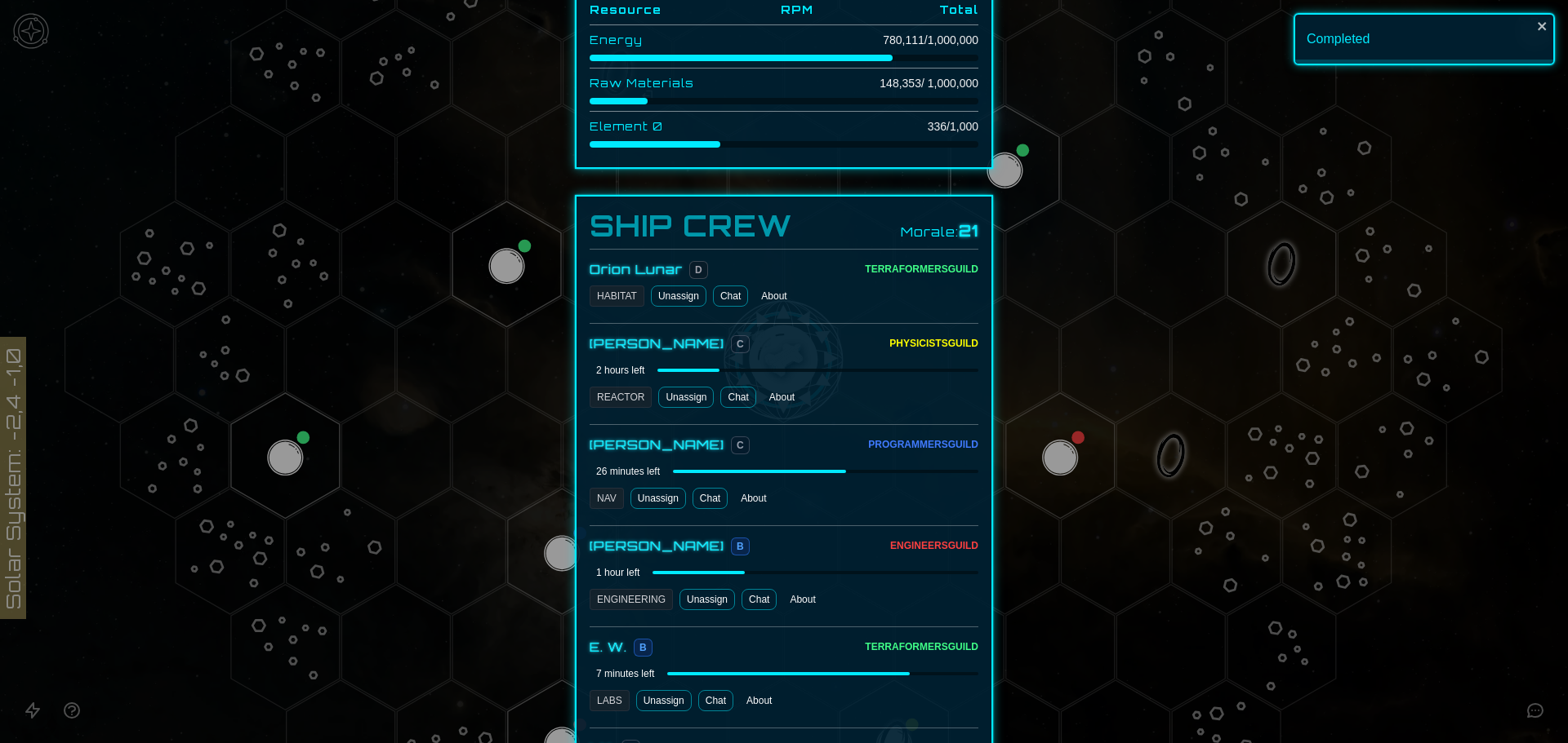
click at [728, 285] on link "Chat" at bounding box center [730, 296] width 35 height 21
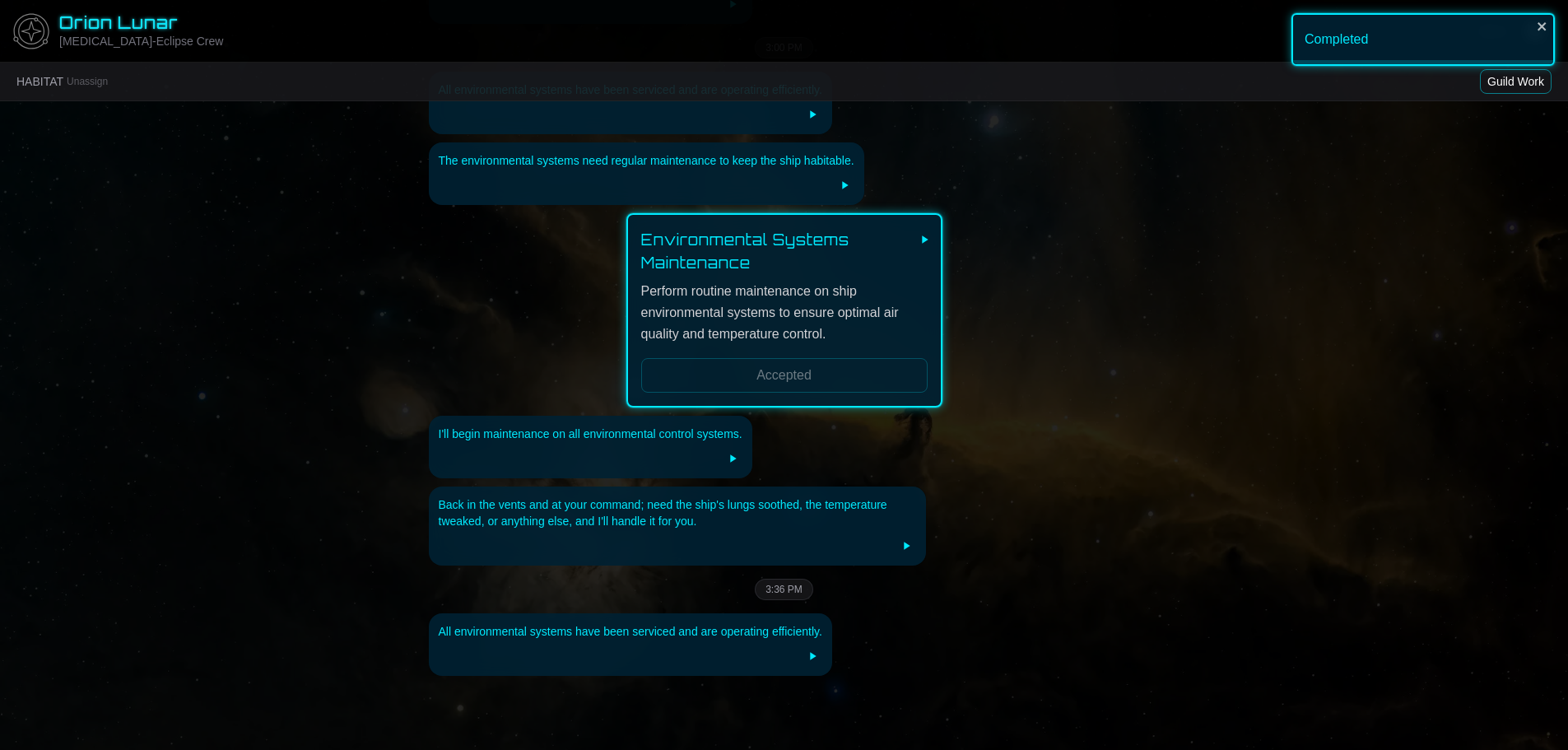
scroll to position [4669, 0]
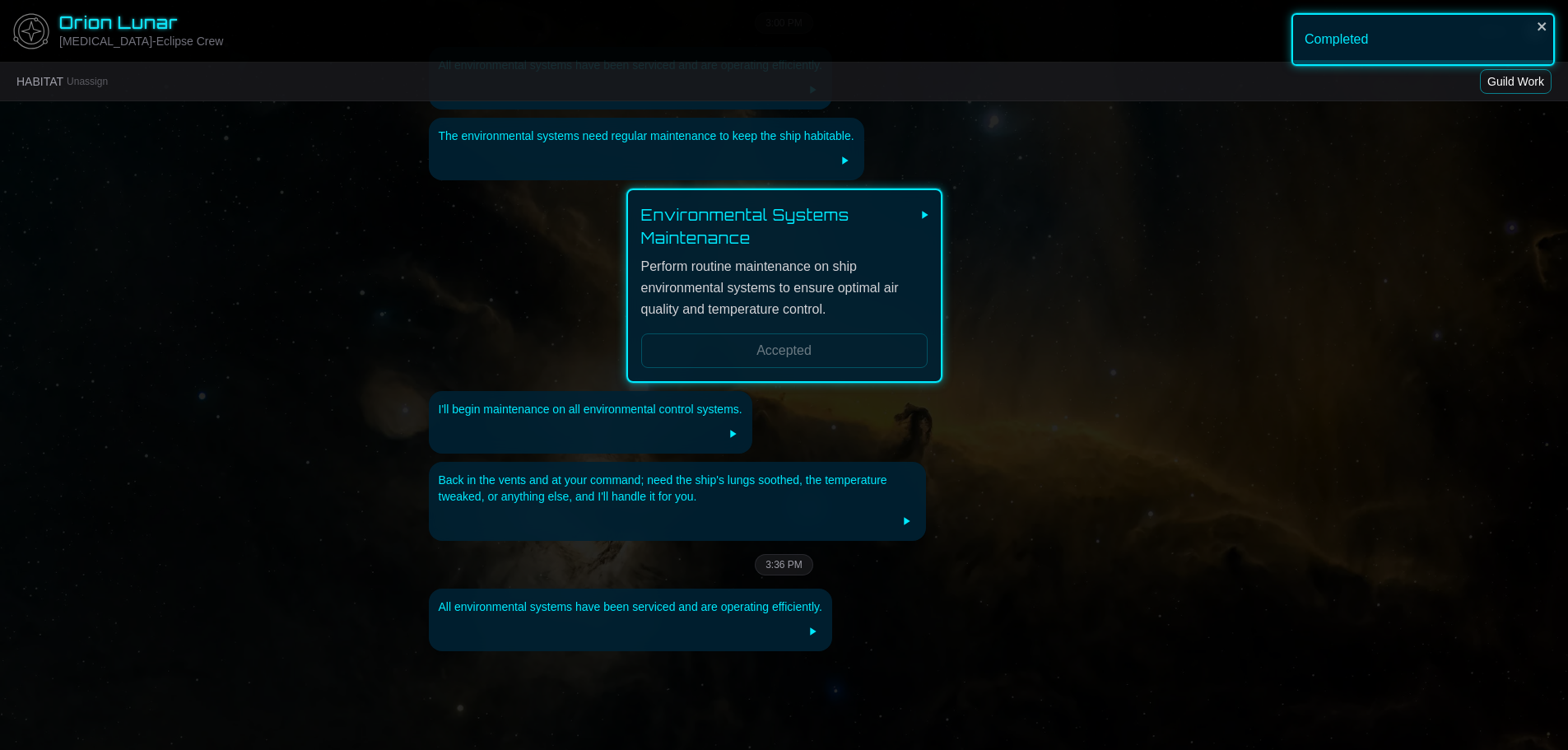
click at [1522, 80] on button "Guild Work" at bounding box center [1516, 82] width 71 height 24
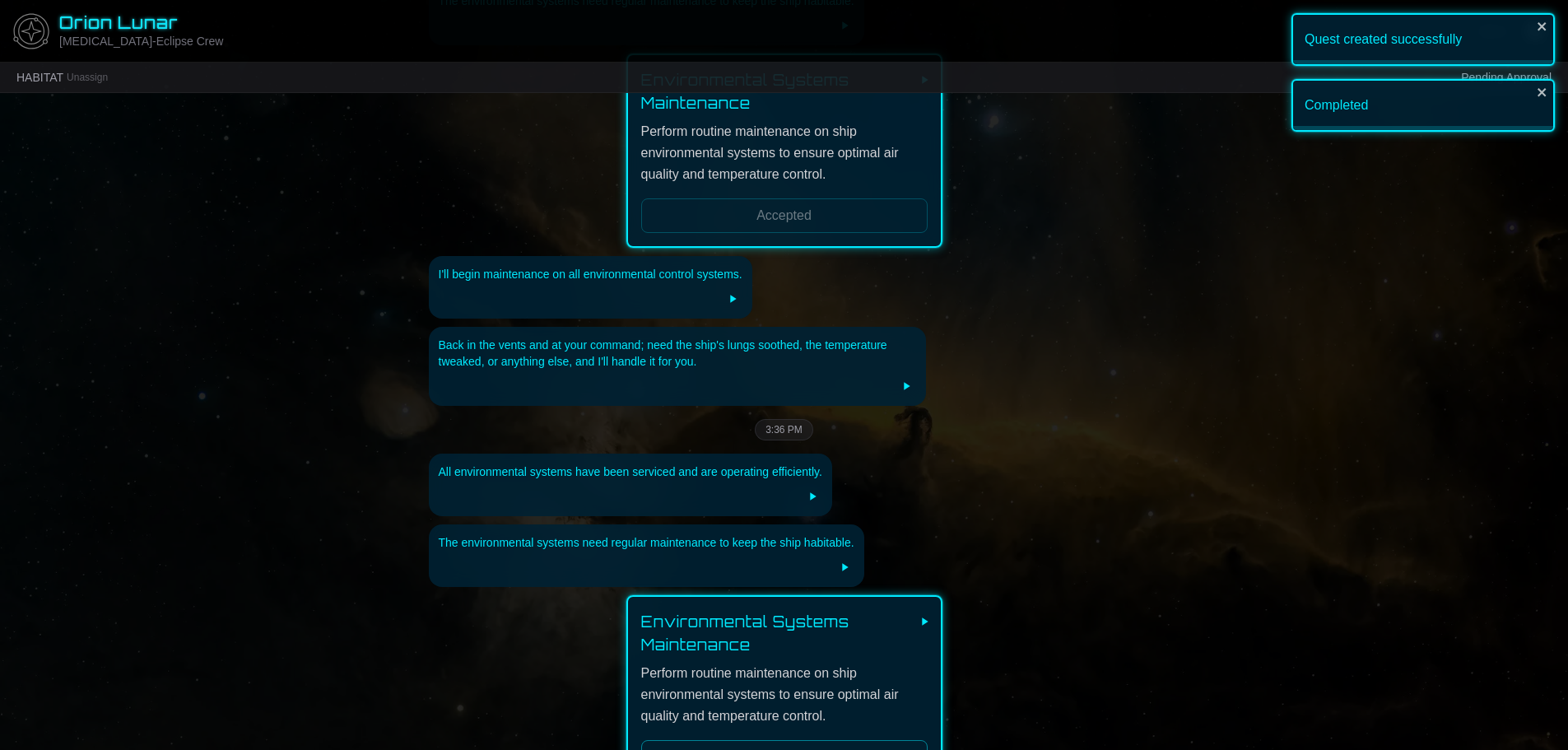
scroll to position [4943, 0]
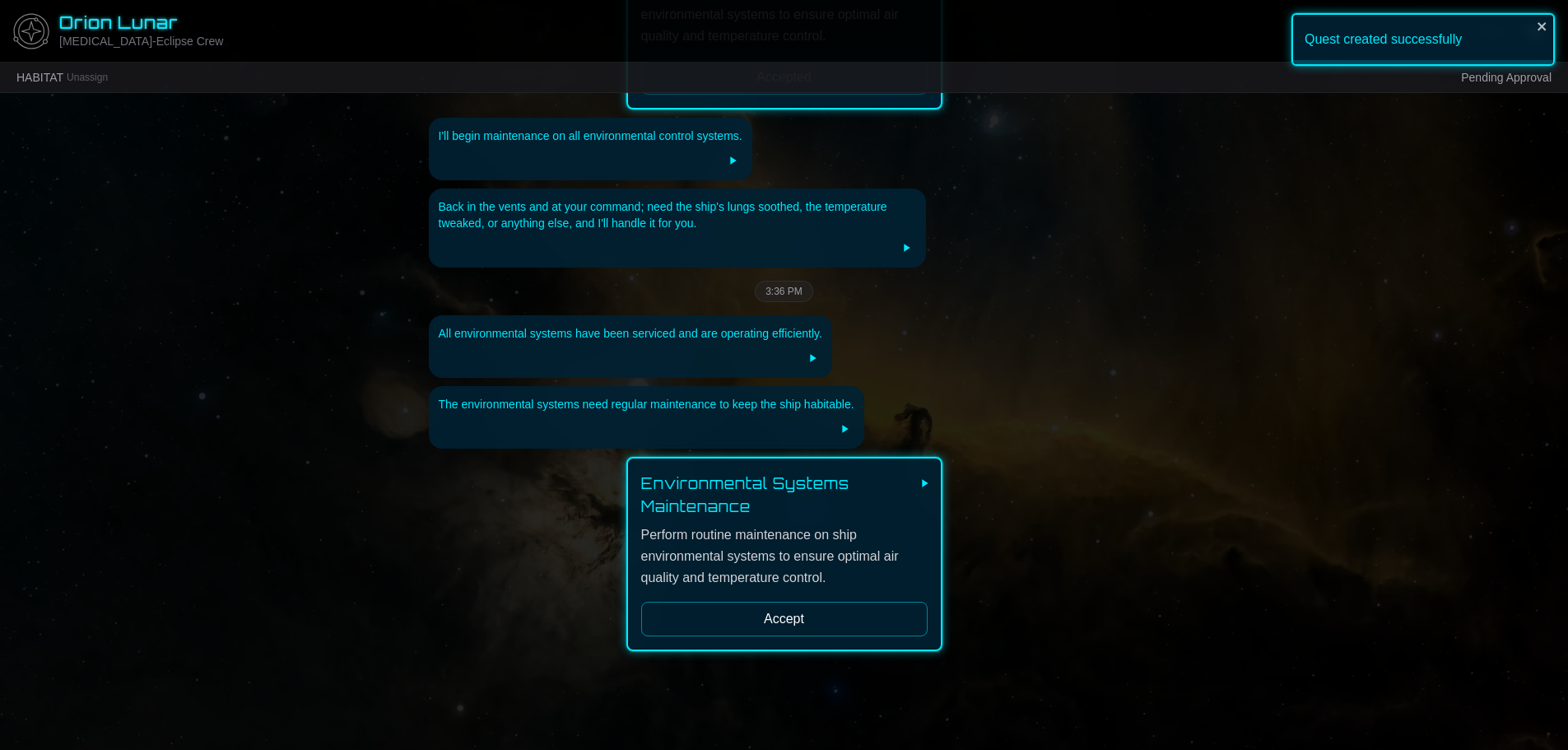
click at [759, 602] on button "Accept" at bounding box center [784, 619] width 287 height 35
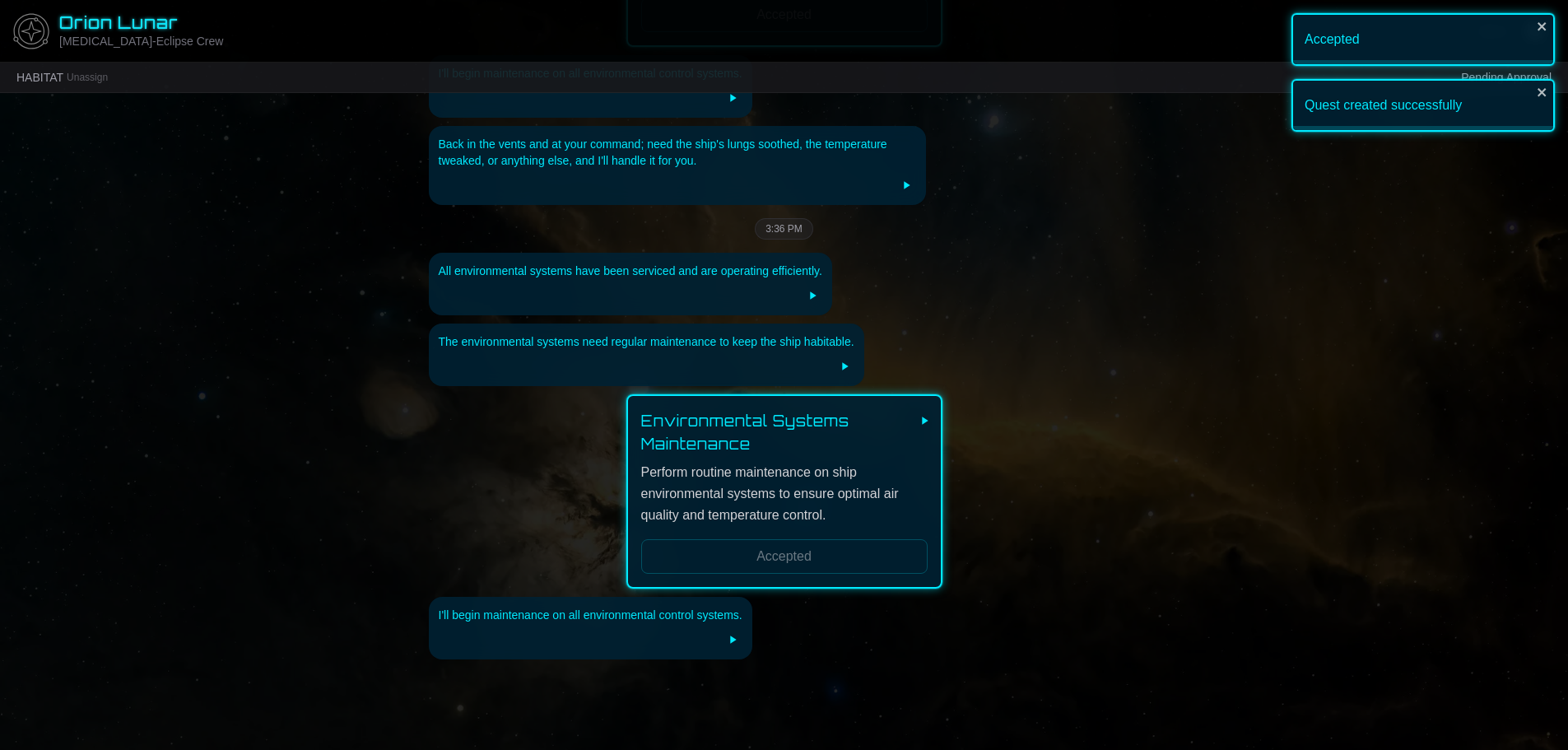
scroll to position [5014, 0]
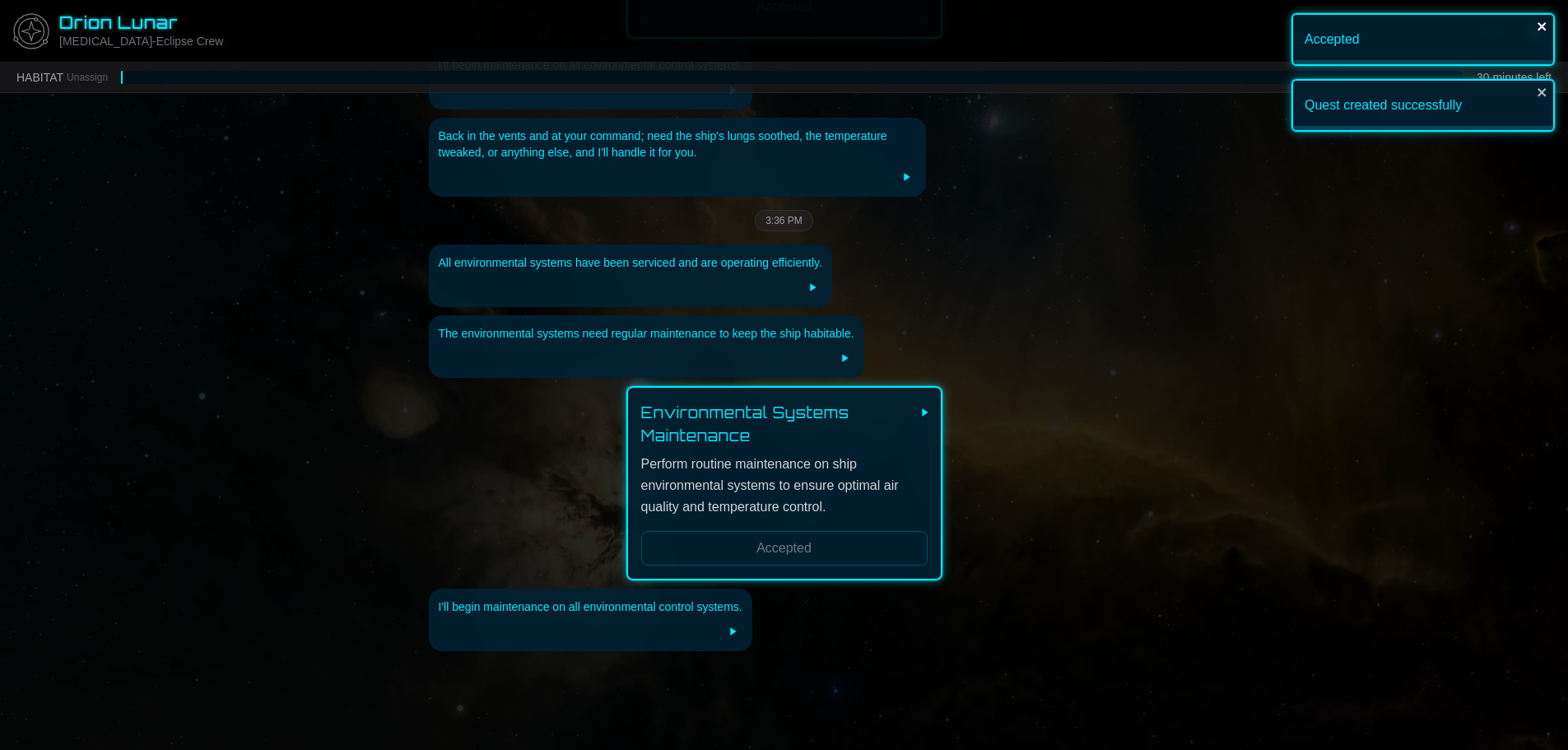
click at [1542, 23] on icon "close" at bounding box center [1543, 26] width 11 height 13
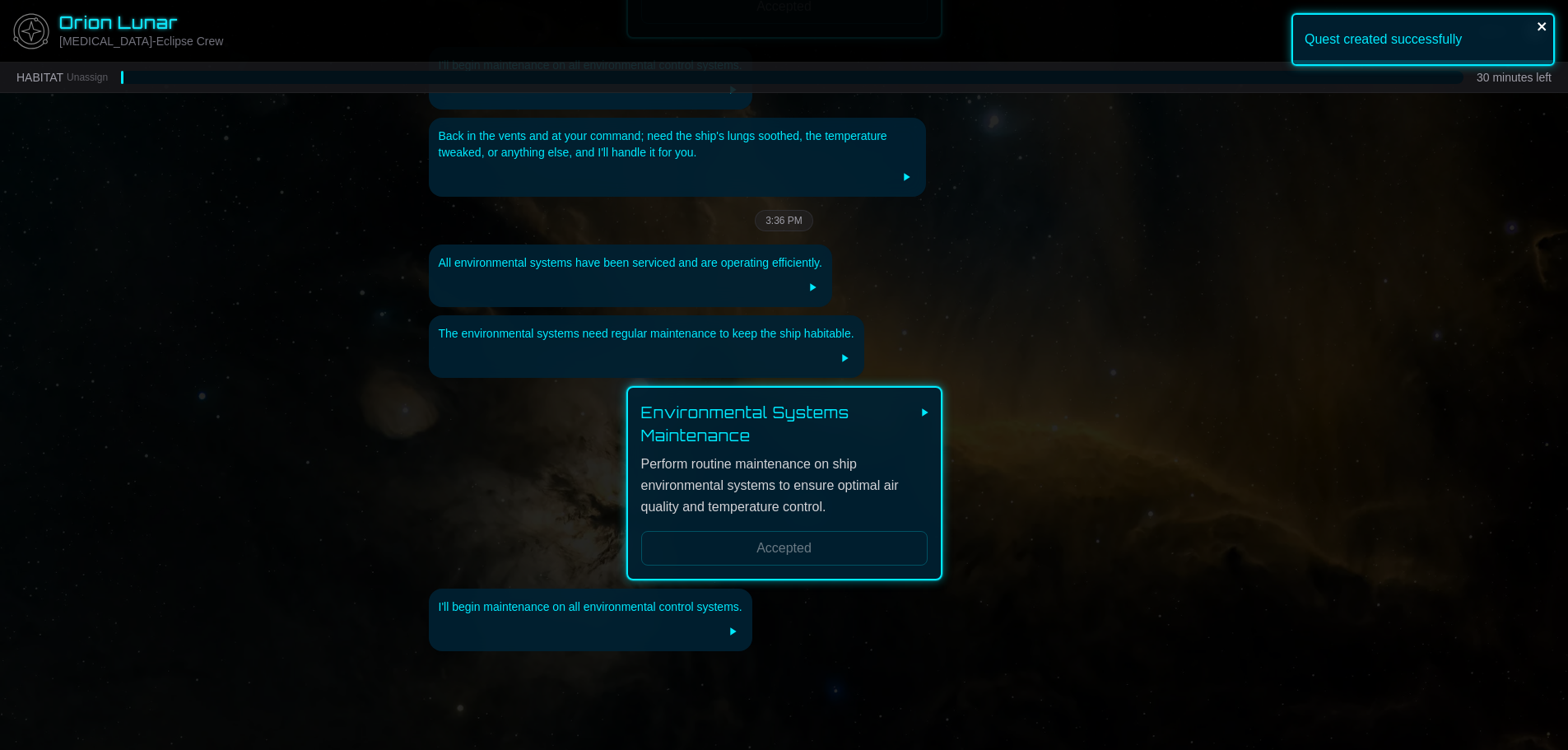
click at [1548, 29] on icon "close" at bounding box center [1543, 26] width 11 height 13
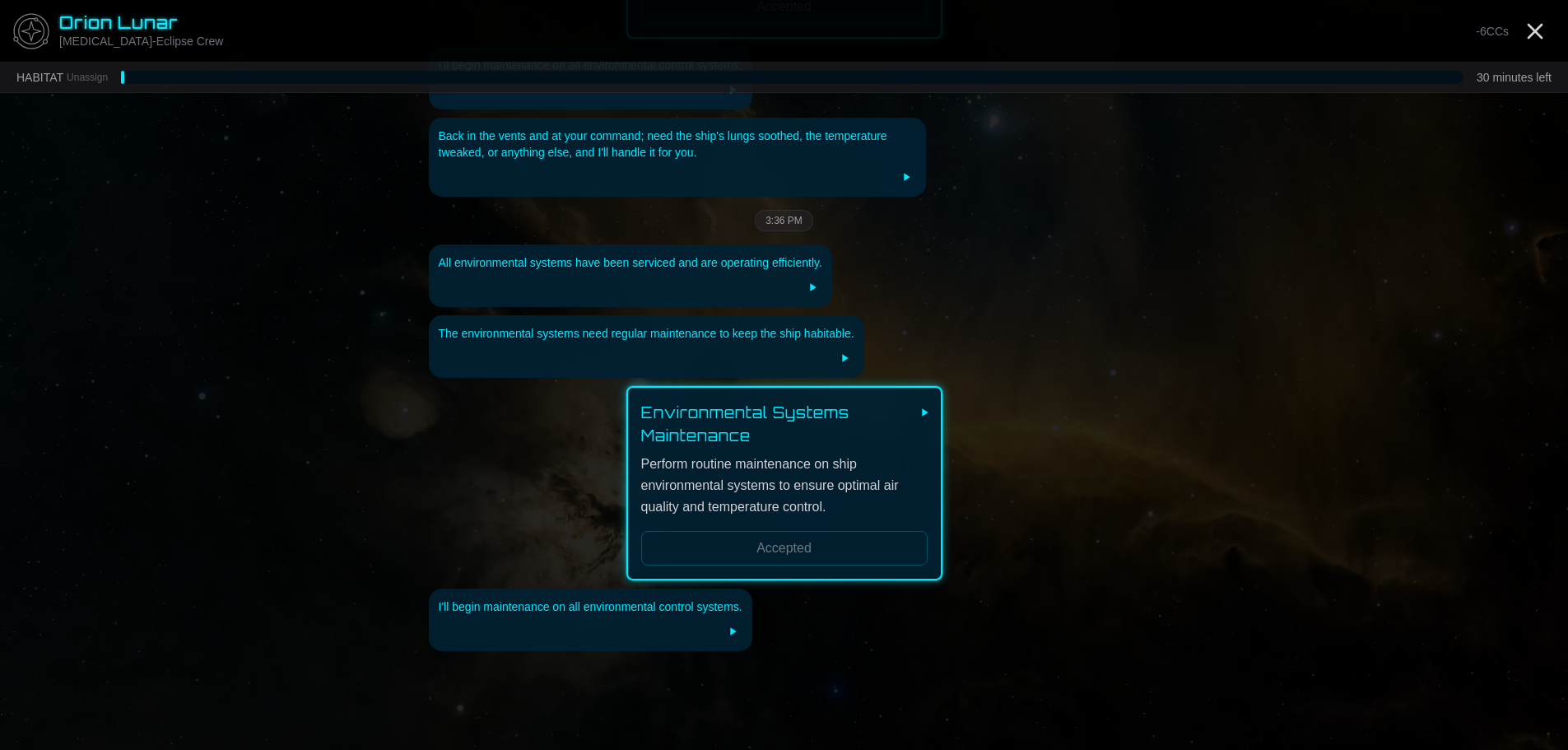
click at [1532, 30] on icon "Close" at bounding box center [1535, 31] width 26 height 26
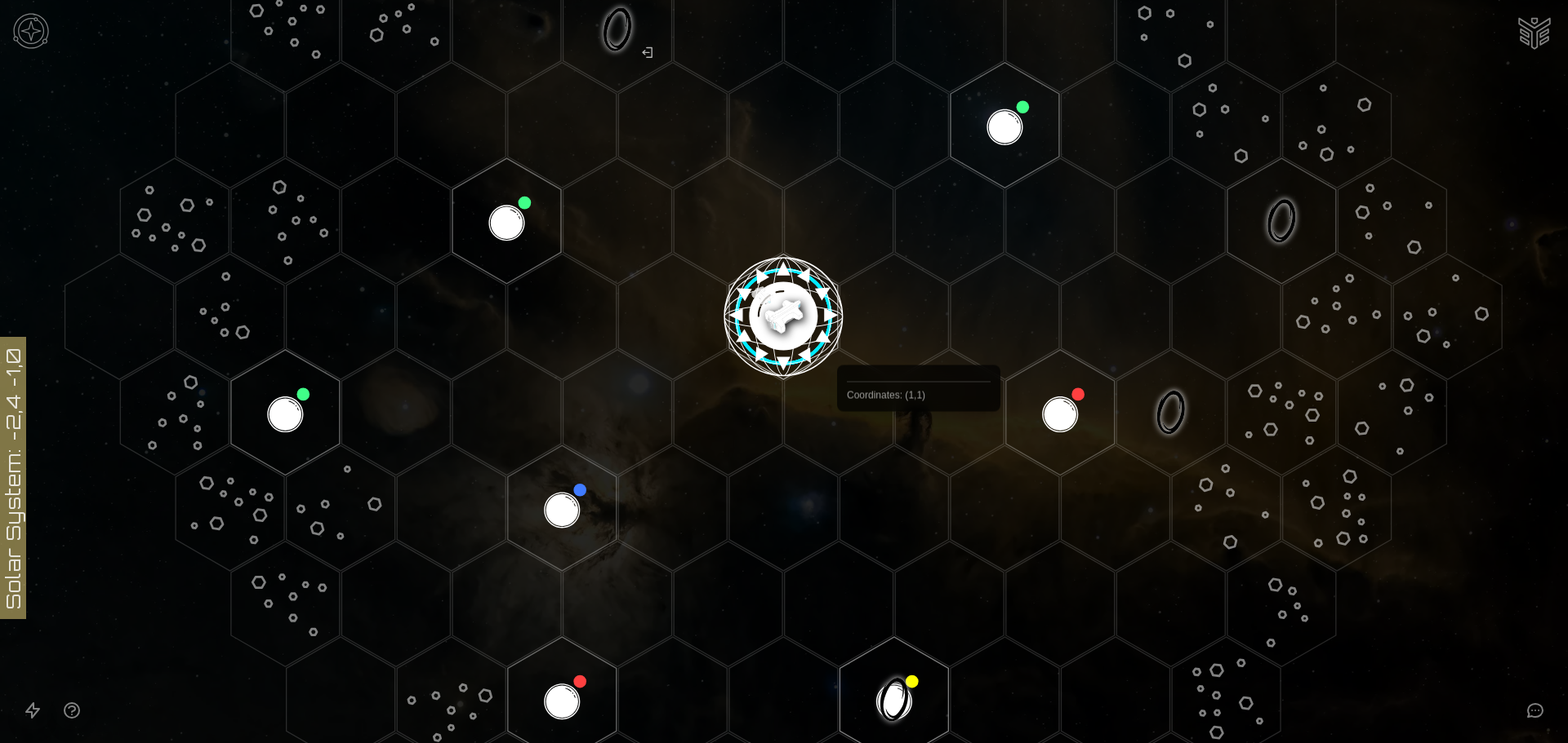
scroll to position [408, 0]
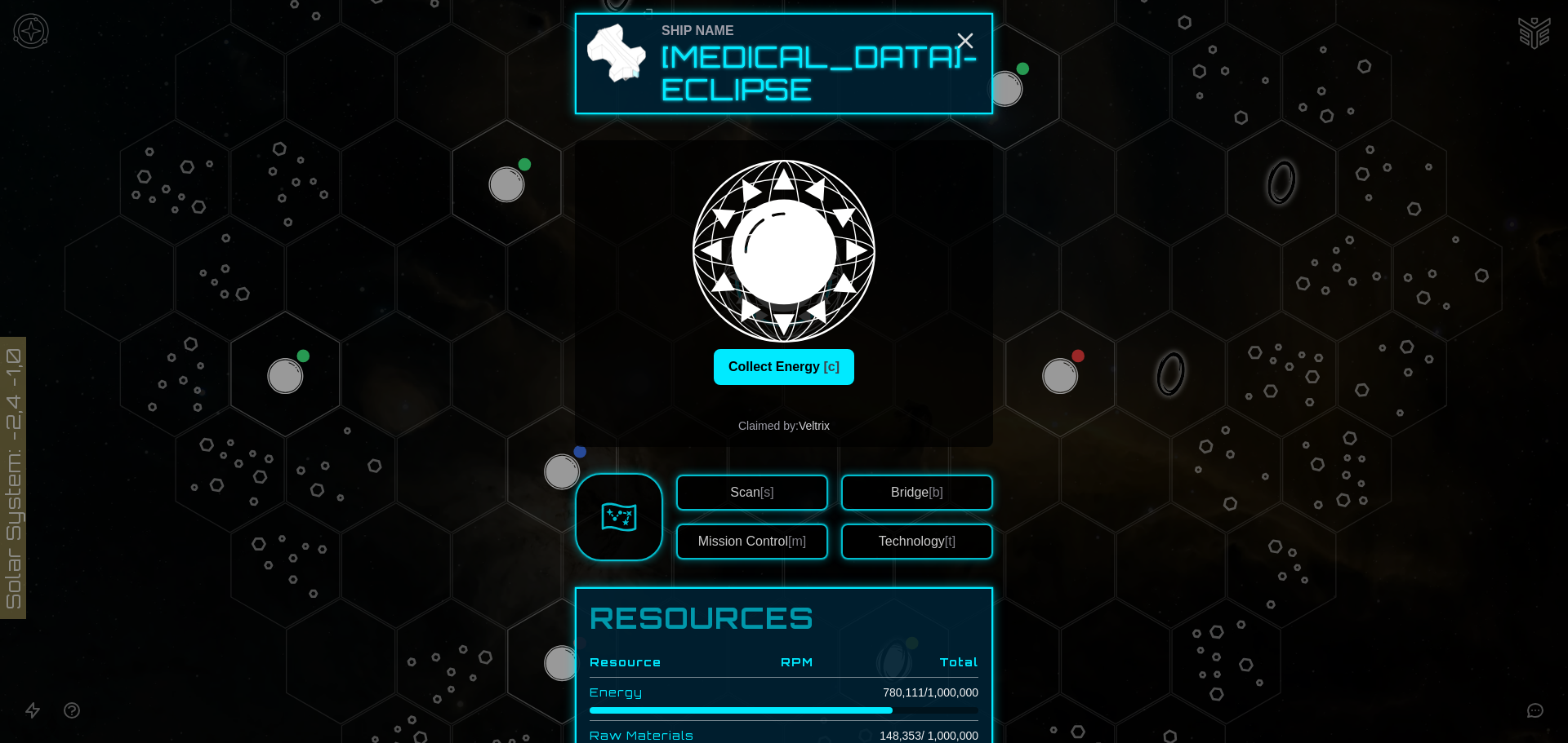
click at [789, 482] on button "Scan [s]" at bounding box center [752, 492] width 152 height 36
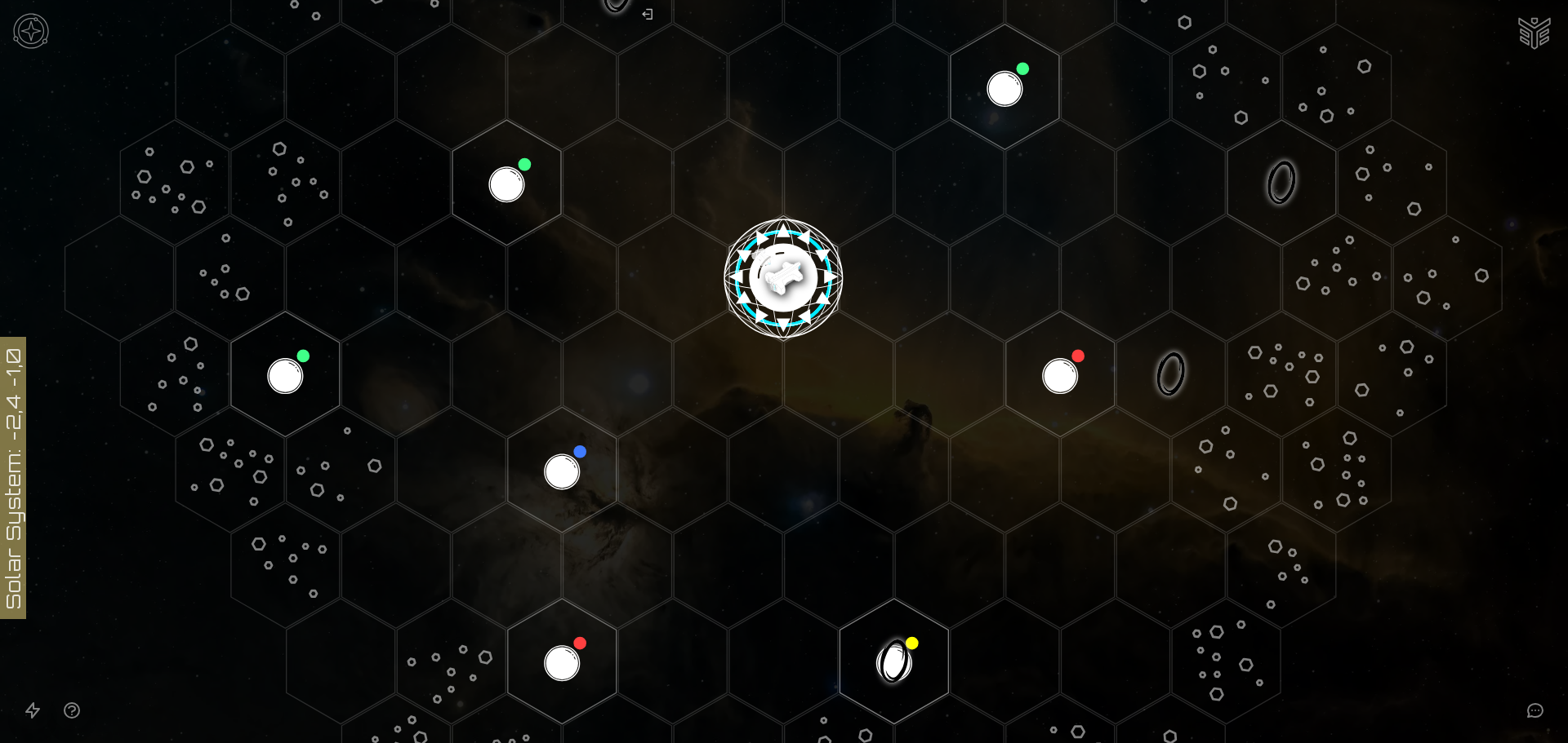
click at [774, 260] on image at bounding box center [783, 271] width 128 height 128
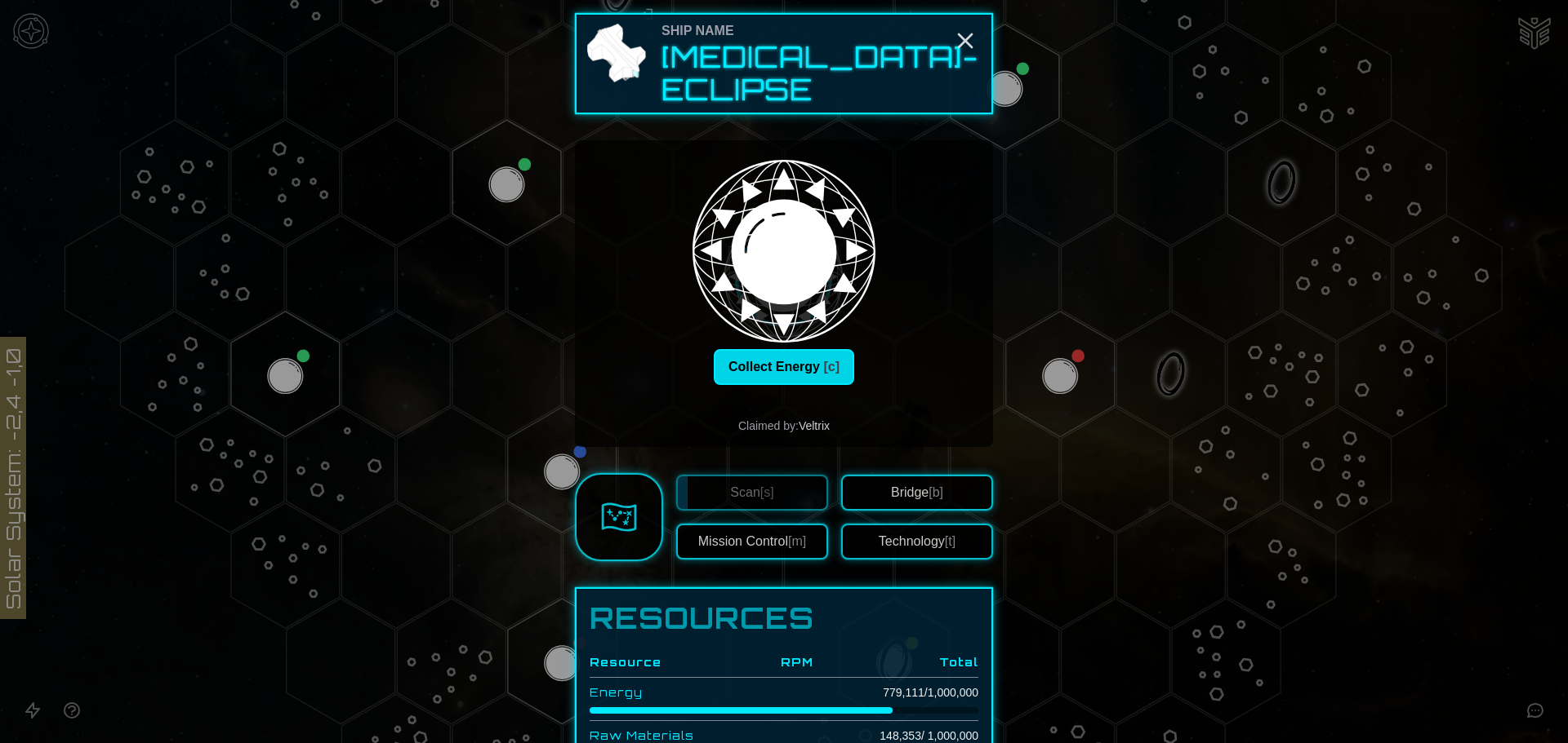
click at [791, 350] on button "Collect Energy [c]" at bounding box center [784, 367] width 141 height 36
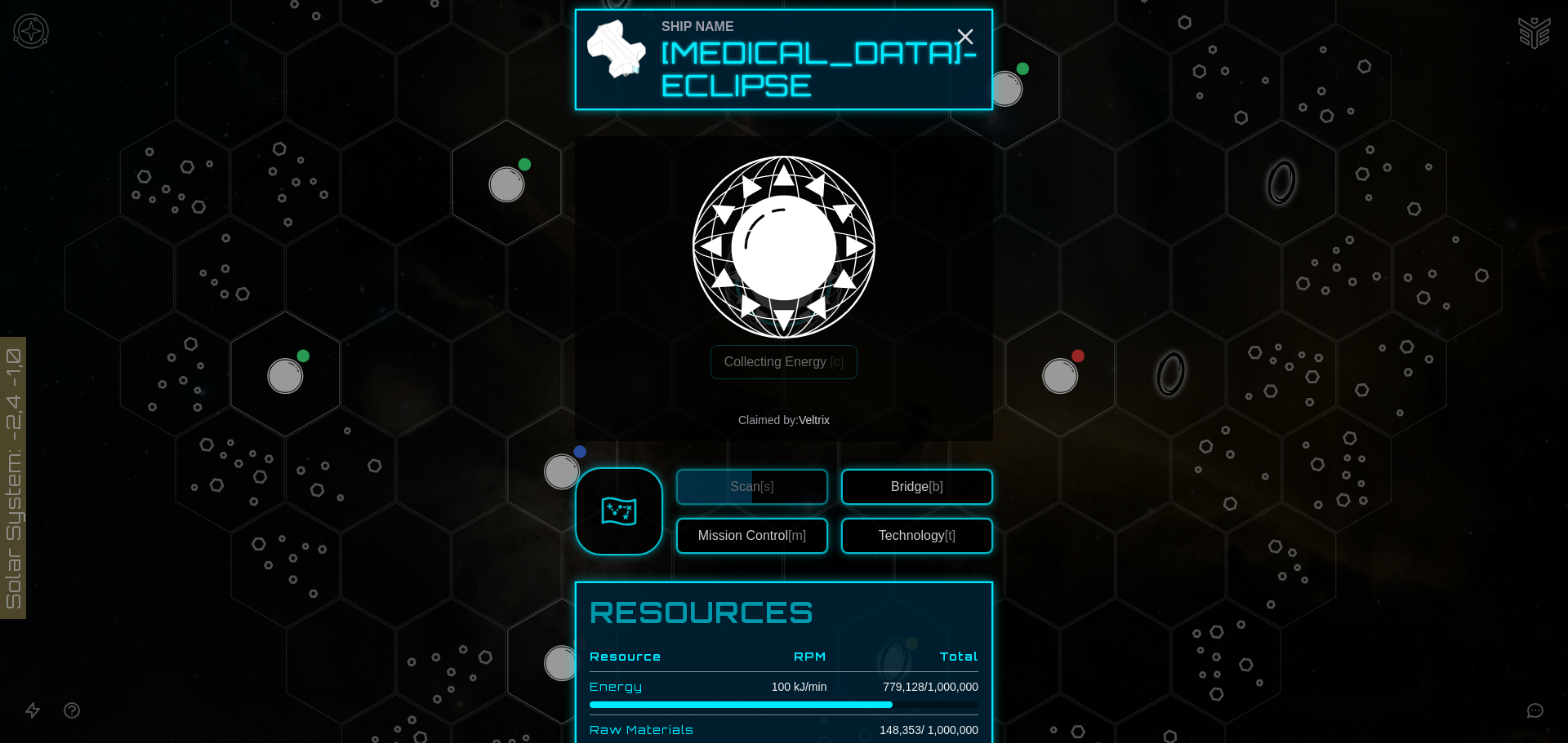
scroll to position [0, 0]
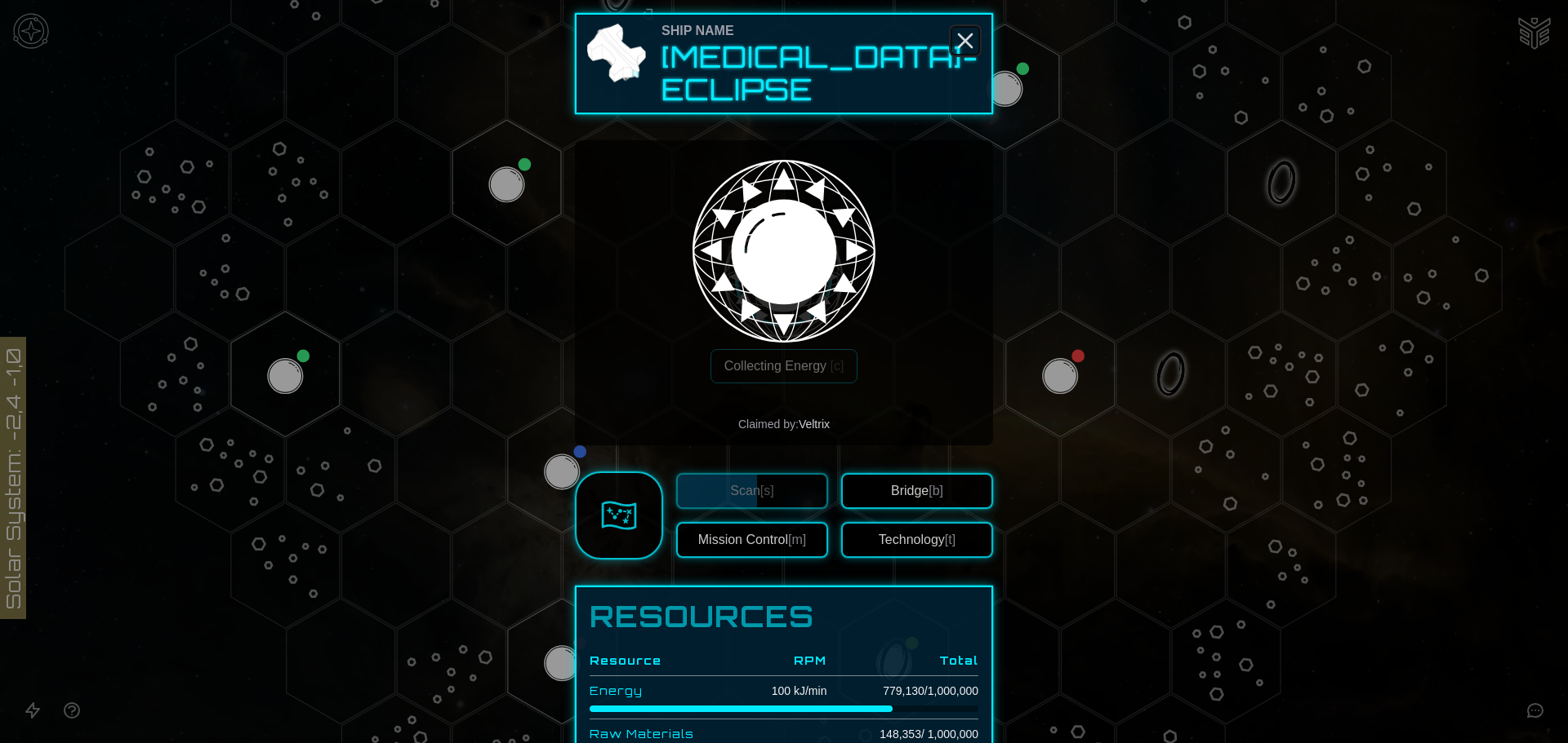
click at [952, 39] on icon "Close" at bounding box center [965, 41] width 26 height 26
click at [788, 533] on span "[m]" at bounding box center [797, 540] width 18 height 14
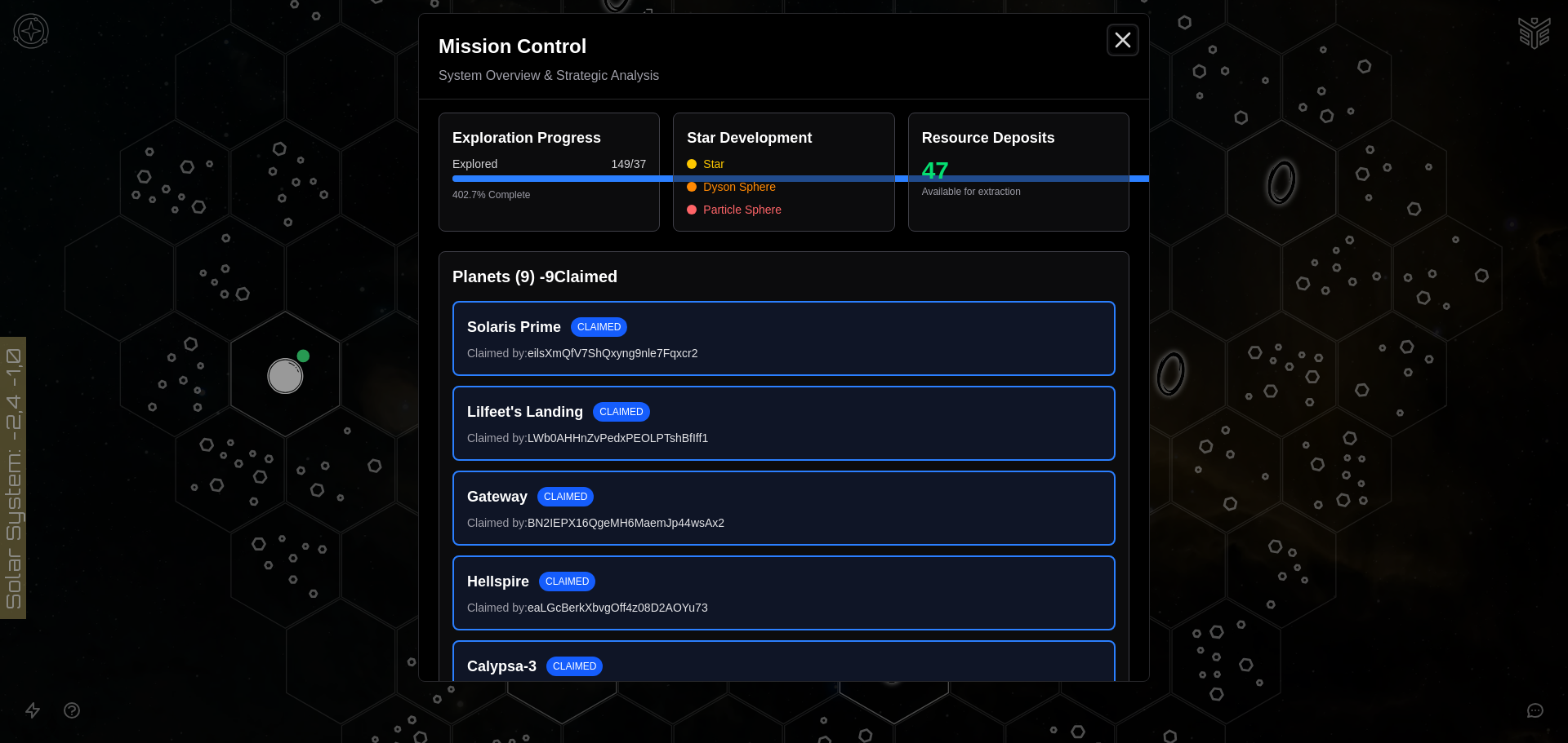
click at [1124, 45] on icon "Close" at bounding box center [1123, 40] width 26 height 26
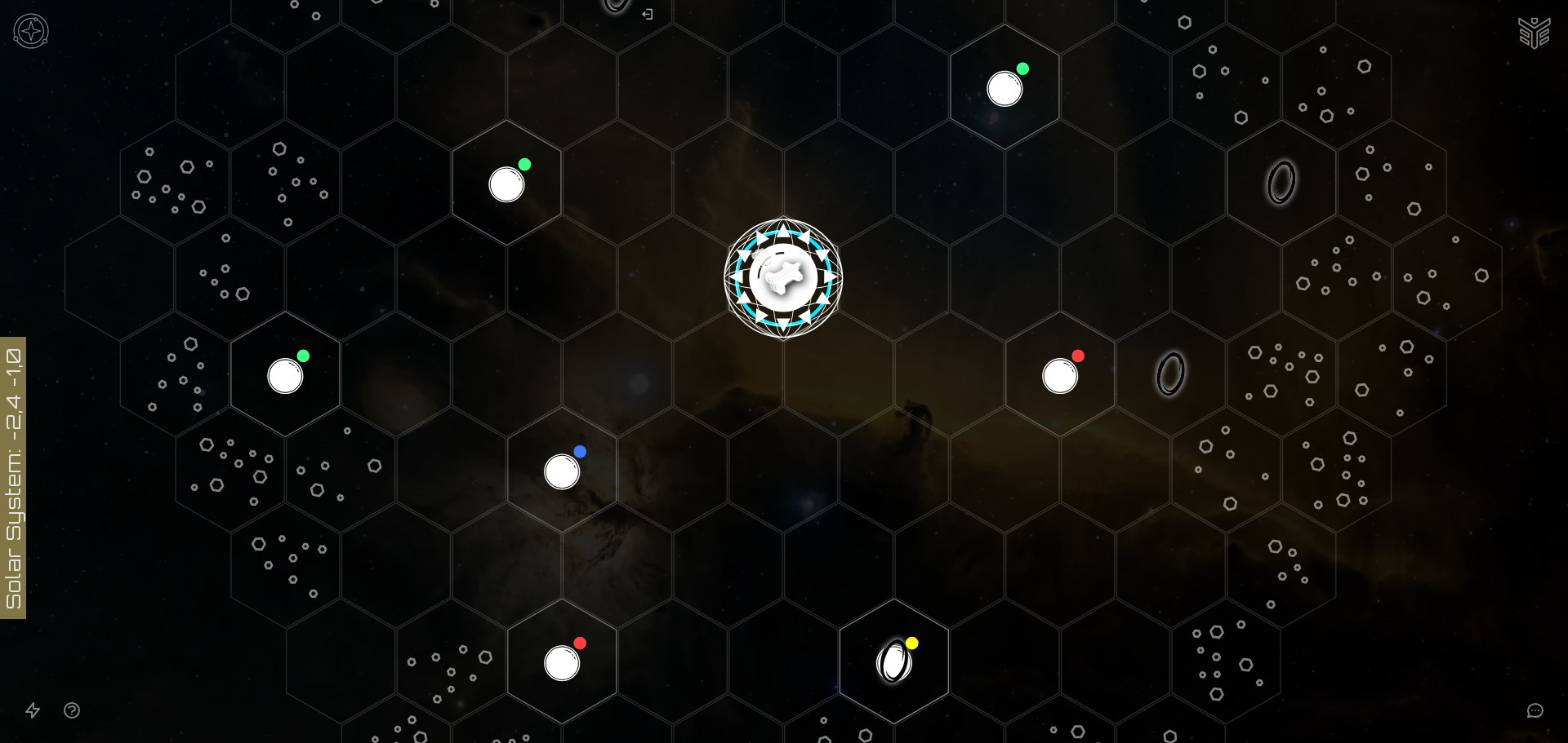
click at [777, 273] on image at bounding box center [783, 271] width 128 height 128
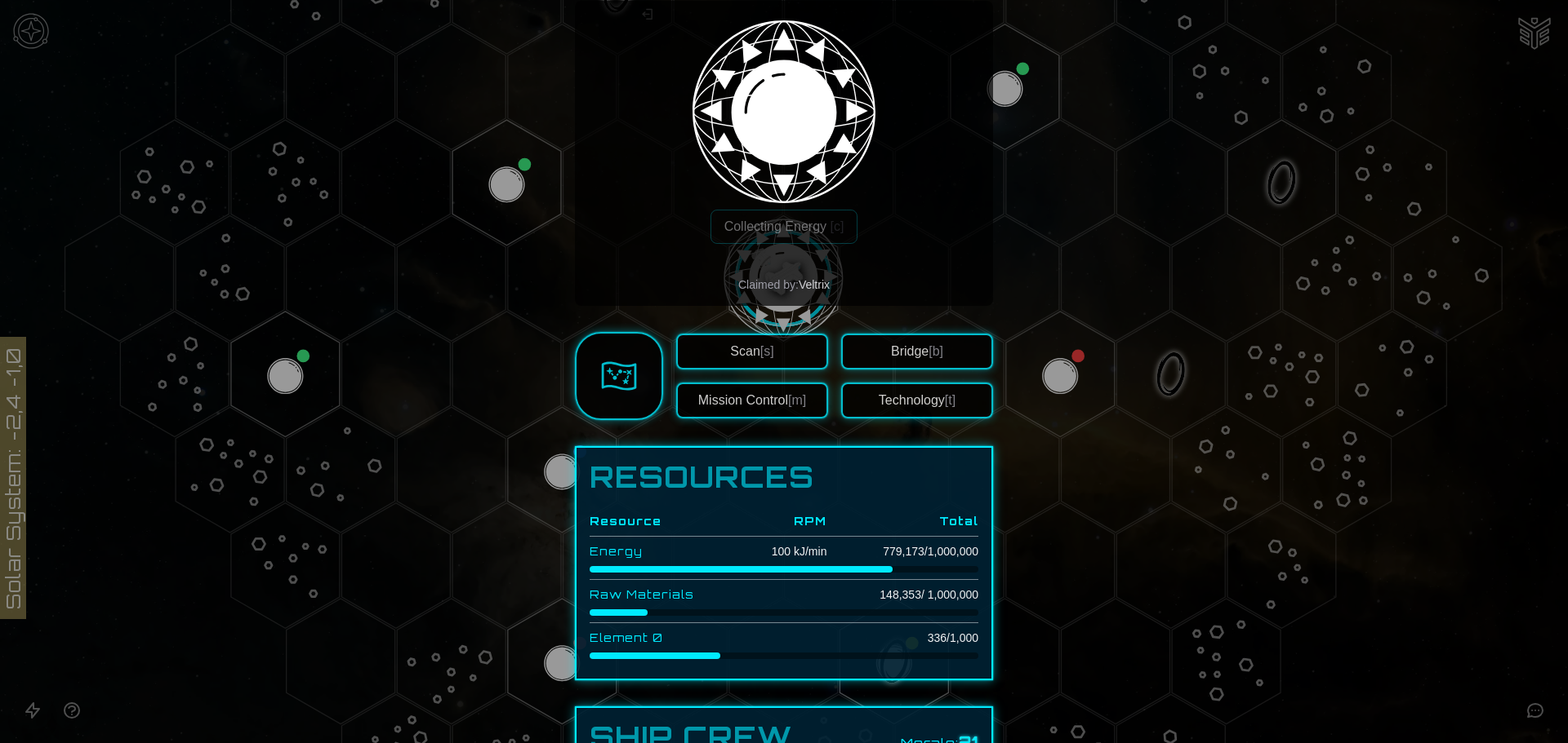
scroll to position [163, 0]
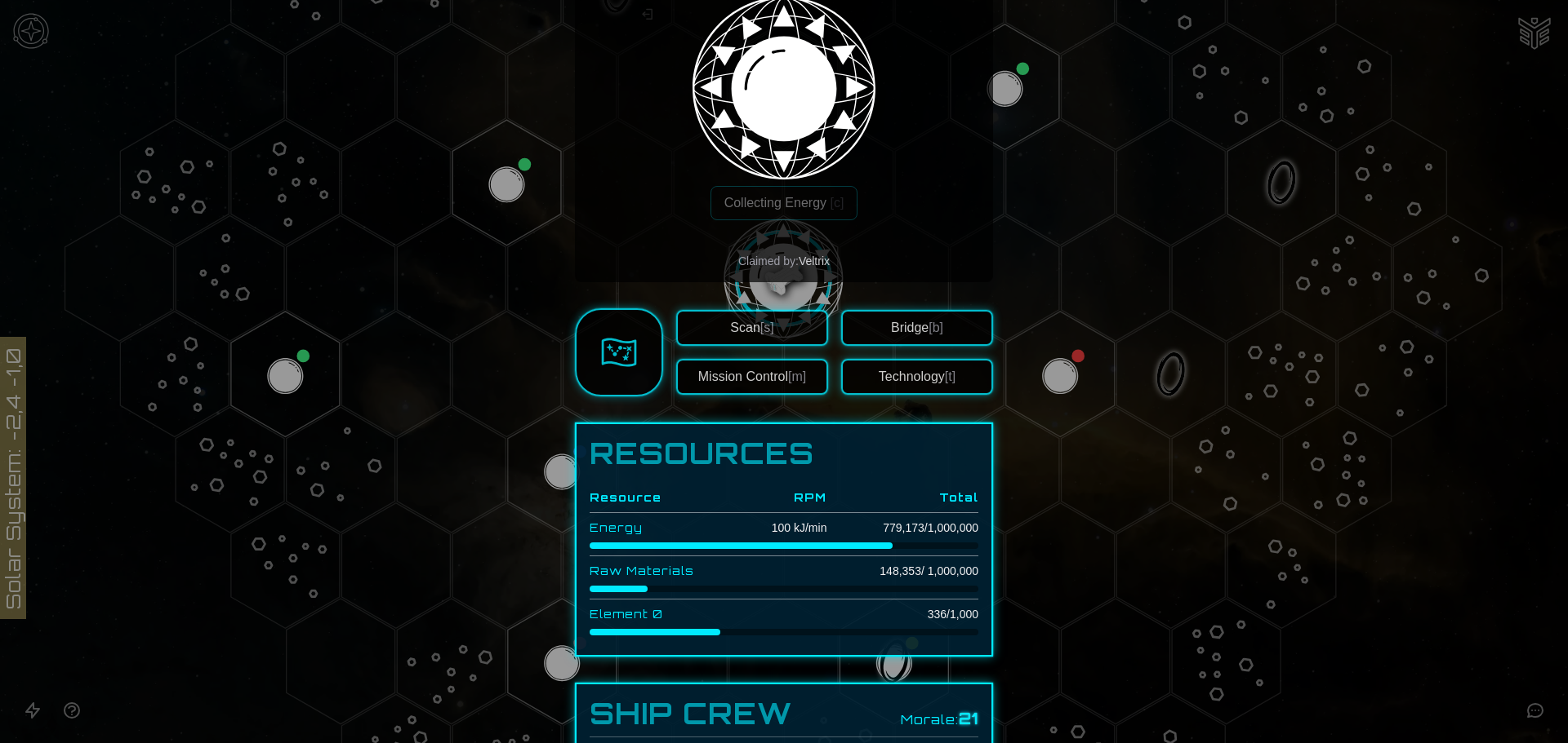
click at [759, 359] on button "Mission Control [m]" at bounding box center [752, 377] width 152 height 36
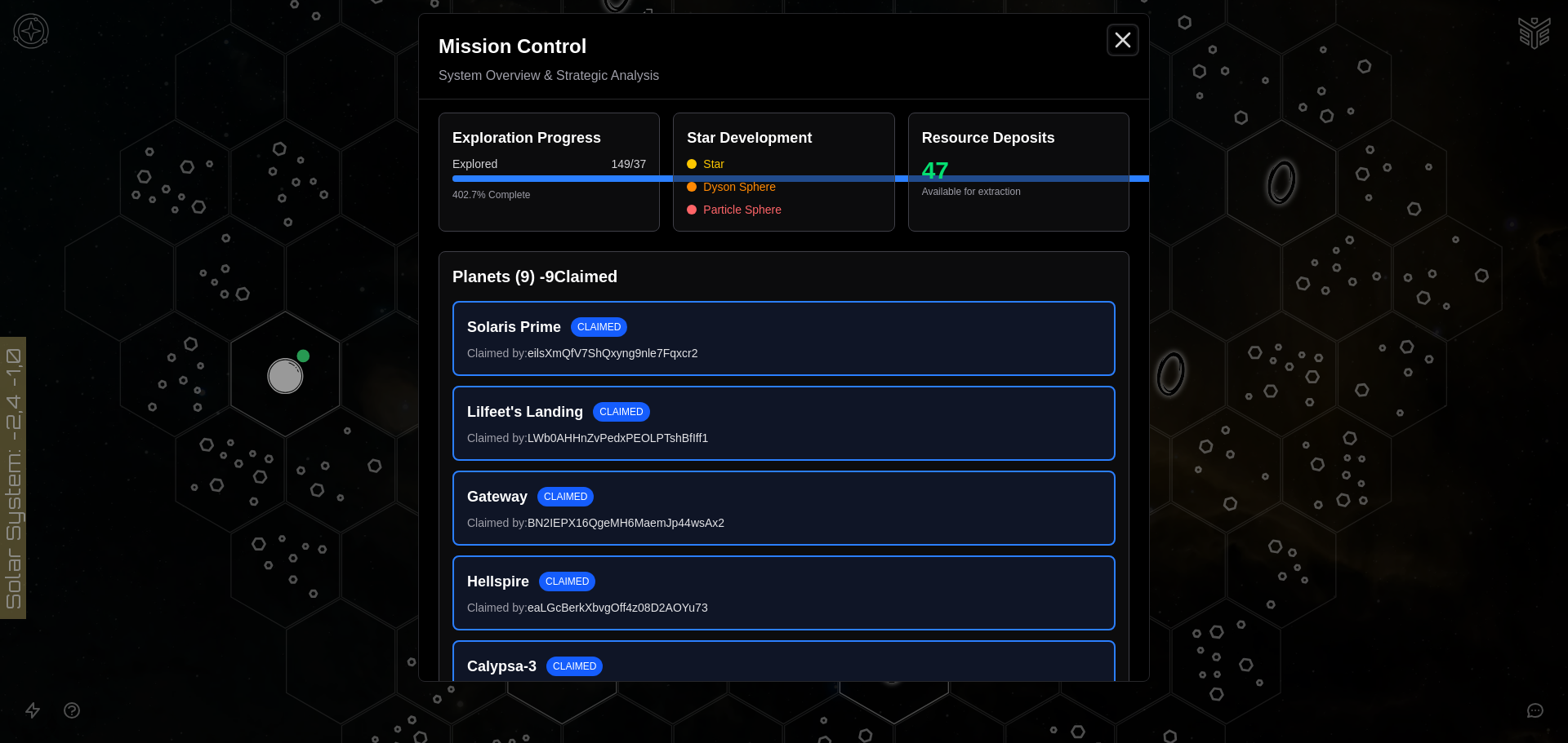
click at [1125, 49] on icon "Close" at bounding box center [1123, 40] width 26 height 26
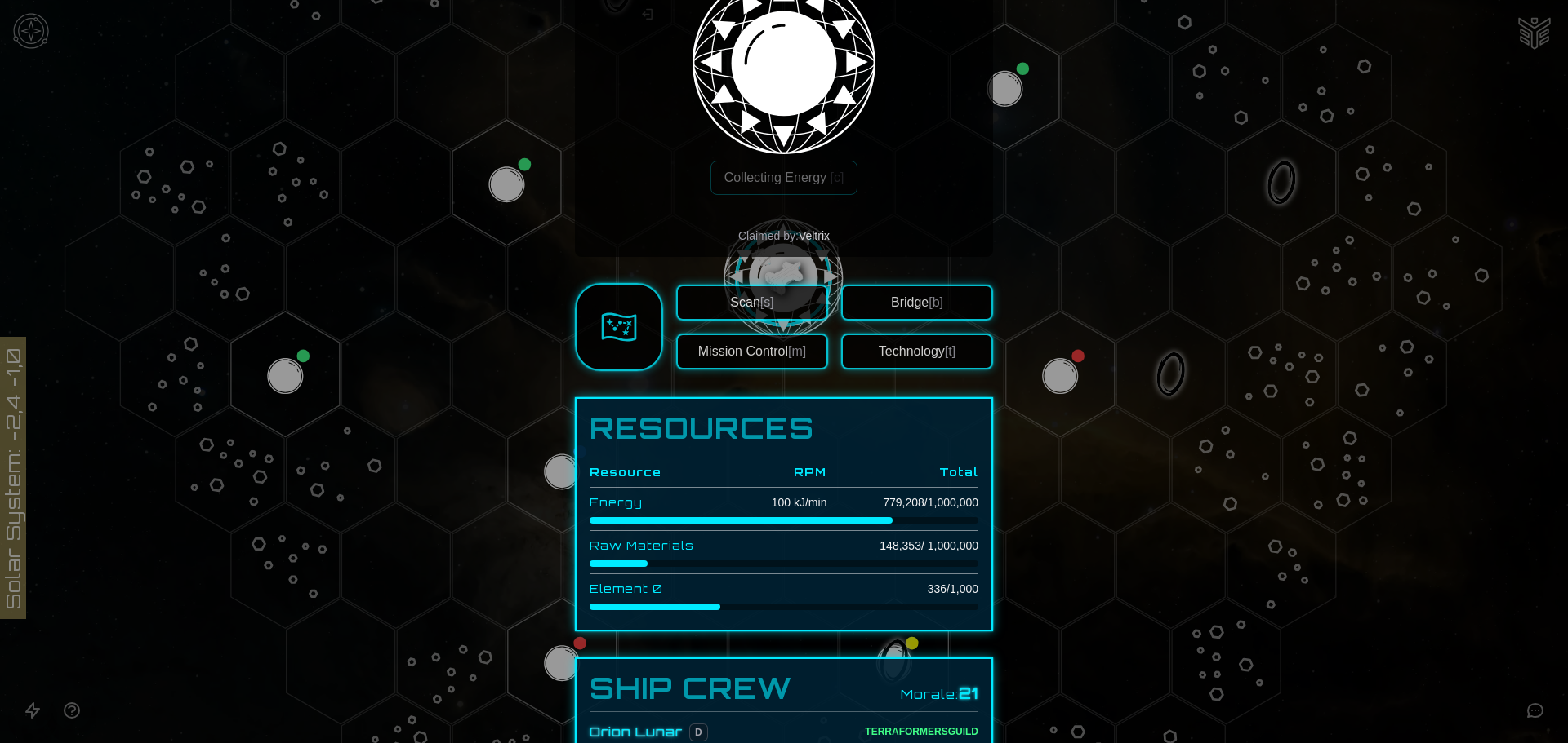
scroll to position [185, 0]
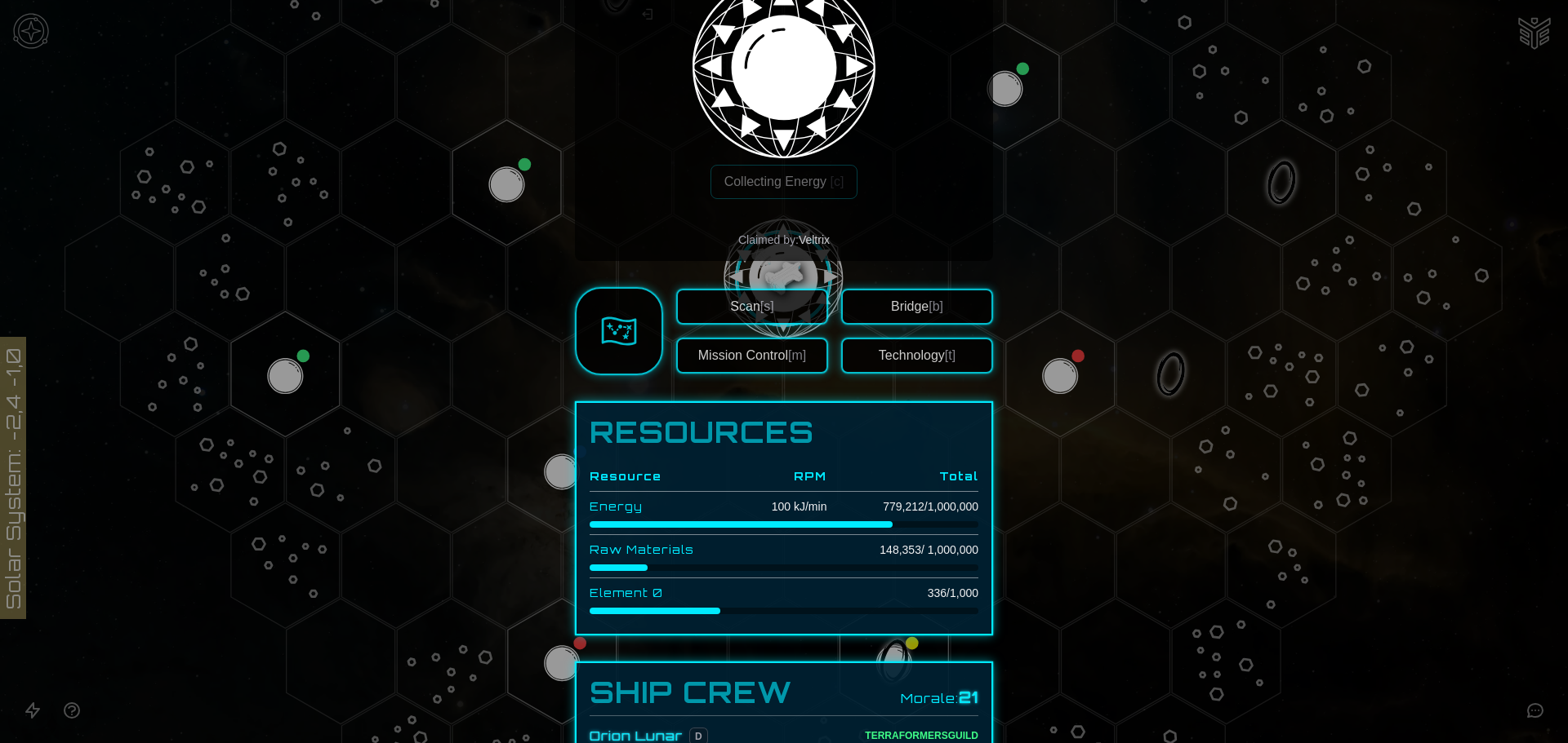
click at [919, 338] on button "Technology [t]" at bounding box center [917, 355] width 152 height 36
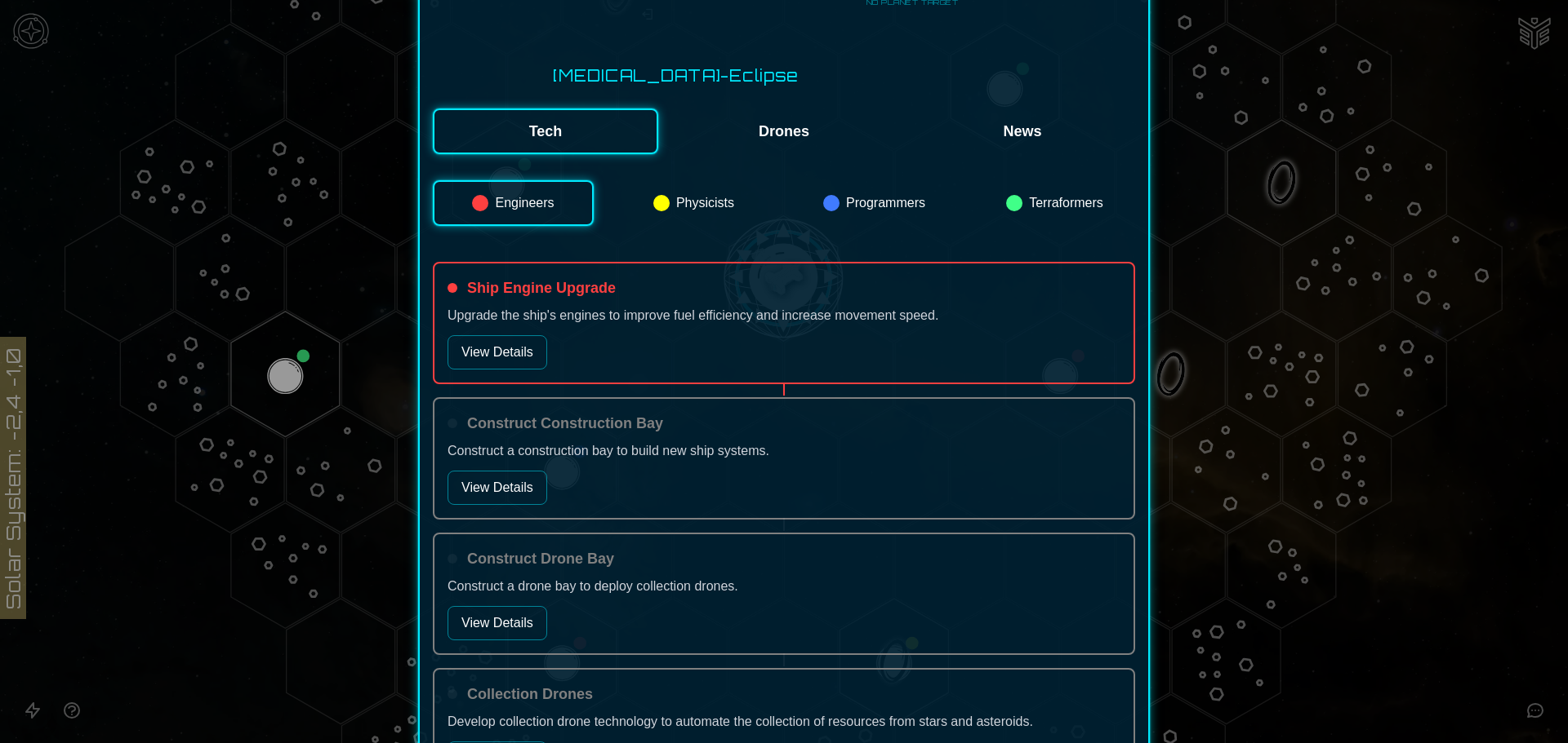
scroll to position [326, 0]
click at [511, 334] on button "View Details" at bounding box center [497, 351] width 100 height 34
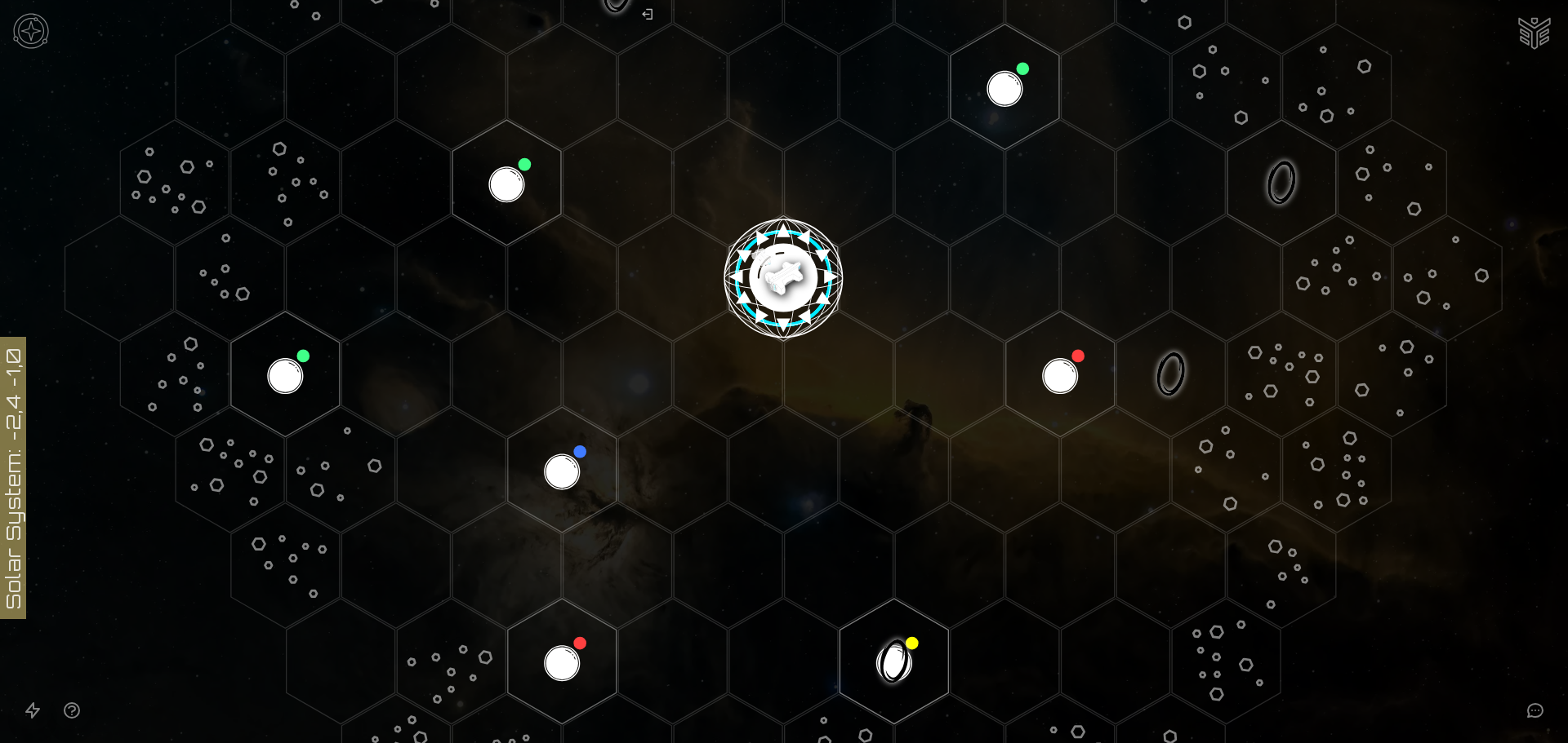
click at [778, 268] on image at bounding box center [783, 271] width 128 height 128
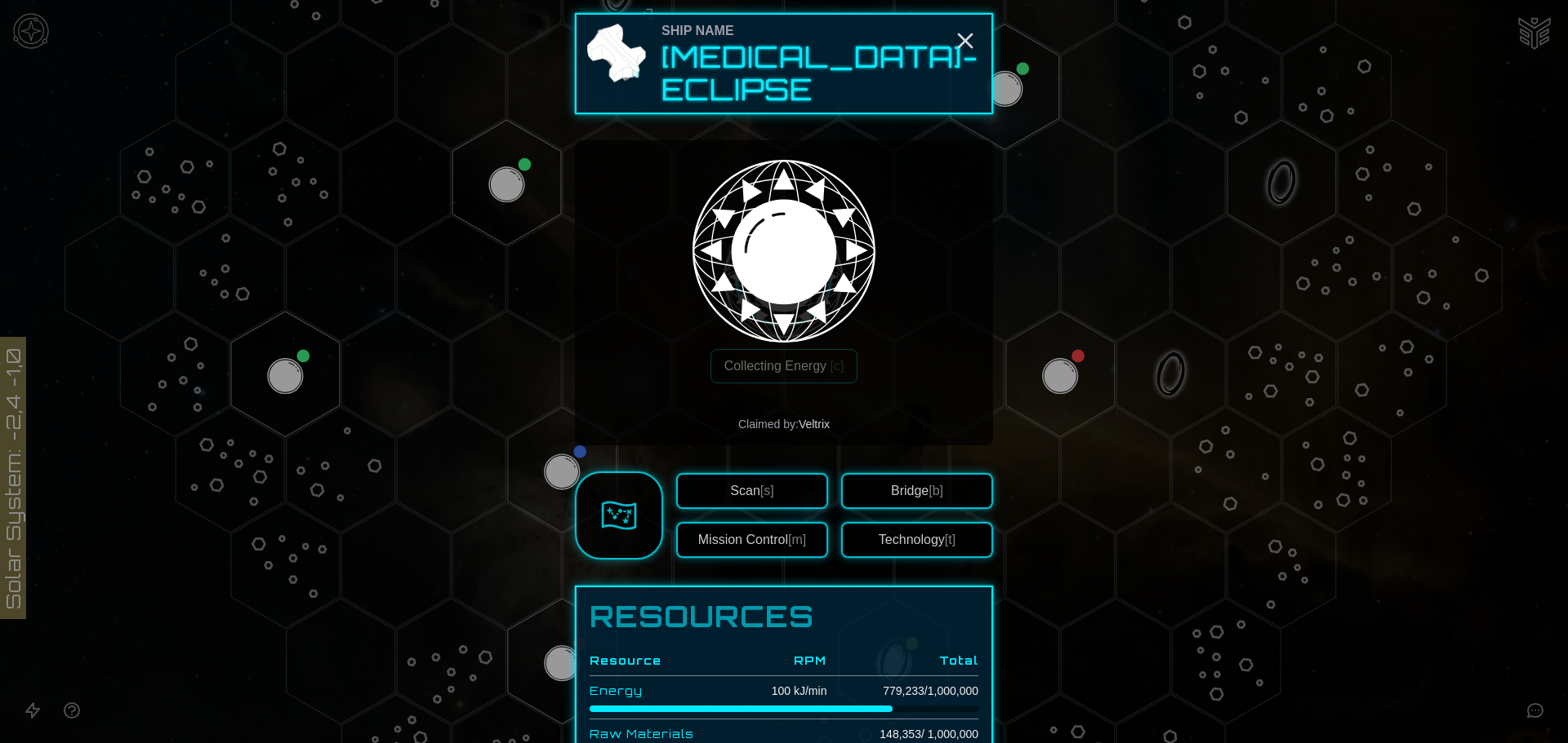
click at [928, 526] on button "Technology [t]" at bounding box center [917, 540] width 152 height 36
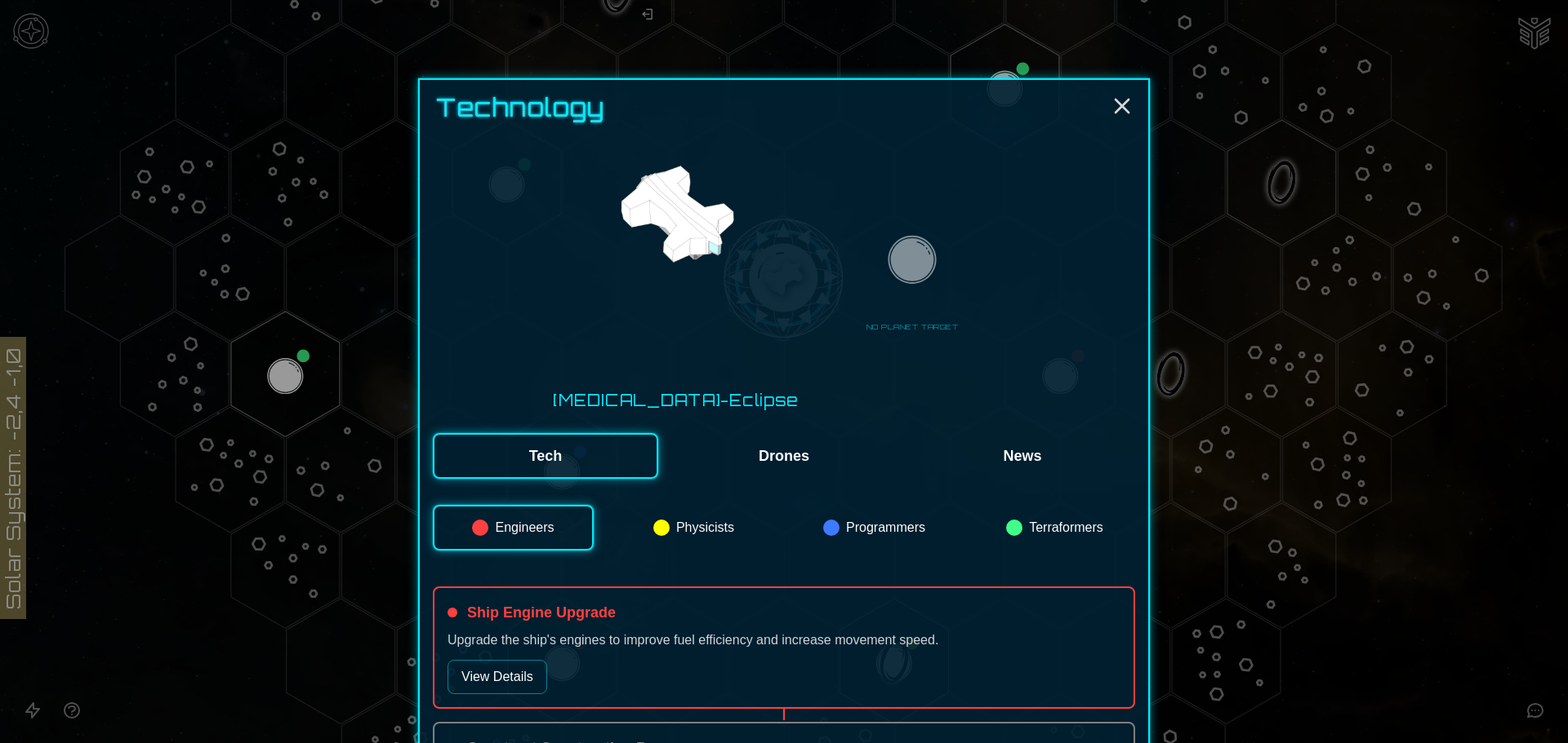
click at [796, 433] on button "Drones" at bounding box center [784, 456] width 226 height 46
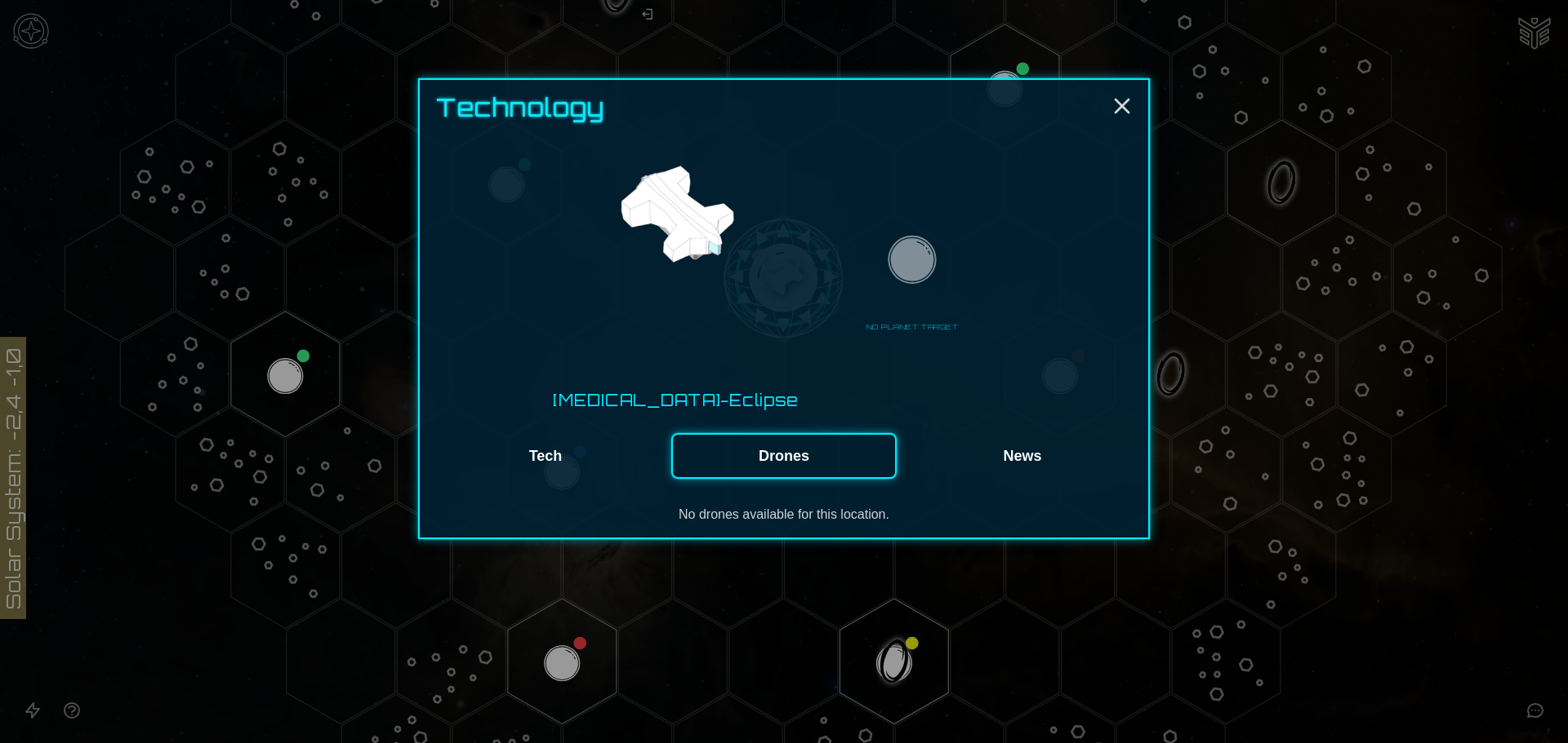
click at [1005, 433] on button "News" at bounding box center [1022, 456] width 226 height 46
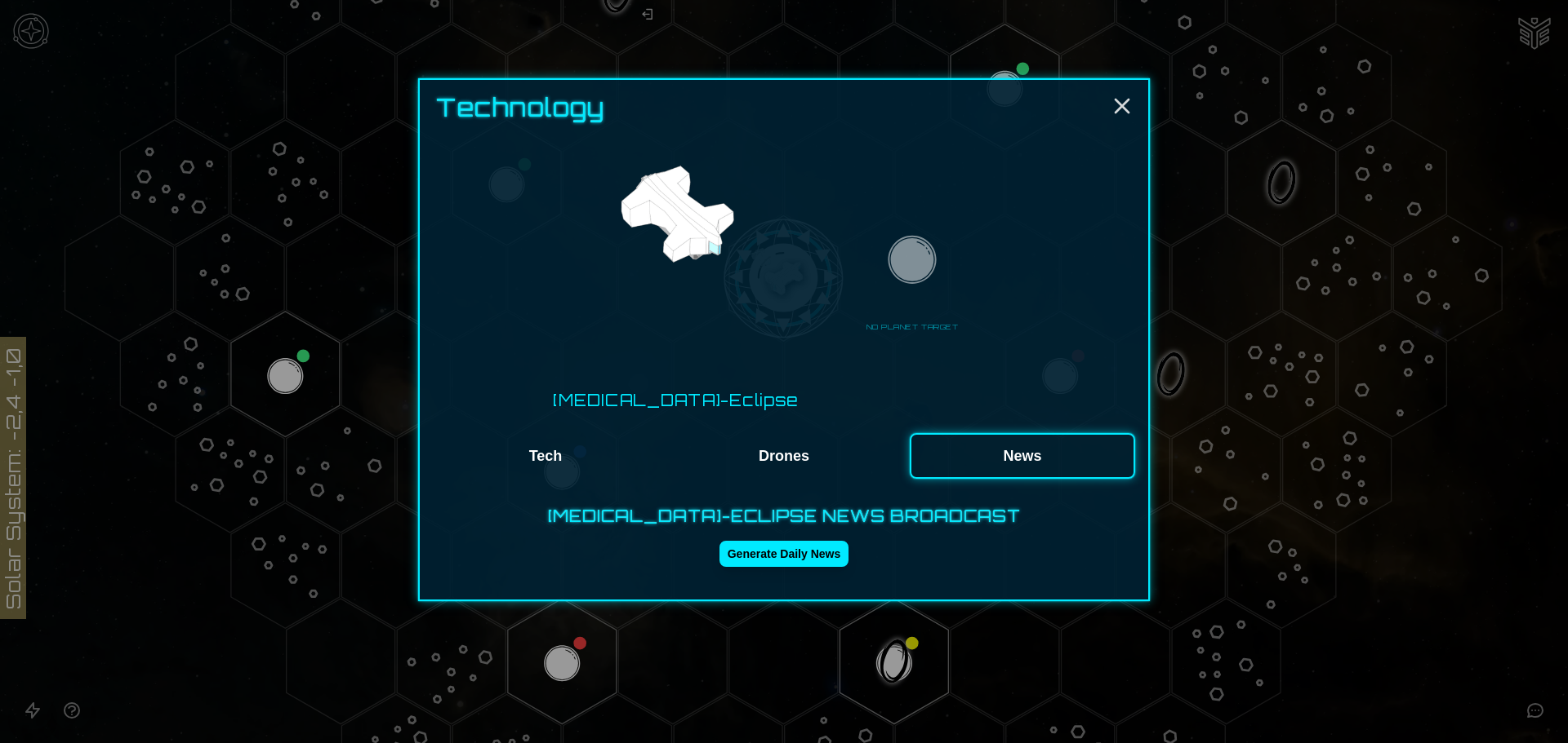
click at [770, 433] on button "Drones" at bounding box center [784, 456] width 226 height 46
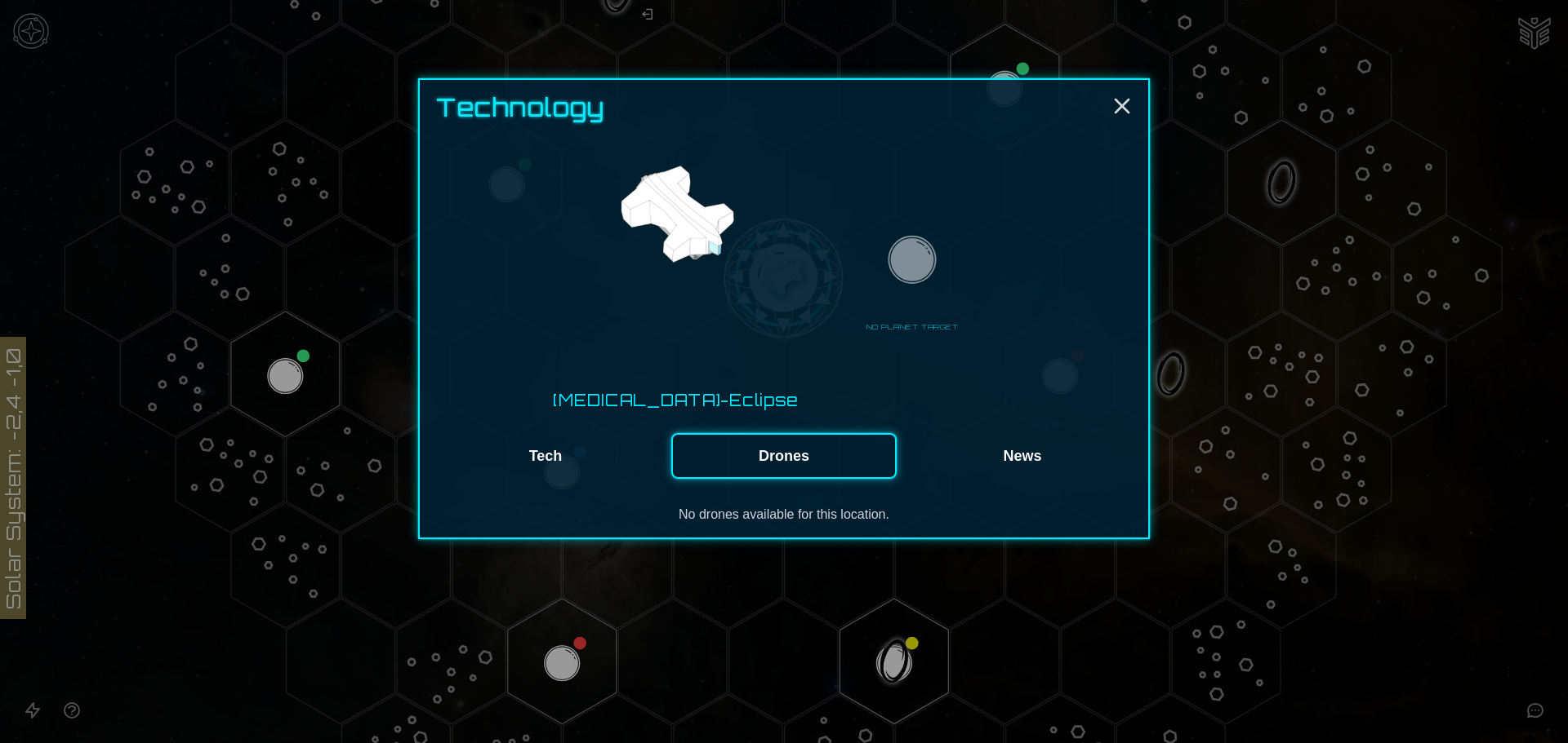
click at [724, 252] on img at bounding box center [674, 216] width 126 height 126
click at [541, 433] on button "Tech" at bounding box center [546, 456] width 226 height 46
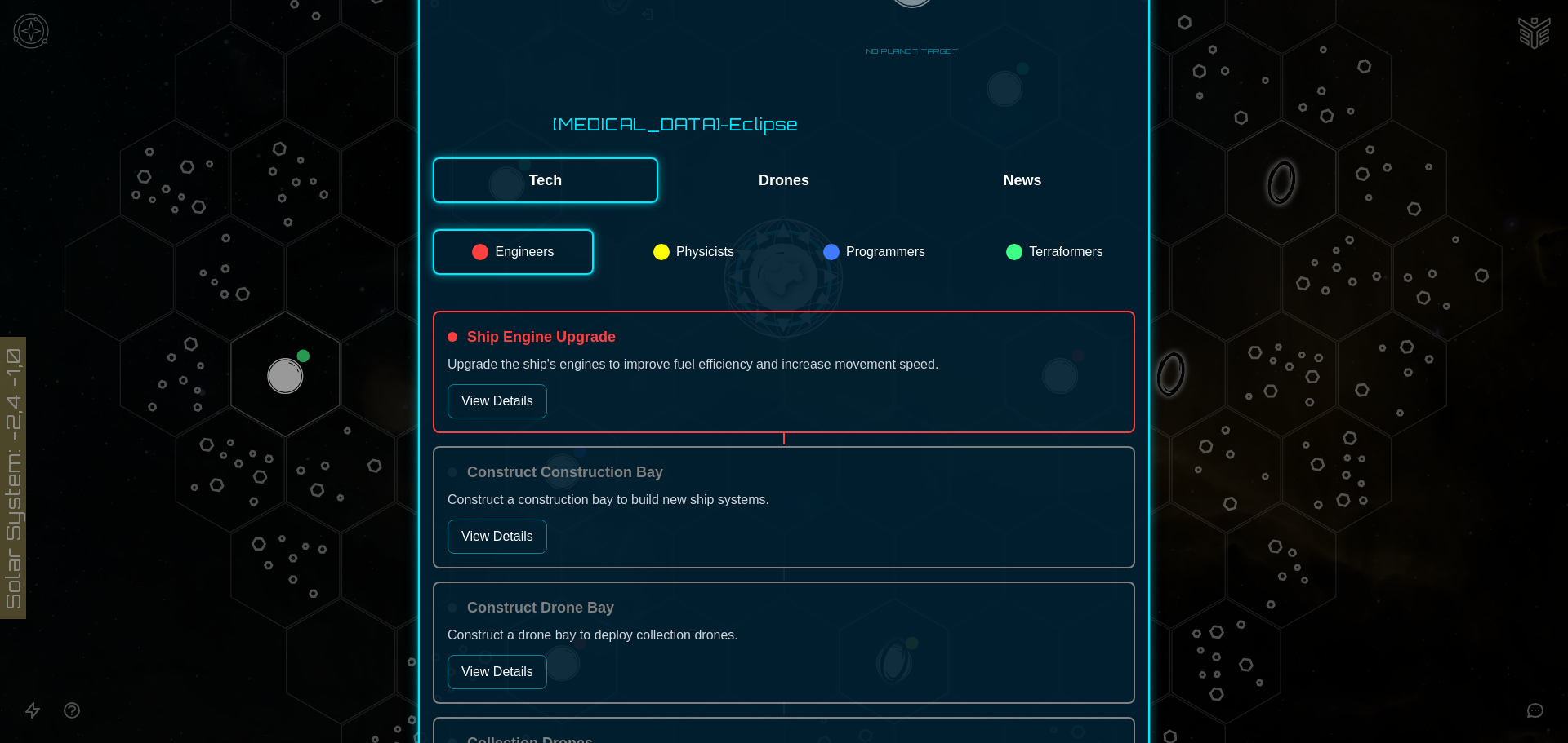
scroll to position [326, 0]
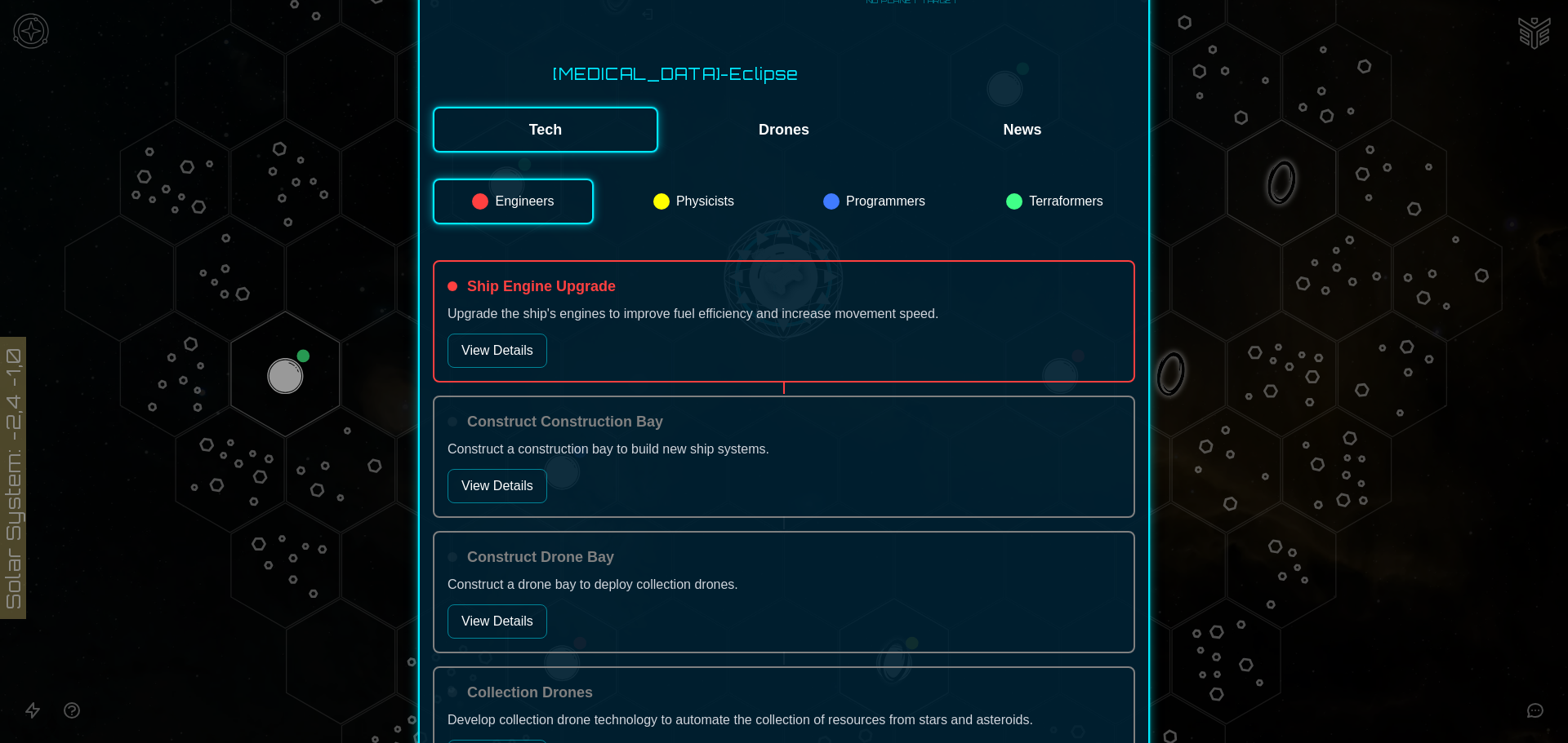
click at [524, 469] on button "View Details" at bounding box center [497, 486] width 100 height 34
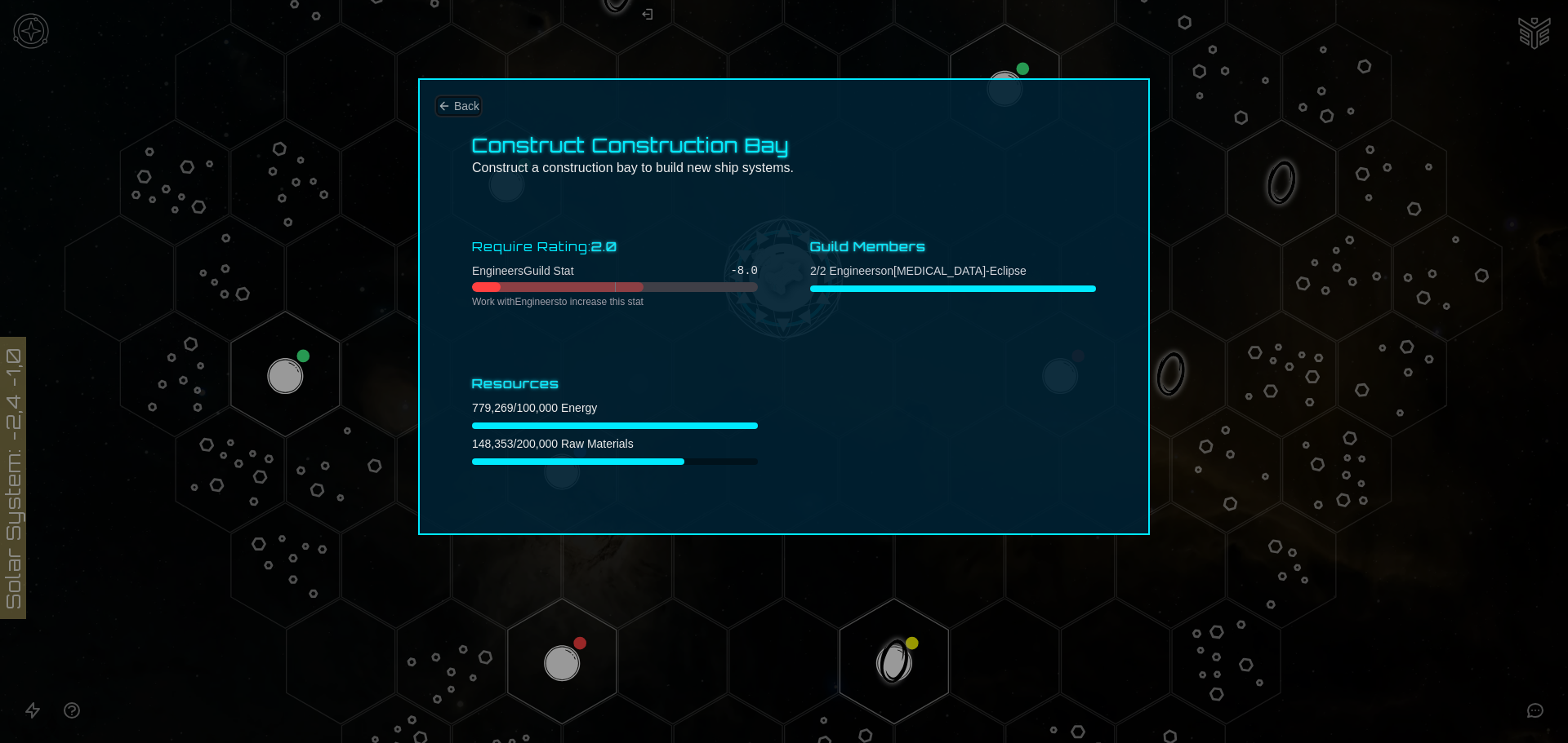
click at [468, 108] on span "Back" at bounding box center [466, 106] width 25 height 17
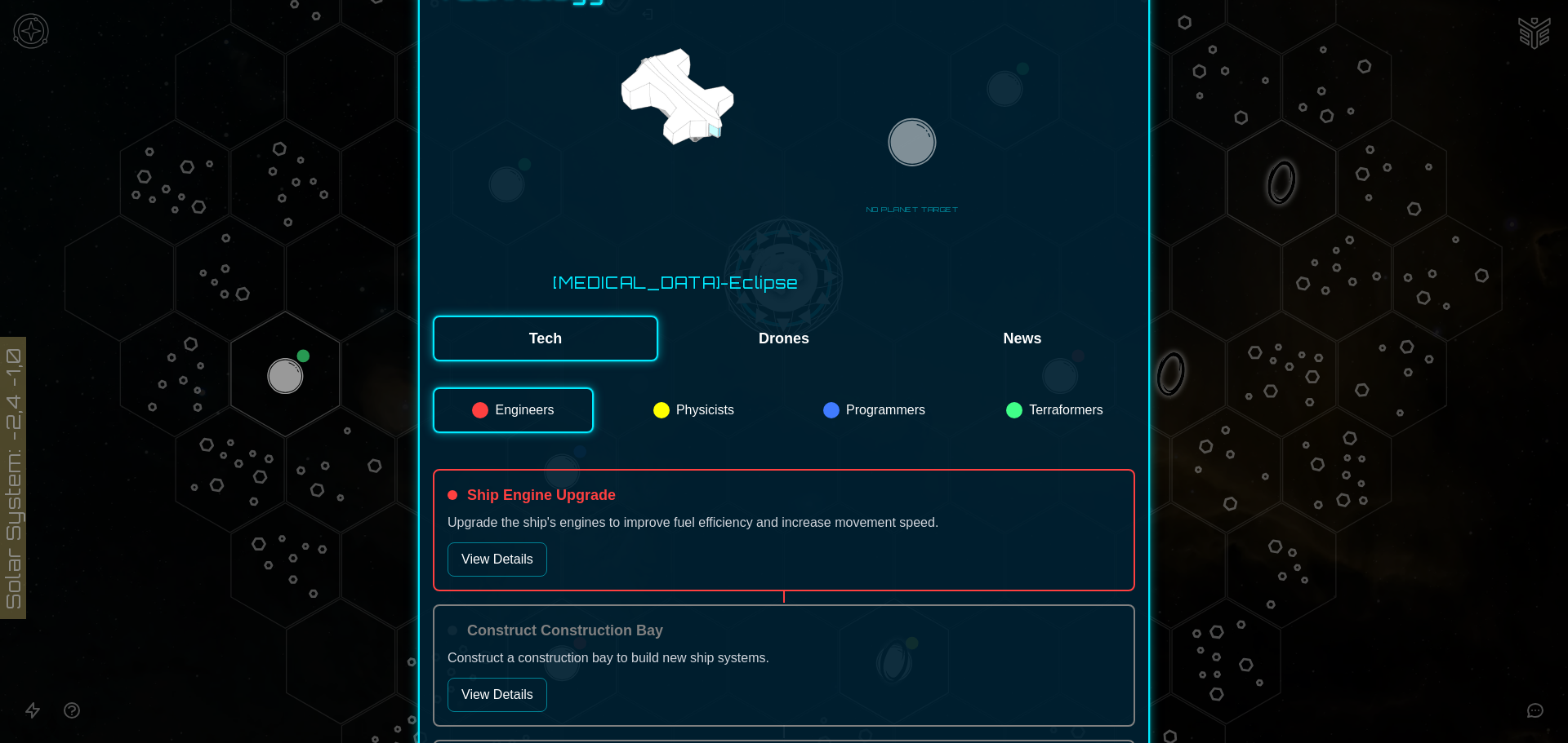
scroll to position [163, 0]
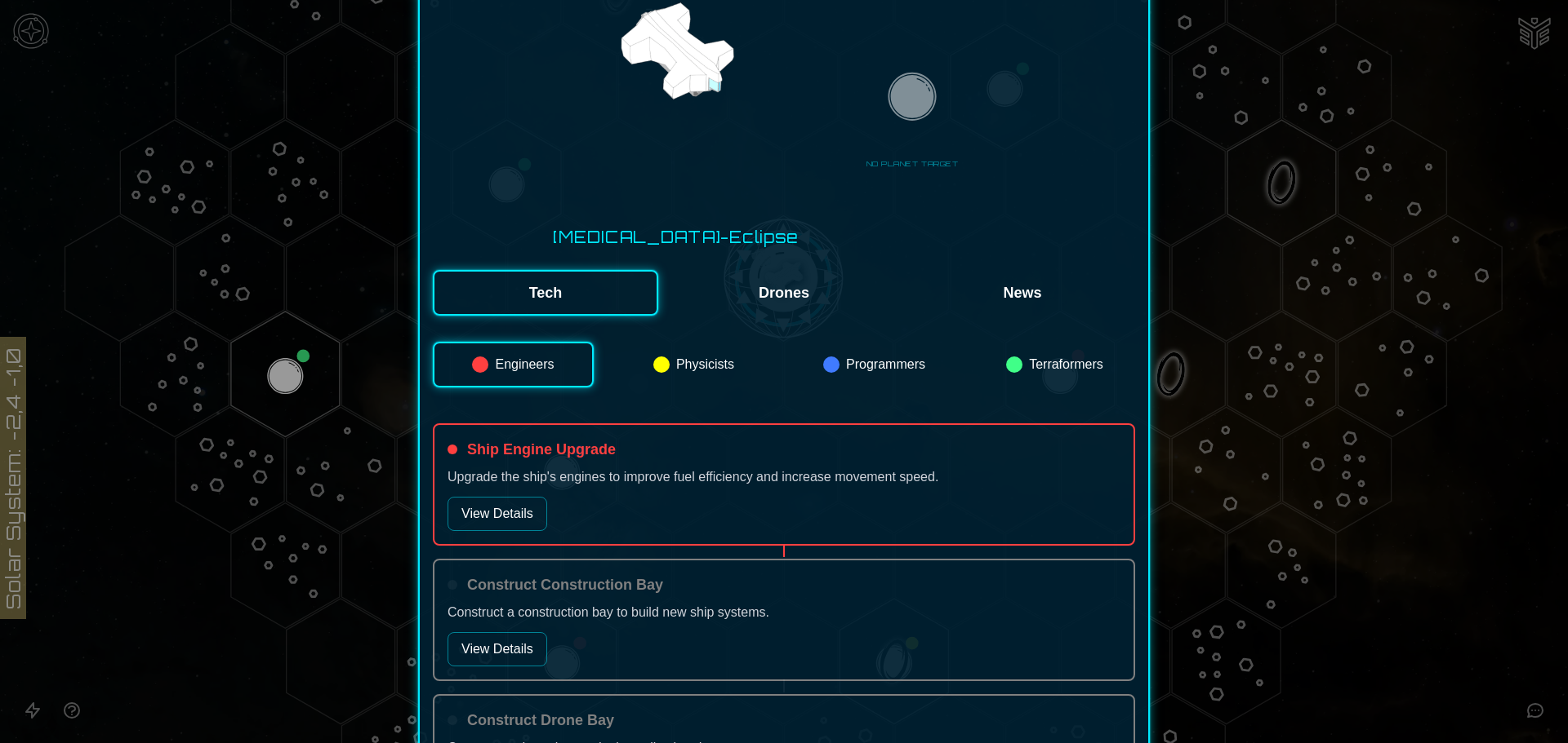
click at [530, 497] on button "View Details" at bounding box center [497, 514] width 100 height 34
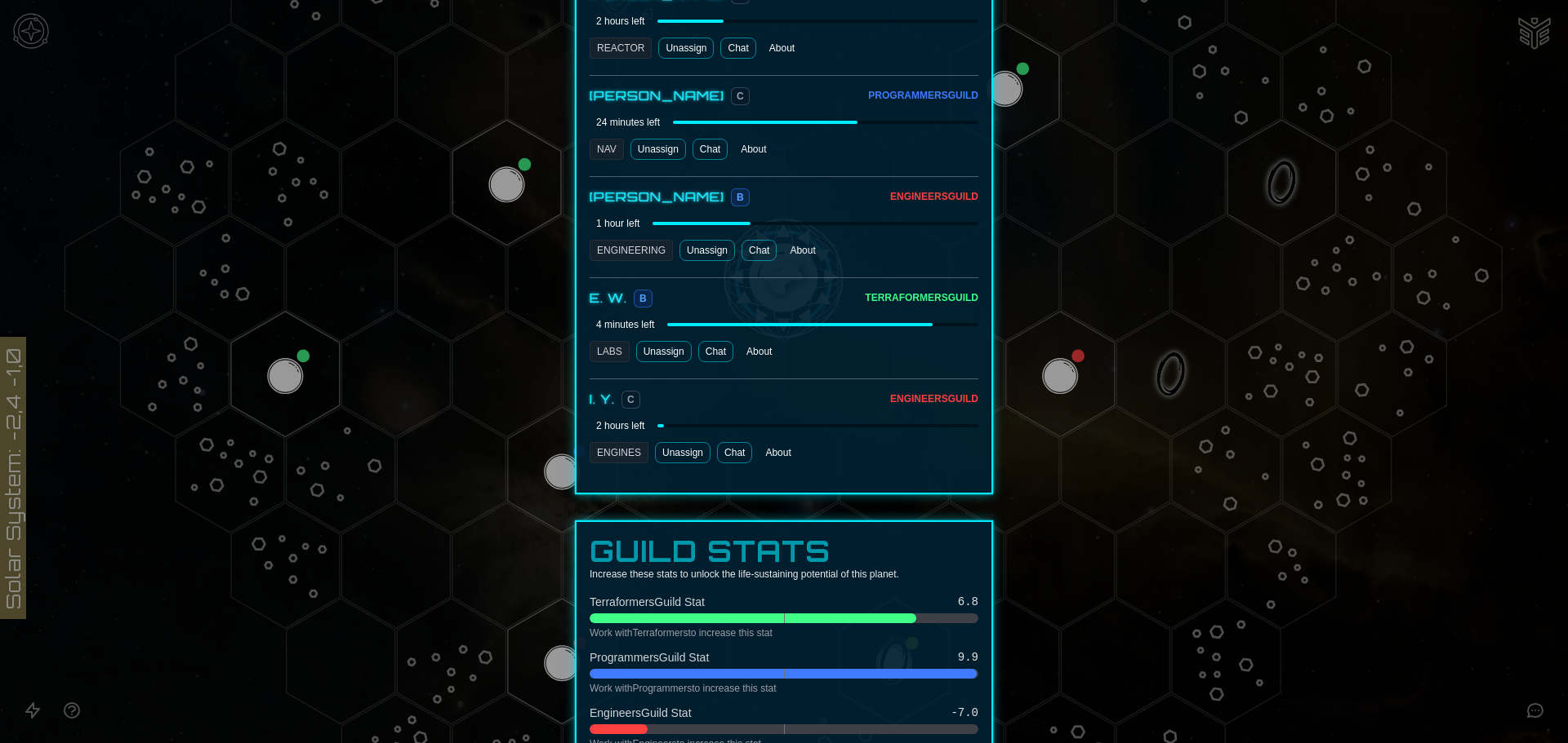
scroll to position [1163, 0]
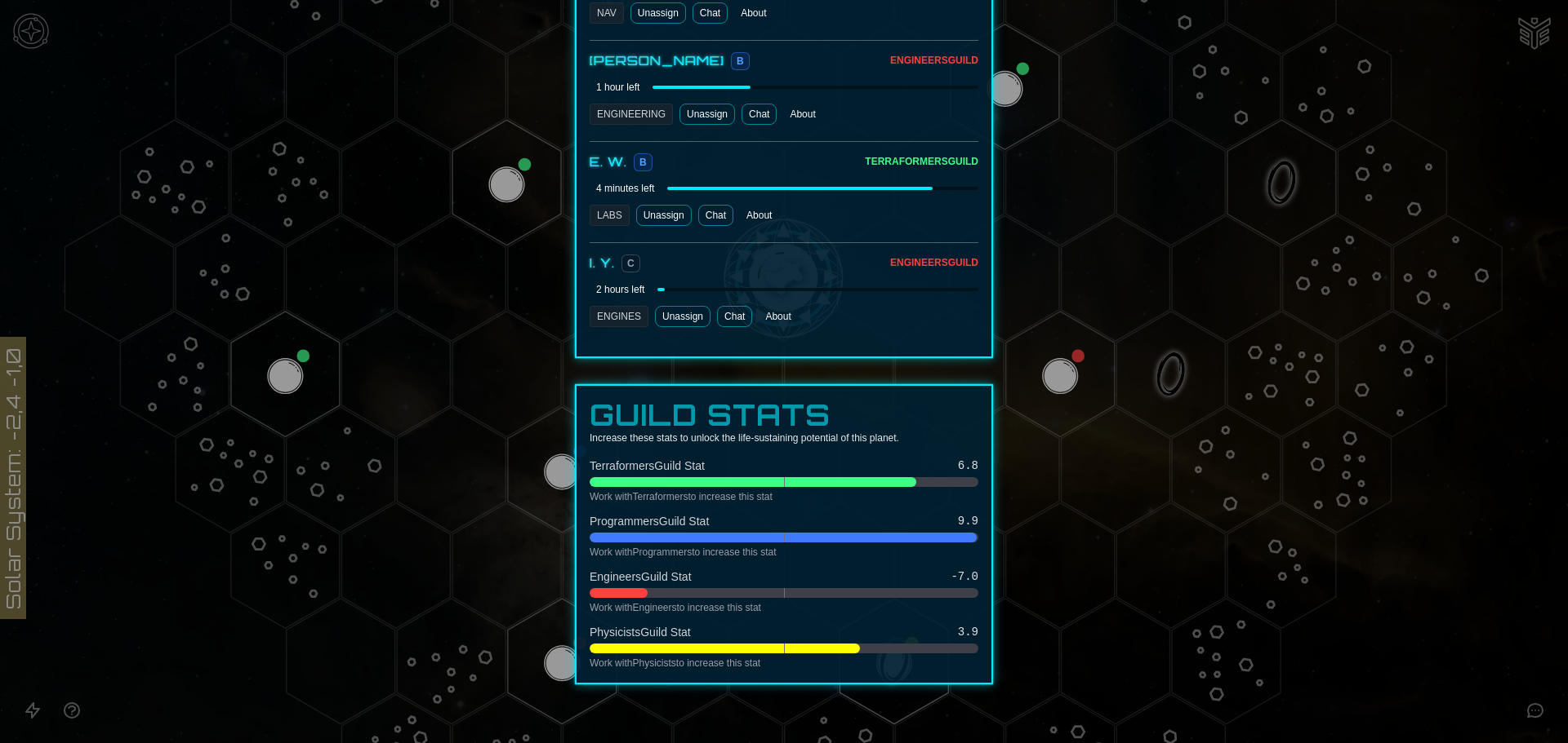
click at [730, 306] on link "Chat" at bounding box center [735, 316] width 35 height 21
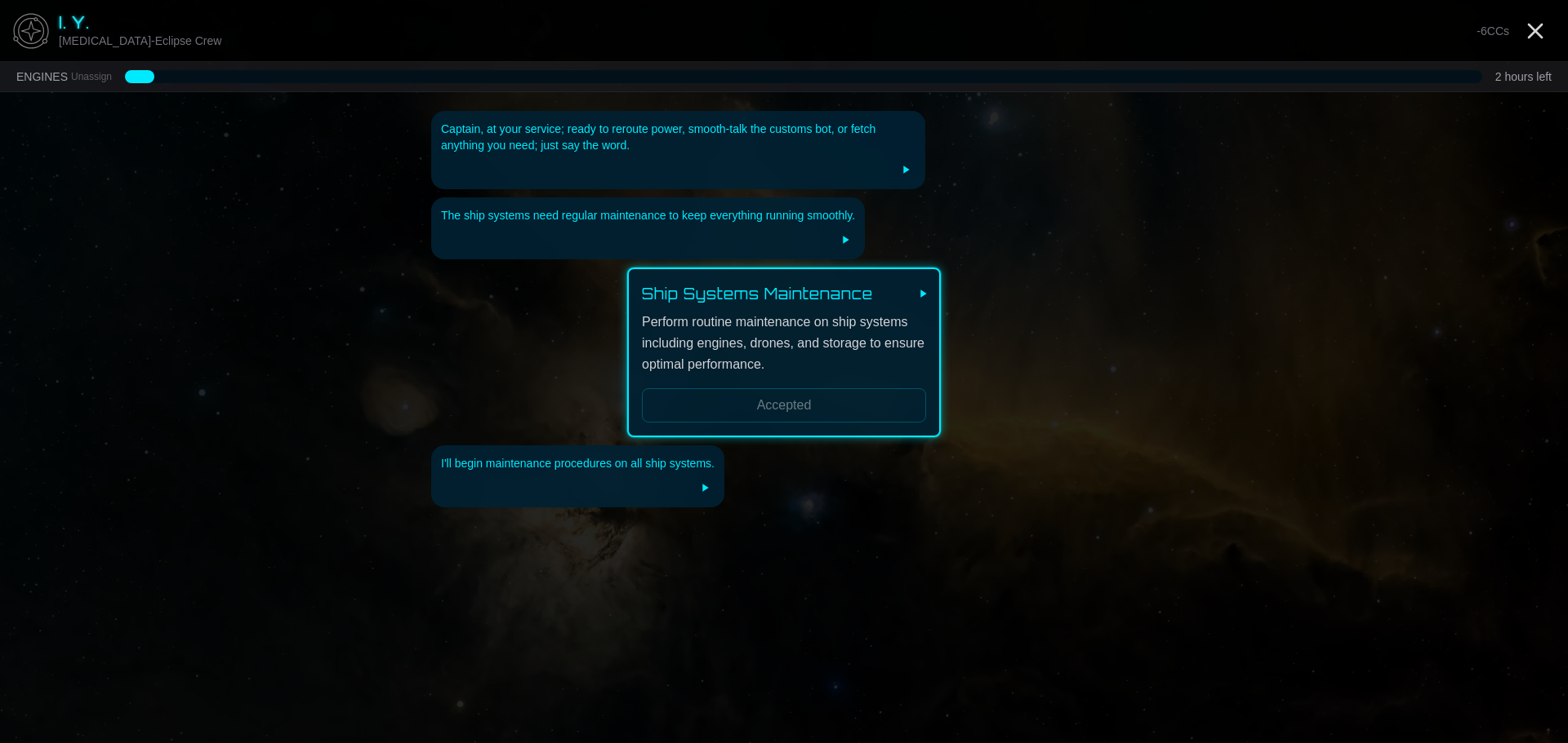
click at [21, 34] on img at bounding box center [31, 31] width 49 height 49
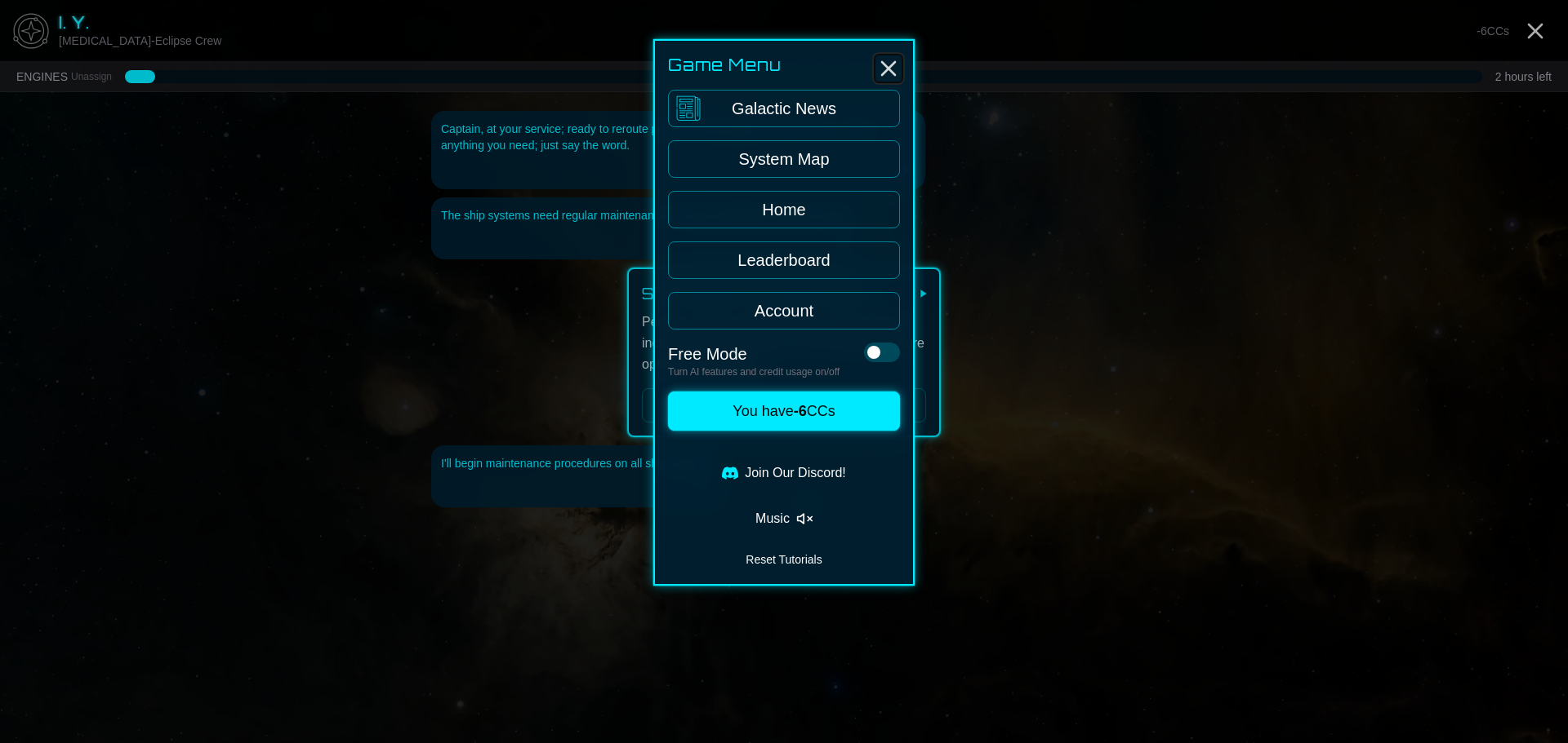
click at [890, 70] on line "Close" at bounding box center [888, 69] width 13 height 13
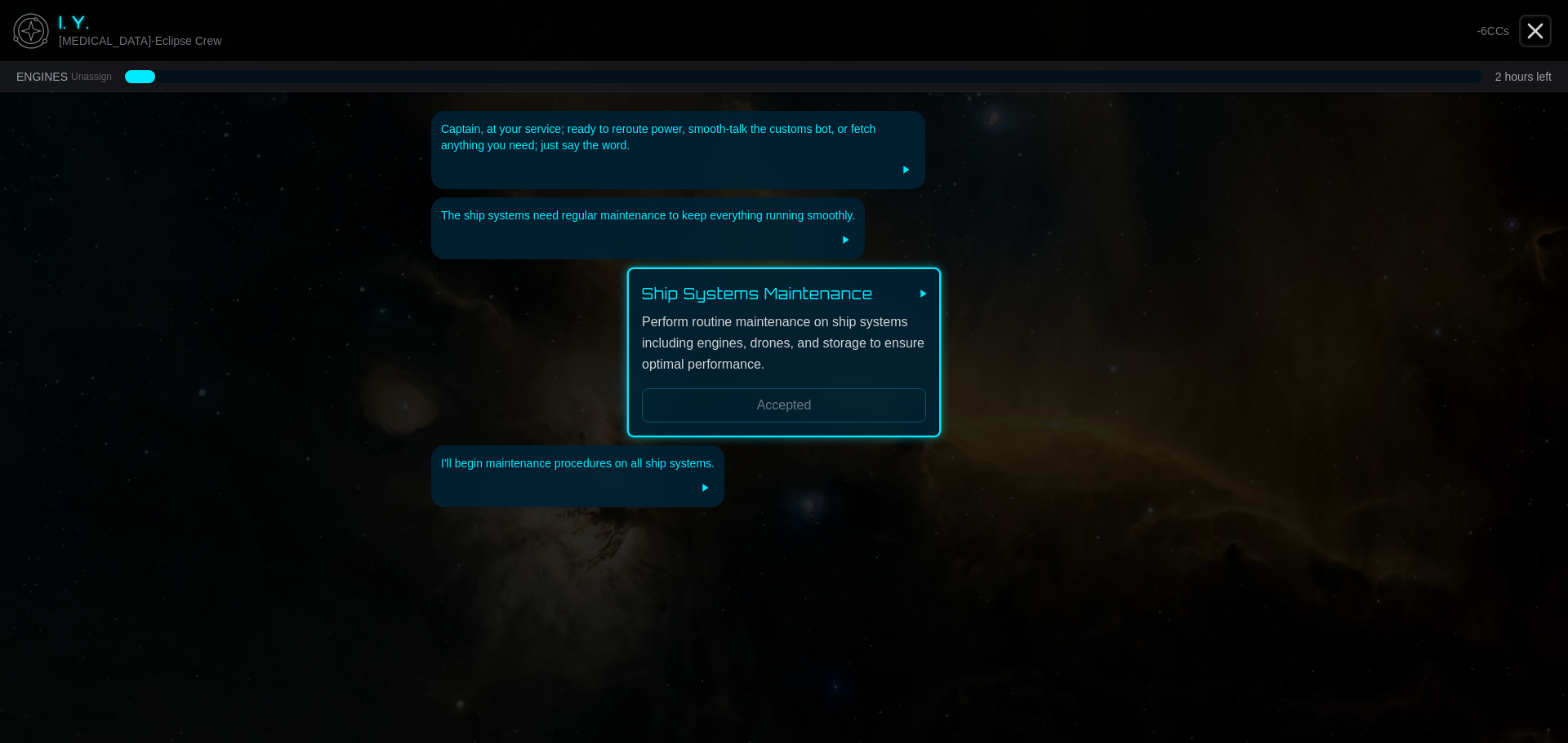
click at [1544, 43] on icon "Close" at bounding box center [1535, 31] width 26 height 26
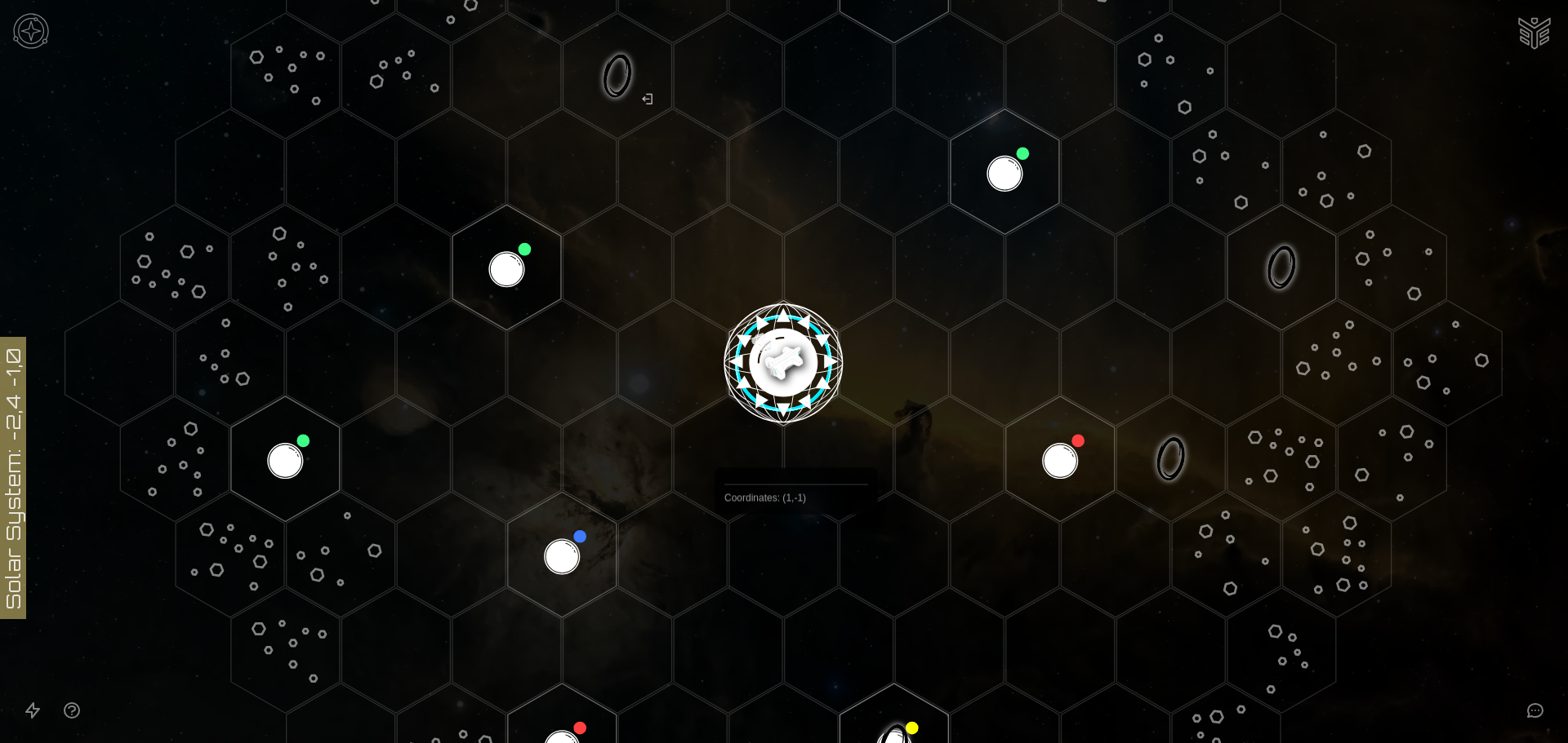
scroll to position [326, 0]
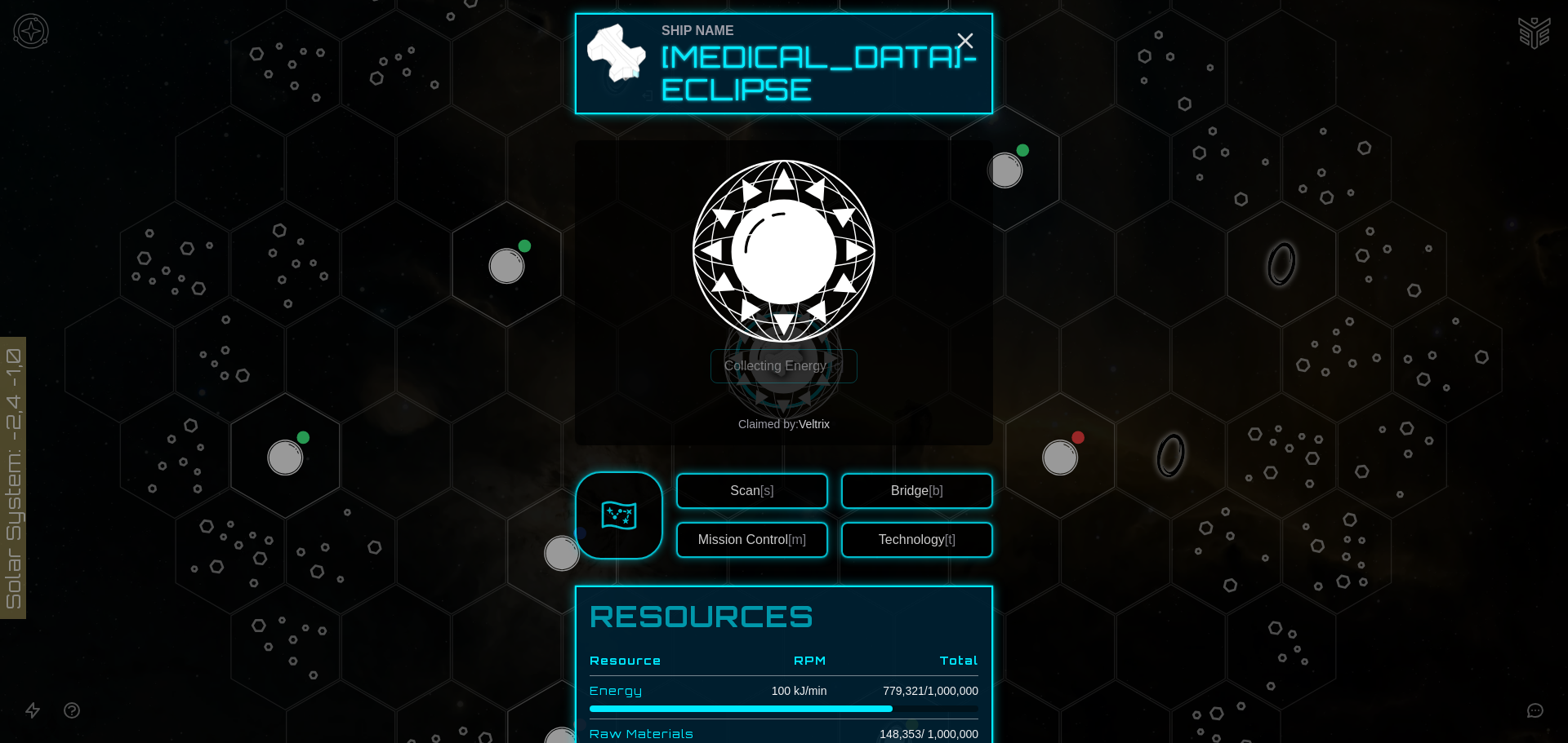
click at [631, 505] on link at bounding box center [618, 516] width 89 height 89
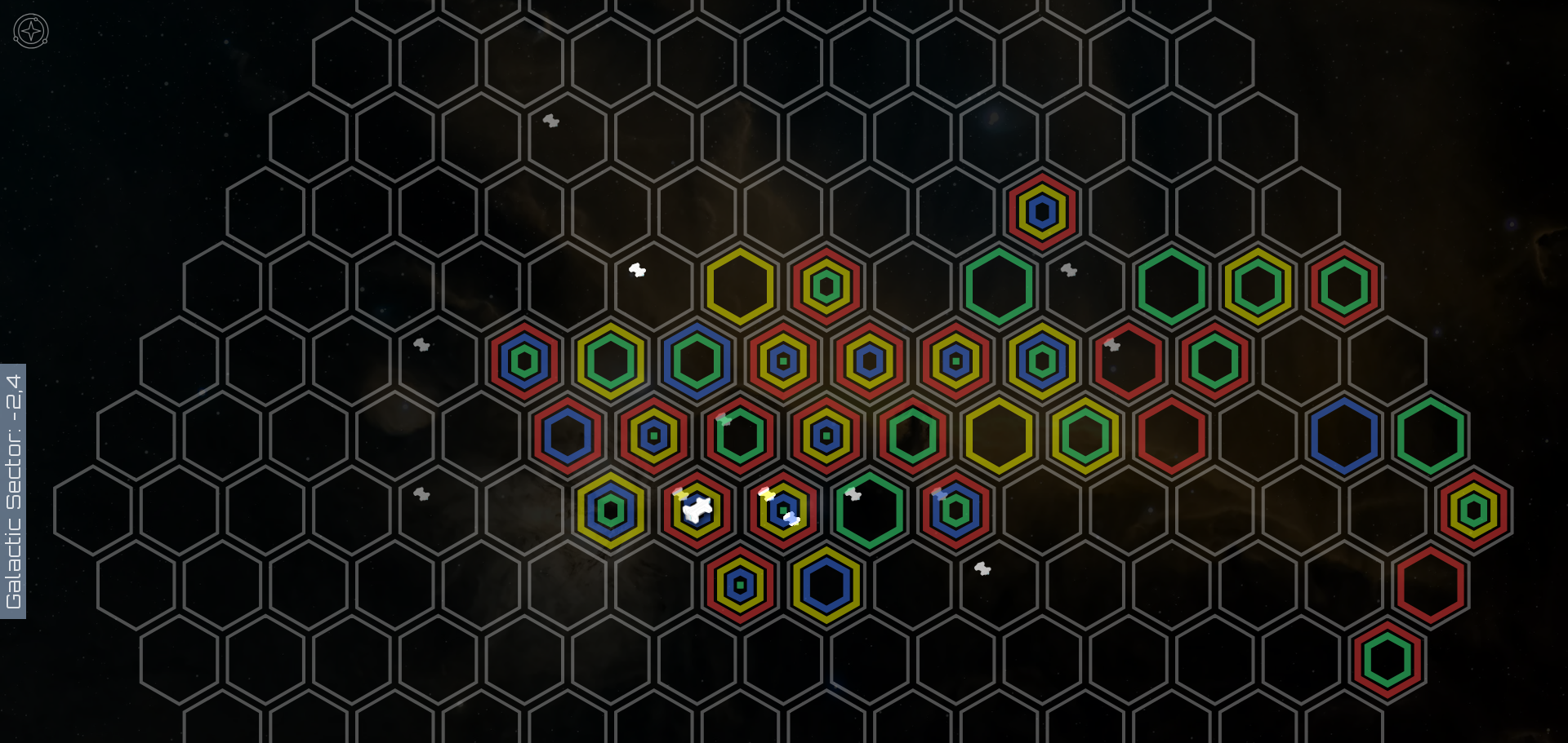
scroll to position [326, 0]
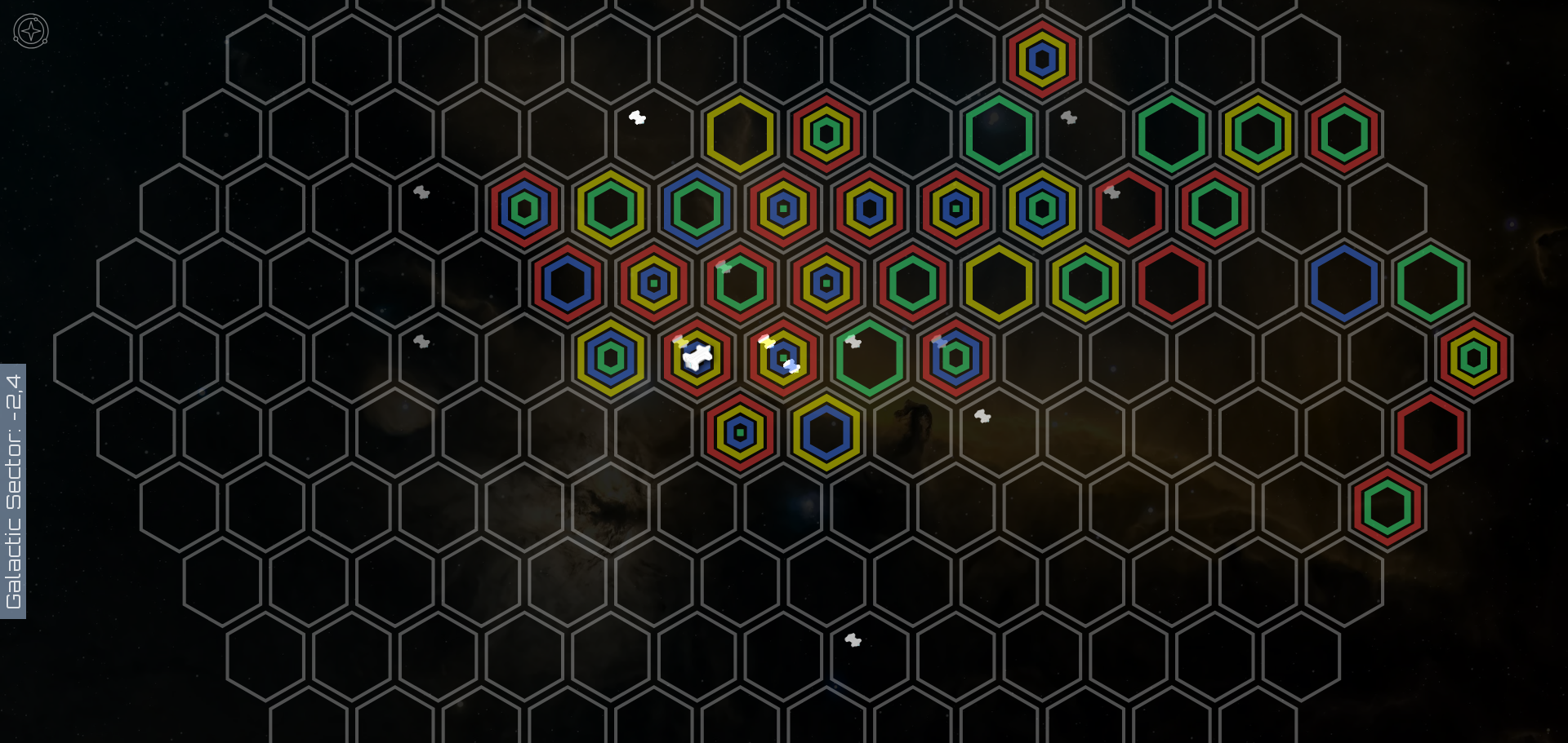
click at [952, 209] on polygon at bounding box center [955, 209] width 76 height 89
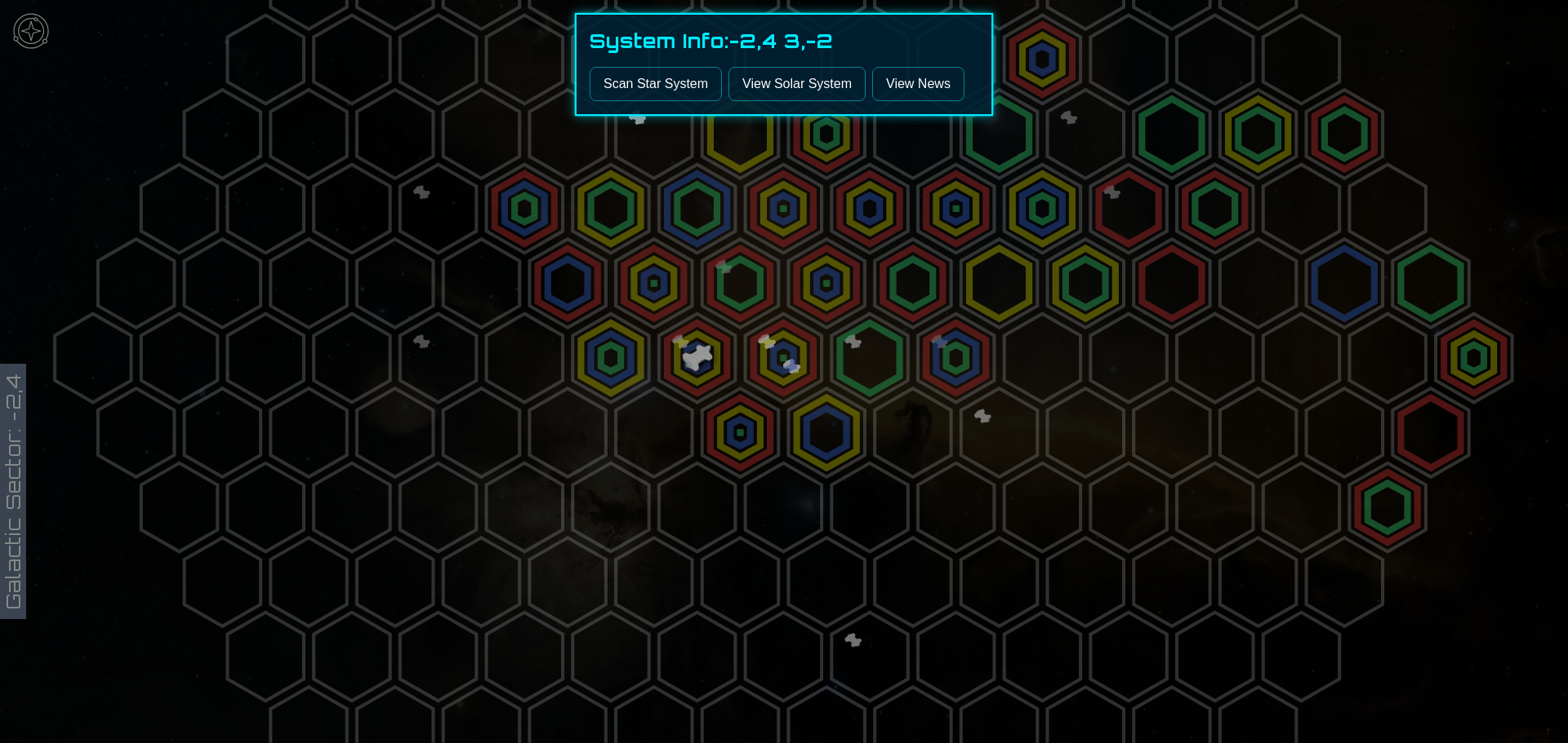
click at [634, 73] on button "Scan Star System" at bounding box center [656, 84] width 132 height 34
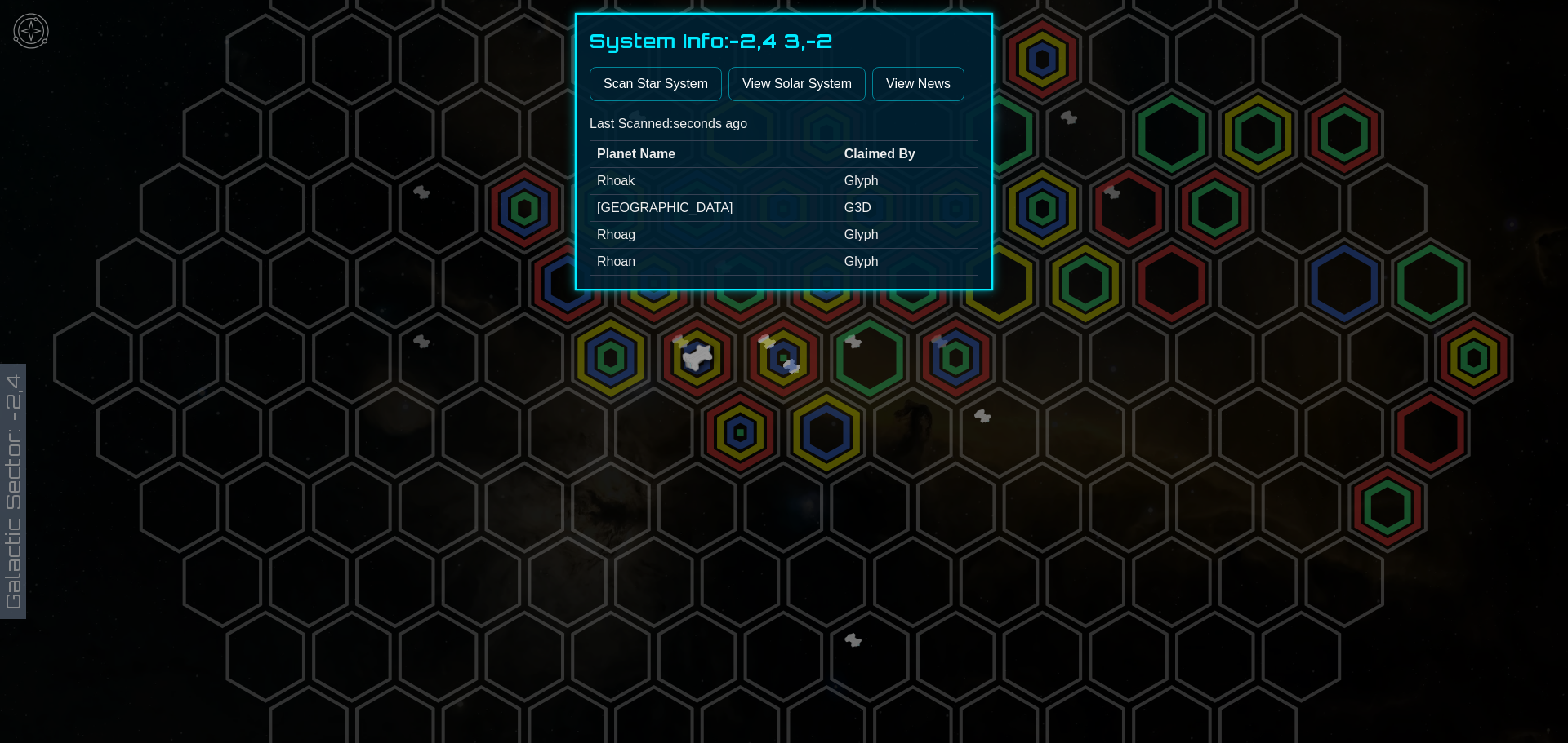
click at [1084, 477] on div at bounding box center [784, 371] width 1568 height 743
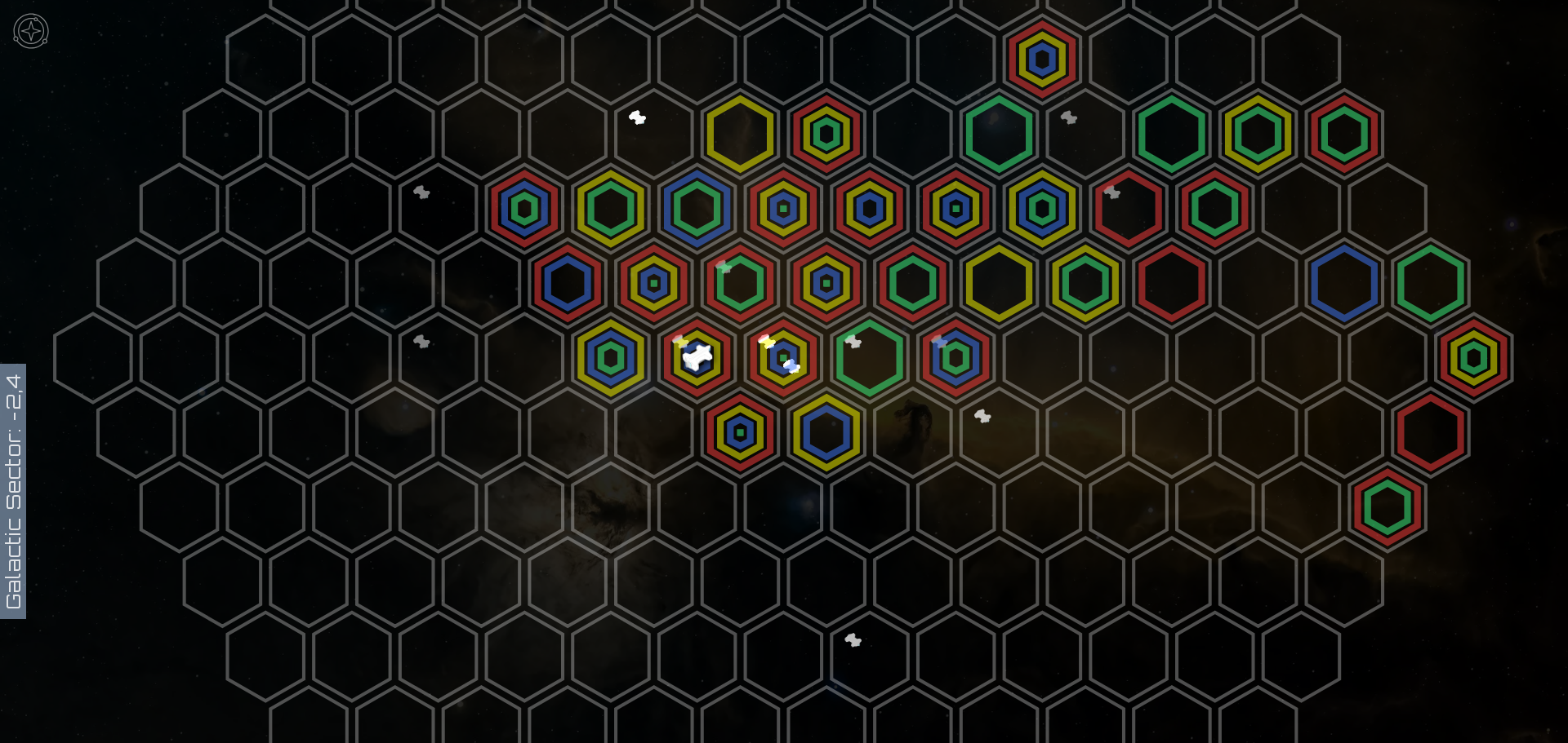
click at [1048, 509] on polygon at bounding box center [1042, 507] width 76 height 89
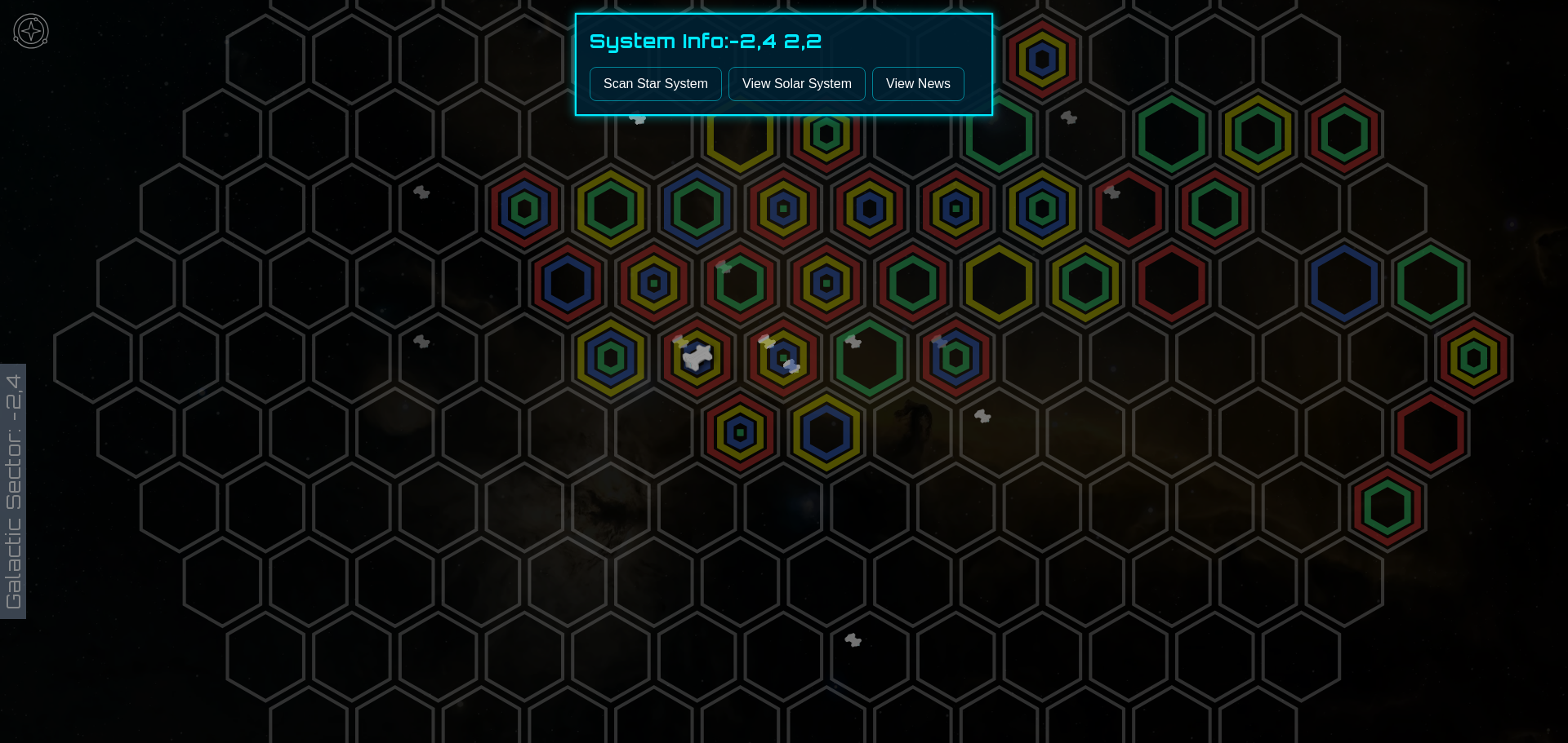
click at [671, 83] on button "Scan Star System" at bounding box center [656, 84] width 132 height 34
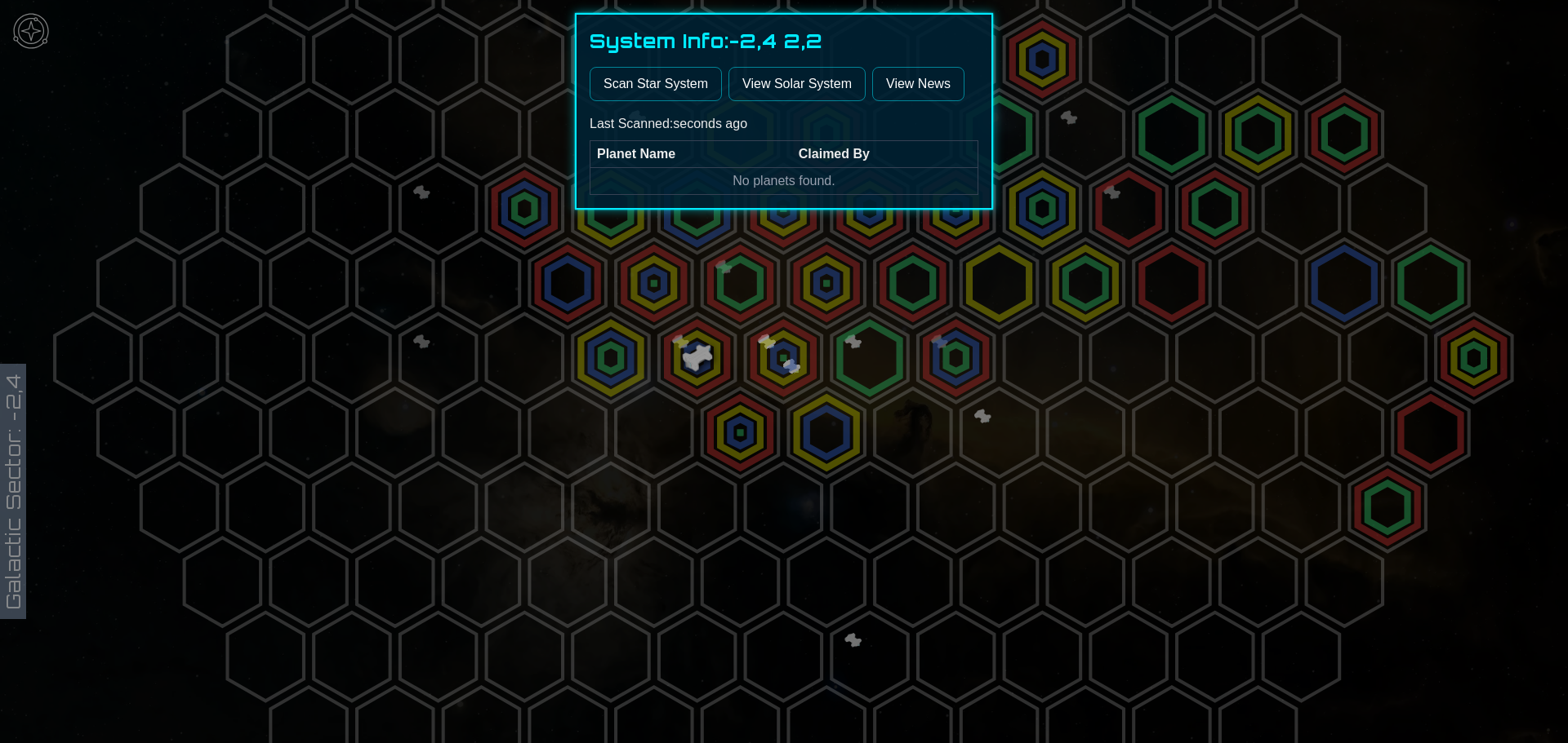
click at [832, 430] on div at bounding box center [784, 371] width 1568 height 743
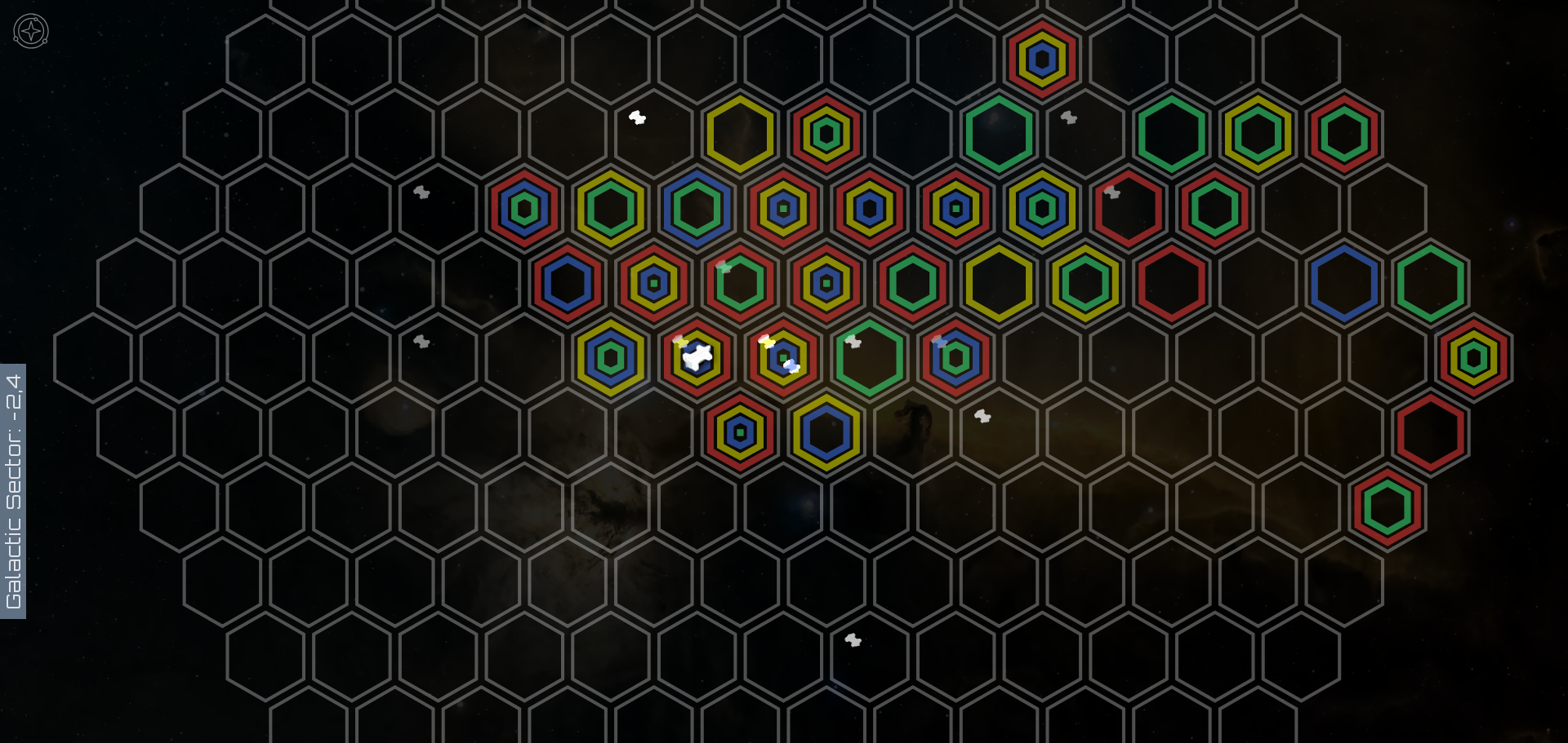
click at [817, 423] on polygon at bounding box center [826, 433] width 76 height 89
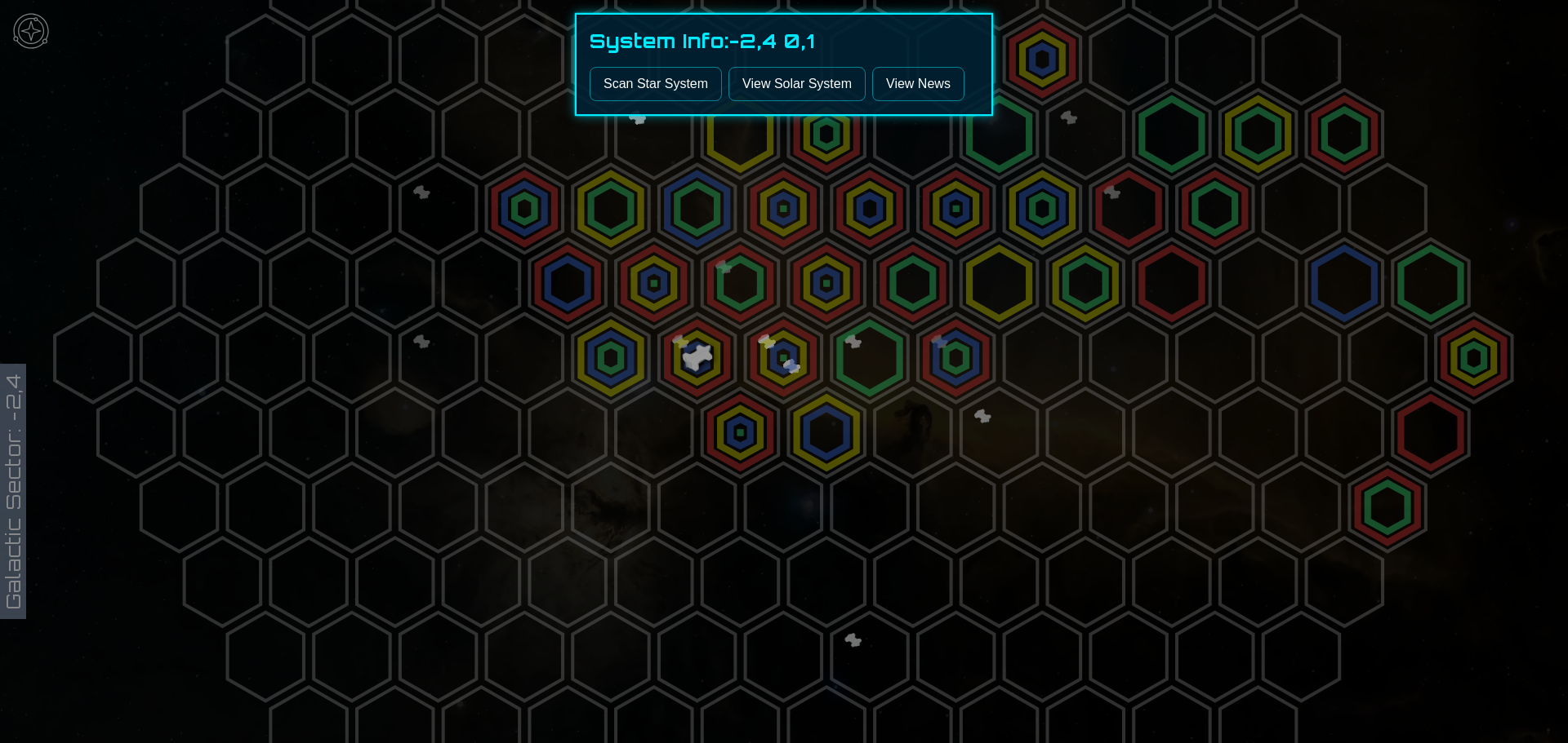
click at [800, 77] on link "View Solar System" at bounding box center [797, 84] width 137 height 34
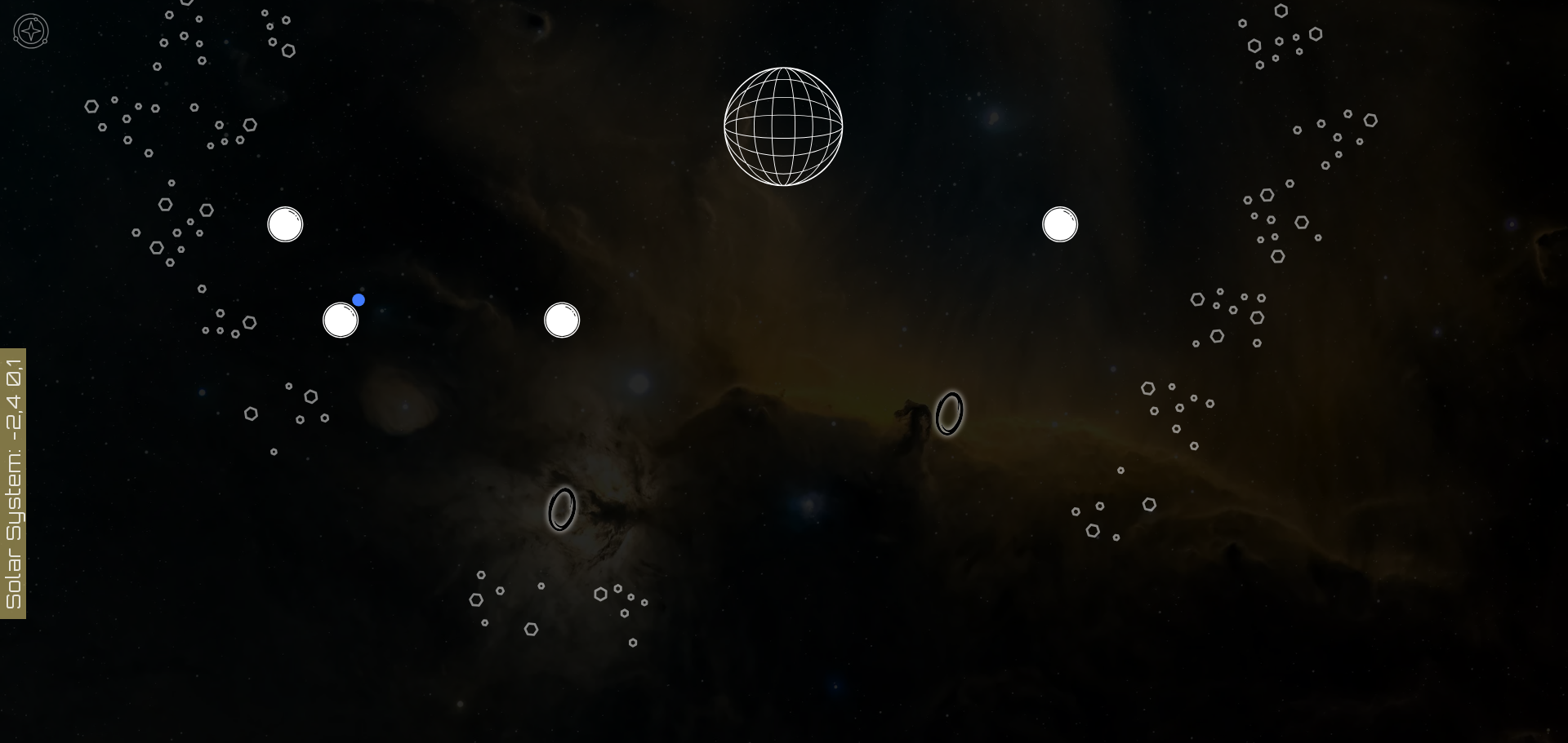
scroll to position [618, 0]
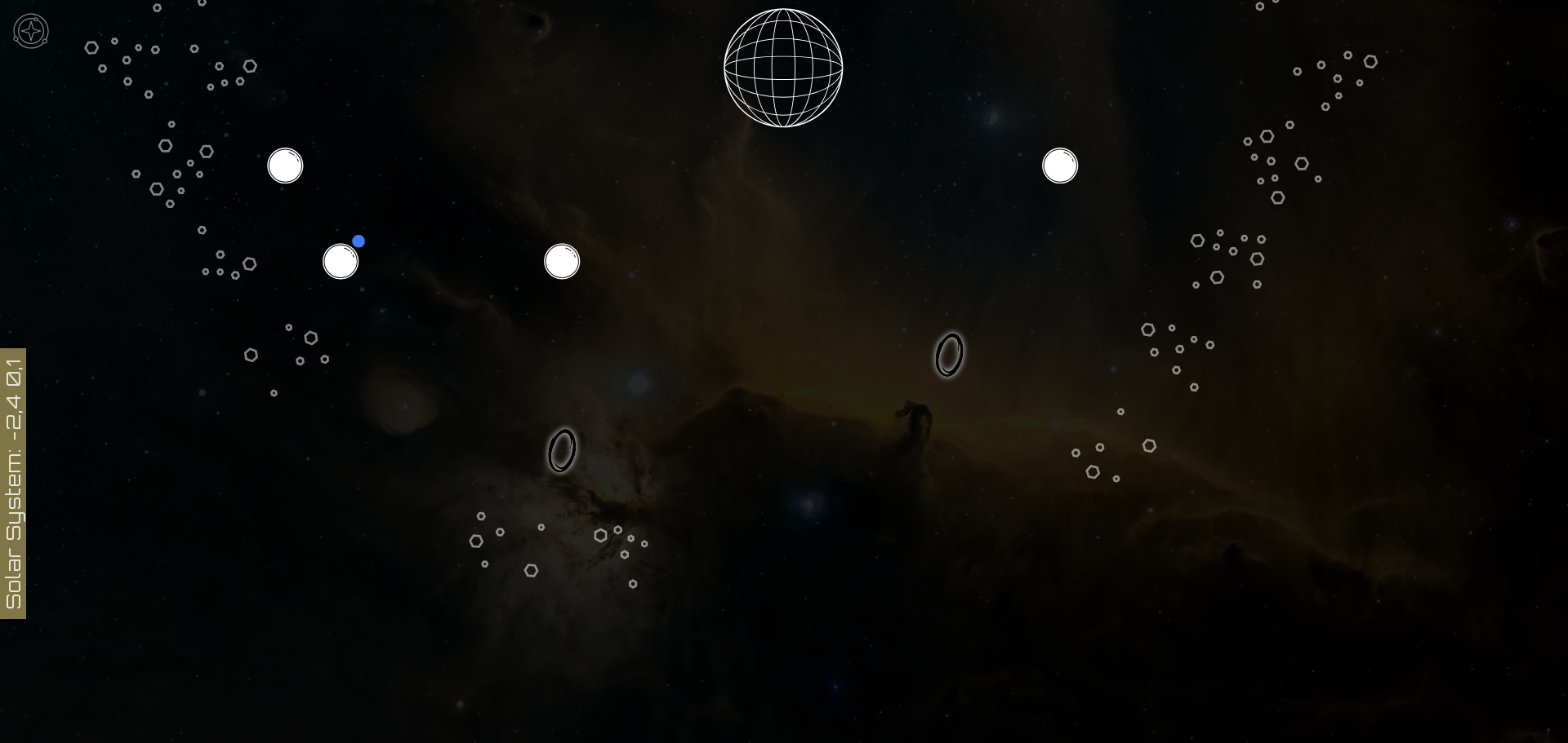
click at [938, 349] on icon at bounding box center [784, 68] width 1568 height 1373
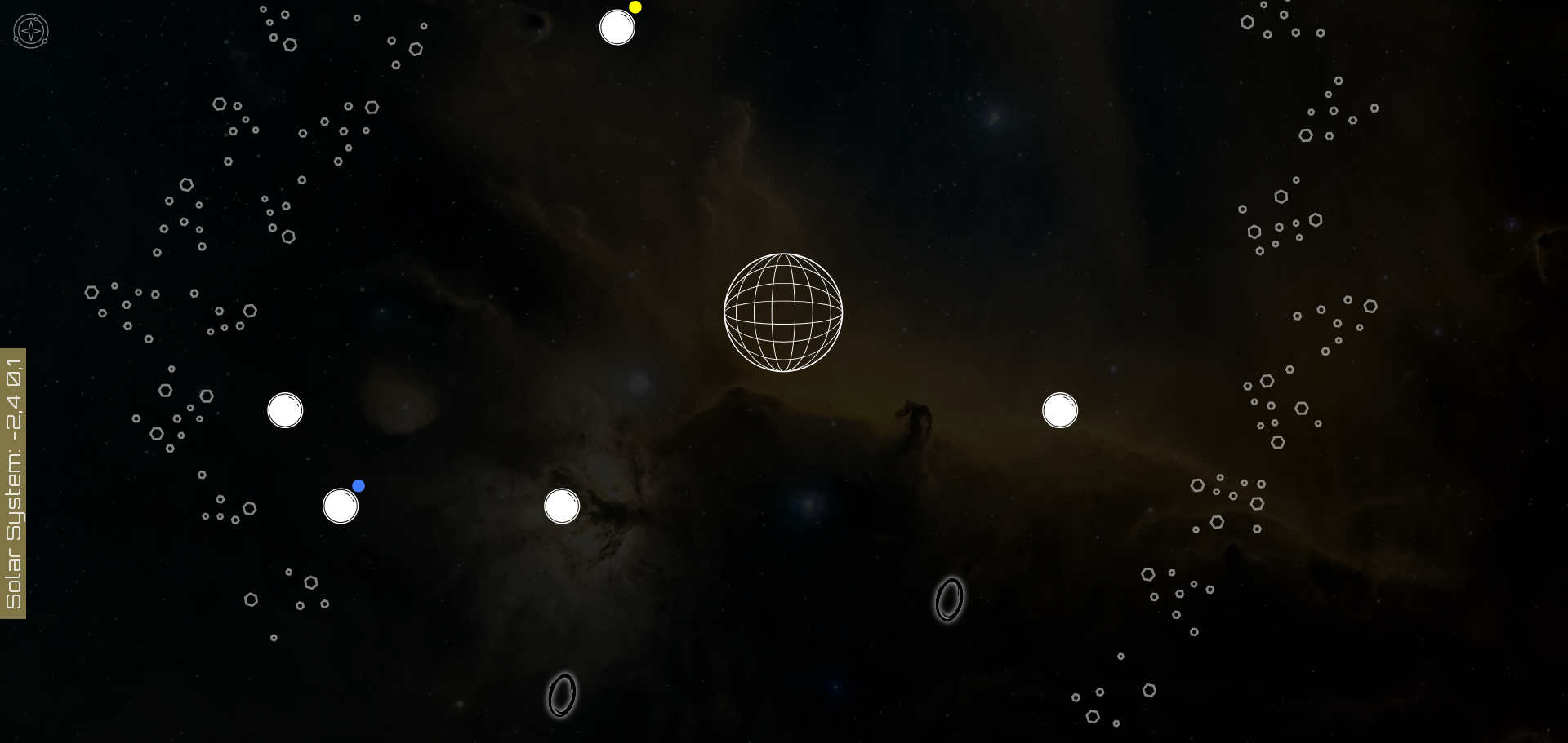
click at [774, 345] on icon at bounding box center [784, 312] width 1568 height 1373
click at [770, 310] on icon at bounding box center [784, 312] width 1568 height 1373
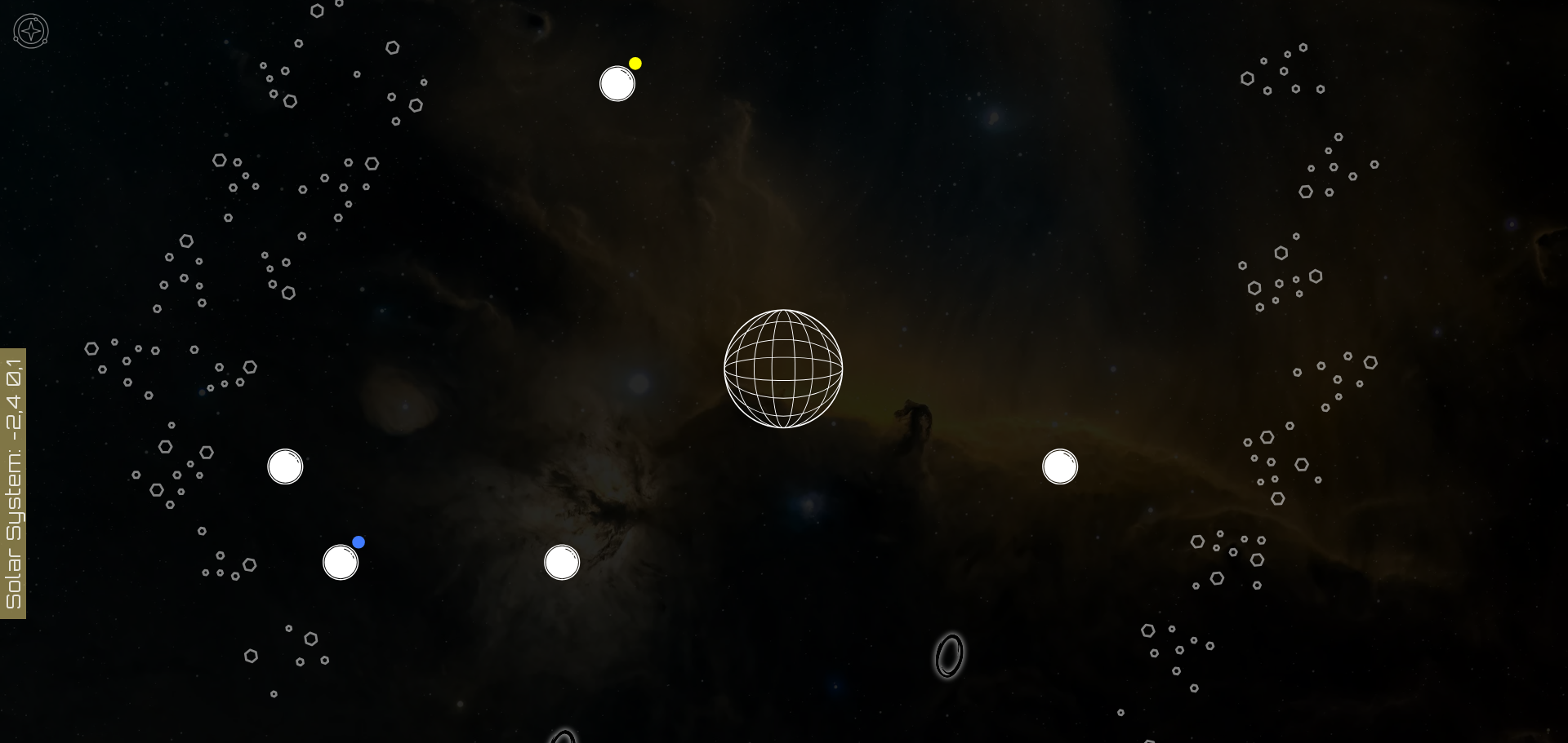
scroll to position [129, 0]
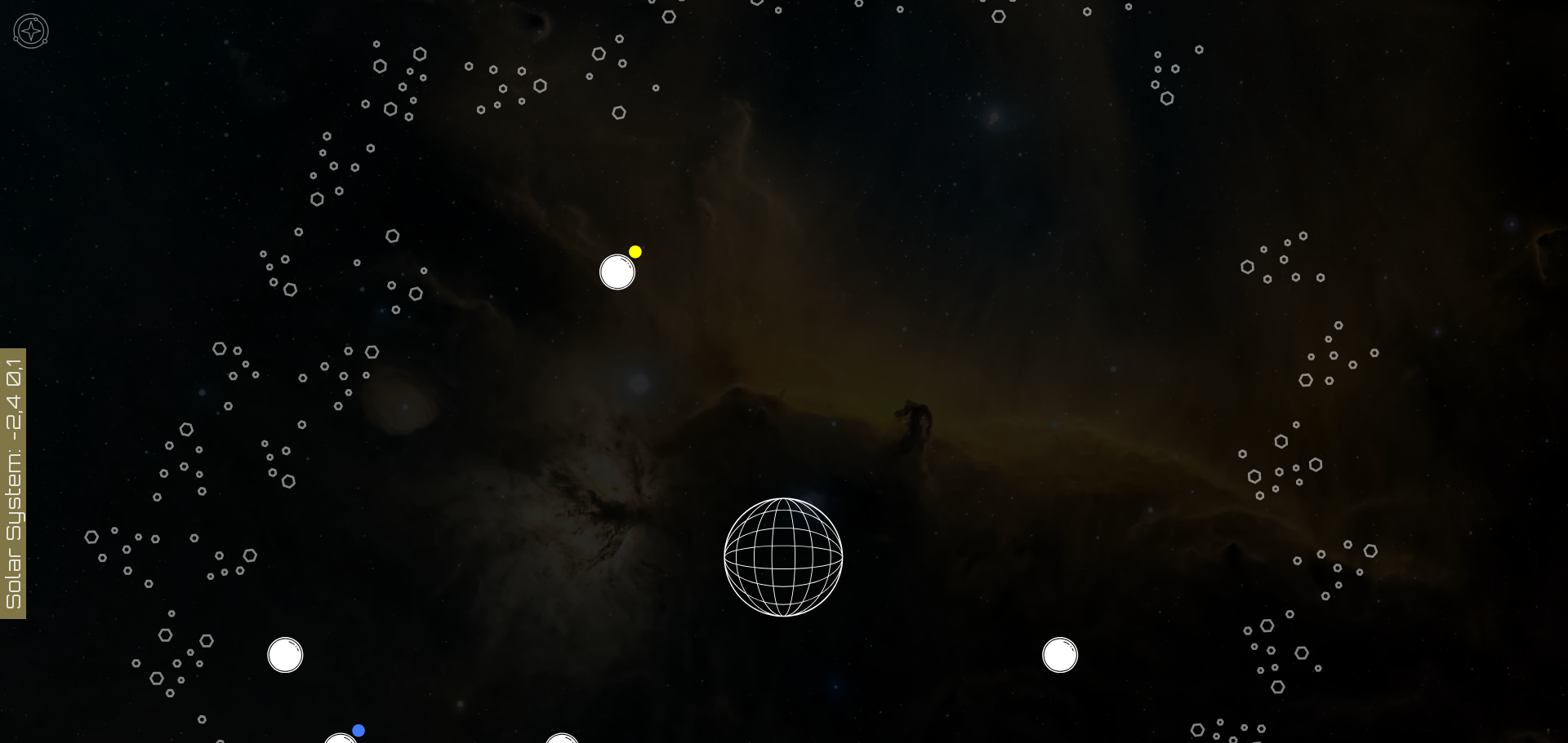
click at [617, 270] on icon at bounding box center [784, 557] width 1568 height 1373
click at [617, 269] on icon at bounding box center [784, 557] width 1568 height 1373
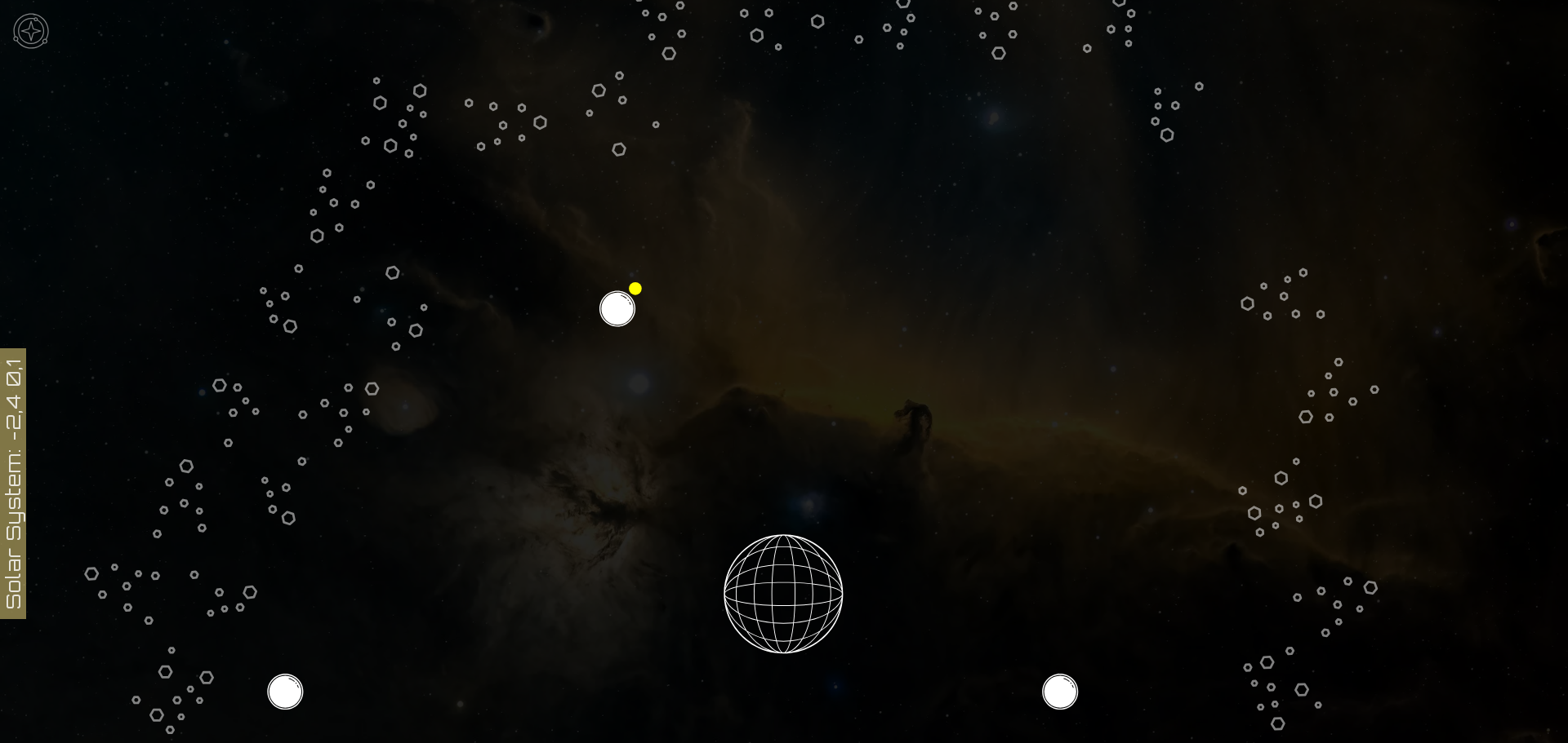
scroll to position [489, 0]
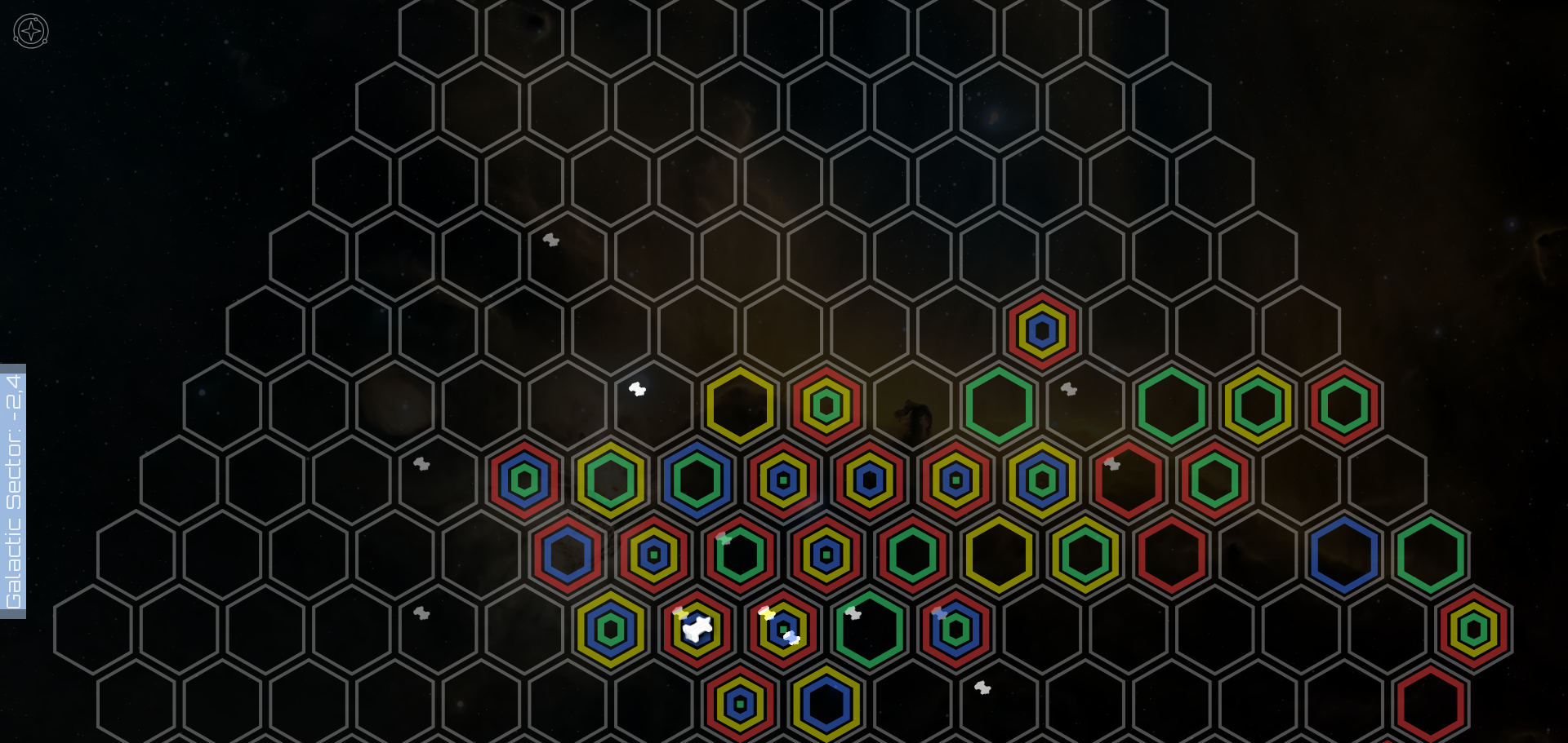
scroll to position [326, 0]
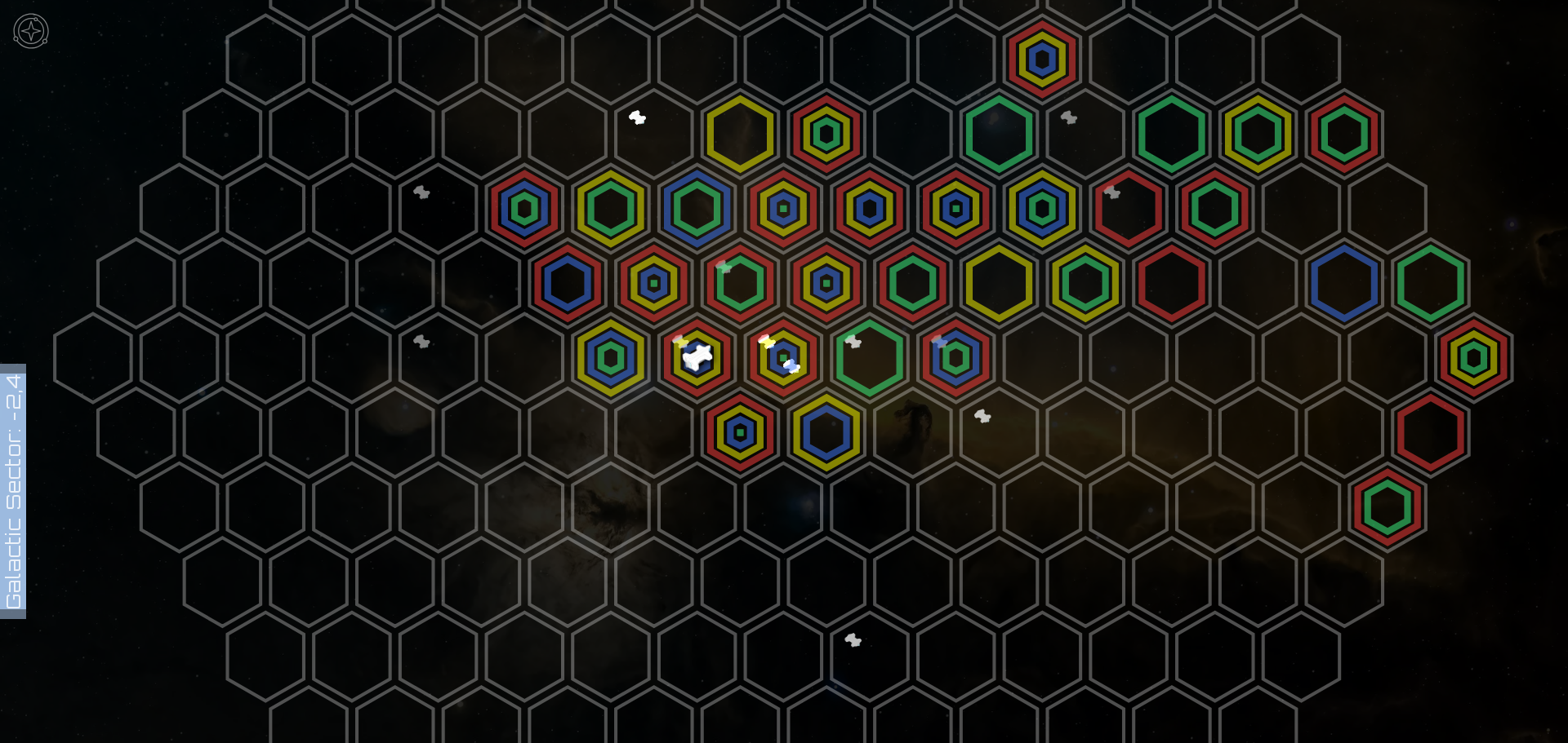
click at [682, 350] on polygon at bounding box center [696, 358] width 76 height 89
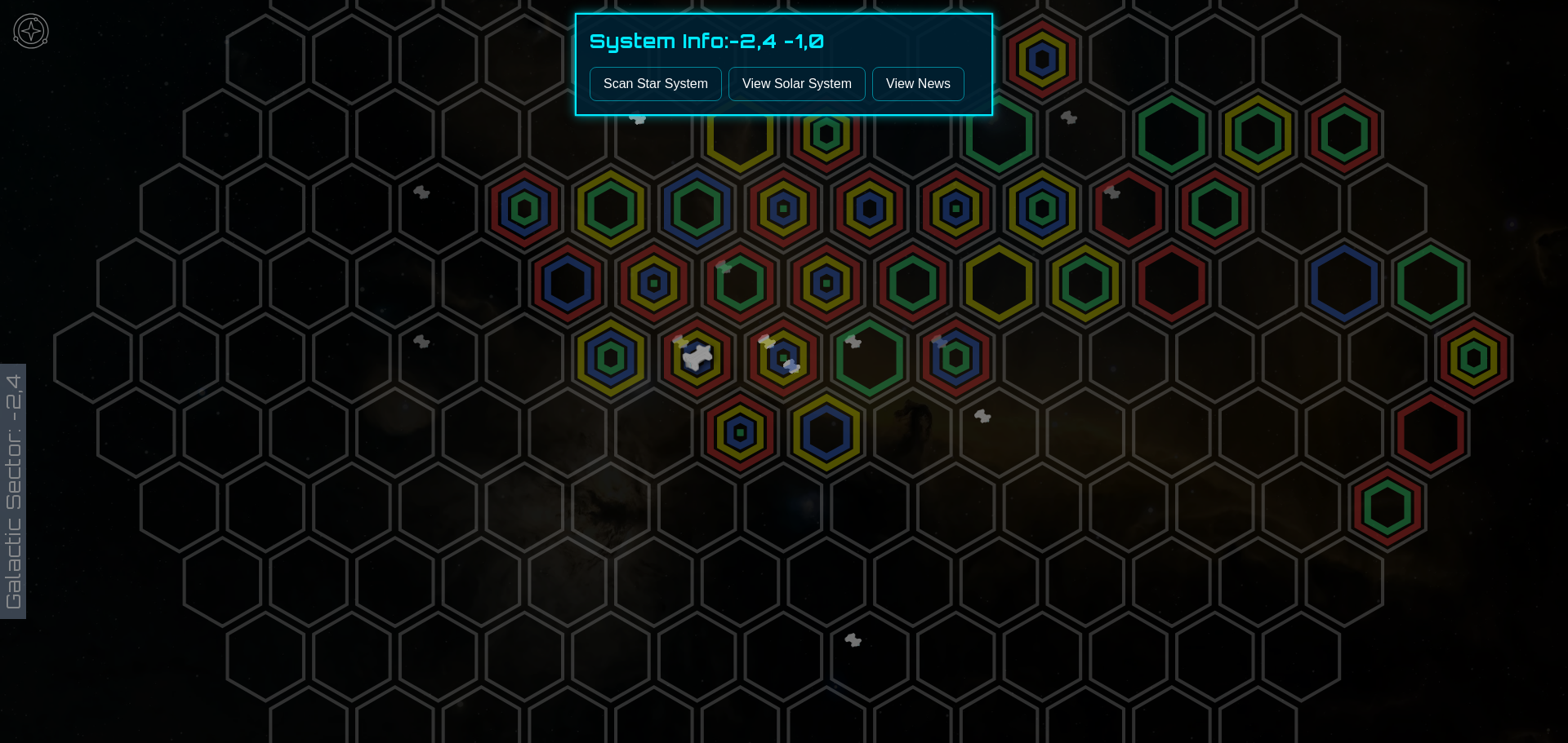
click at [911, 82] on link "View News" at bounding box center [918, 84] width 92 height 34
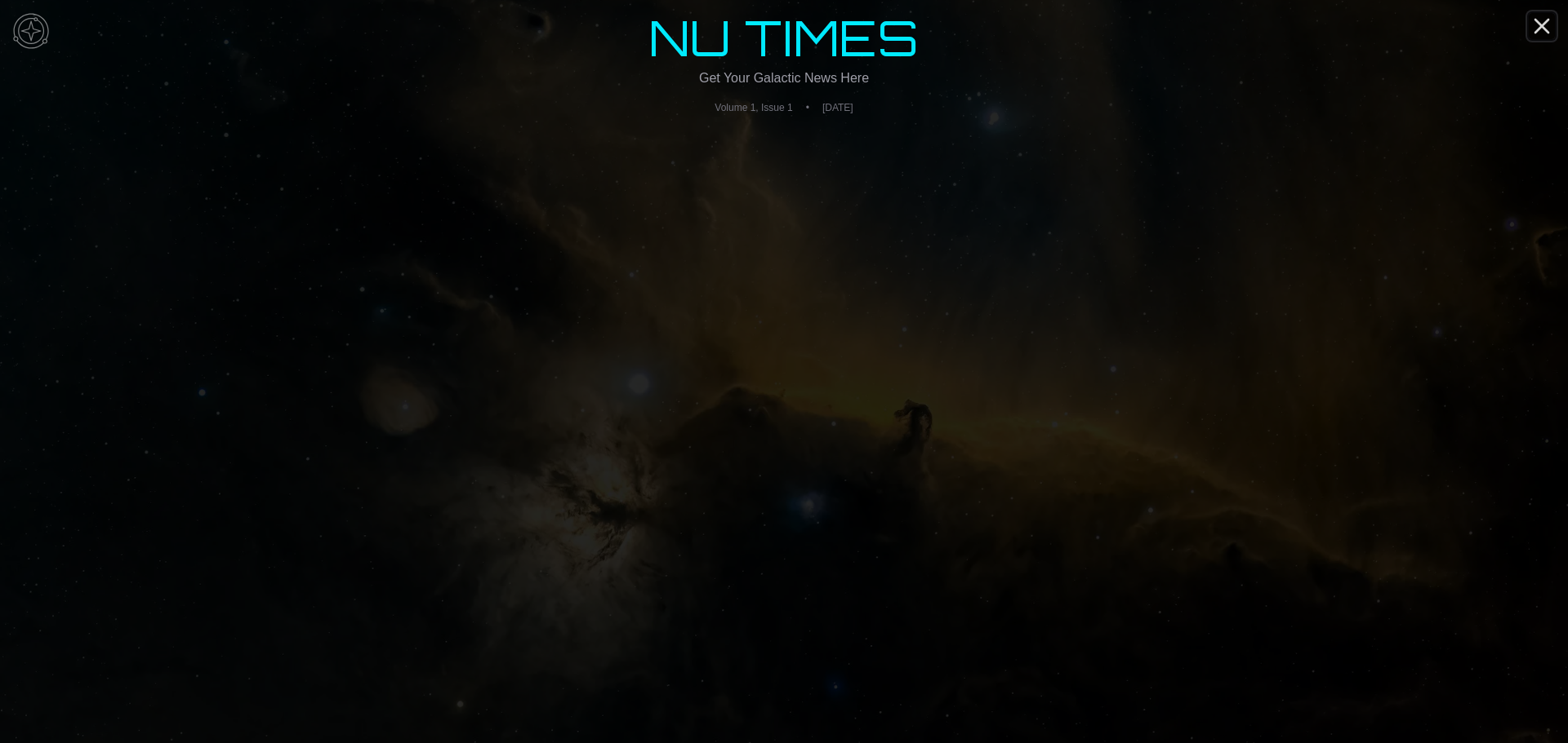
click at [1549, 26] on icon "Close" at bounding box center [1542, 26] width 26 height 26
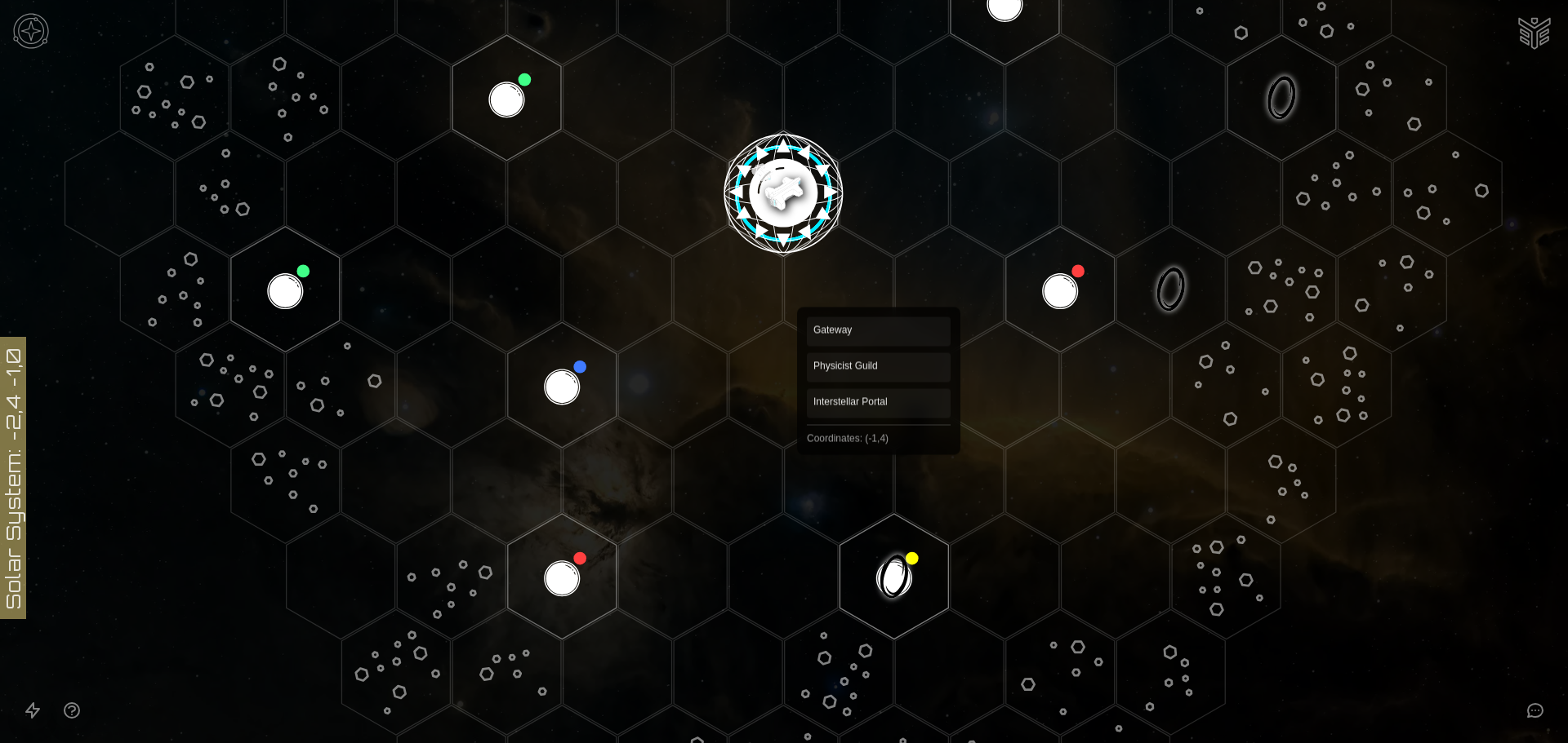
scroll to position [374, 0]
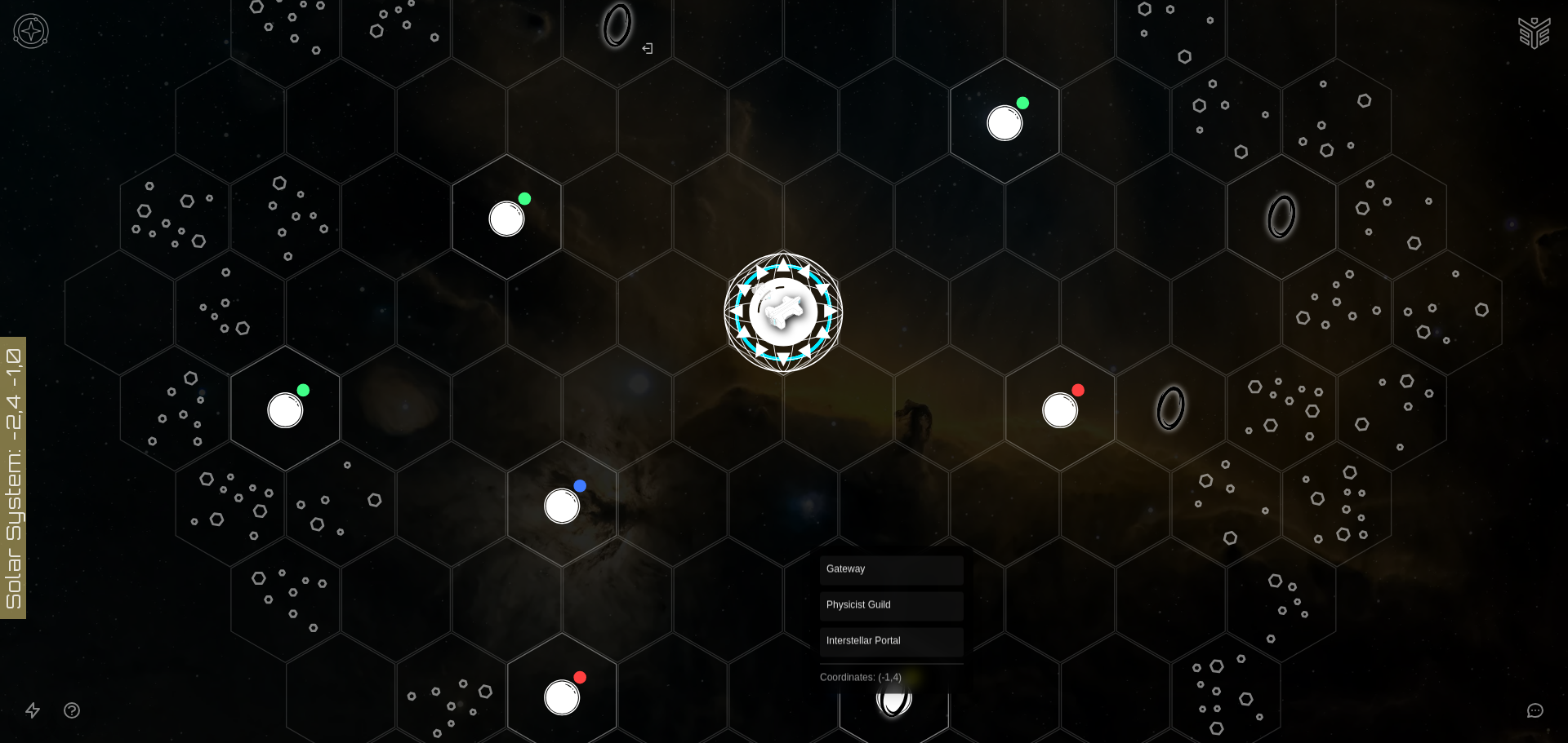
click at [892, 681] on polygon "Hex at coordinates -1,4, clickable" at bounding box center [894, 695] width 108 height 126
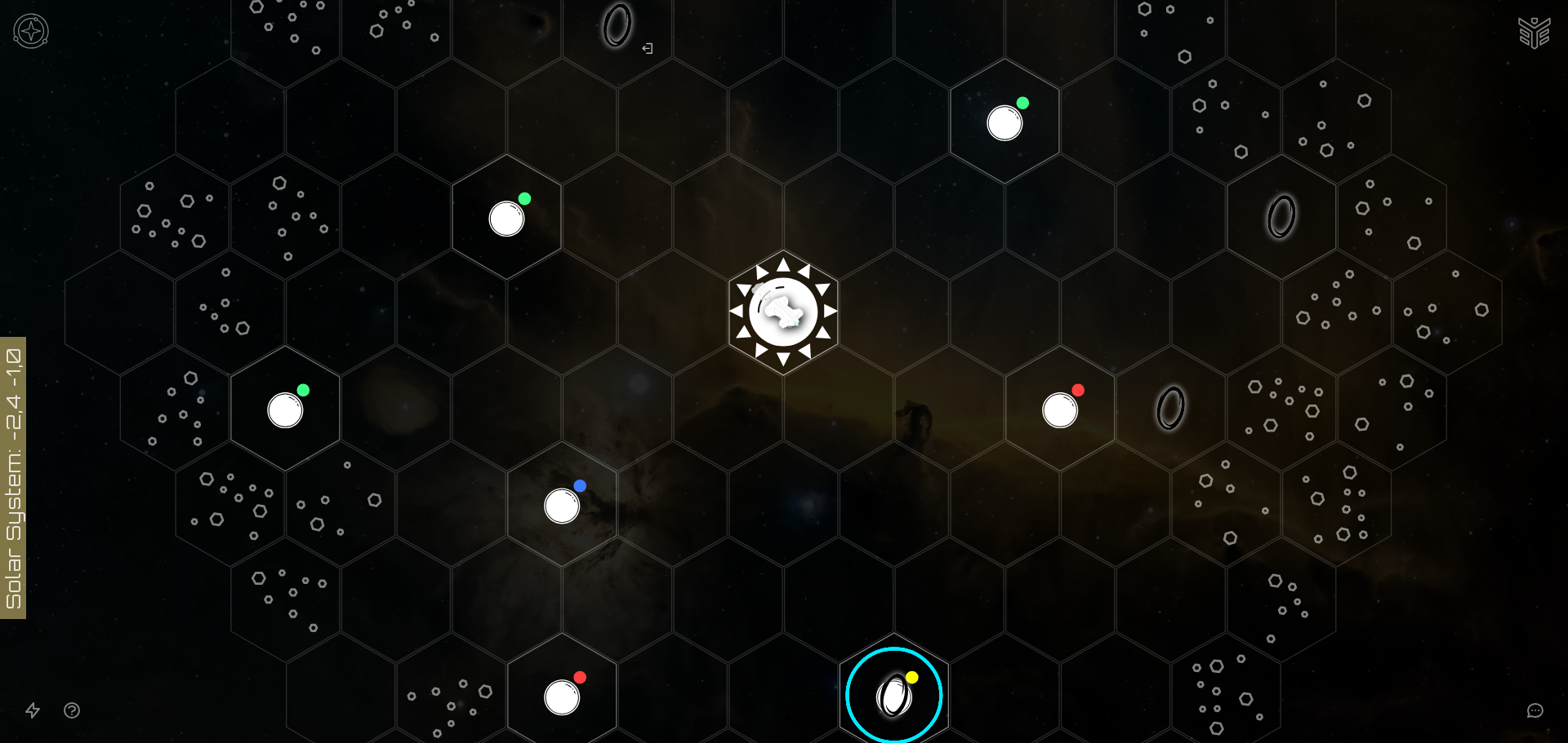
click at [892, 681] on image at bounding box center [894, 695] width 128 height 128
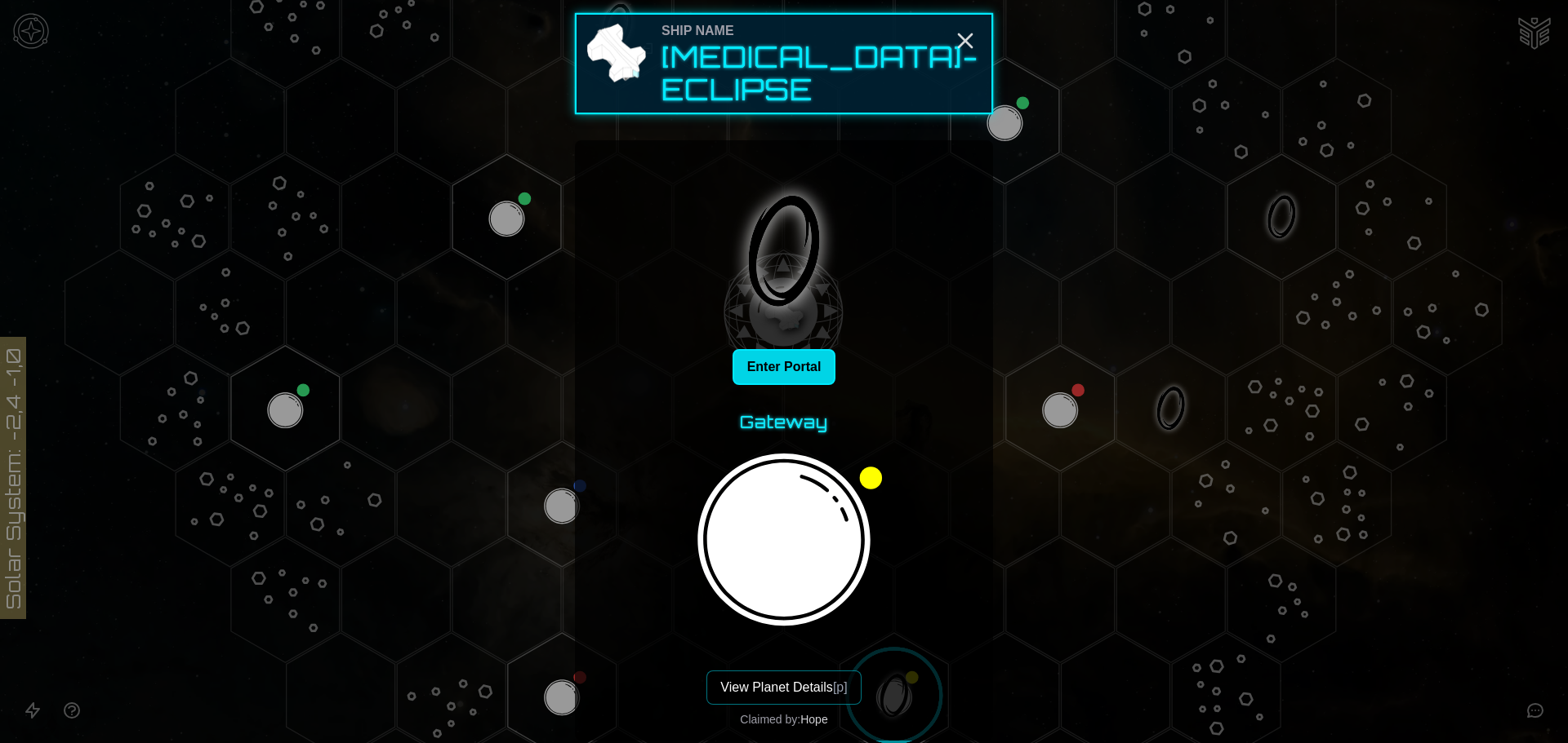
click at [789, 350] on button "Enter Portal" at bounding box center [784, 367] width 104 height 36
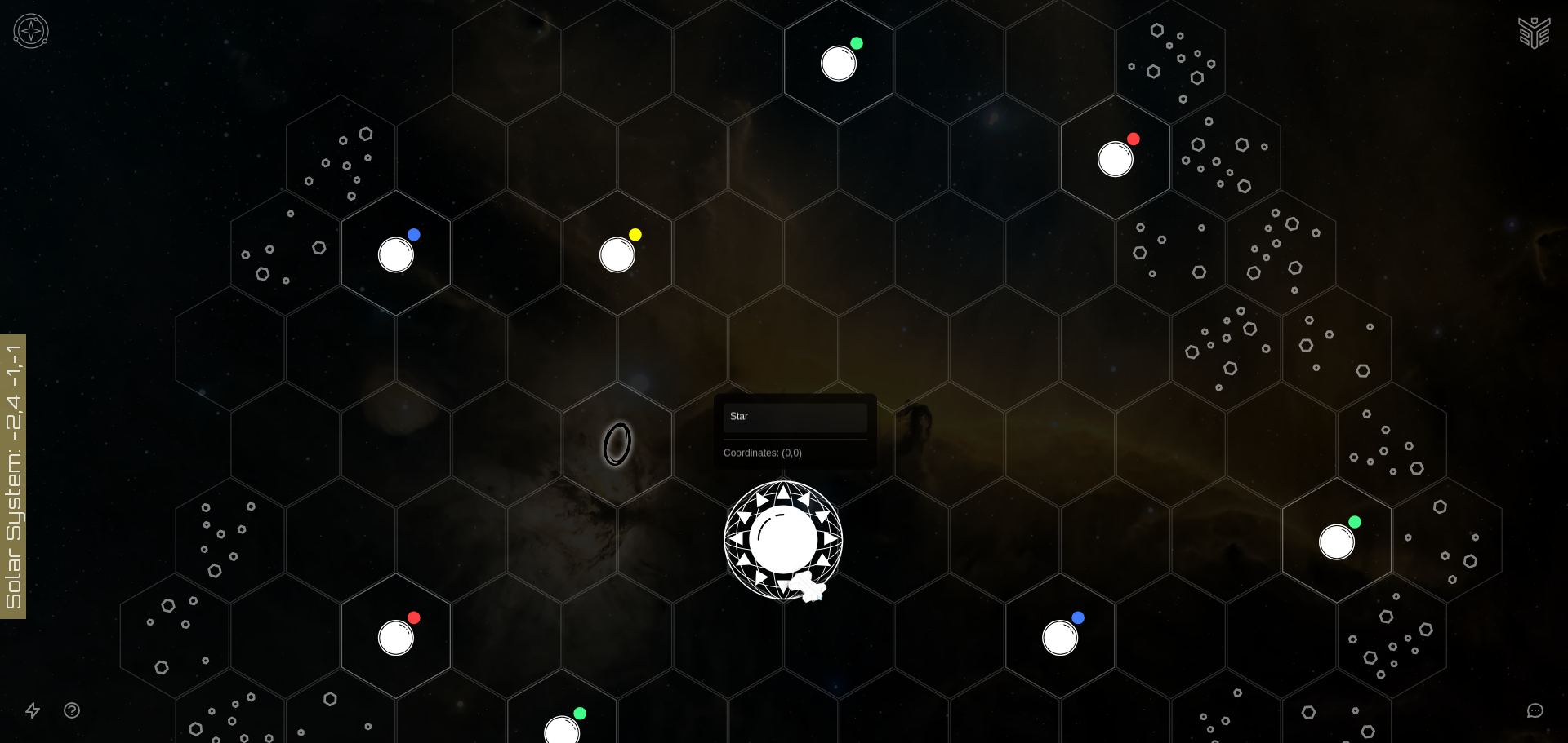
scroll to position [129, 0]
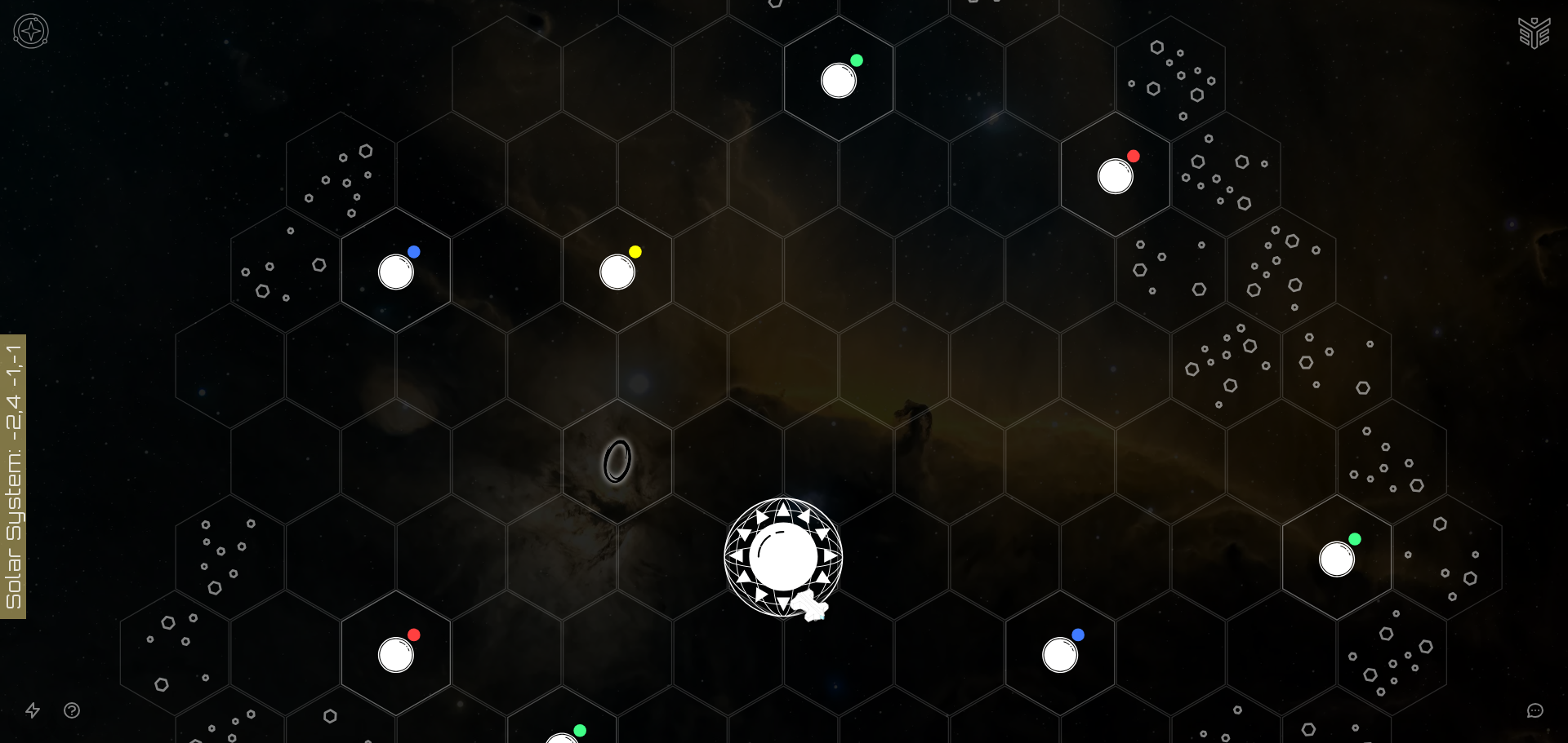
click at [784, 540] on polygon "Hex at coordinates 0,0, clickable" at bounding box center [784, 557] width 108 height 126
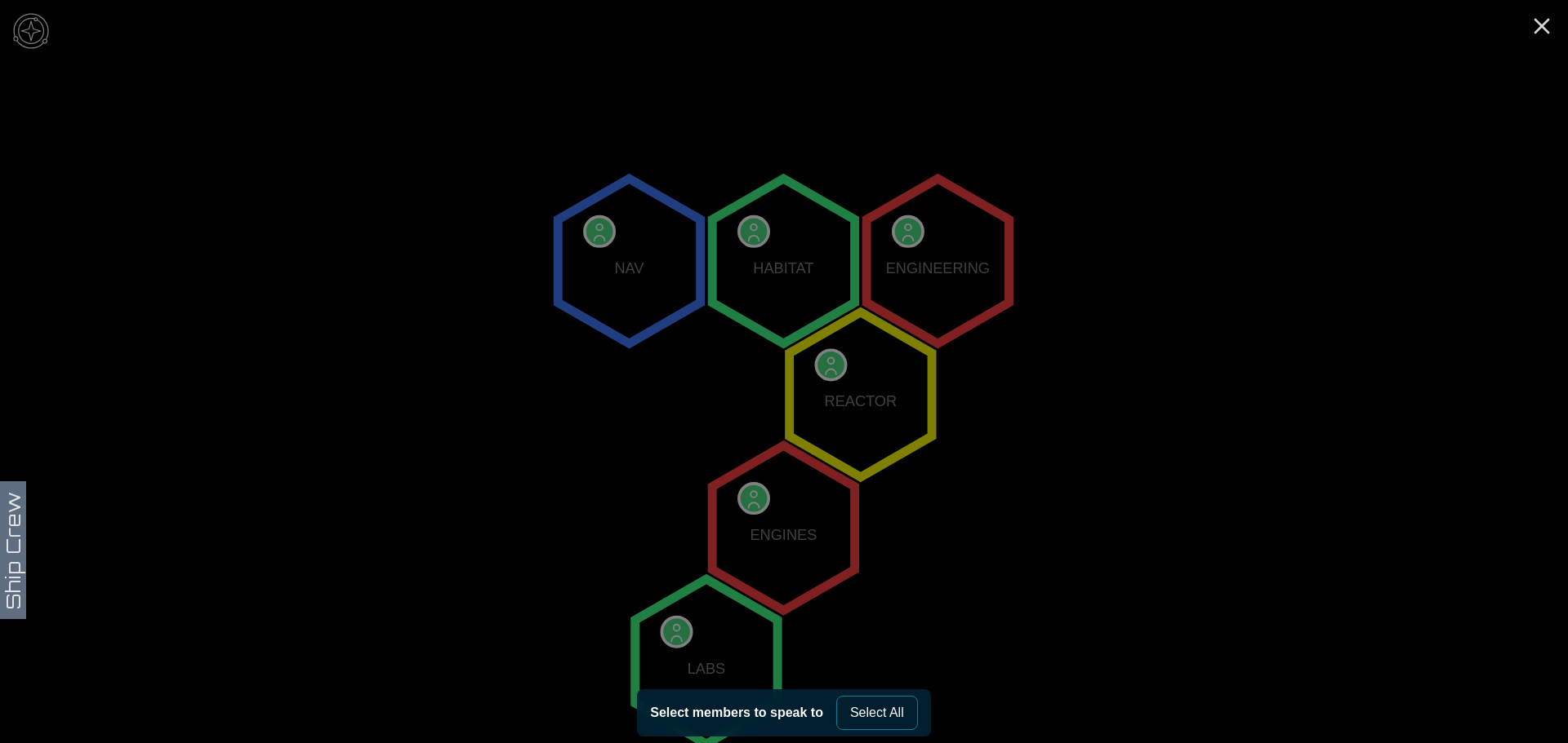
scroll to position [17, 0]
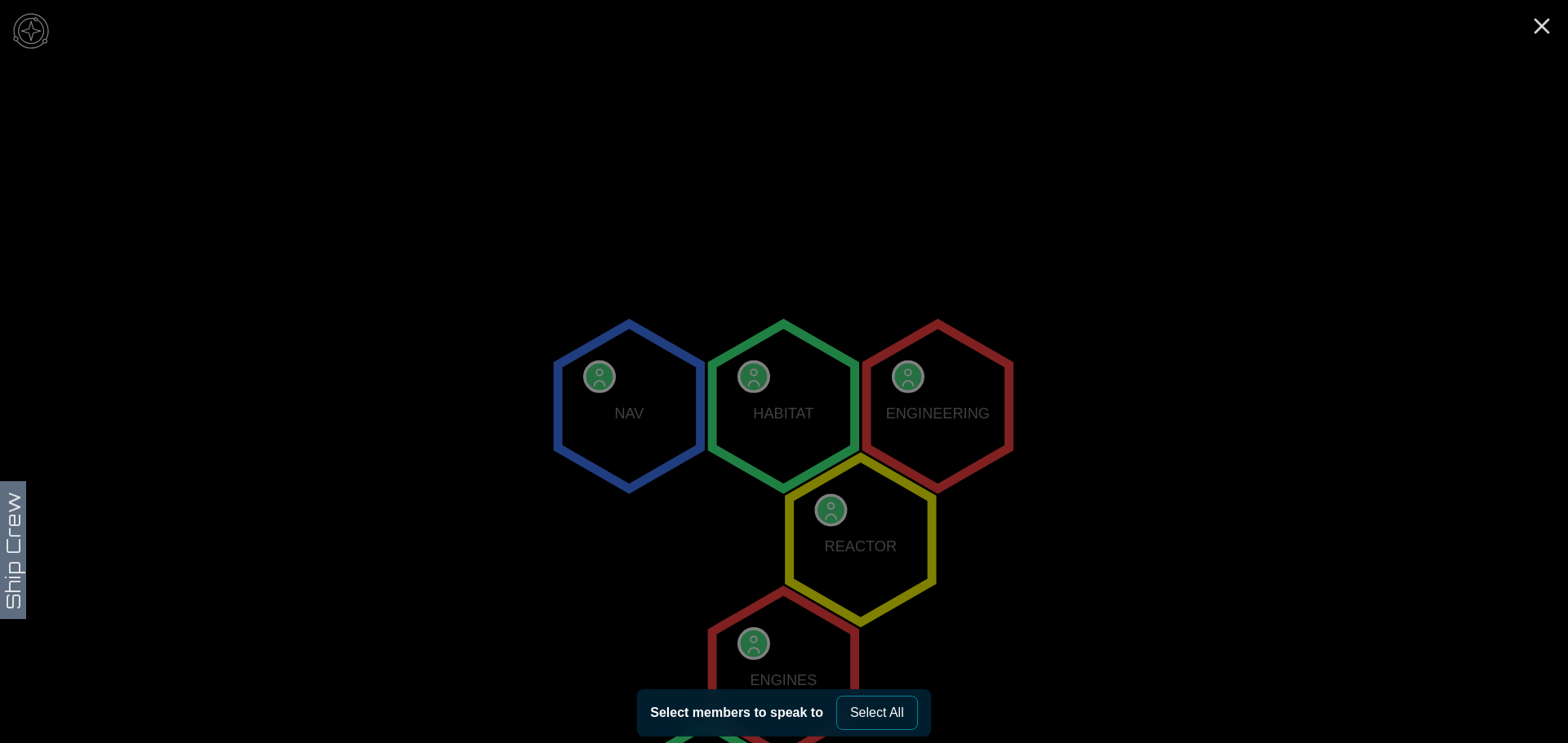
click at [887, 709] on button "Select All" at bounding box center [877, 713] width 82 height 34
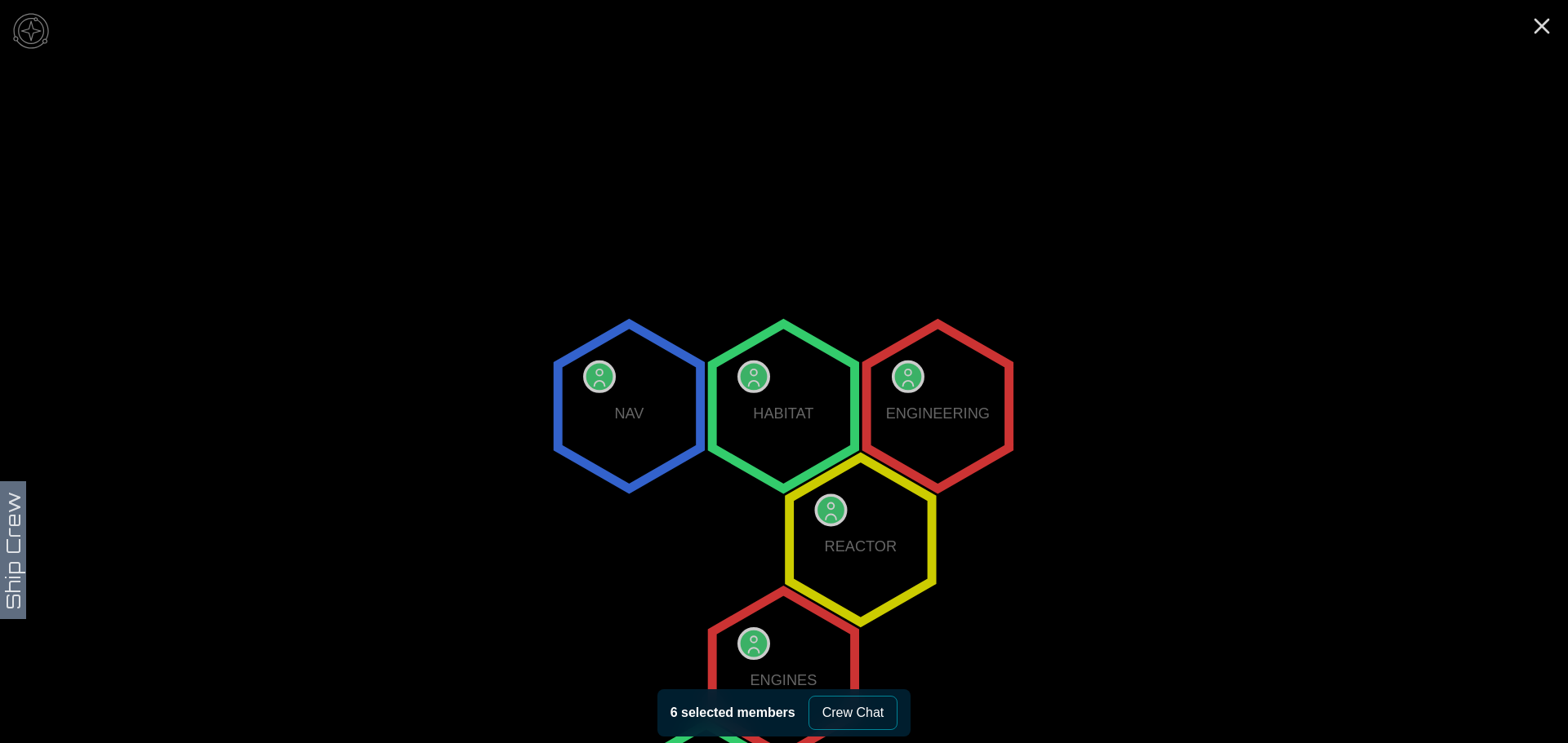
click at [841, 705] on button "Crew Chat" at bounding box center [853, 713] width 90 height 34
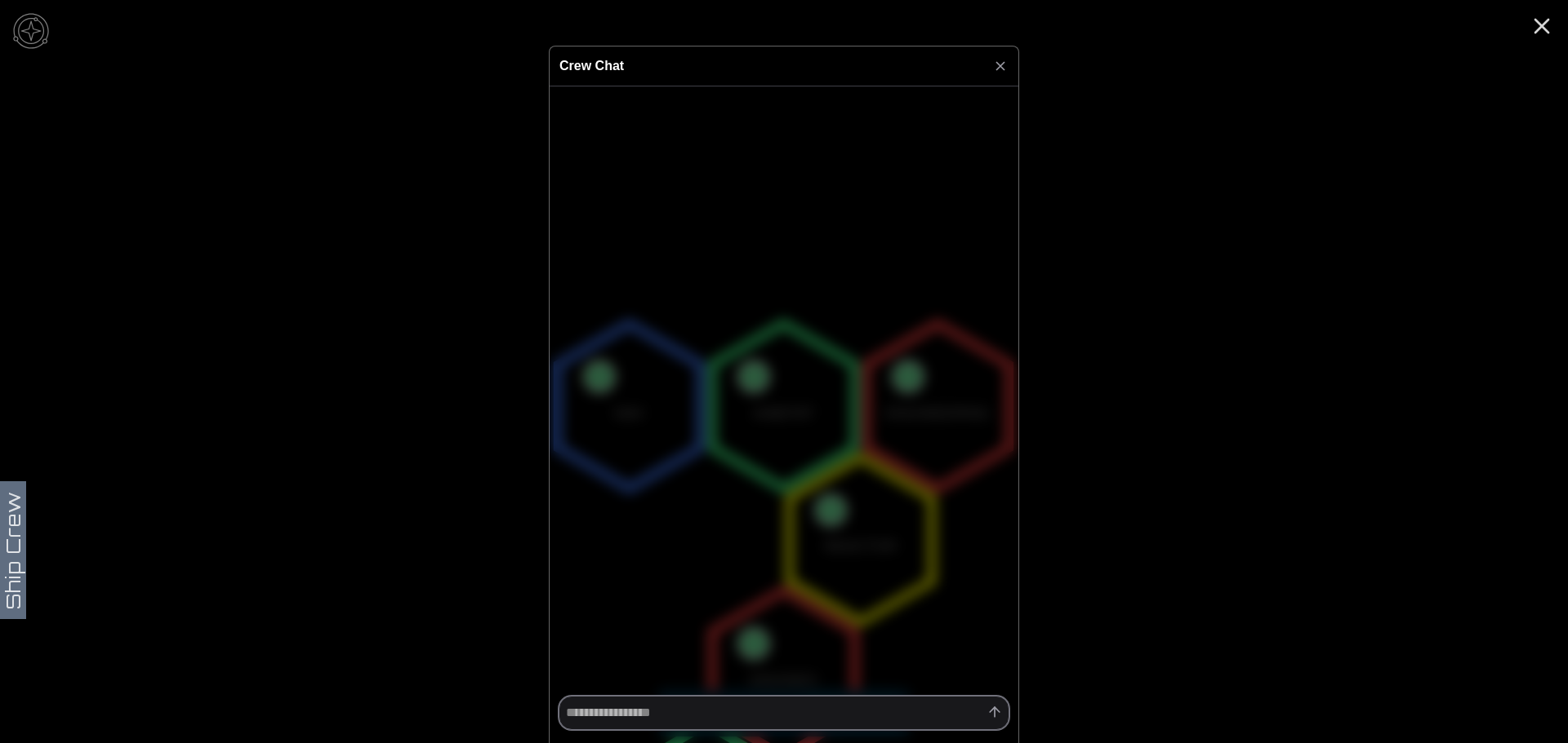
click at [653, 710] on textarea at bounding box center [784, 713] width 451 height 34
type textarea "*"
type textarea "**"
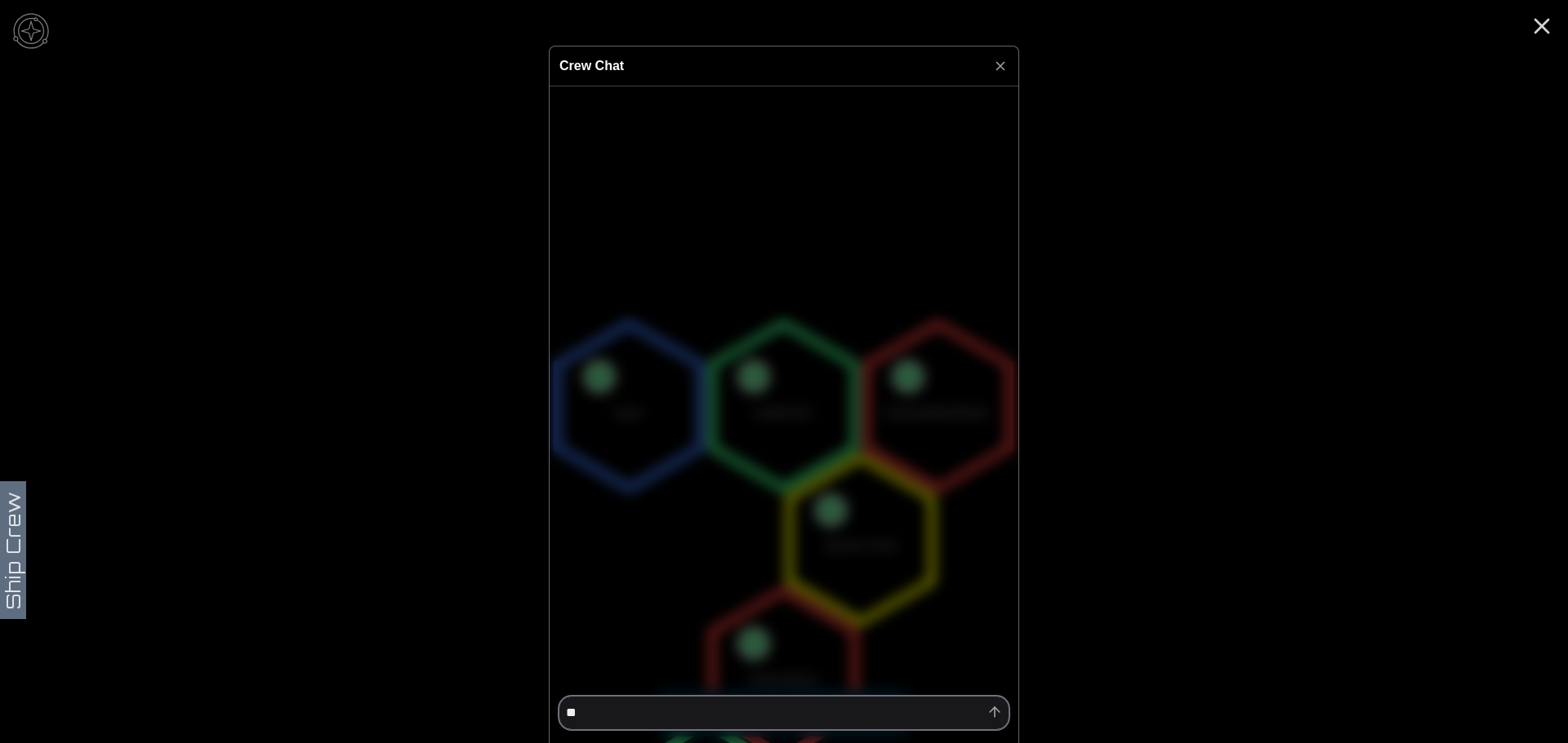
type textarea "*"
type textarea "***"
type textarea "*"
type textarea "****"
type textarea "*"
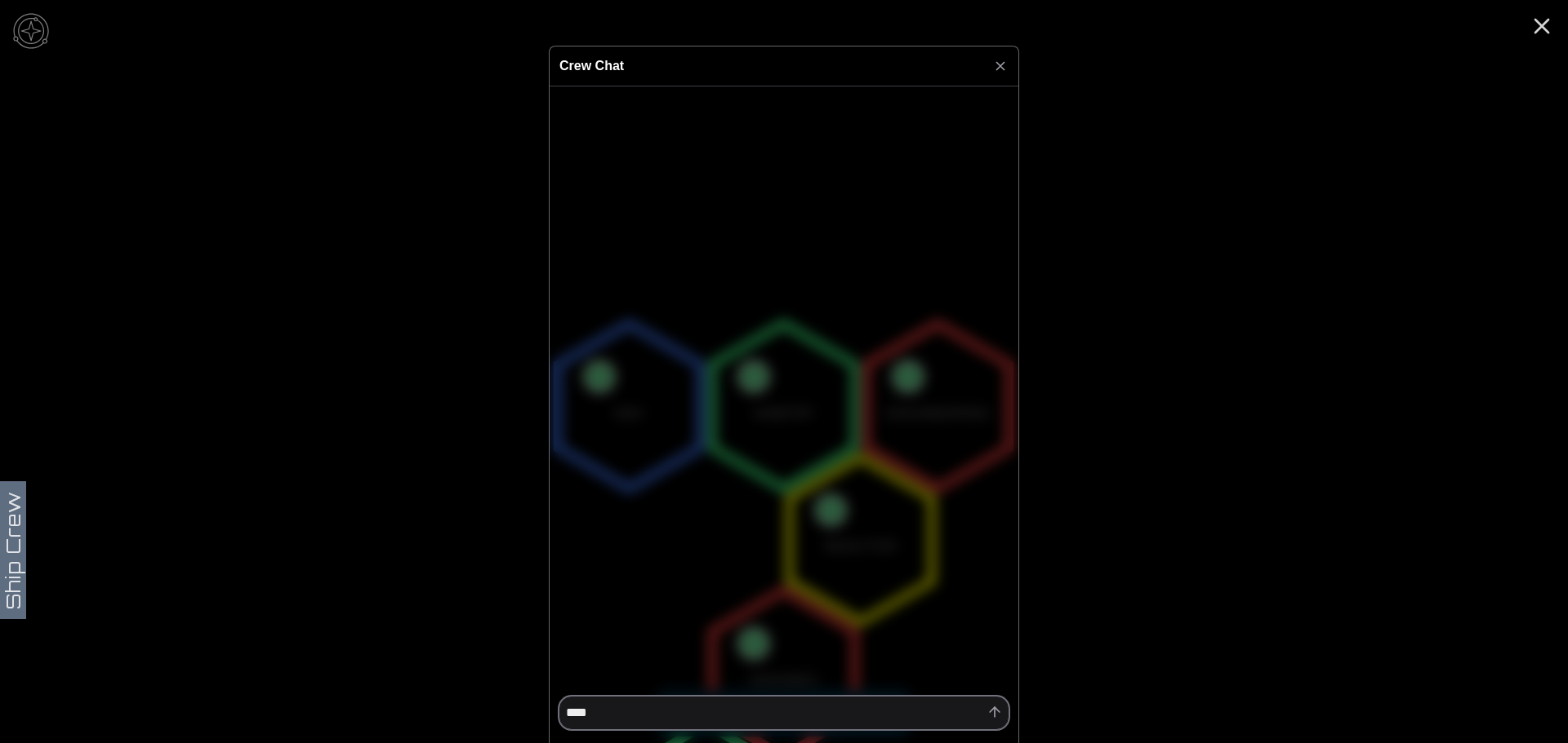
type textarea "****"
type textarea "*"
type textarea "******"
type textarea "*"
type textarea "*******"
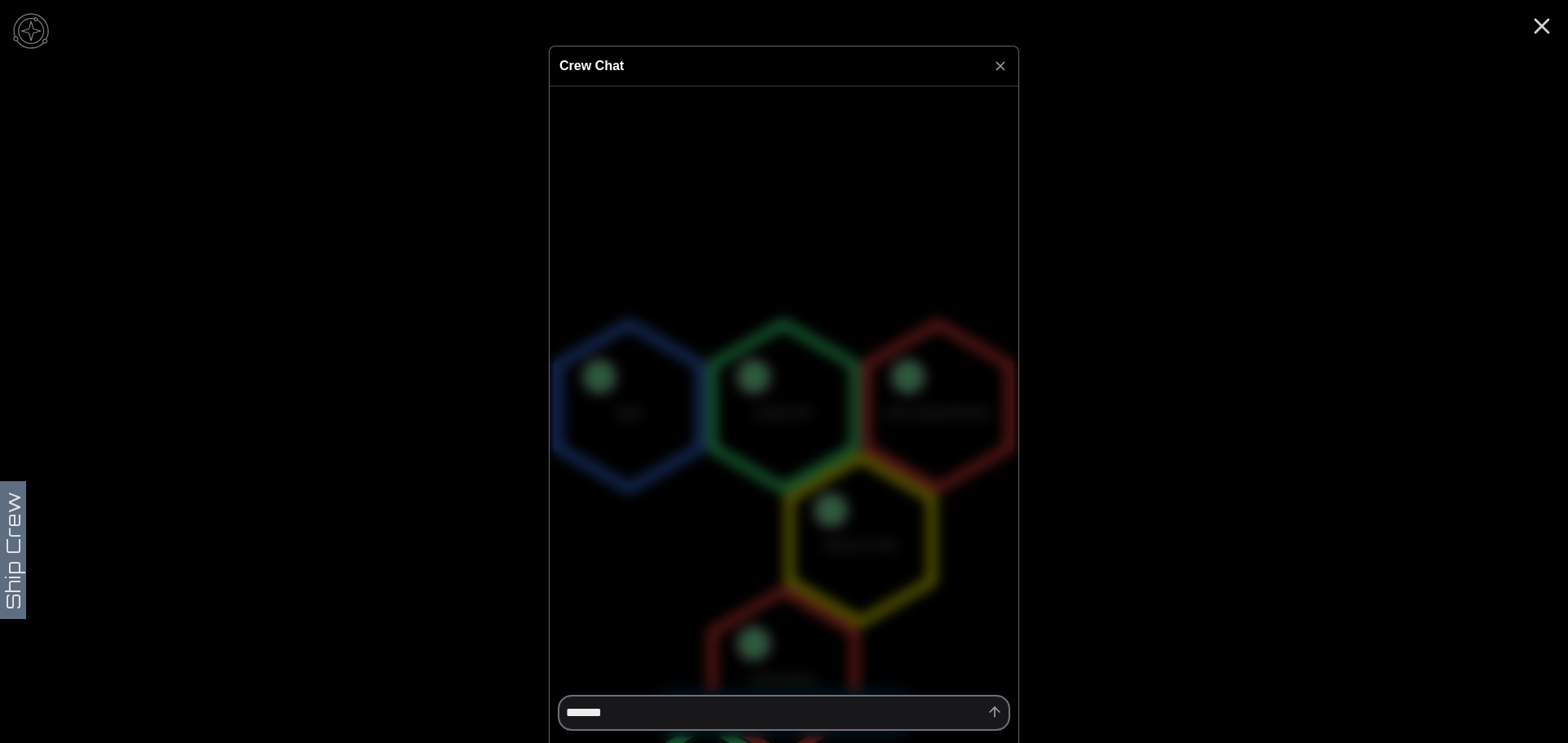
type textarea "*"
type textarea "********"
type textarea "*"
type textarea "********"
type textarea "*"
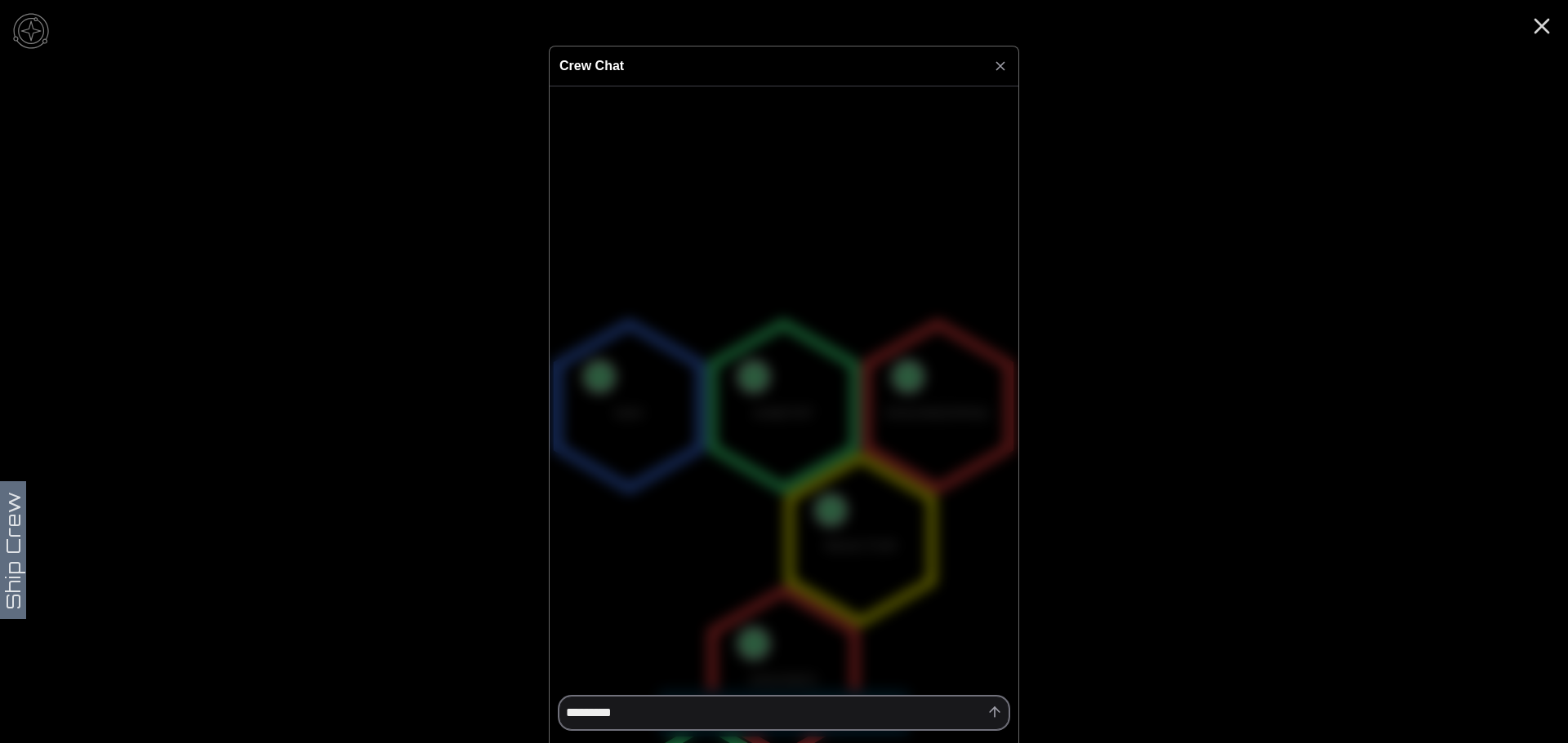
type textarea "**********"
type textarea "*"
type textarea "**********"
type textarea "*"
type textarea "**********"
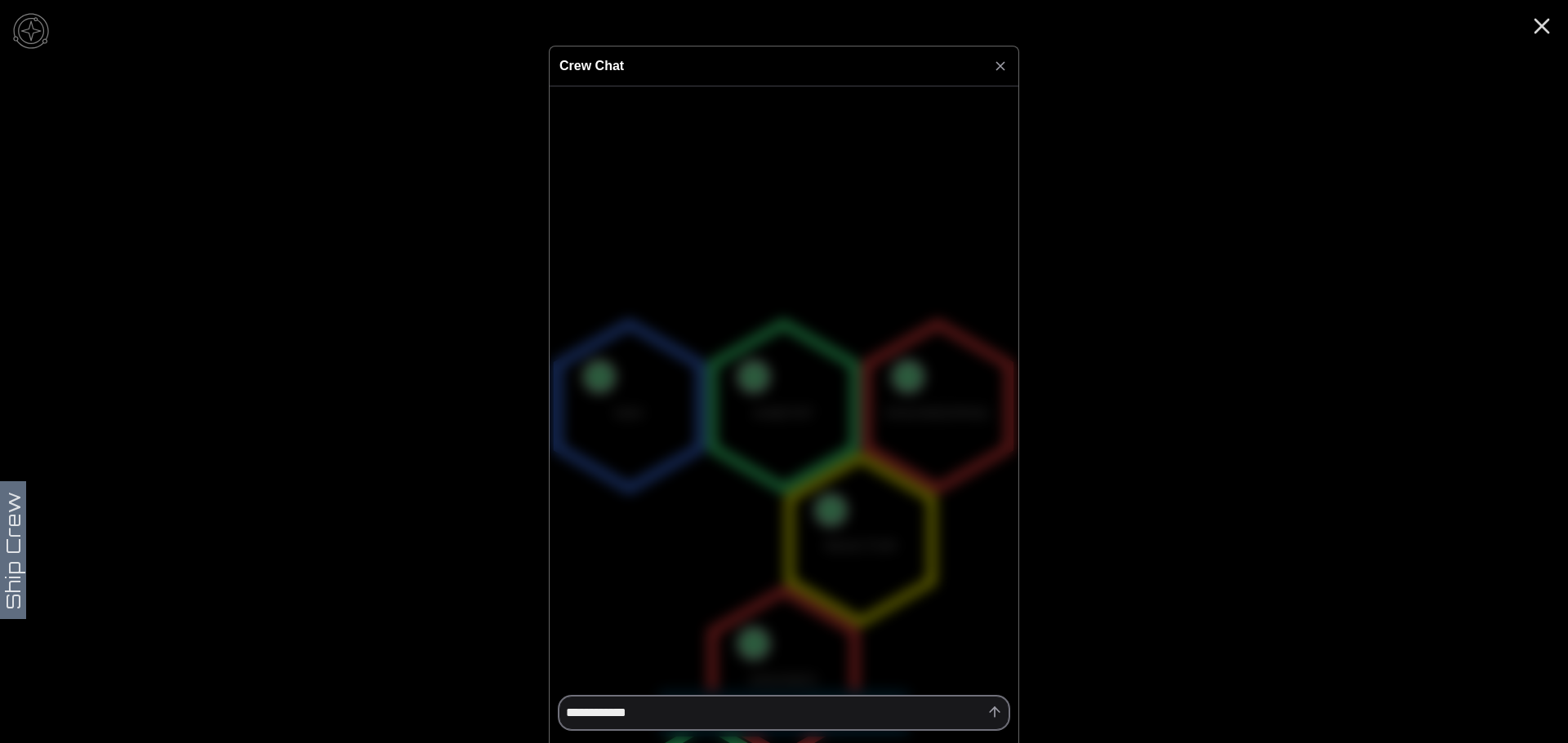
type textarea "*"
type textarea "**********"
type textarea "*"
type textarea "**********"
type textarea "*"
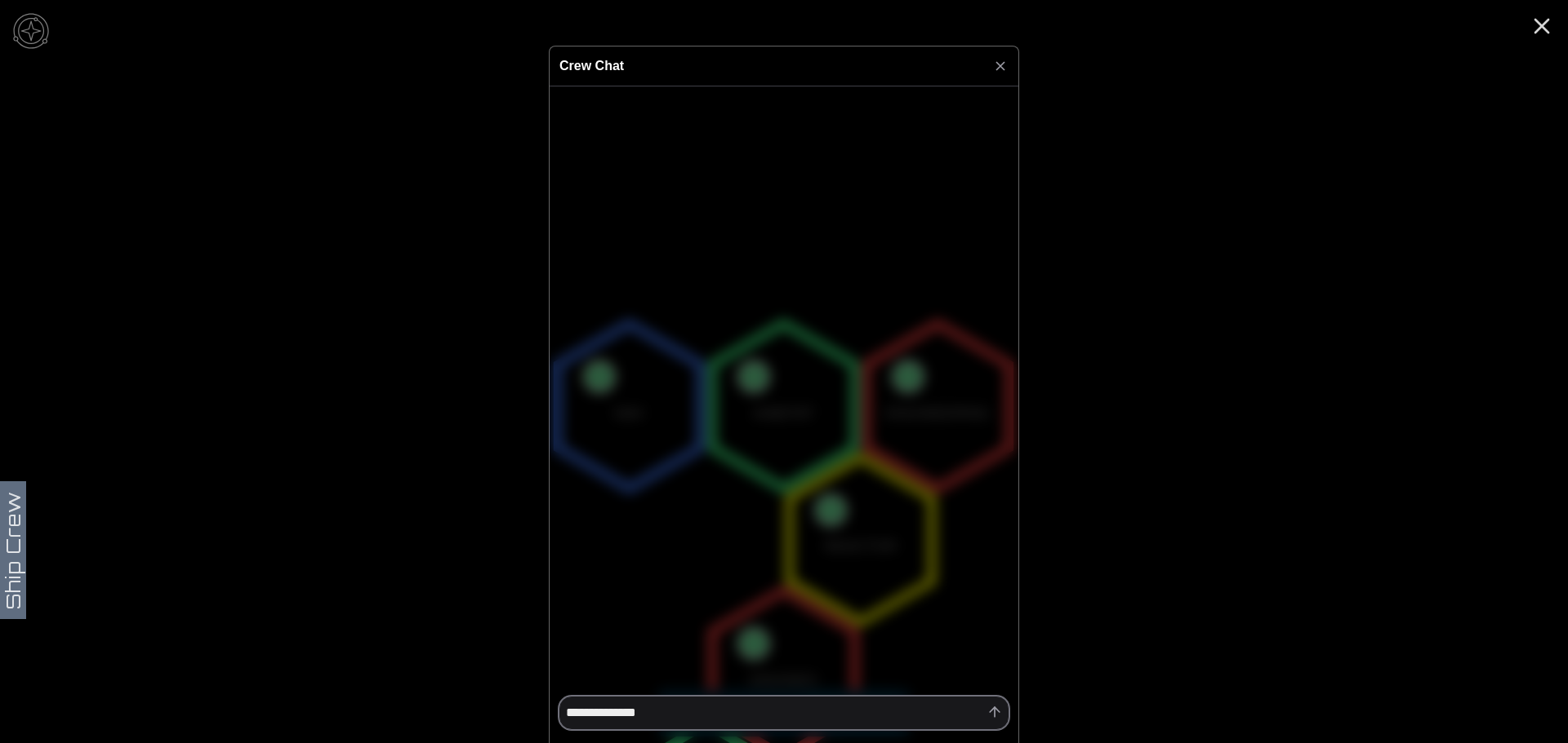
type textarea "**********"
type textarea "*"
type textarea "**********"
type textarea "*"
type textarea "**********"
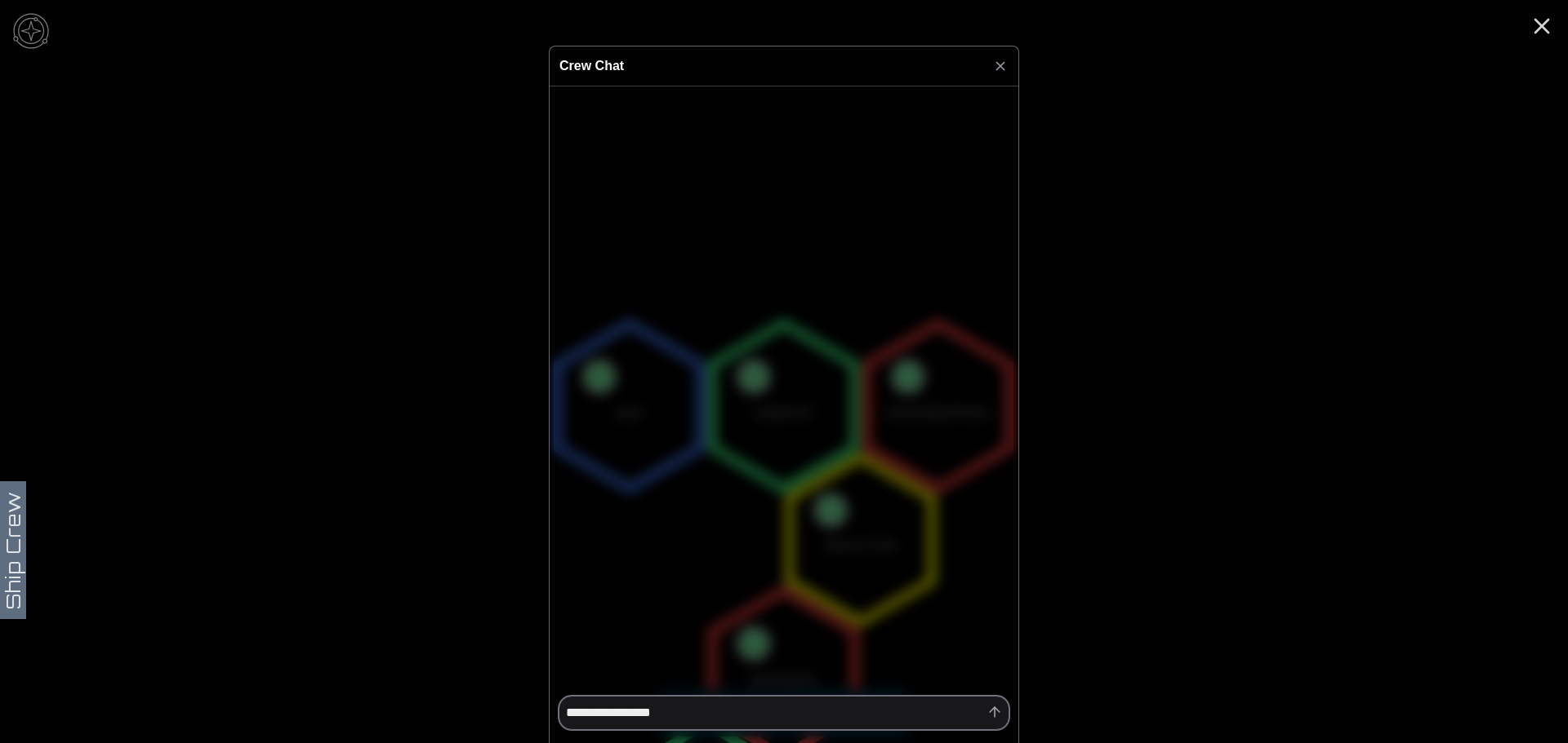
type textarea "*"
type textarea "**********"
type textarea "*"
type textarea "**********"
type textarea "*"
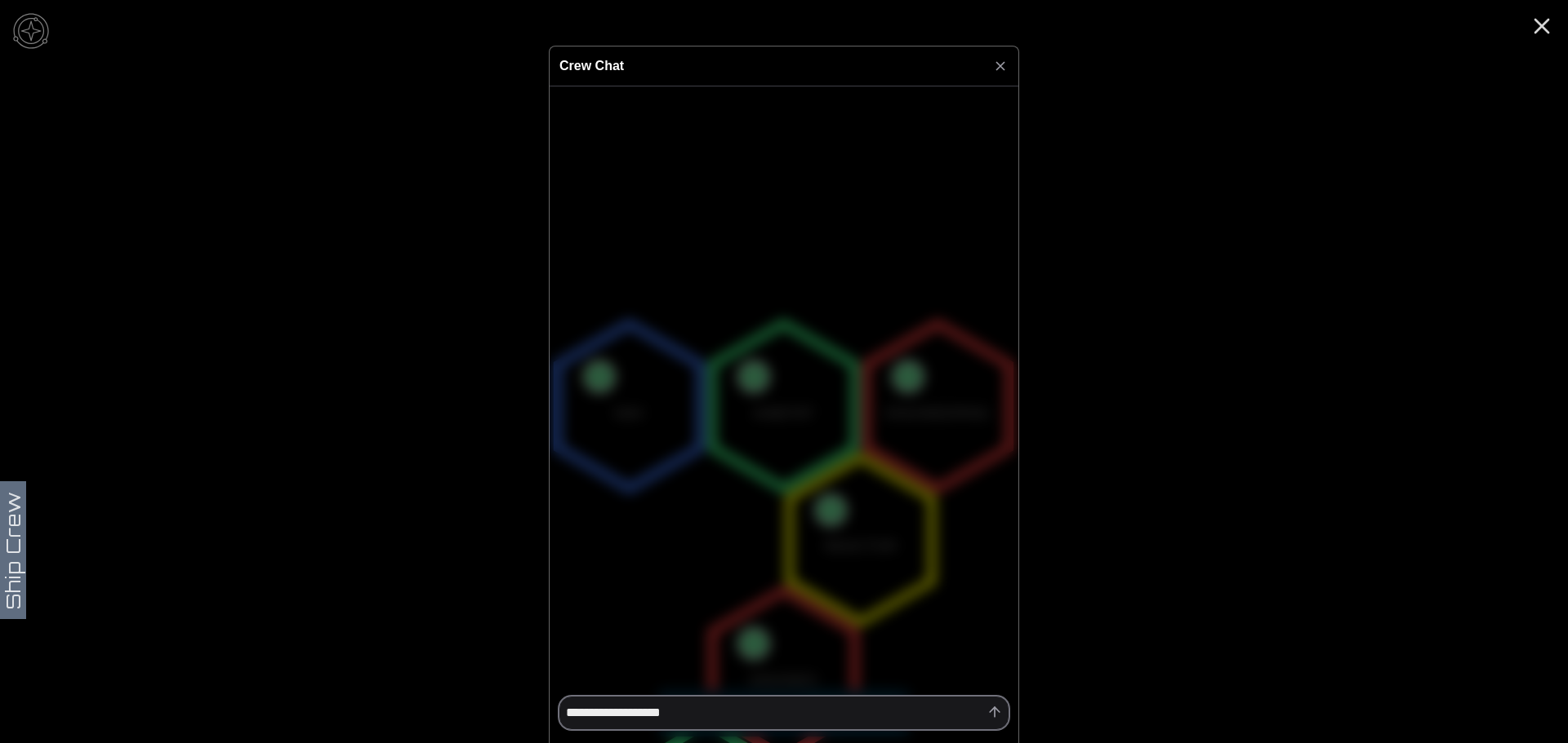
type textarea "**********"
type textarea "*"
type textarea "**********"
type textarea "*"
